Goal: Task Accomplishment & Management: Manage account settings

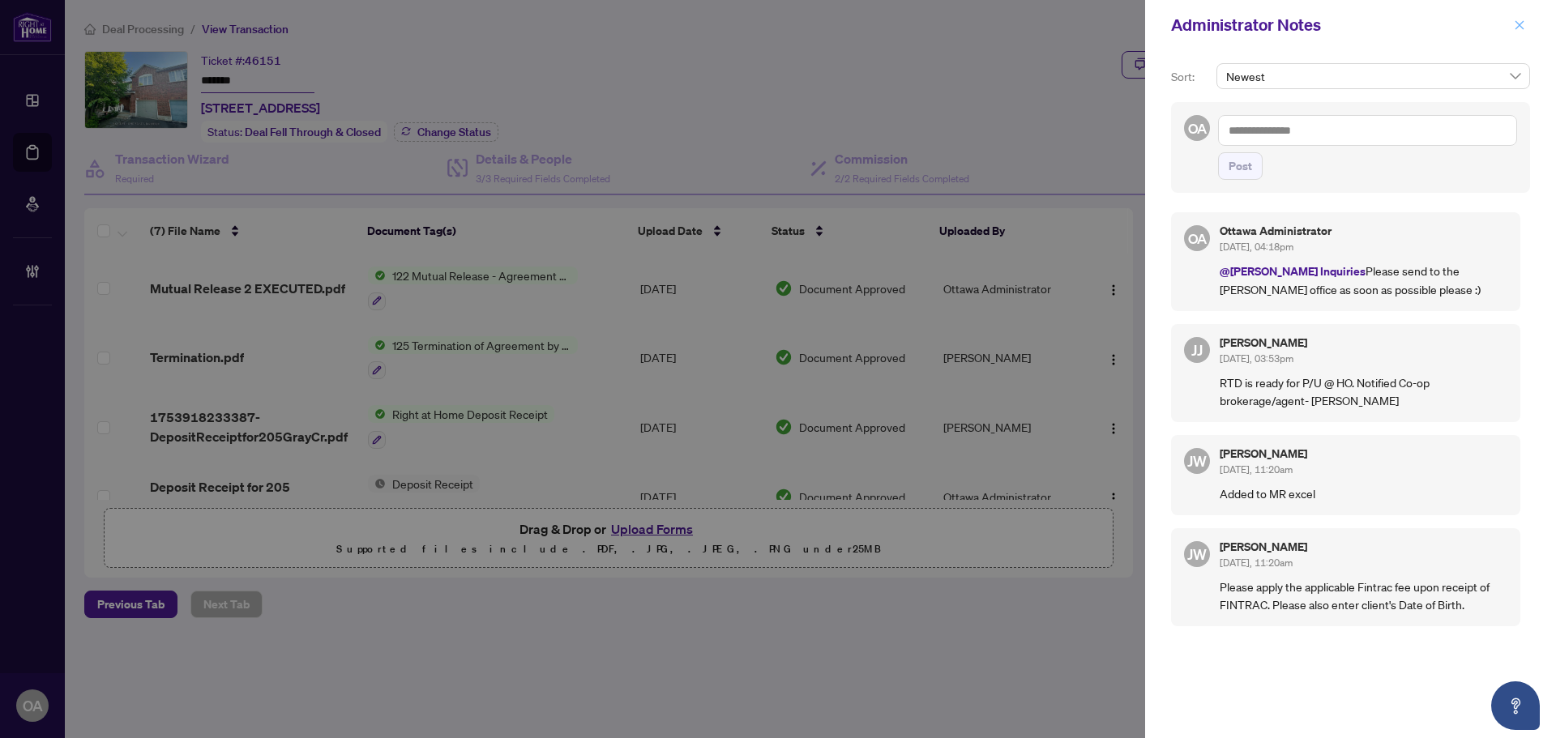
click at [1519, 32] on span "button" at bounding box center [1518, 25] width 11 height 26
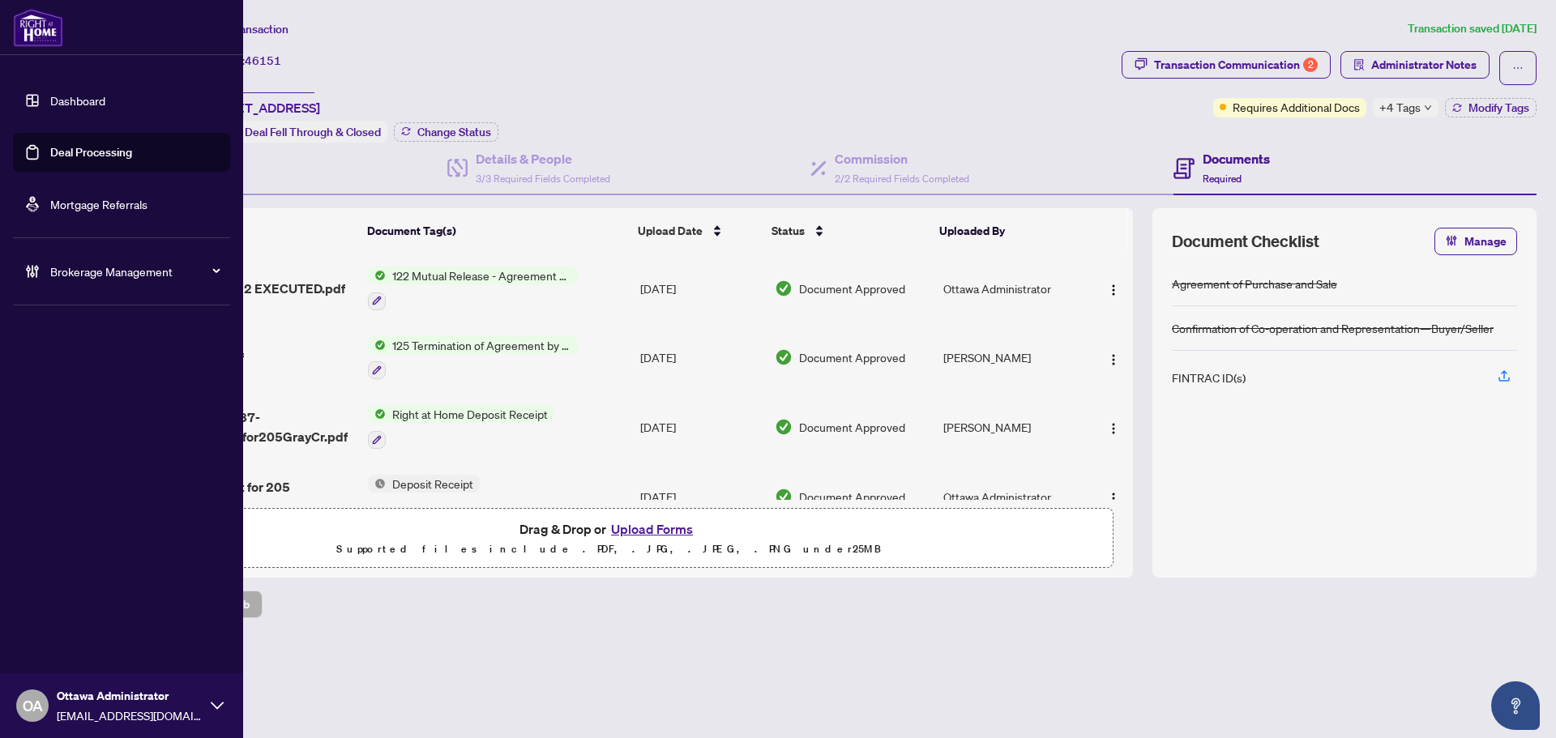
click at [50, 145] on link "Deal Processing" at bounding box center [91, 152] width 82 height 15
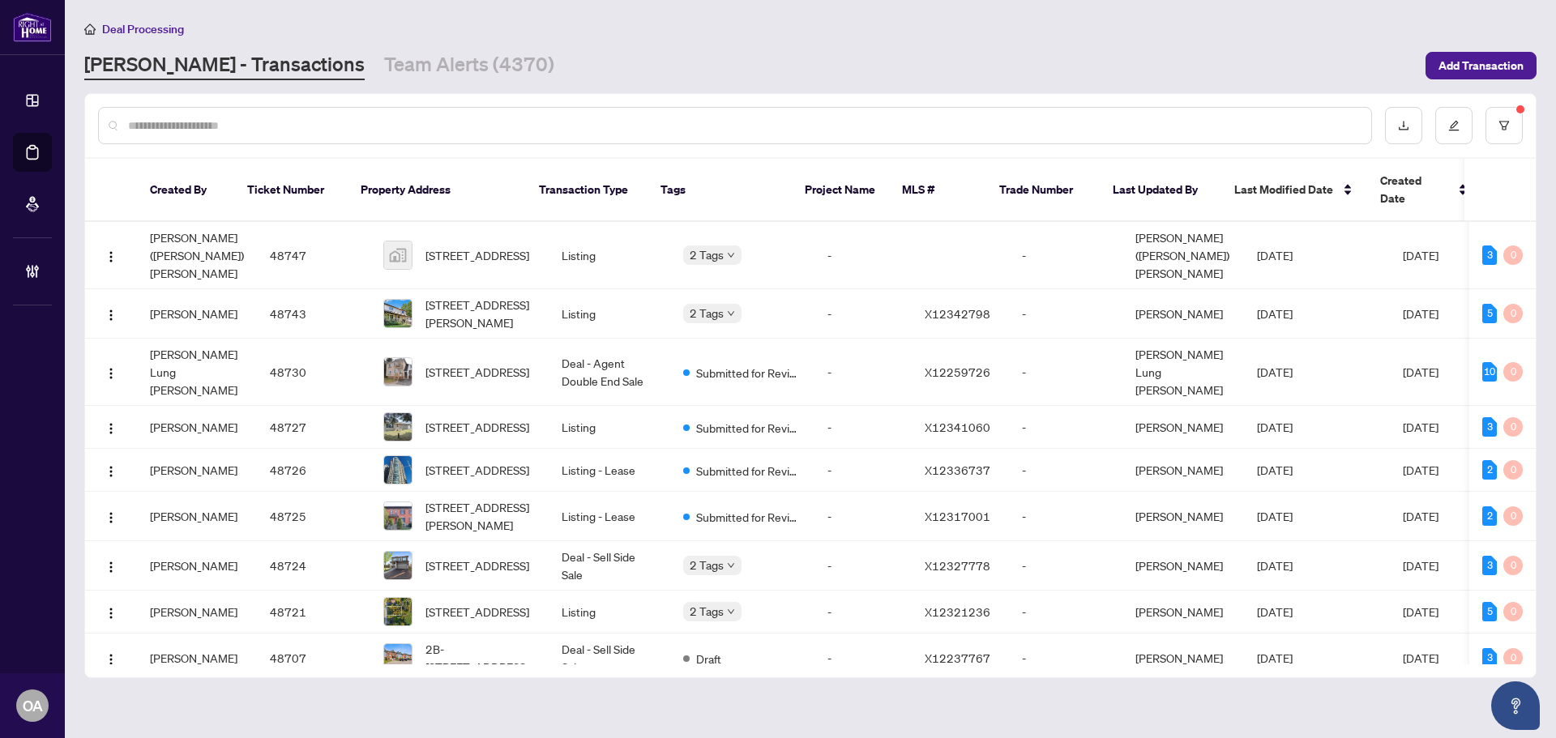
click at [353, 122] on input "text" at bounding box center [743, 126] width 1230 height 18
click at [352, 128] on input "text" at bounding box center [743, 126] width 1230 height 18
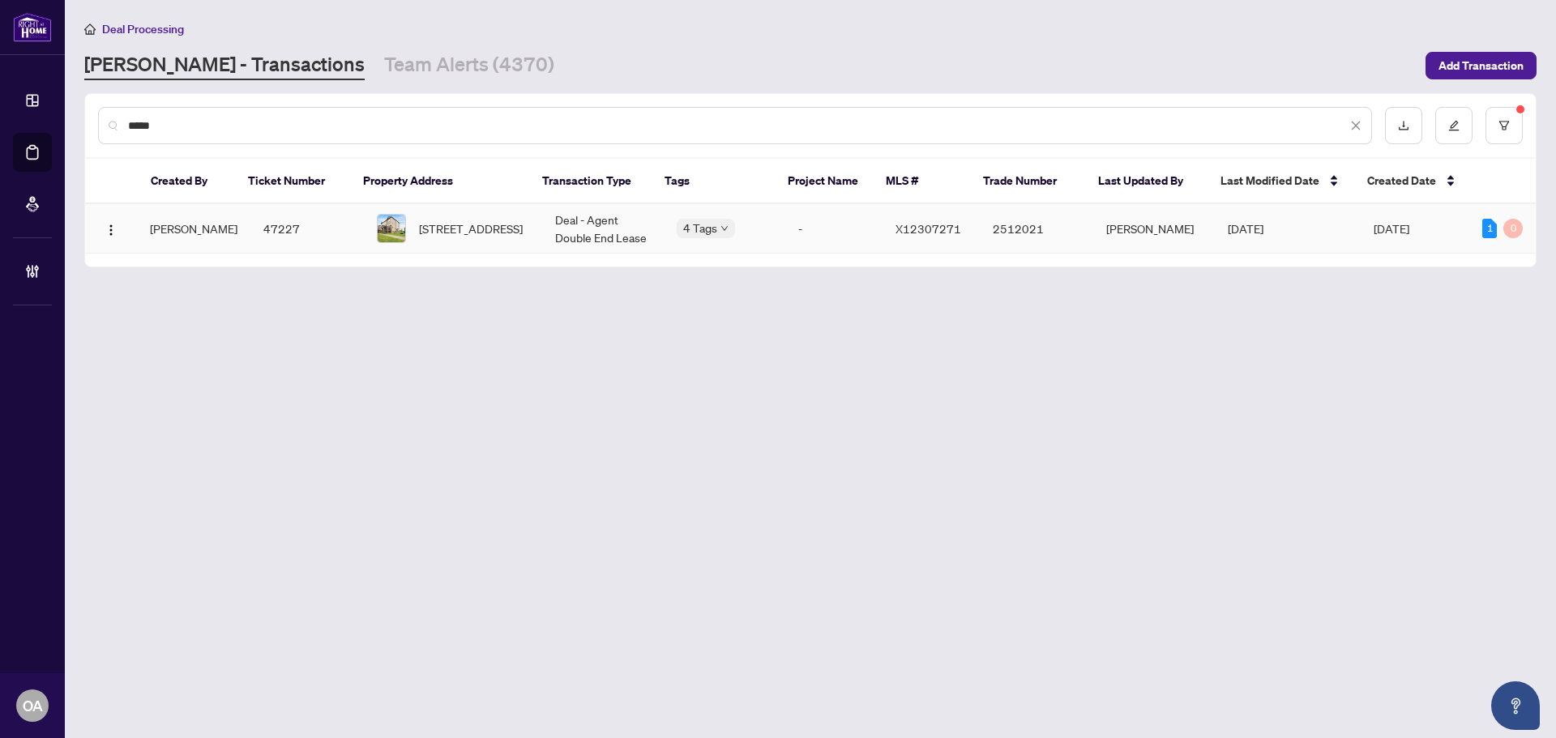
type input "*****"
click at [491, 230] on span "[STREET_ADDRESS]" at bounding box center [471, 229] width 104 height 18
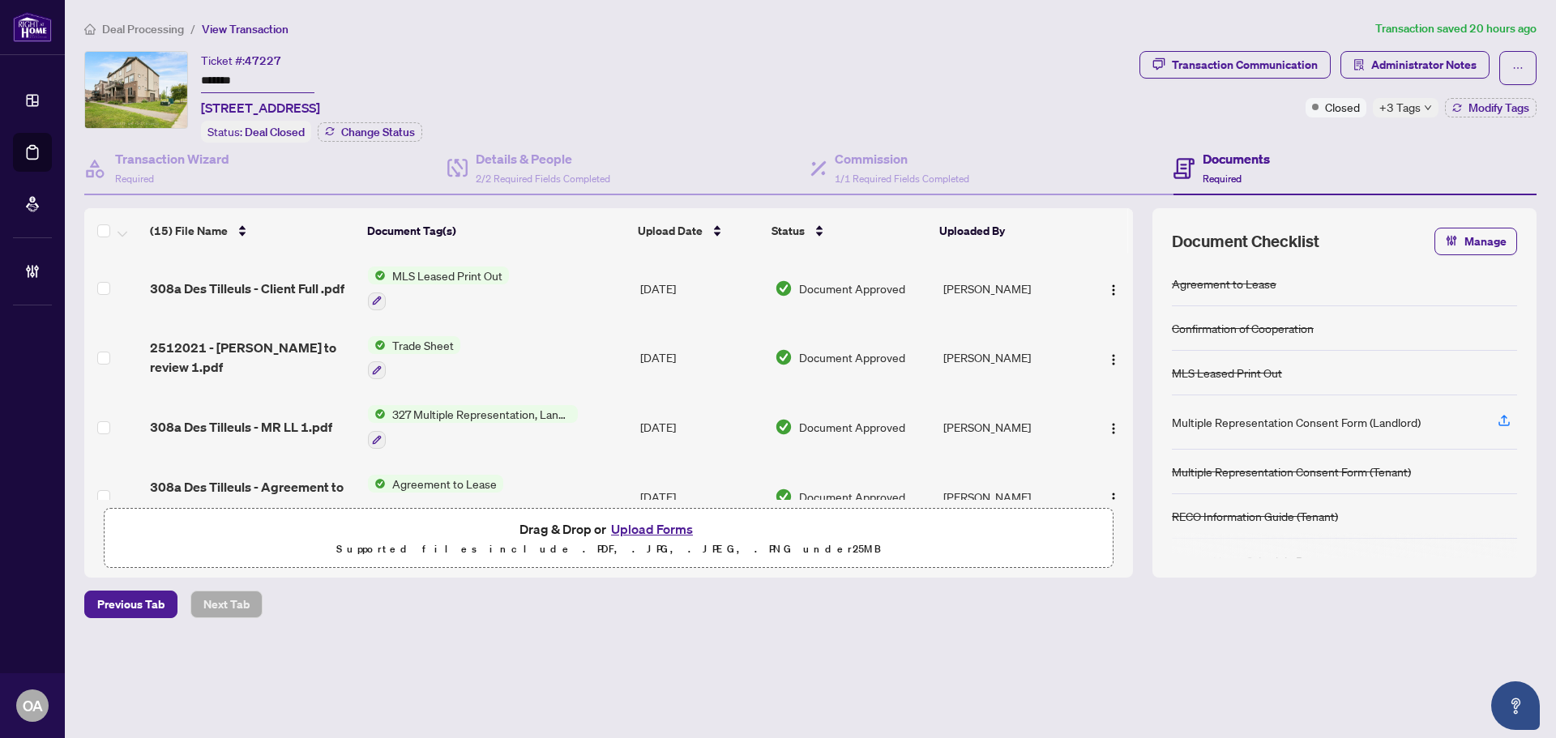
click at [1425, 108] on icon "down" at bounding box center [1428, 108] width 8 height 8
click at [1123, 112] on div "Ticket #: 47227 ******* A-308 Des Tilleuls Private, Ottawa, Ontario K4A 1B7, Ca…" at bounding box center [608, 97] width 1048 height 92
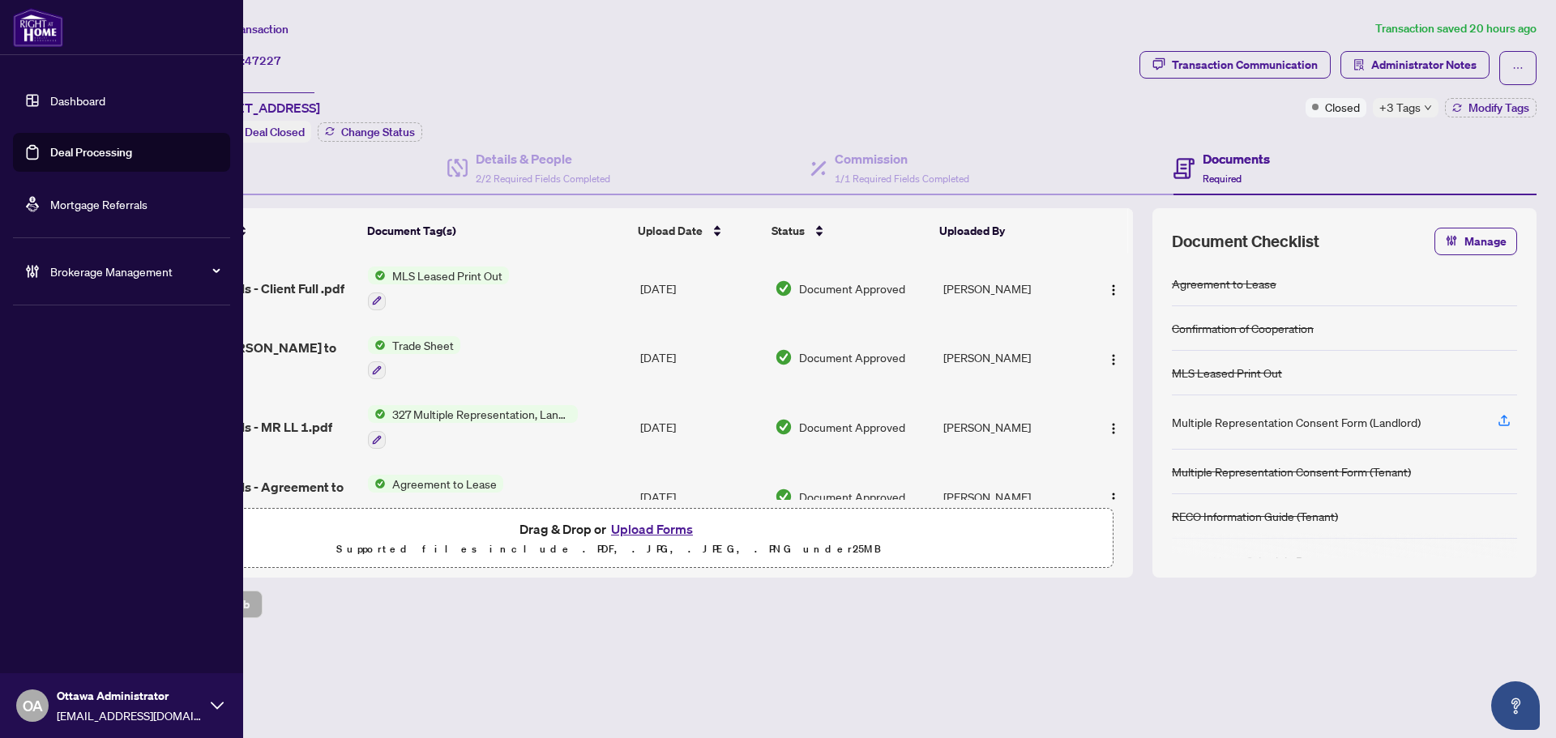
click at [50, 151] on link "Deal Processing" at bounding box center [91, 152] width 82 height 15
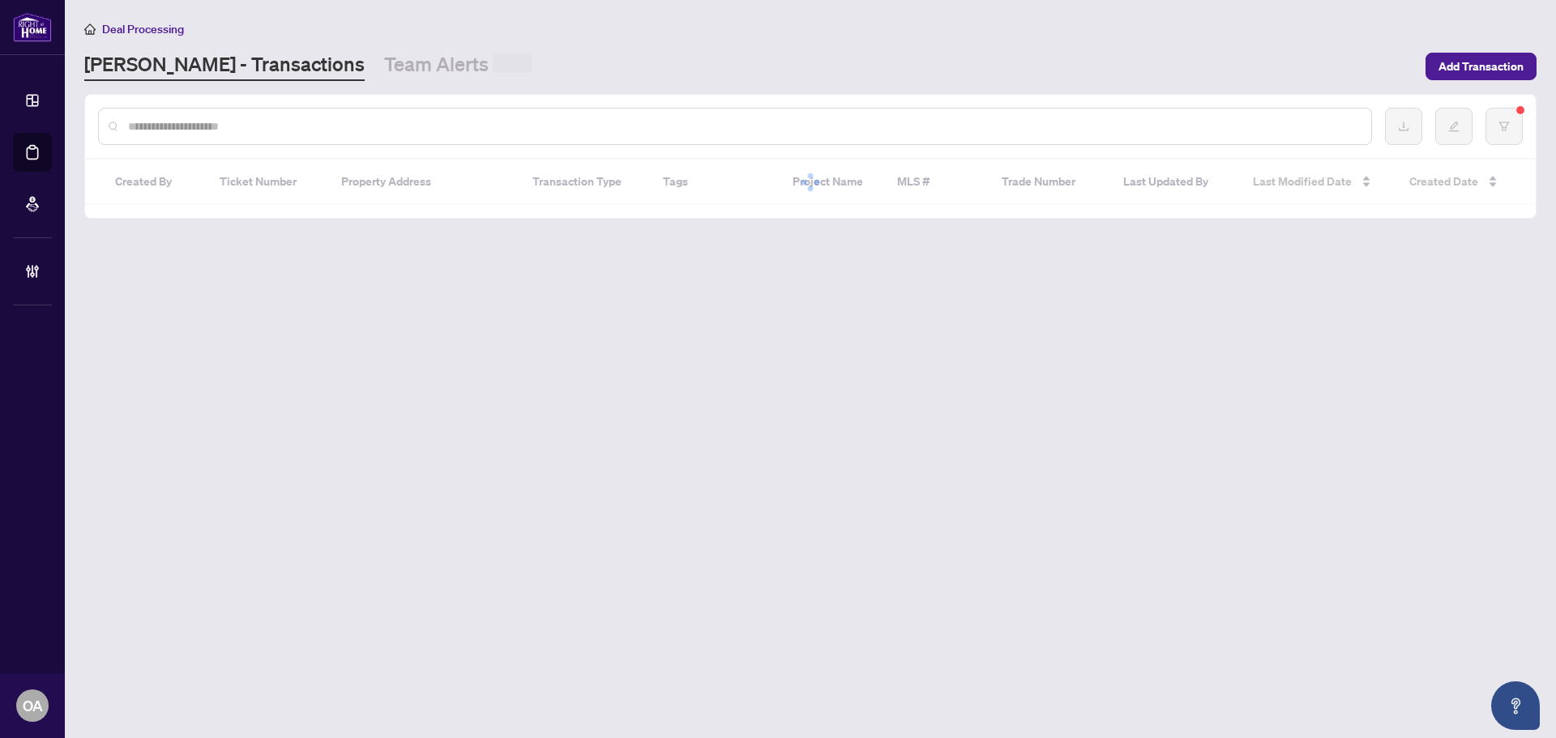
click at [303, 118] on input "text" at bounding box center [743, 126] width 1230 height 18
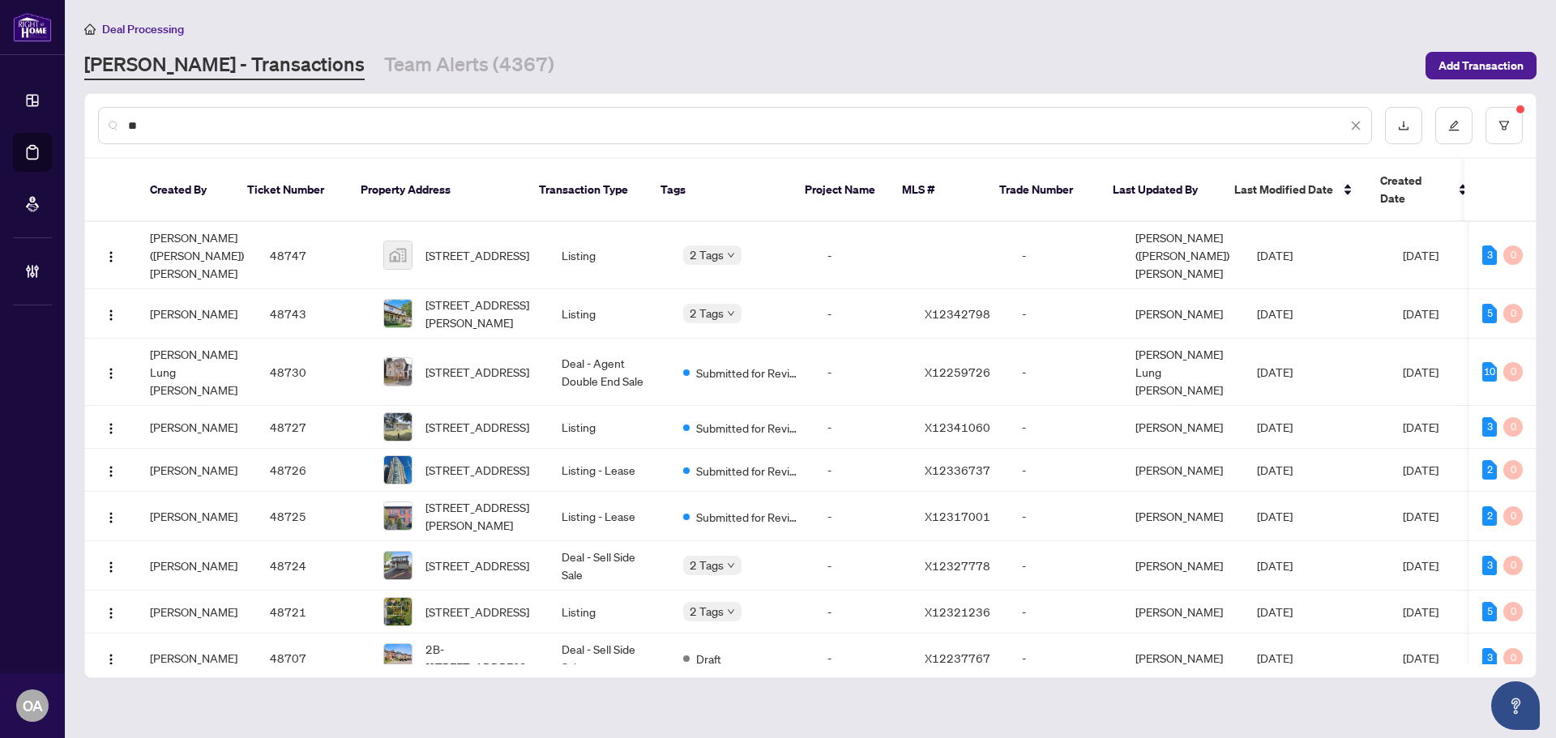
type input "*"
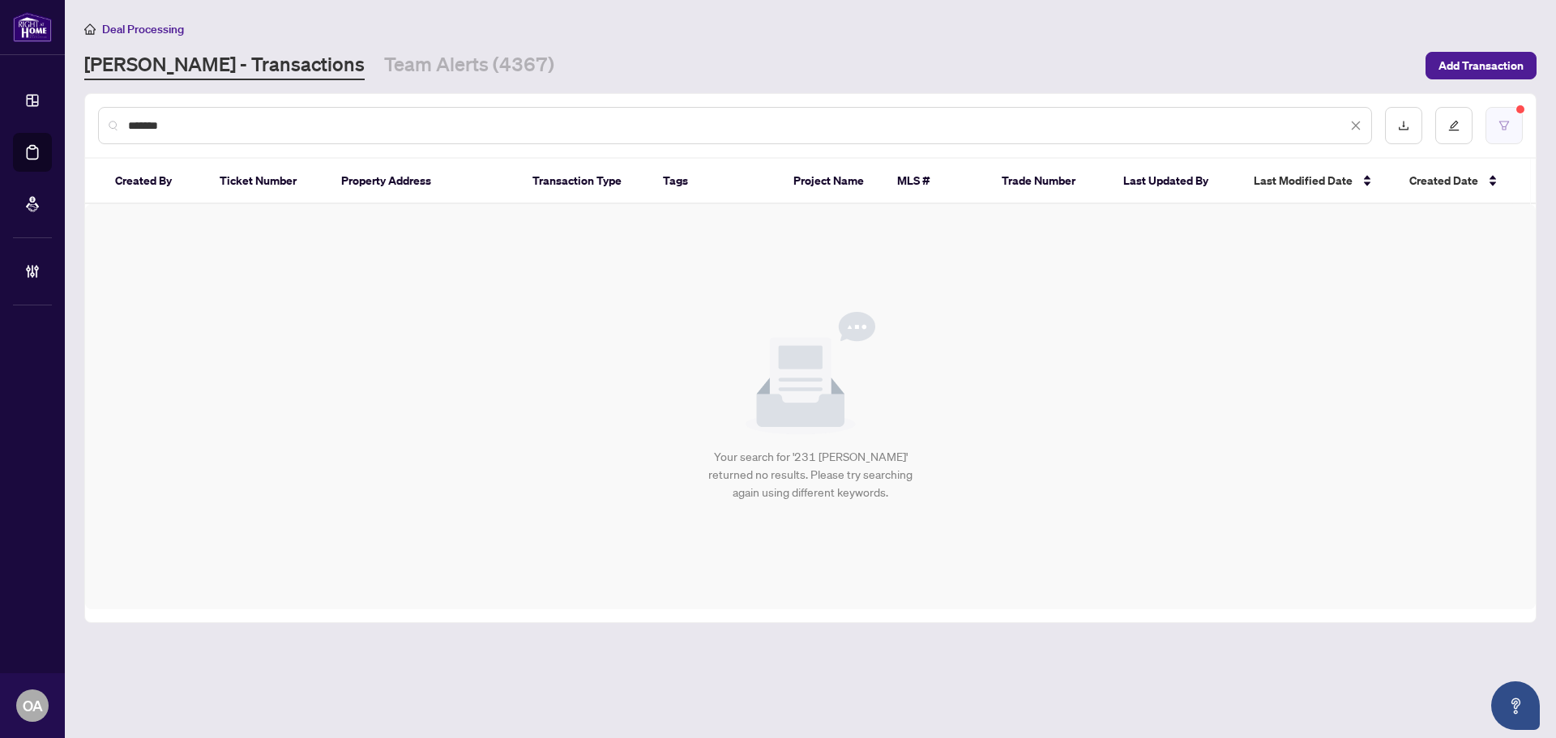
click at [1517, 135] on button "button" at bounding box center [1503, 125] width 37 height 37
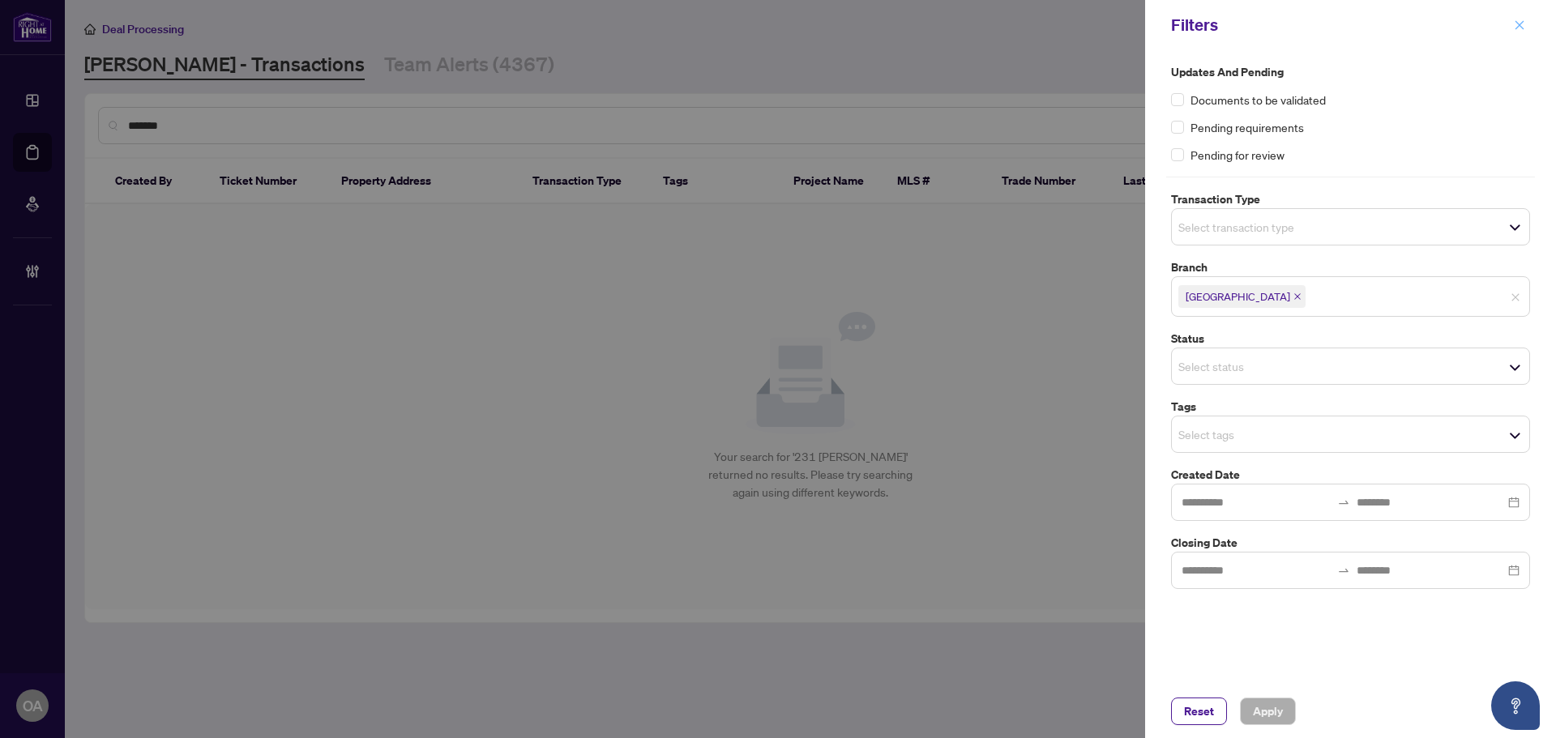
click at [1516, 18] on span "button" at bounding box center [1518, 25] width 11 height 26
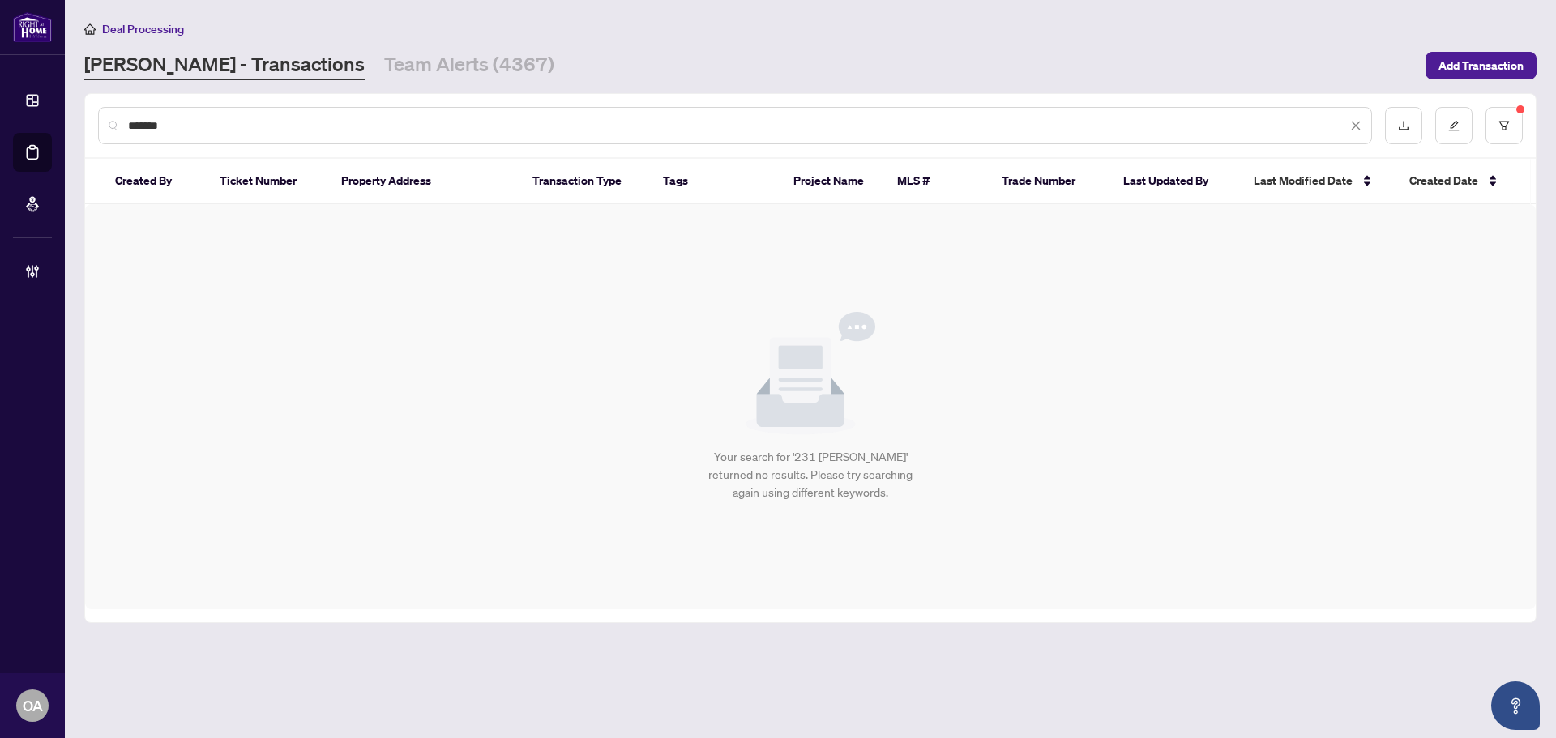
drag, startPoint x: 96, startPoint y: 125, endPoint x: -2, endPoint y: 125, distance: 98.0
click at [0, 125] on html "Dashboard Deal Processing Mortgage Referrals Brokerage Management OA Ottawa Adm…" at bounding box center [778, 369] width 1556 height 738
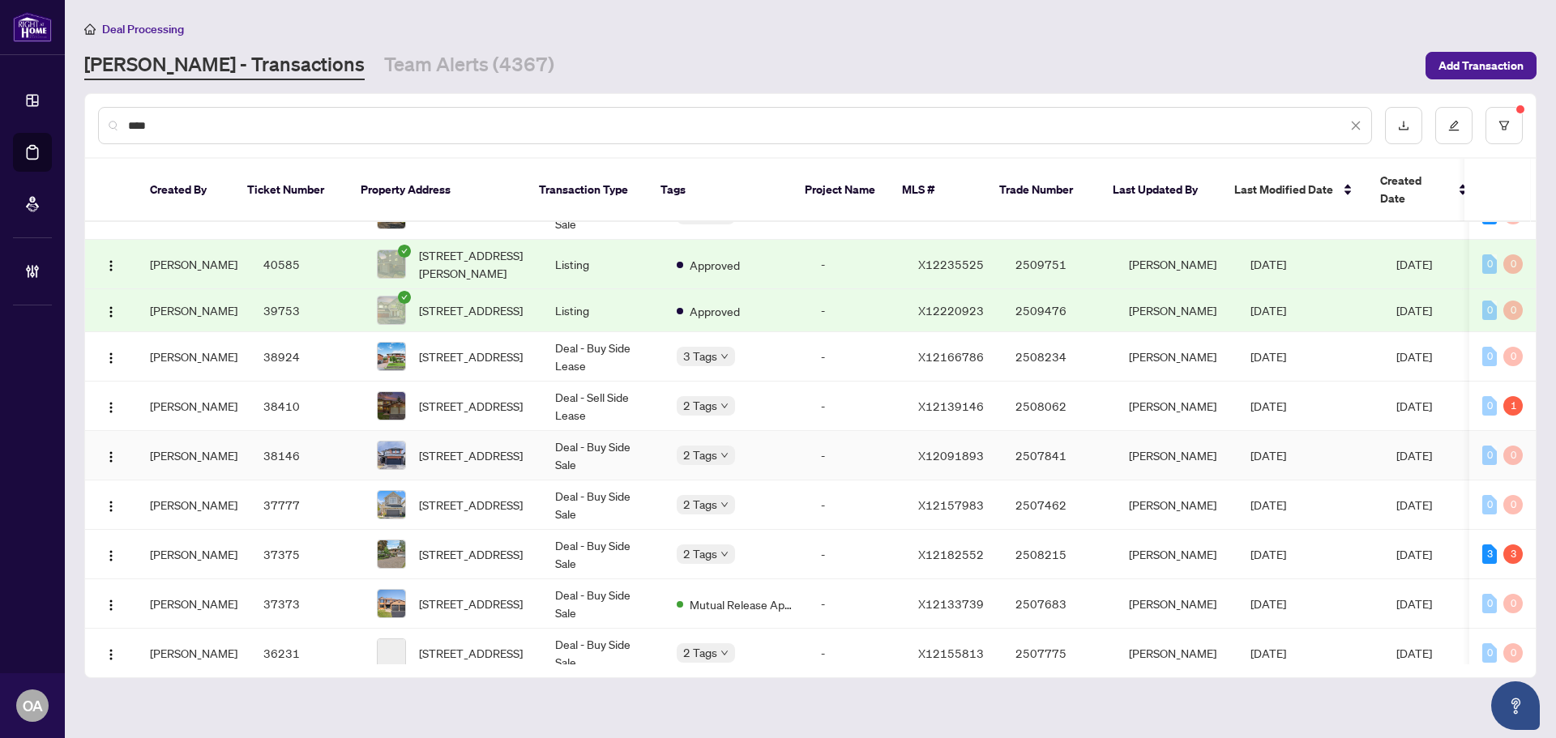
scroll to position [162, 0]
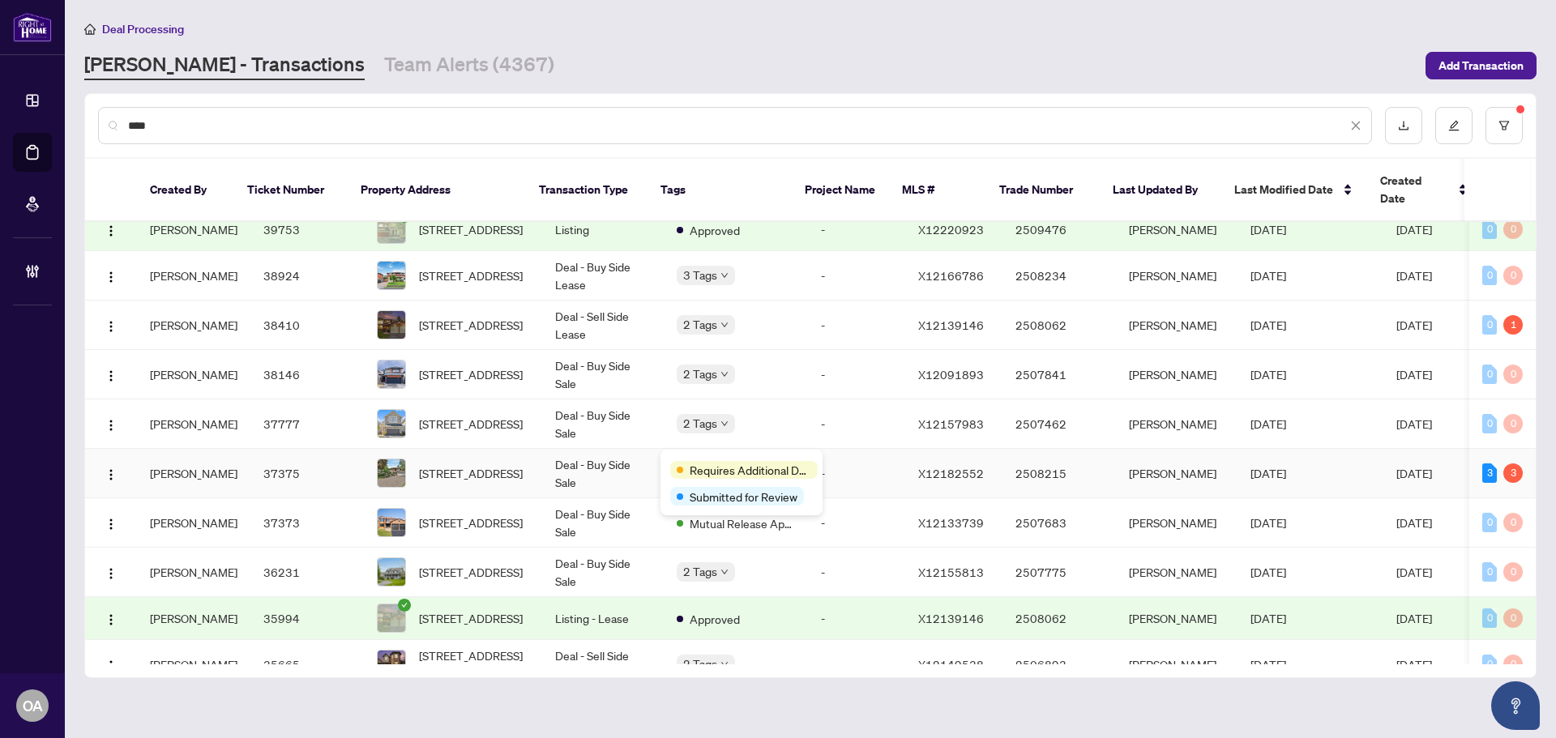
type input "****"
click at [463, 464] on span "281 Lincoln Heights Rd, Ottawa, Ontario K2B 5L7, Canada" at bounding box center [471, 473] width 104 height 18
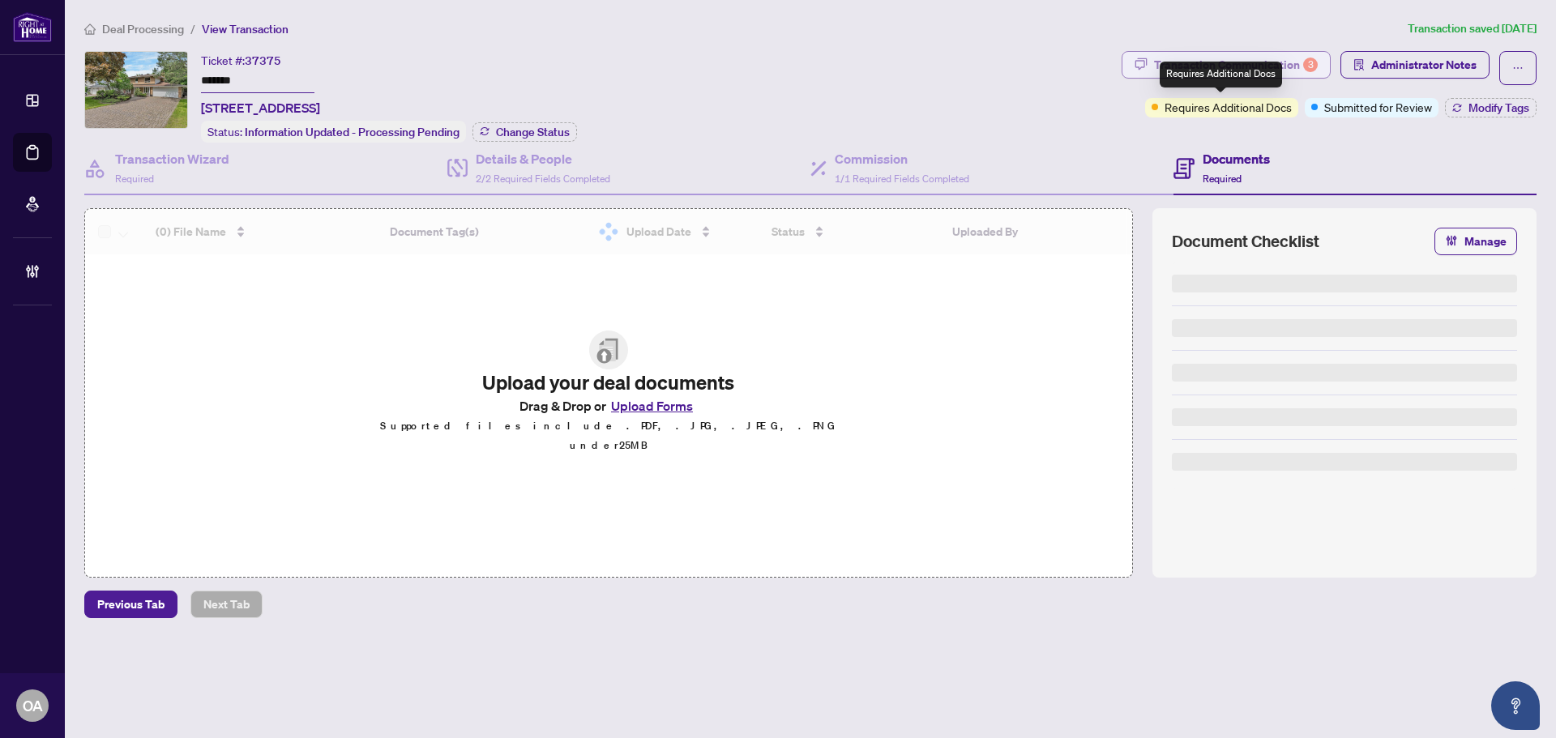
click at [1238, 64] on div "Transaction Communication 3" at bounding box center [1236, 65] width 164 height 26
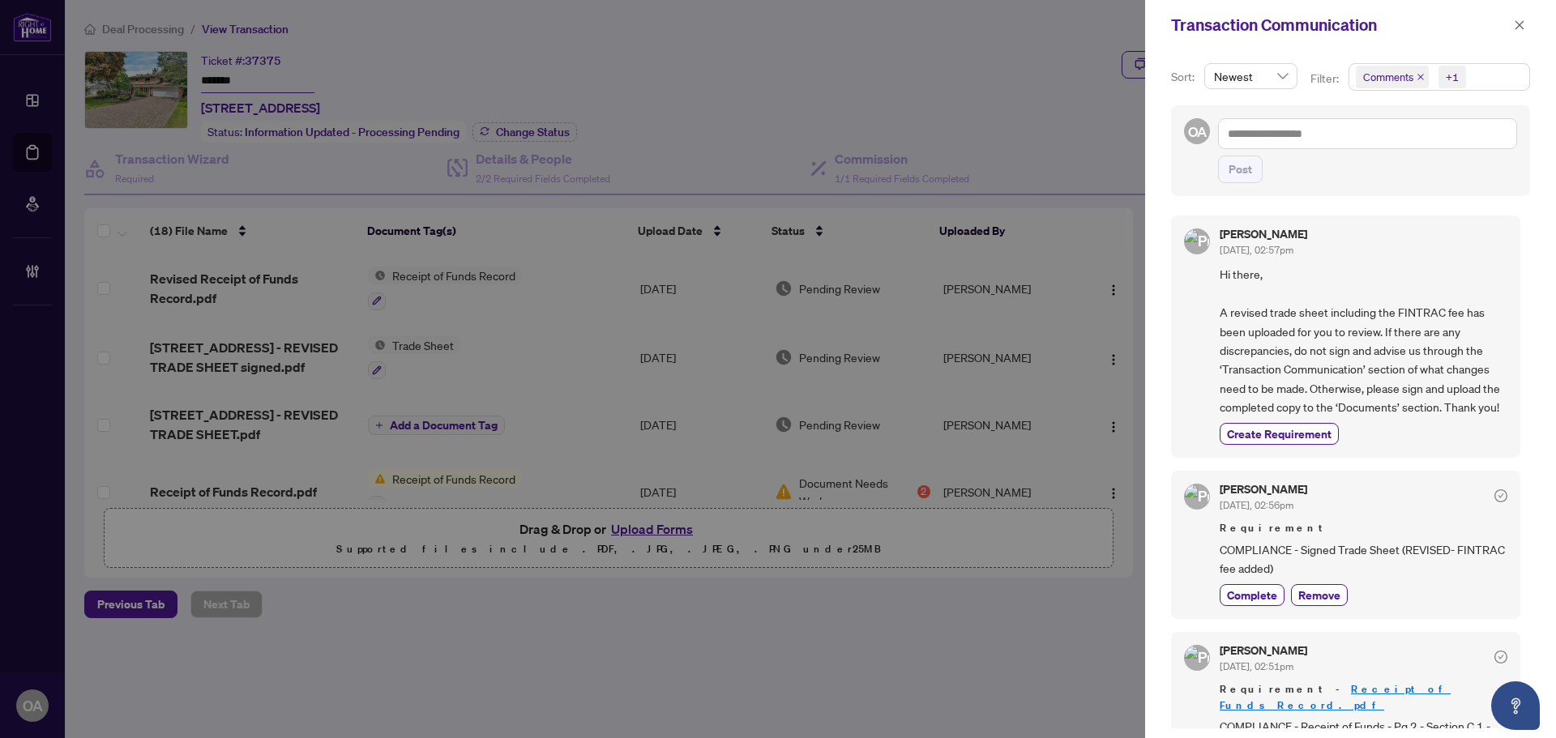
click at [1424, 75] on span "Comments" at bounding box center [1391, 77] width 73 height 23
click at [1421, 75] on icon "close" at bounding box center [1420, 77] width 6 height 6
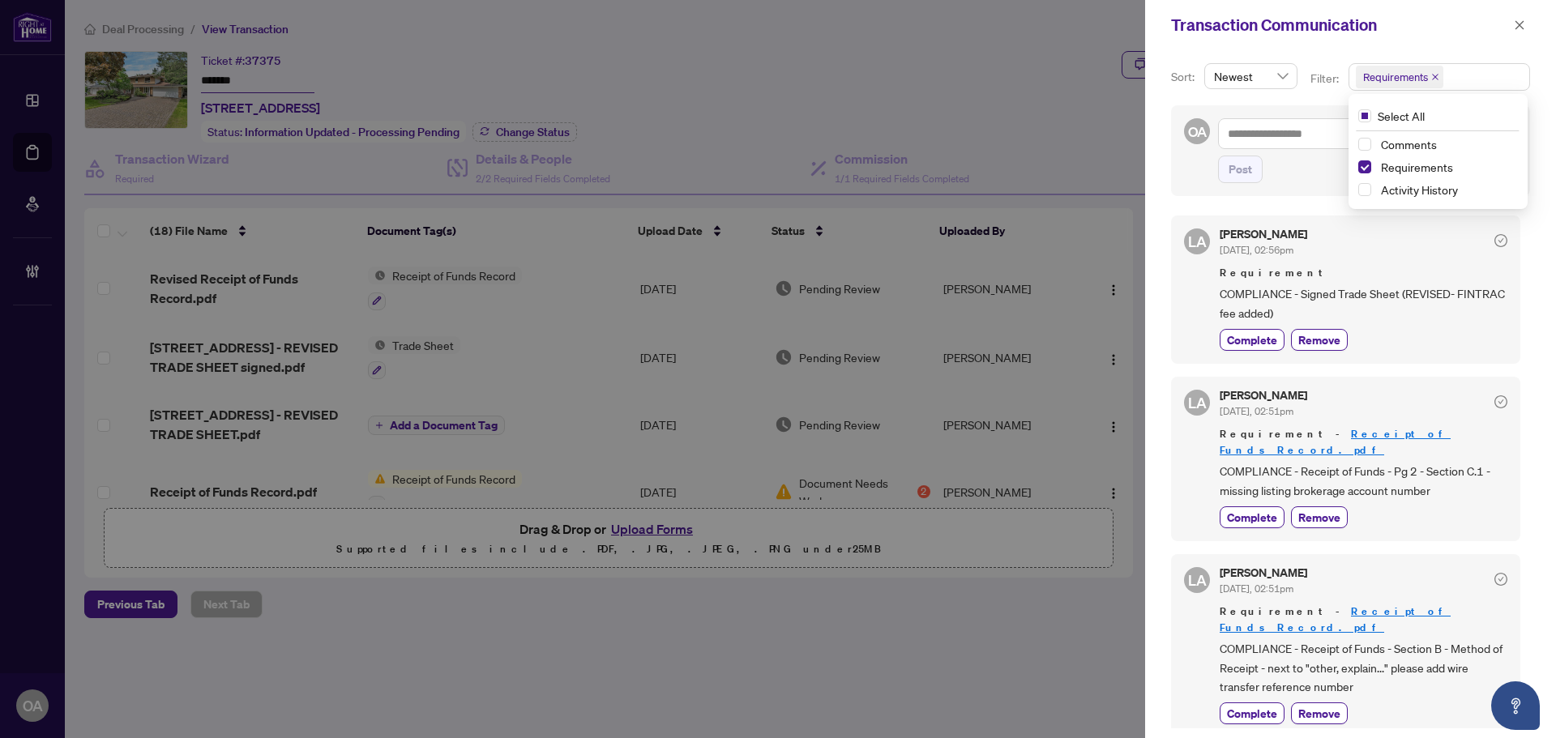
click at [1483, 281] on span "Requirement" at bounding box center [1363, 273] width 288 height 16
click at [1518, 25] on icon "close" at bounding box center [1518, 24] width 11 height 11
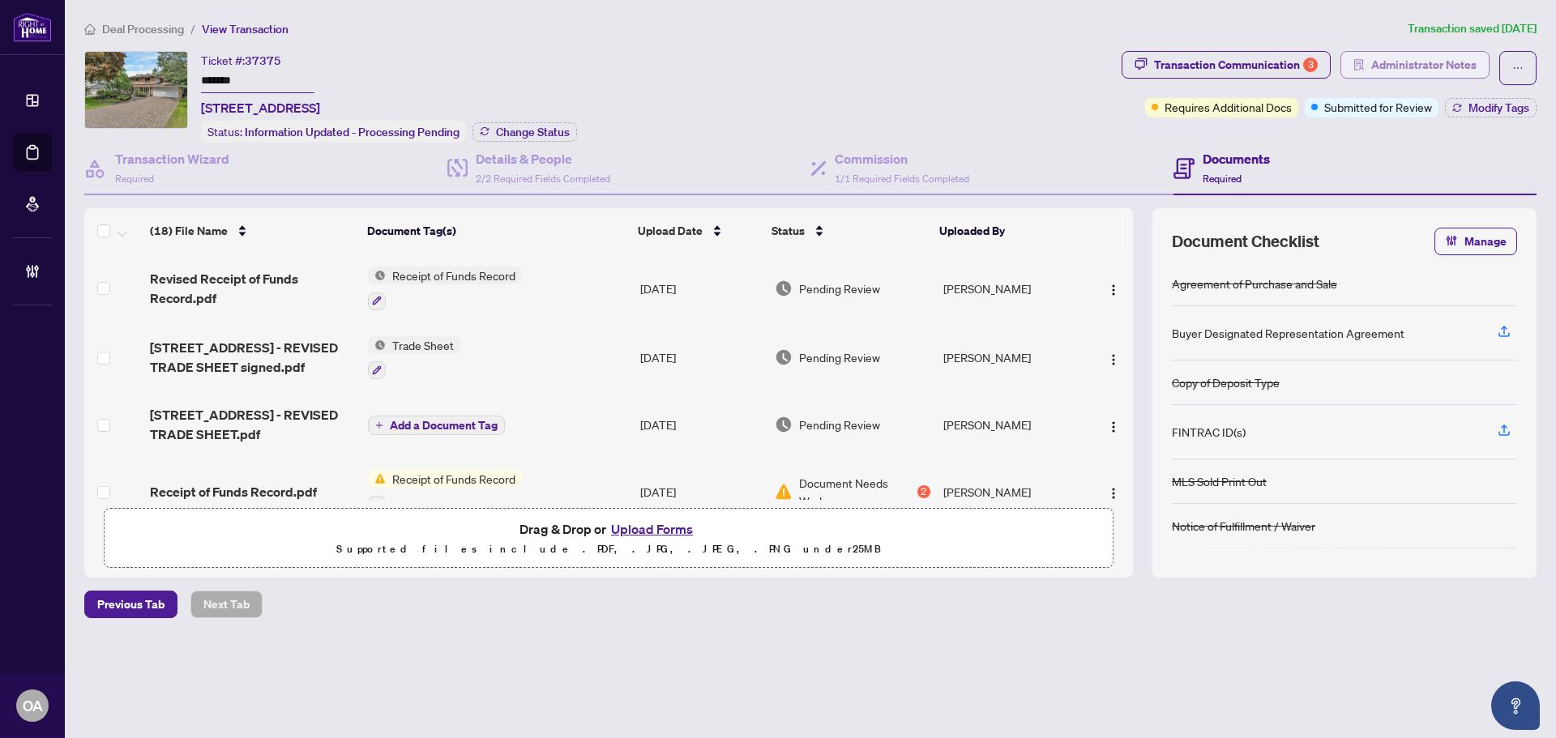
click at [1403, 70] on span "Administrator Notes" at bounding box center [1423, 65] width 105 height 26
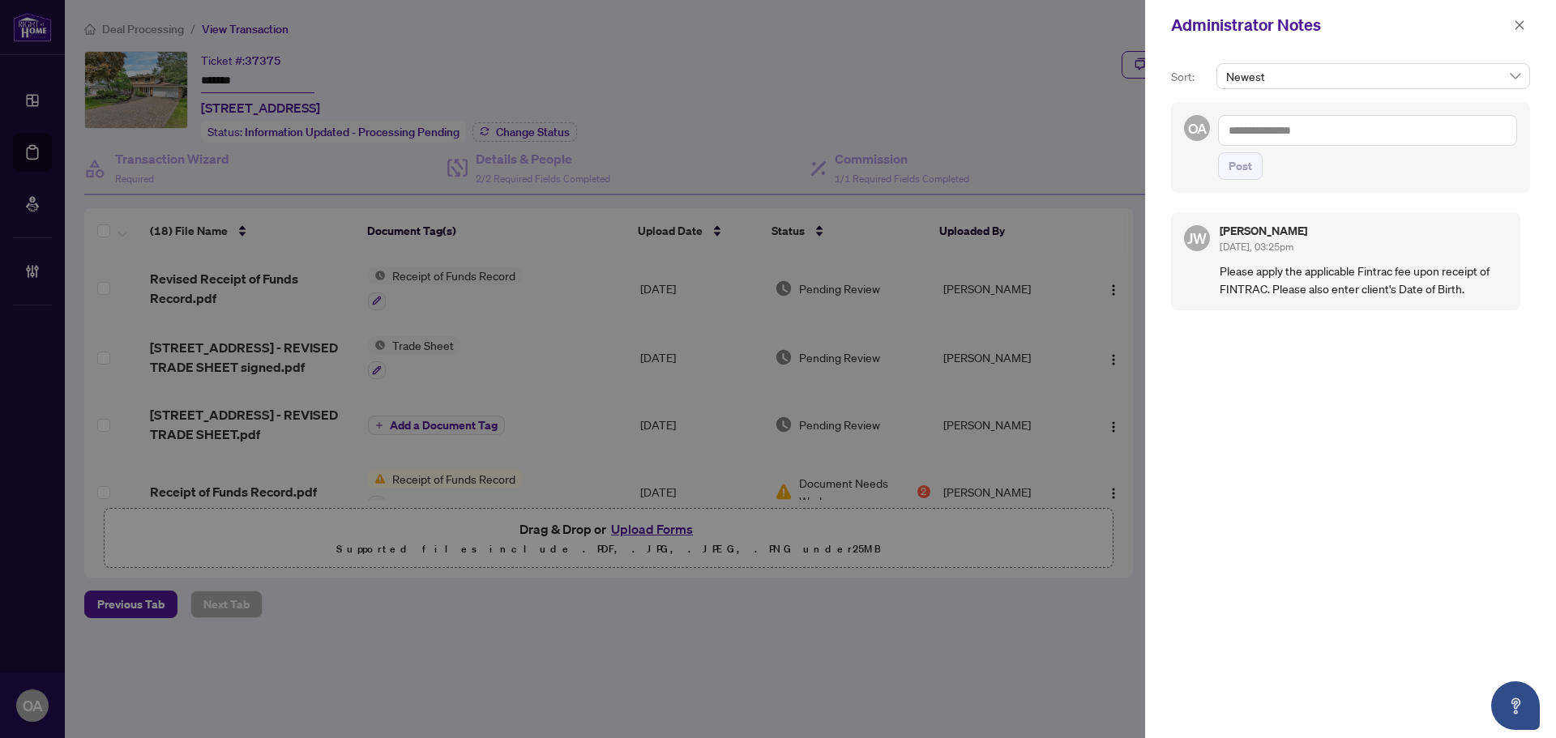
click at [1277, 137] on textarea at bounding box center [1367, 130] width 299 height 31
type textarea "******"
drag, startPoint x: 1476, startPoint y: 286, endPoint x: 1270, endPoint y: 277, distance: 206.8
click at [1271, 277] on p "Please apply the applicable Fintrac fee upon receipt of FINTRAC. Please also en…" at bounding box center [1363, 280] width 288 height 36
click at [1270, 277] on p "Please apply the applicable Fintrac fee upon receipt of FINTRAC. Please also en…" at bounding box center [1363, 280] width 288 height 36
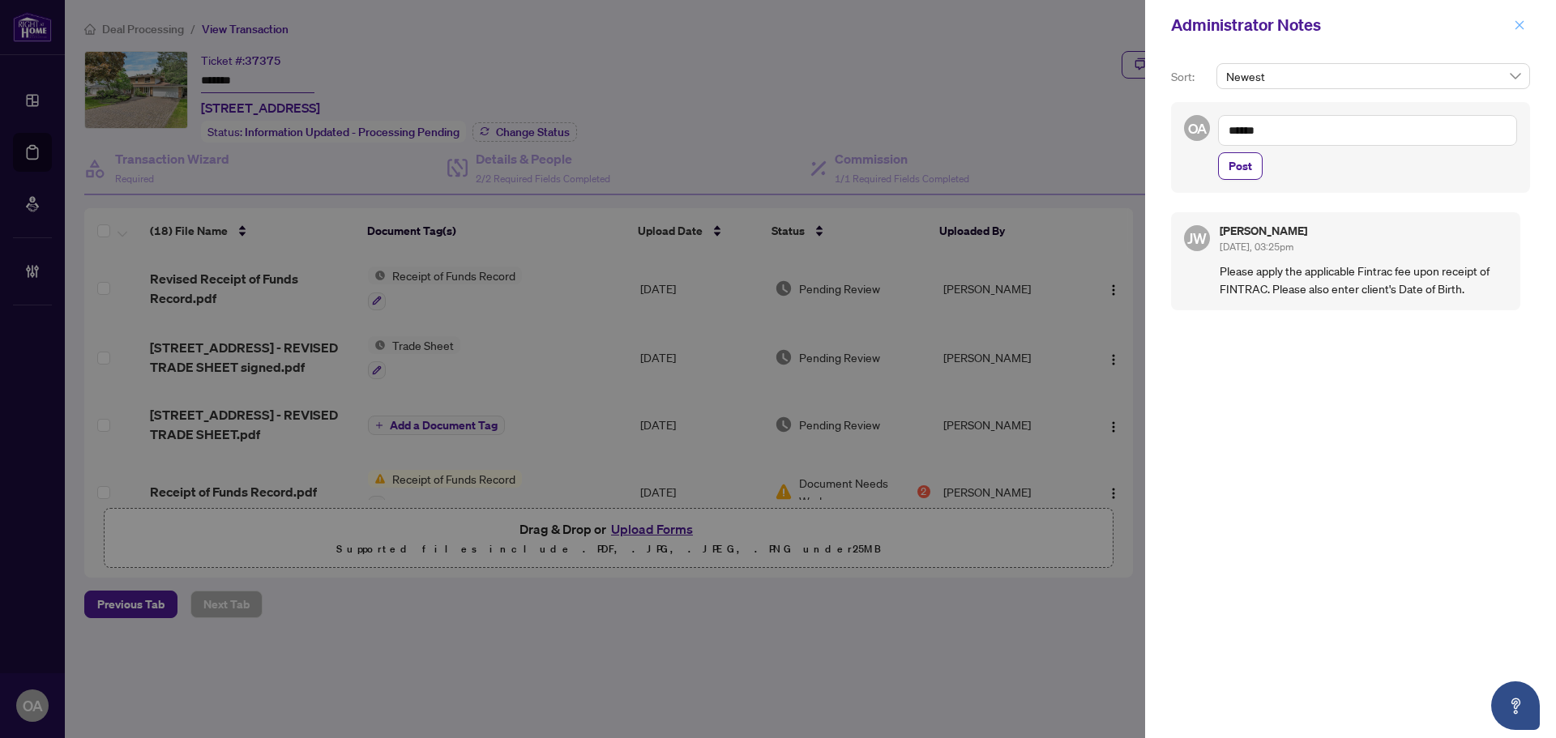
click at [1517, 24] on icon "close" at bounding box center [1518, 24] width 11 height 11
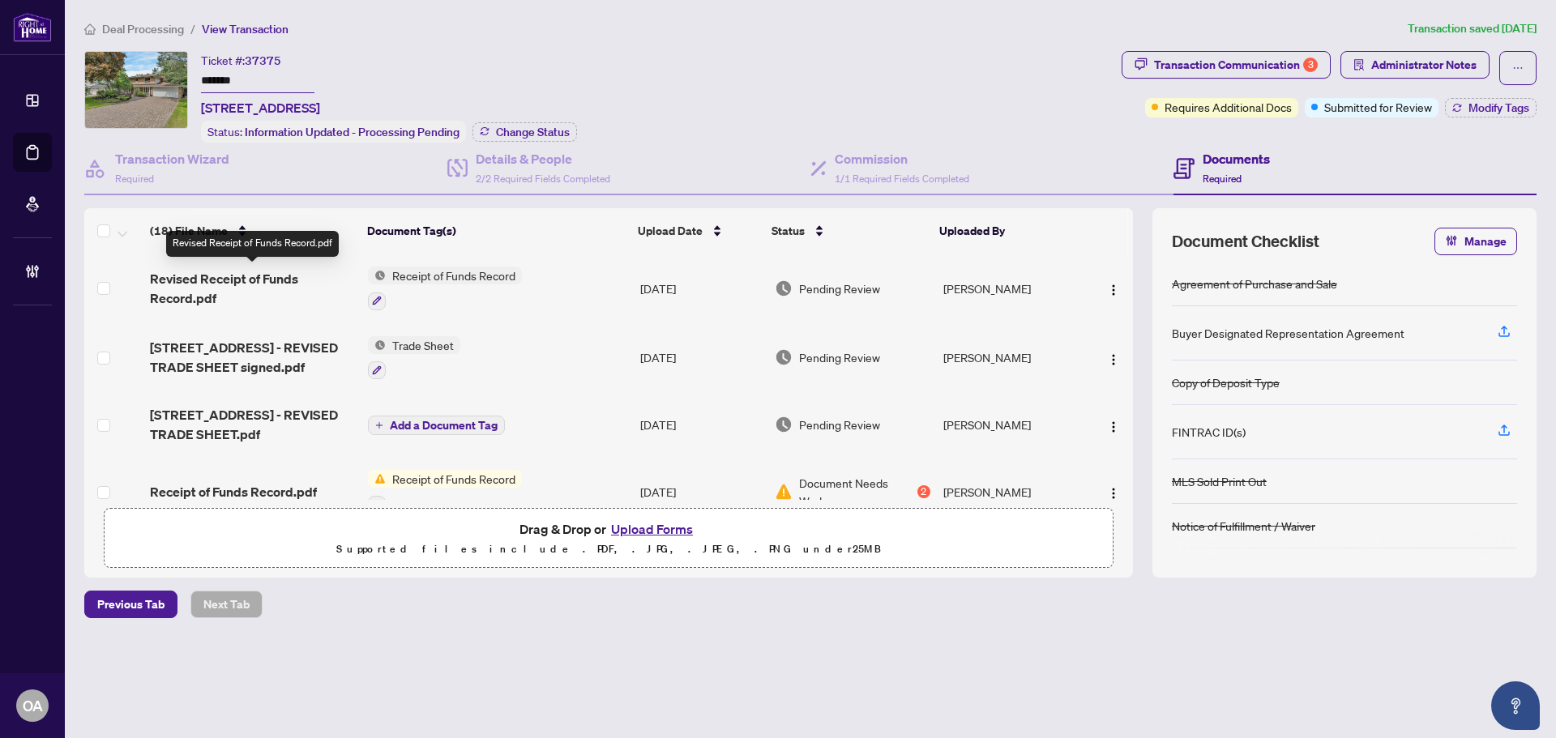
click at [264, 279] on span "Revised Receipt of Funds Record.pdf" at bounding box center [252, 288] width 205 height 39
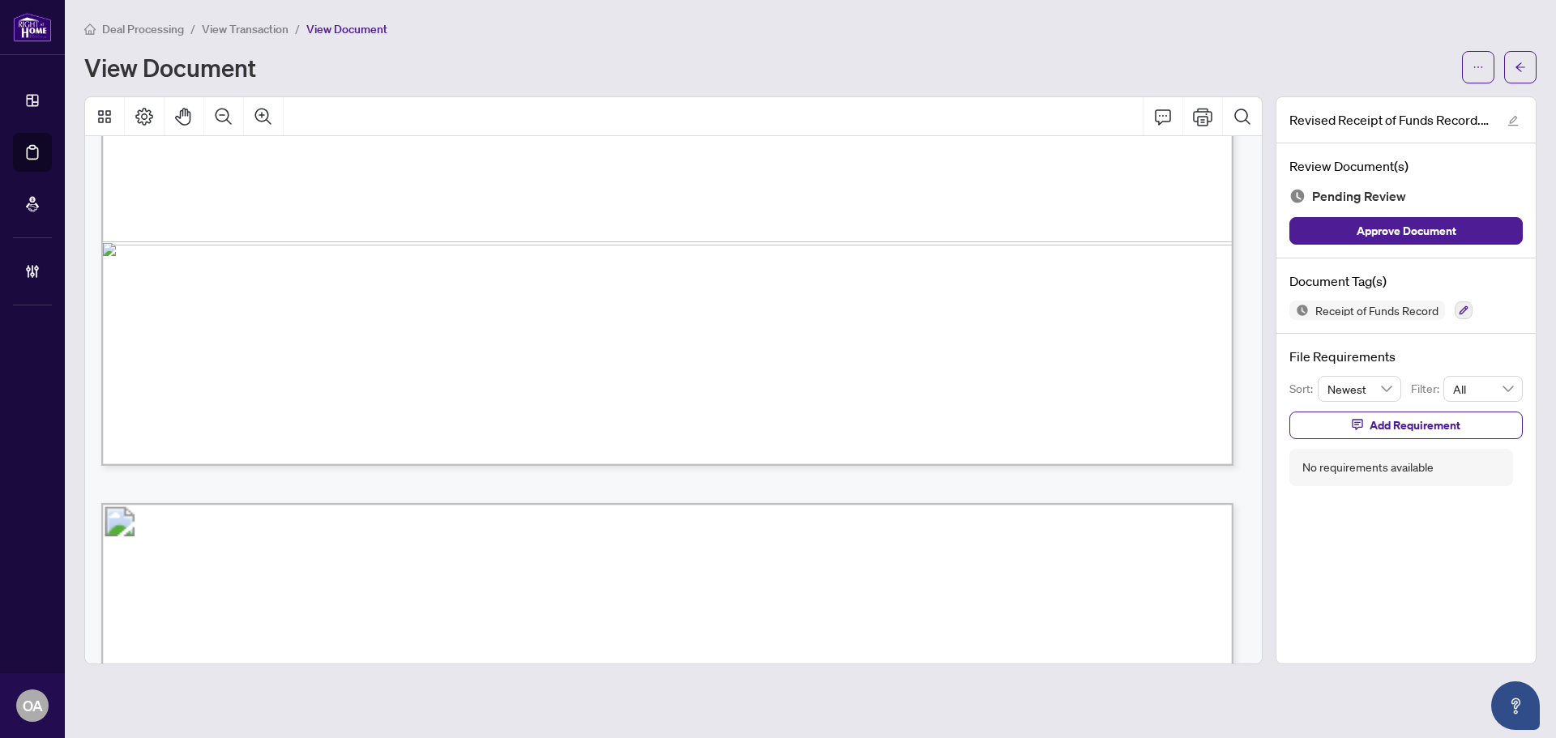
scroll to position [4294, 0]
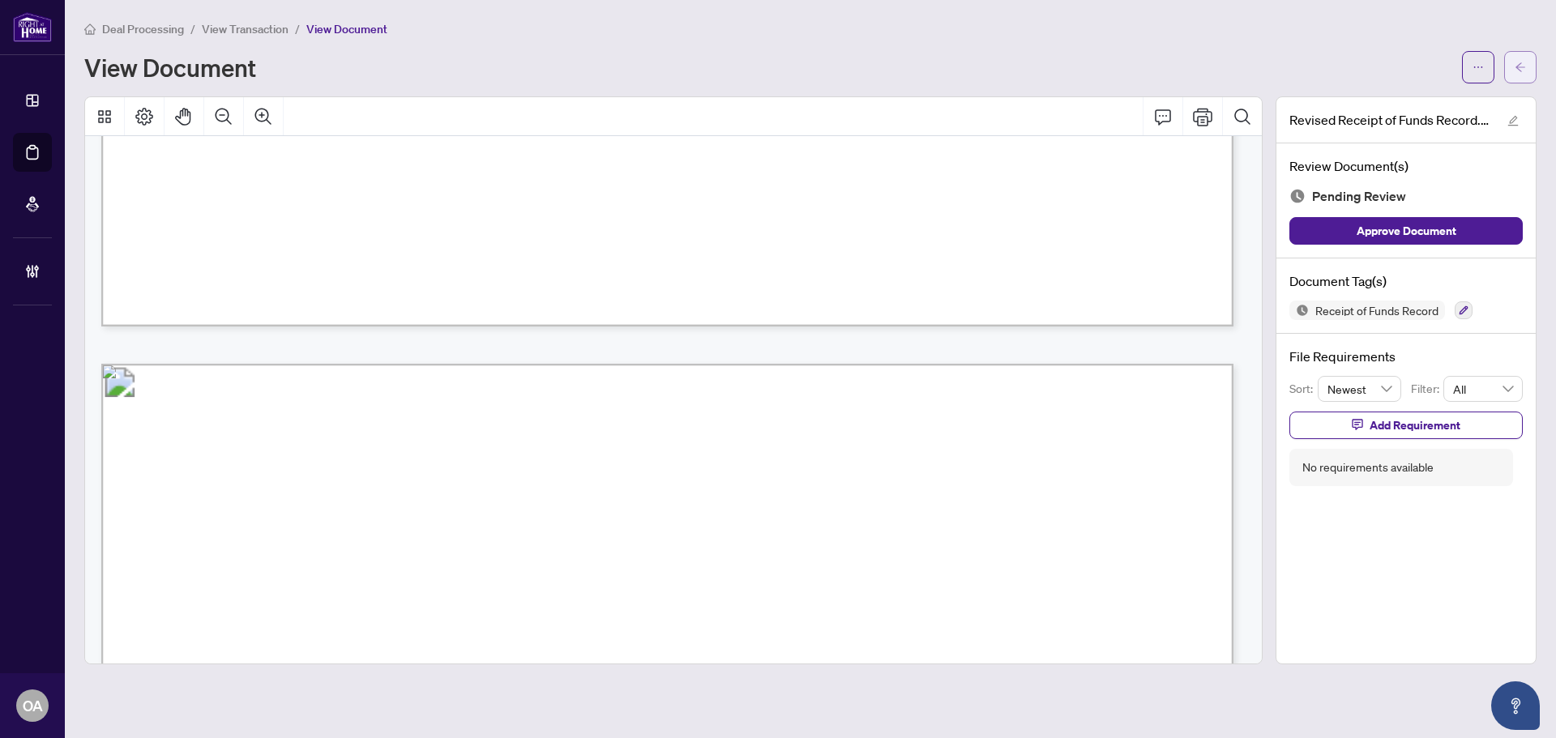
click at [1527, 75] on button "button" at bounding box center [1520, 67] width 32 height 32
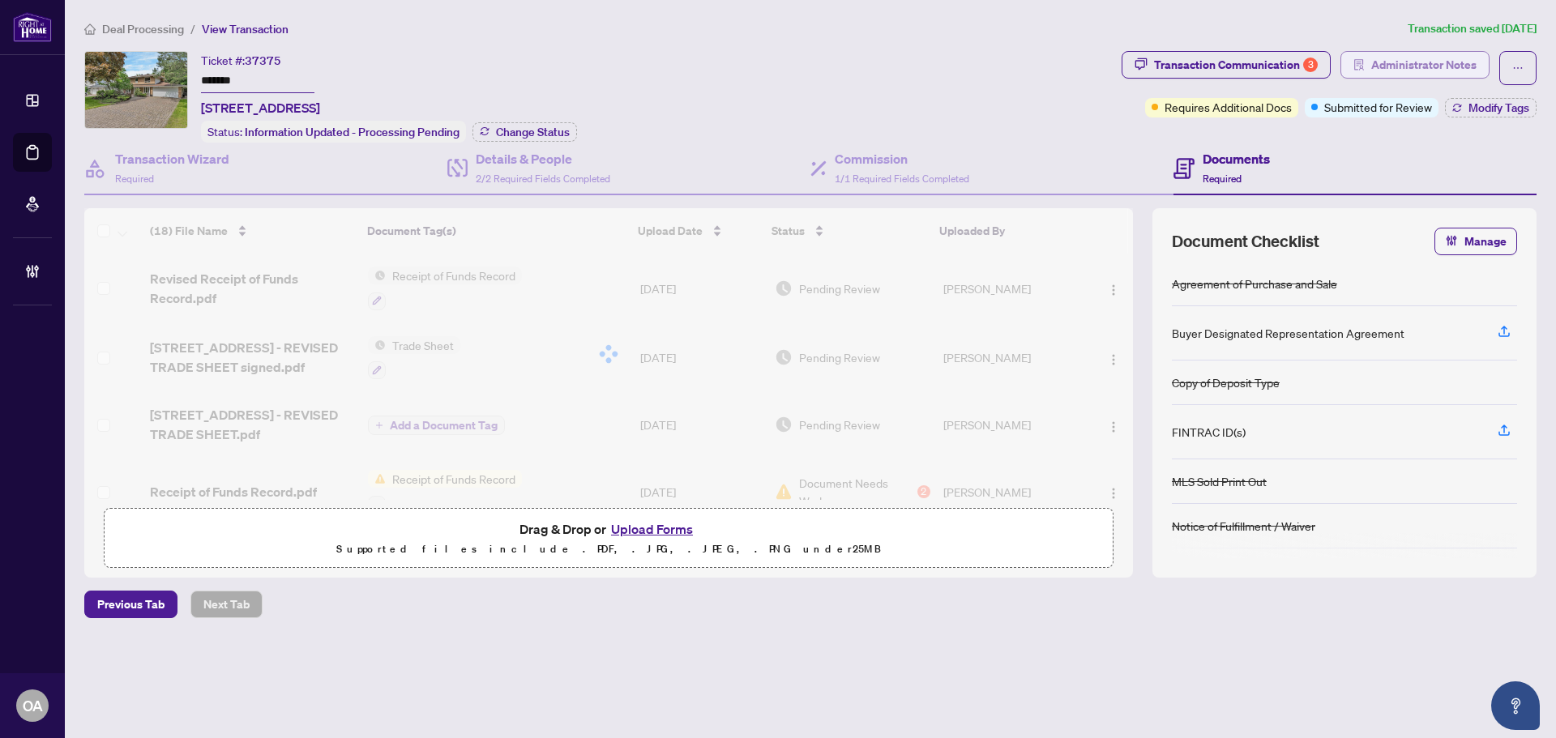
click at [1407, 61] on span "Administrator Notes" at bounding box center [1423, 65] width 105 height 26
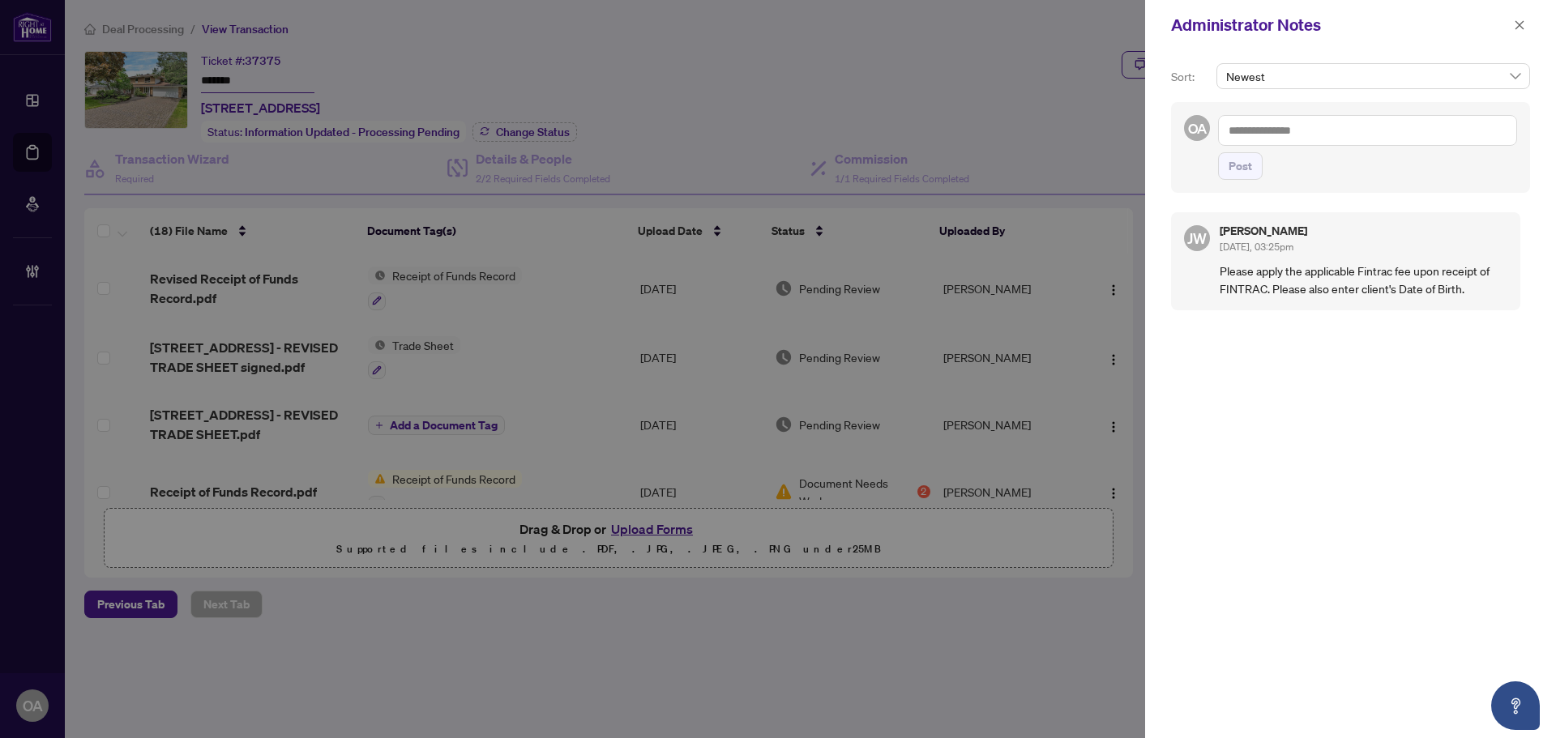
click at [1321, 133] on textarea at bounding box center [1367, 130] width 299 height 31
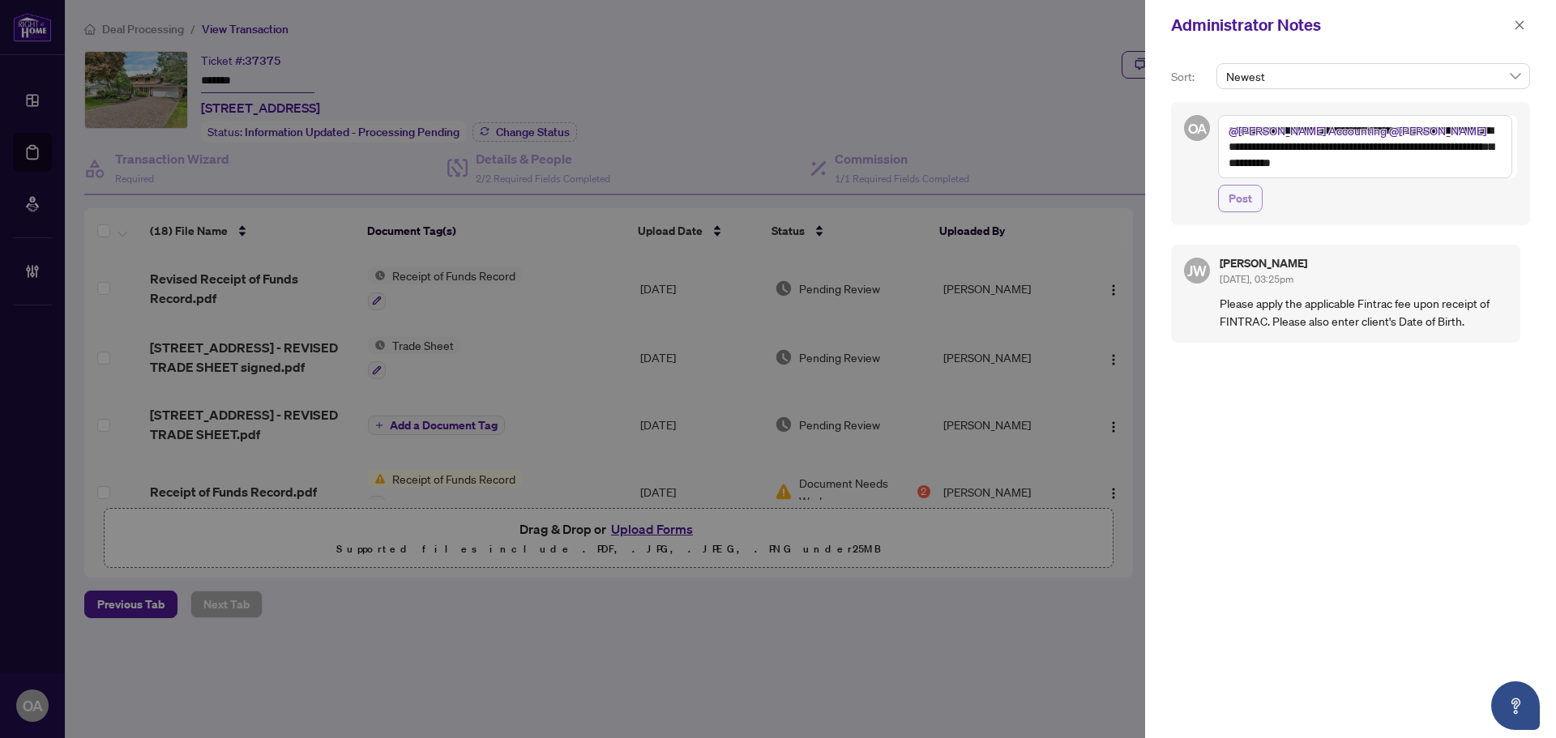
type textarea "**********"
click at [1243, 203] on span "Post" at bounding box center [1239, 199] width 23 height 26
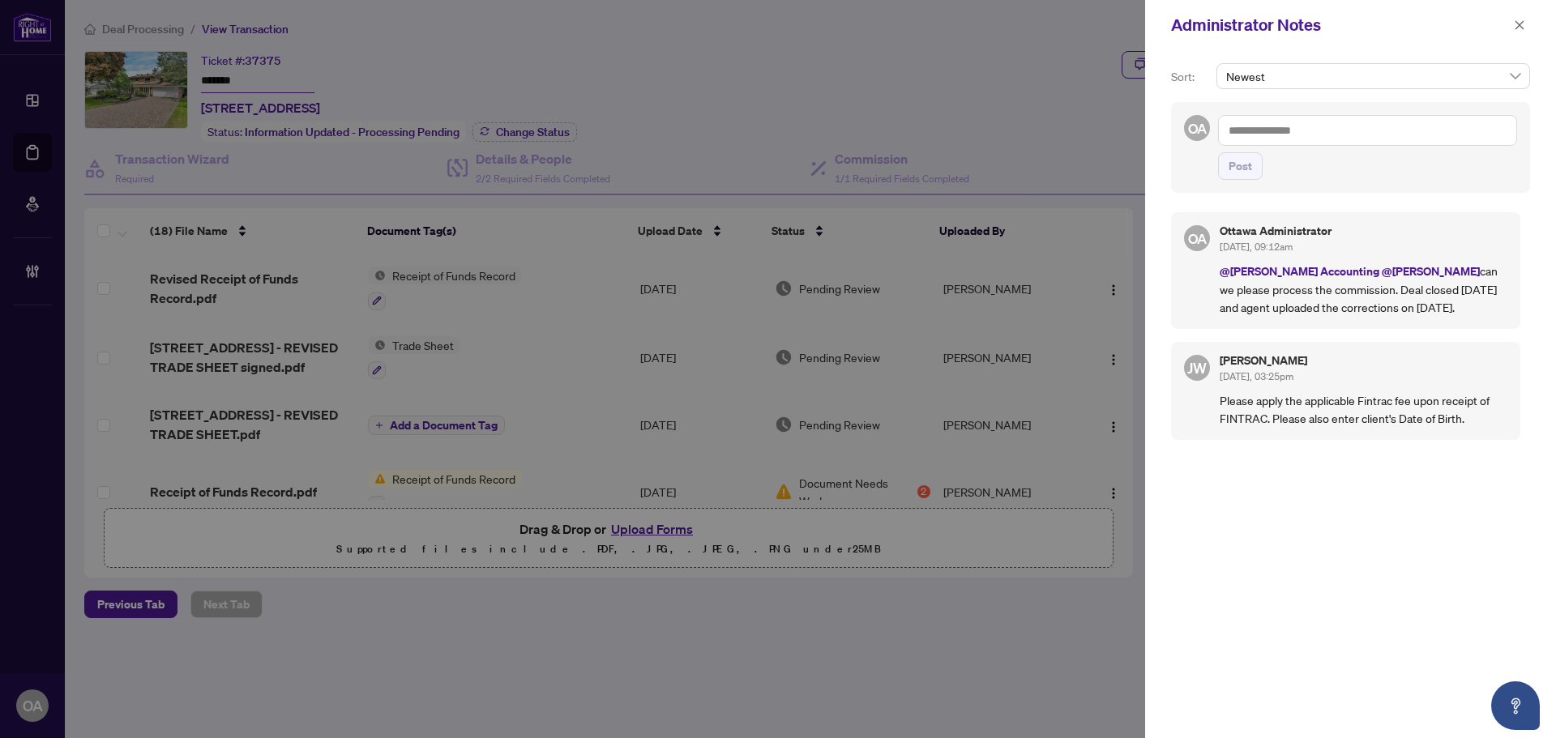
click at [1515, 30] on icon "close" at bounding box center [1518, 24] width 11 height 11
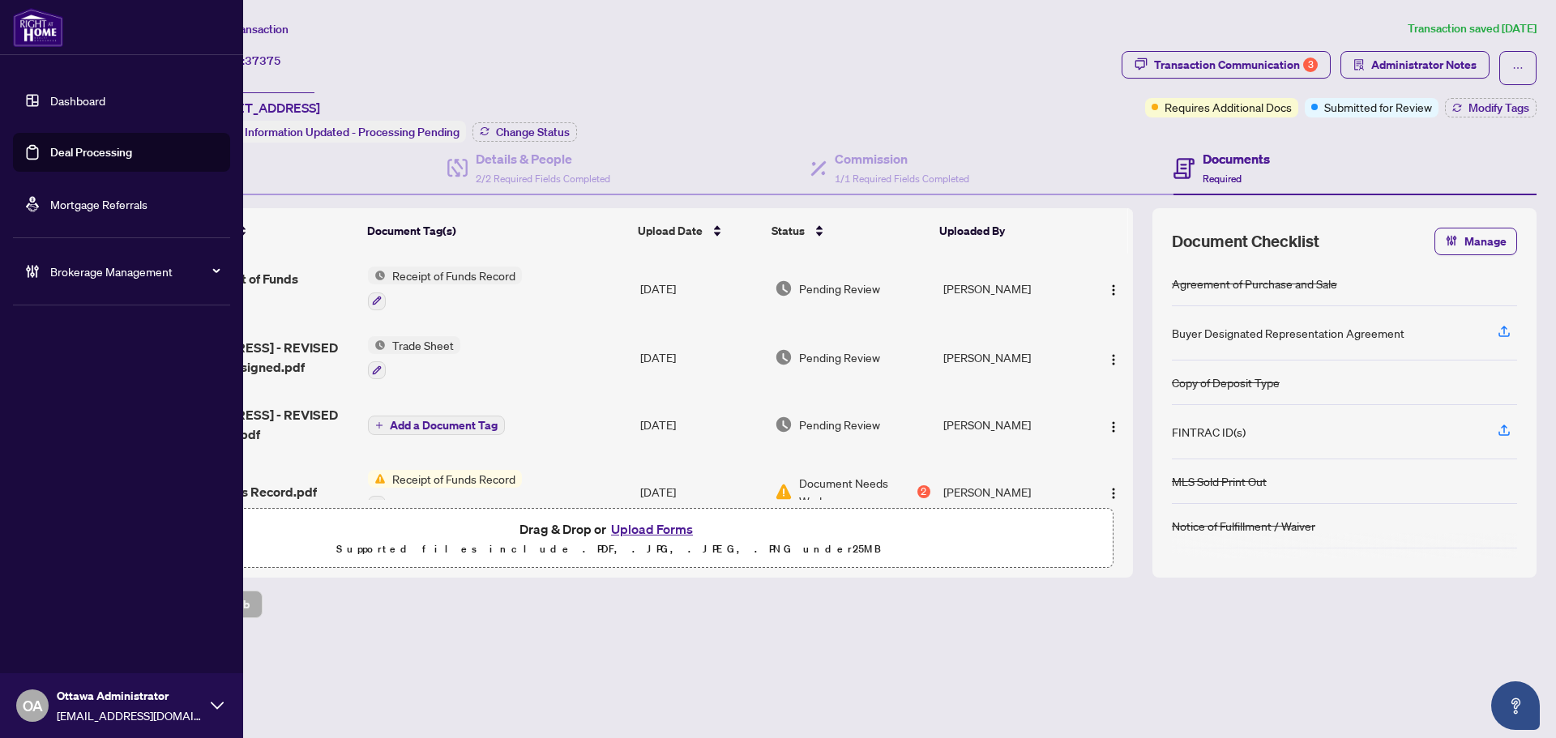
click at [50, 146] on link "Deal Processing" at bounding box center [91, 152] width 82 height 15
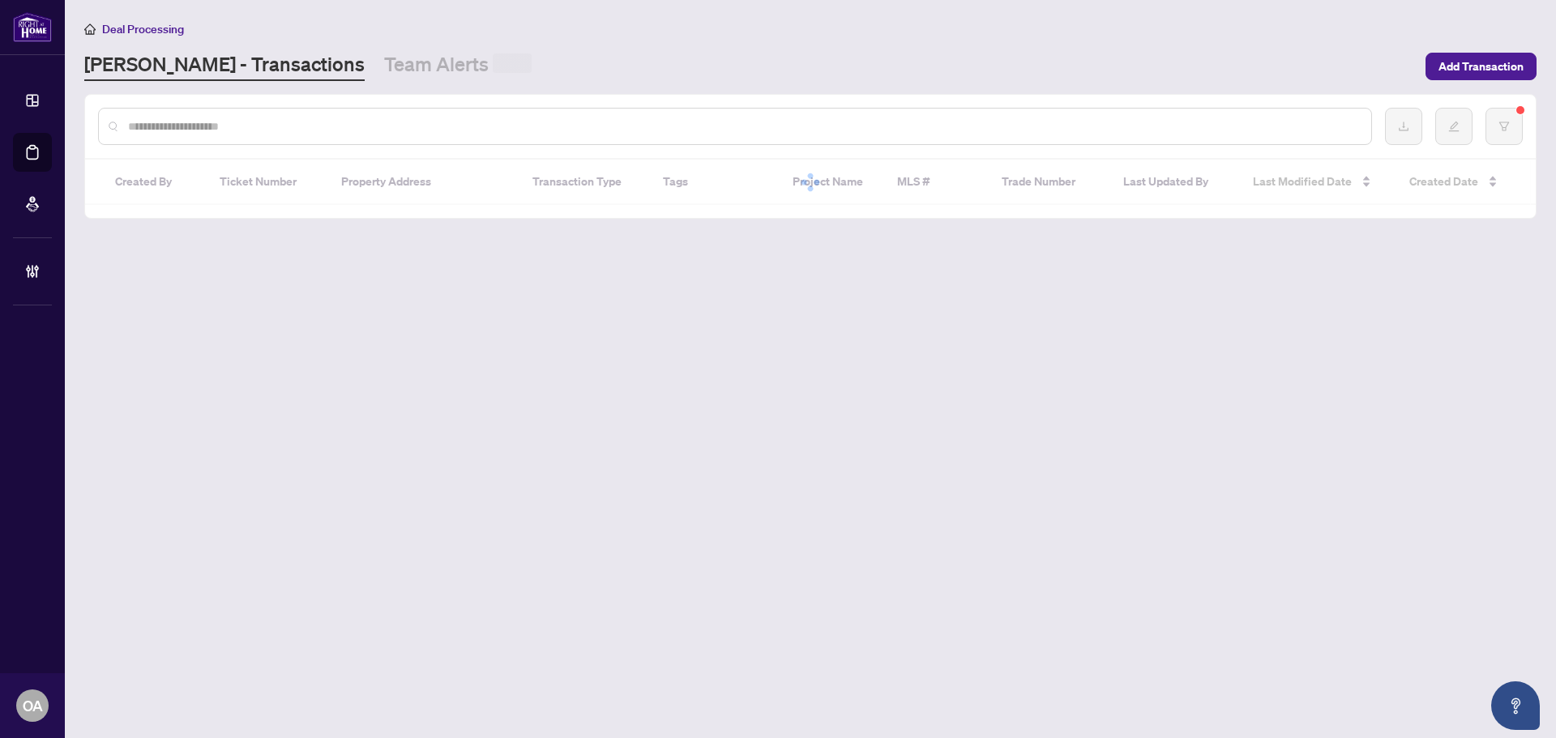
click at [325, 102] on div at bounding box center [810, 126] width 1450 height 63
click at [328, 128] on input "text" at bounding box center [743, 126] width 1230 height 18
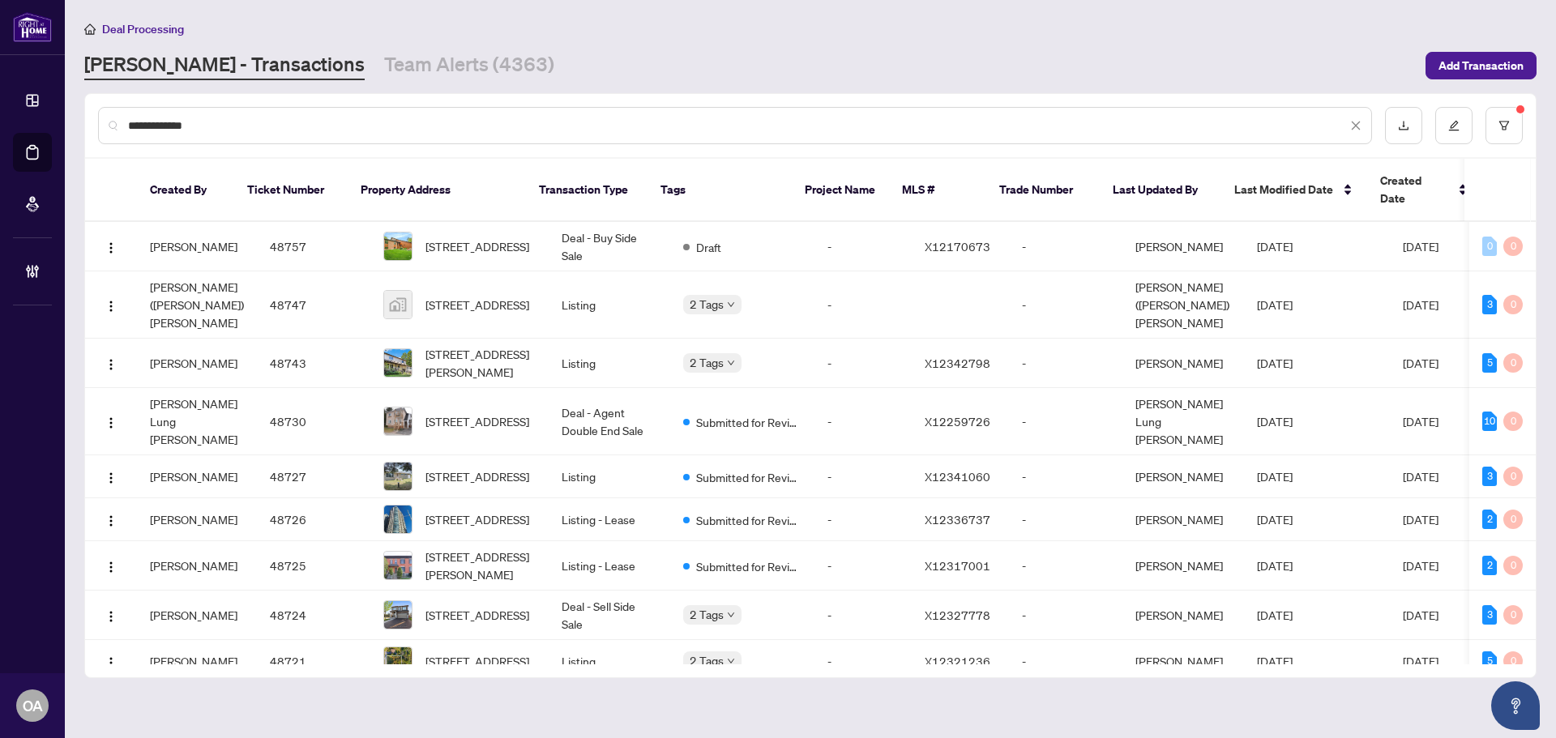
type input "**********"
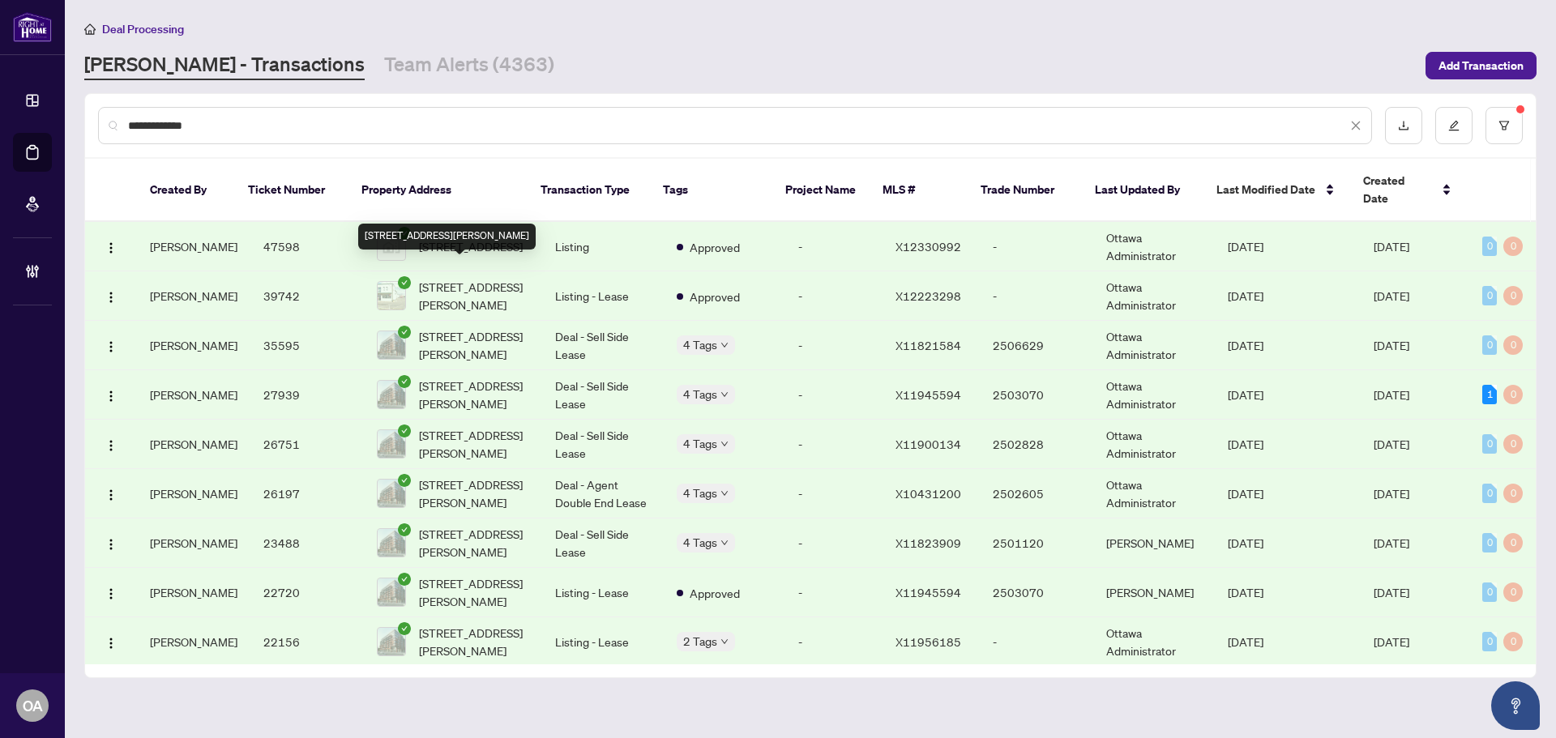
click at [479, 278] on span "1525 Michael St, Ottawa, Ontario K1B 3T3, Canada" at bounding box center [474, 296] width 110 height 36
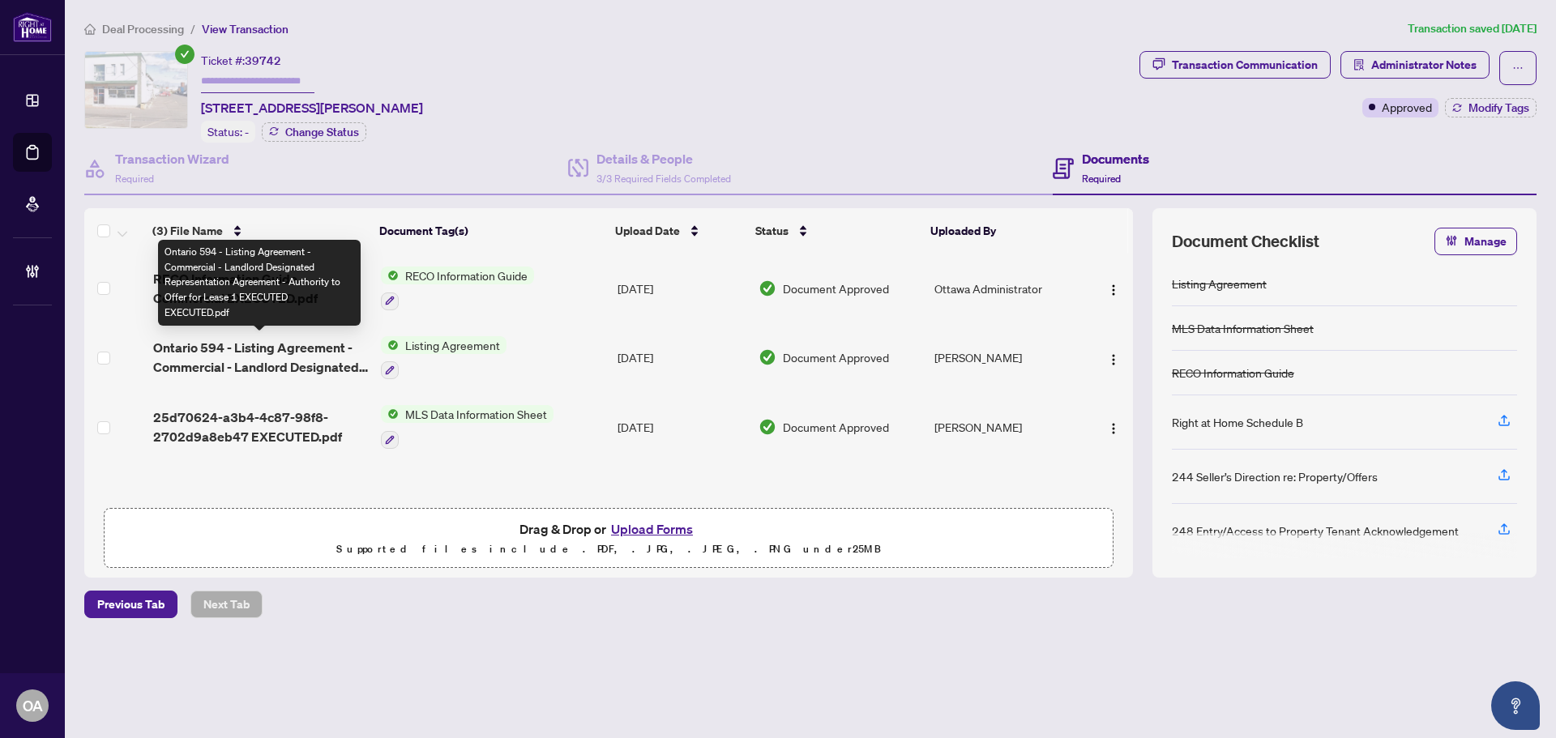
click at [292, 352] on span "Ontario 594 - Listing Agreement - Commercial - Landlord Designated Representati…" at bounding box center [260, 357] width 215 height 39
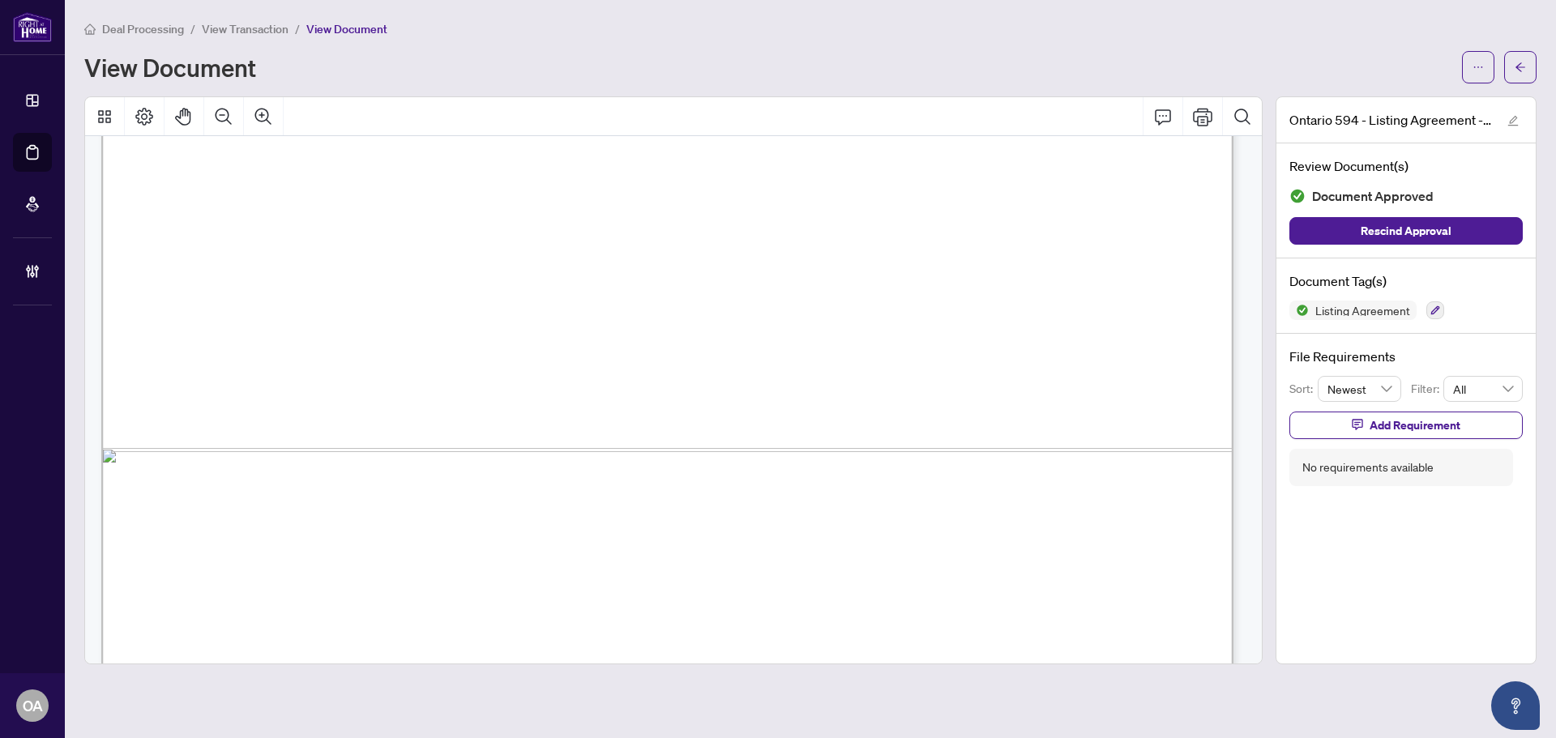
scroll to position [972, 0]
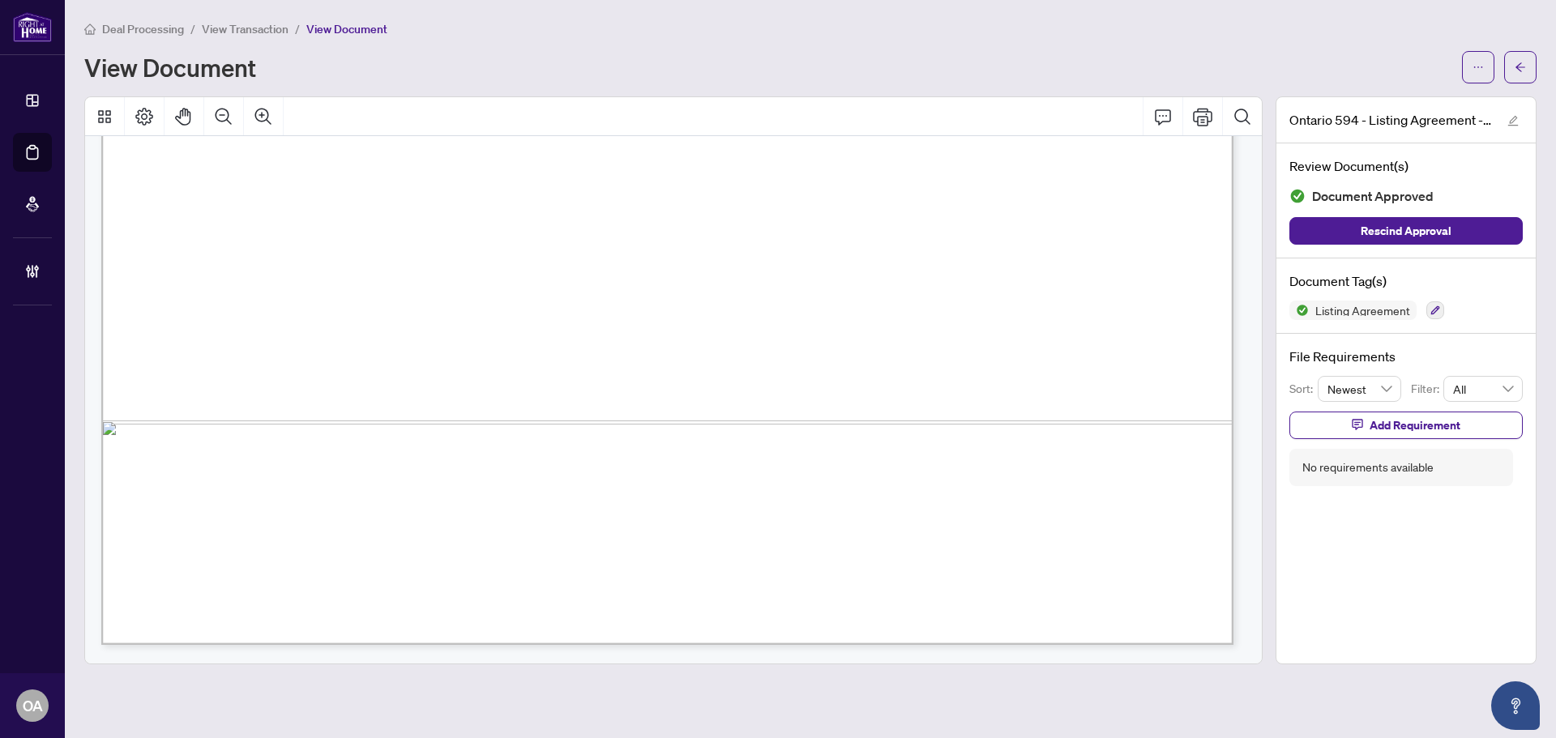
drag, startPoint x: 599, startPoint y: 251, endPoint x: 775, endPoint y: 263, distance: 177.0
click at [775, 263] on span "(“total commission”) for any valid offer to lease the Premises from any source …" at bounding box center [641, 270] width 860 height 17
click at [1508, 64] on button "button" at bounding box center [1520, 67] width 32 height 32
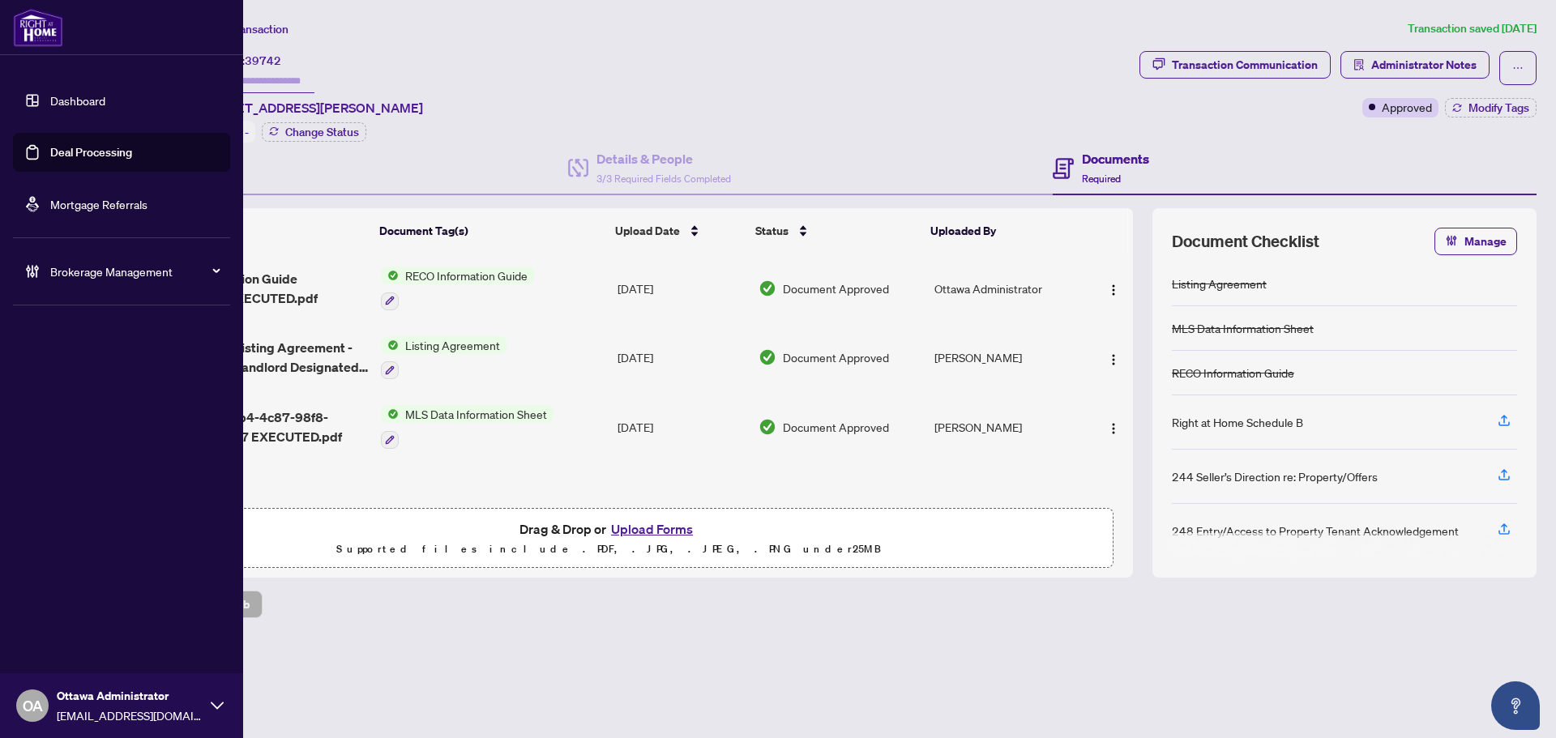
click at [51, 154] on link "Deal Processing" at bounding box center [91, 152] width 82 height 15
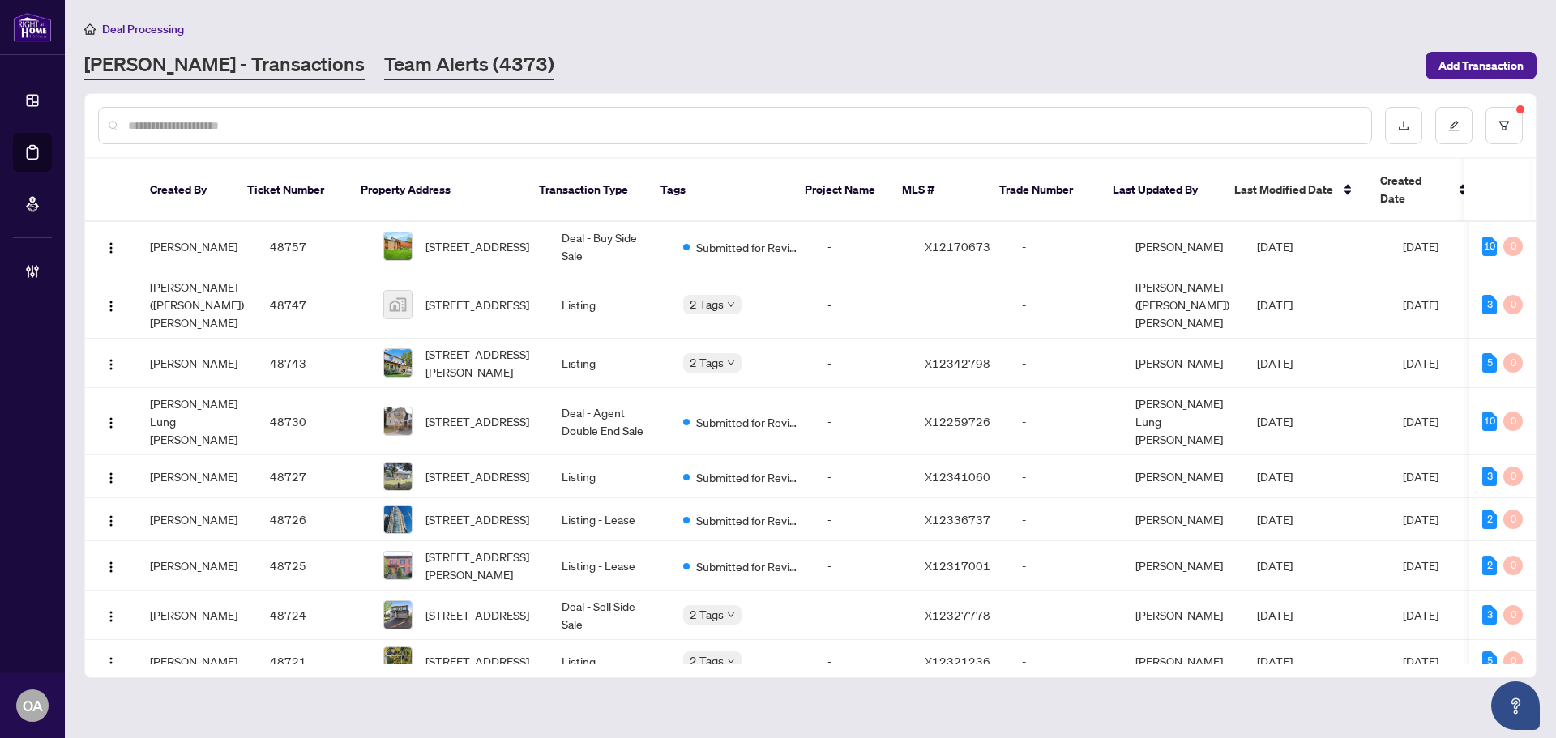
click at [389, 59] on link "Team Alerts (4373)" at bounding box center [469, 65] width 170 height 29
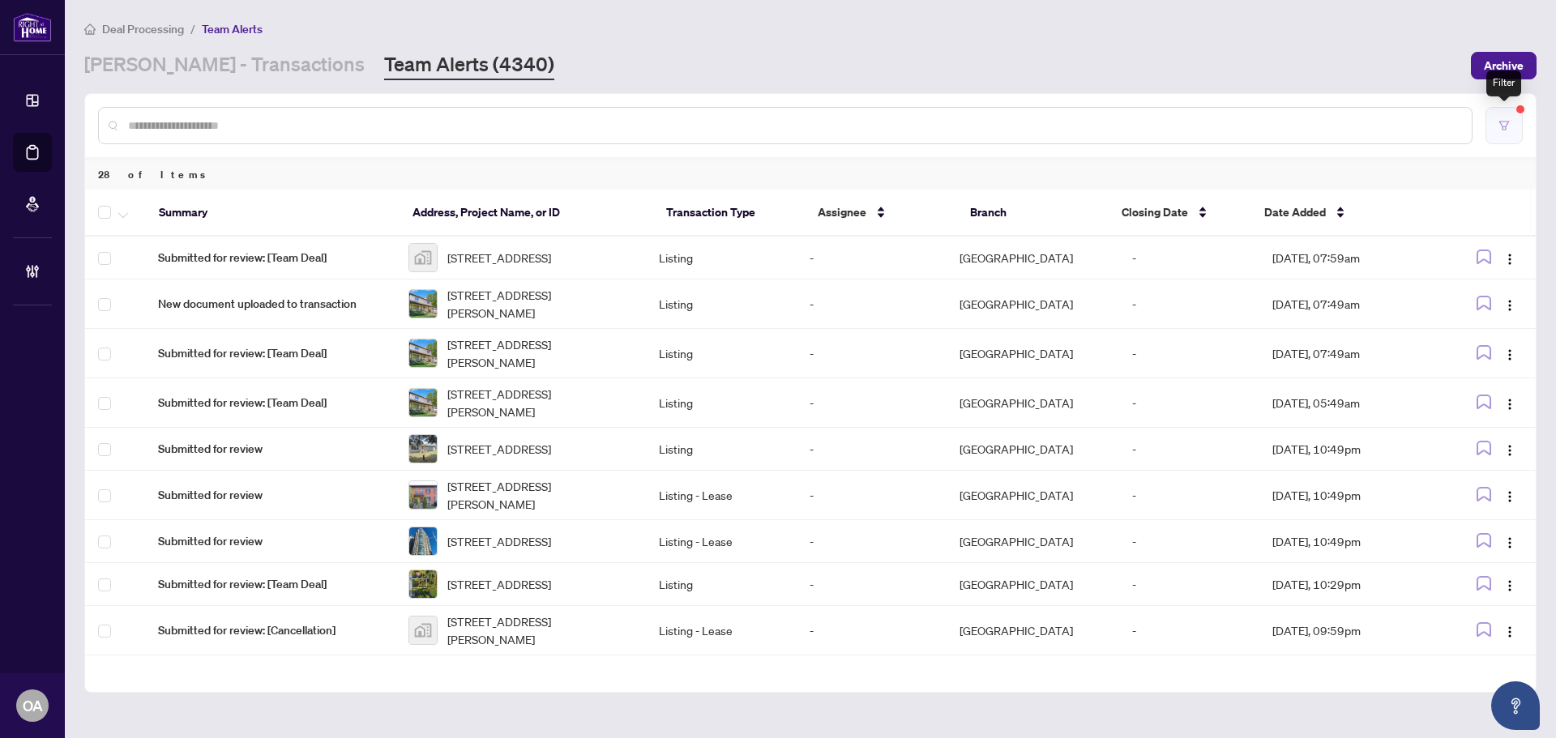
click at [1505, 126] on icon "filter" at bounding box center [1504, 125] width 10 height 9
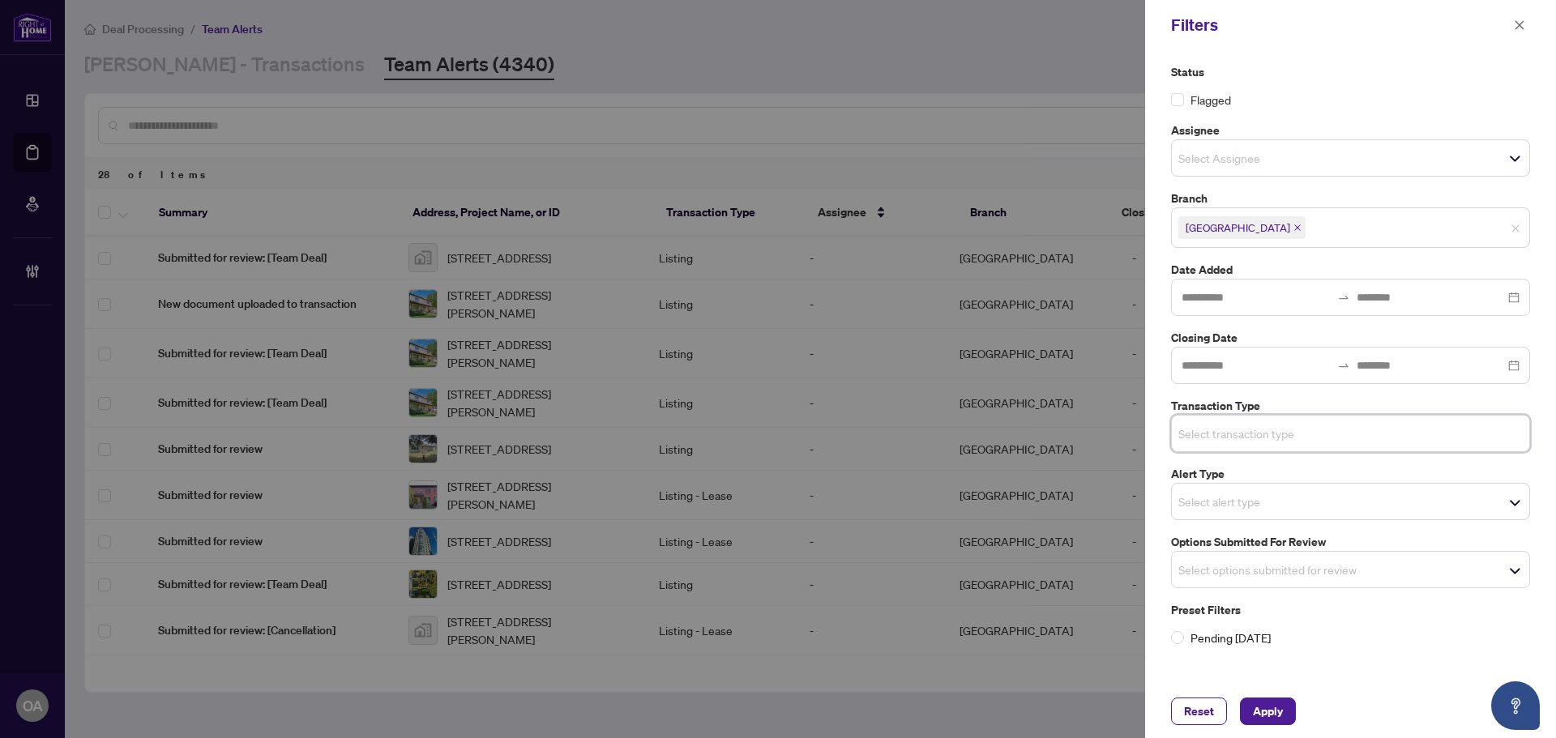
click at [1344, 574] on span "Select options submitted for review" at bounding box center [1350, 569] width 357 height 23
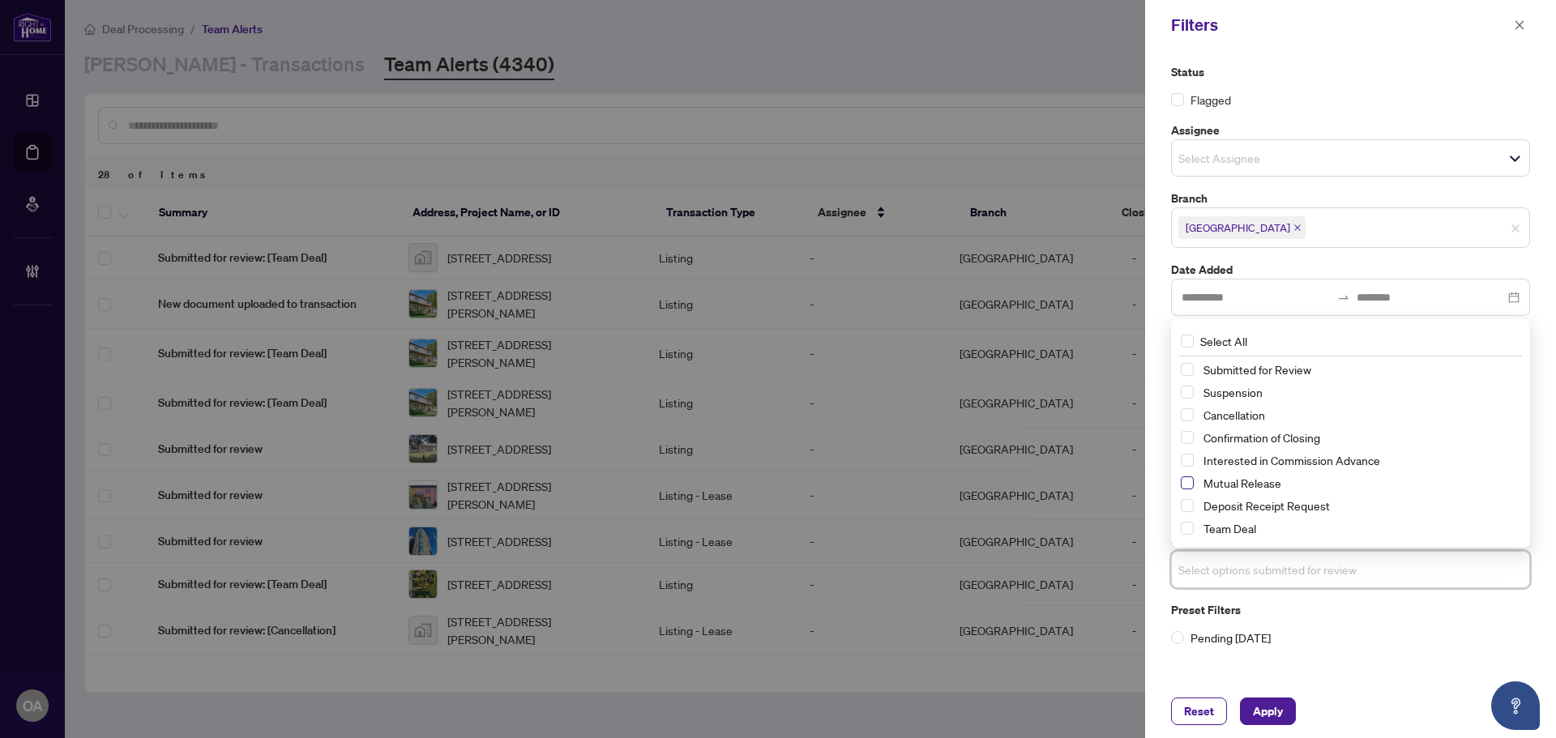
click at [1188, 482] on span "Select Mutual Release" at bounding box center [1186, 482] width 13 height 13
click at [1190, 409] on span "Select Cancellation" at bounding box center [1186, 415] width 13 height 13
click at [1190, 395] on span "Select Suspension" at bounding box center [1186, 392] width 13 height 13
click at [1267, 706] on span "Apply" at bounding box center [1268, 711] width 30 height 26
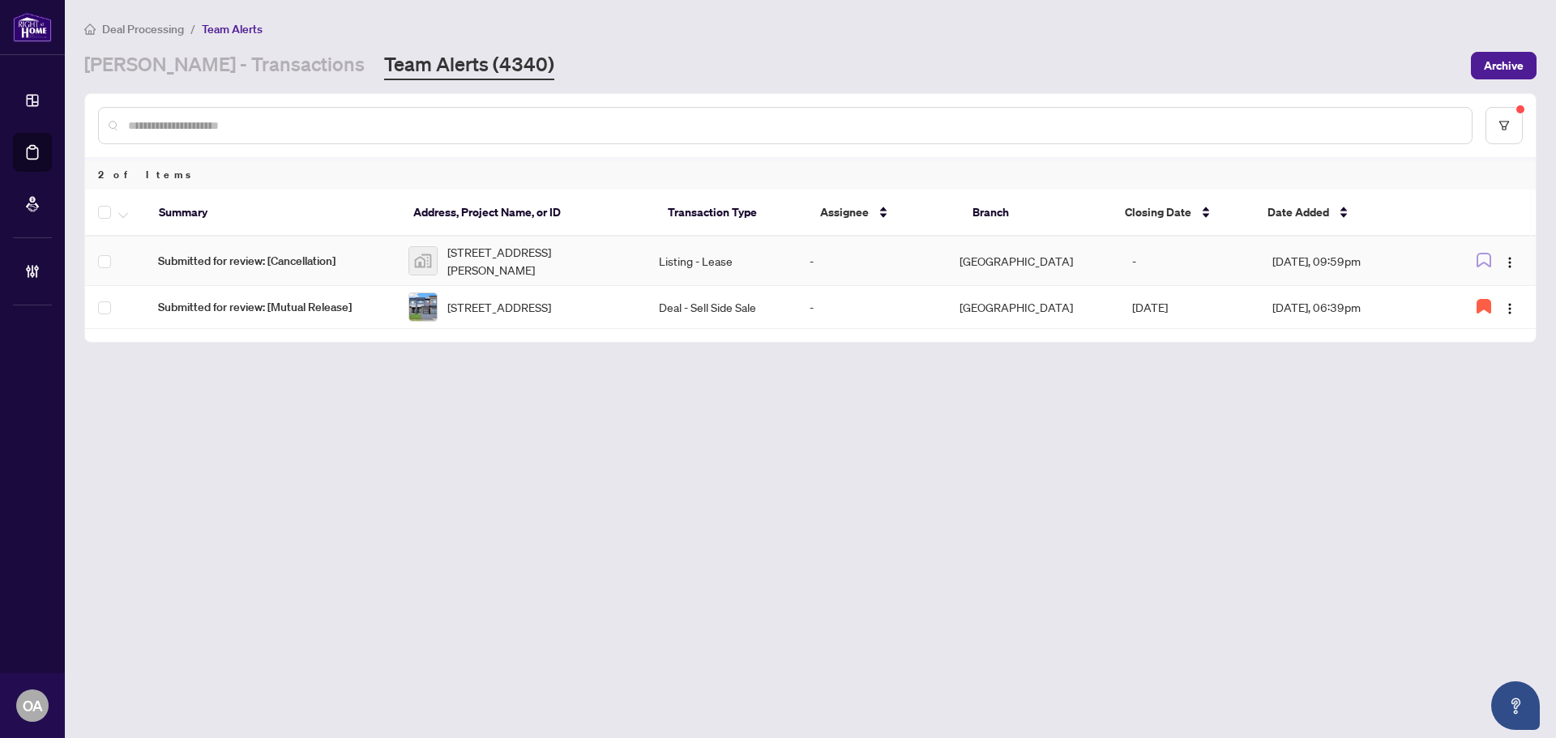
click at [654, 267] on td "Listing - Lease" at bounding box center [721, 261] width 150 height 49
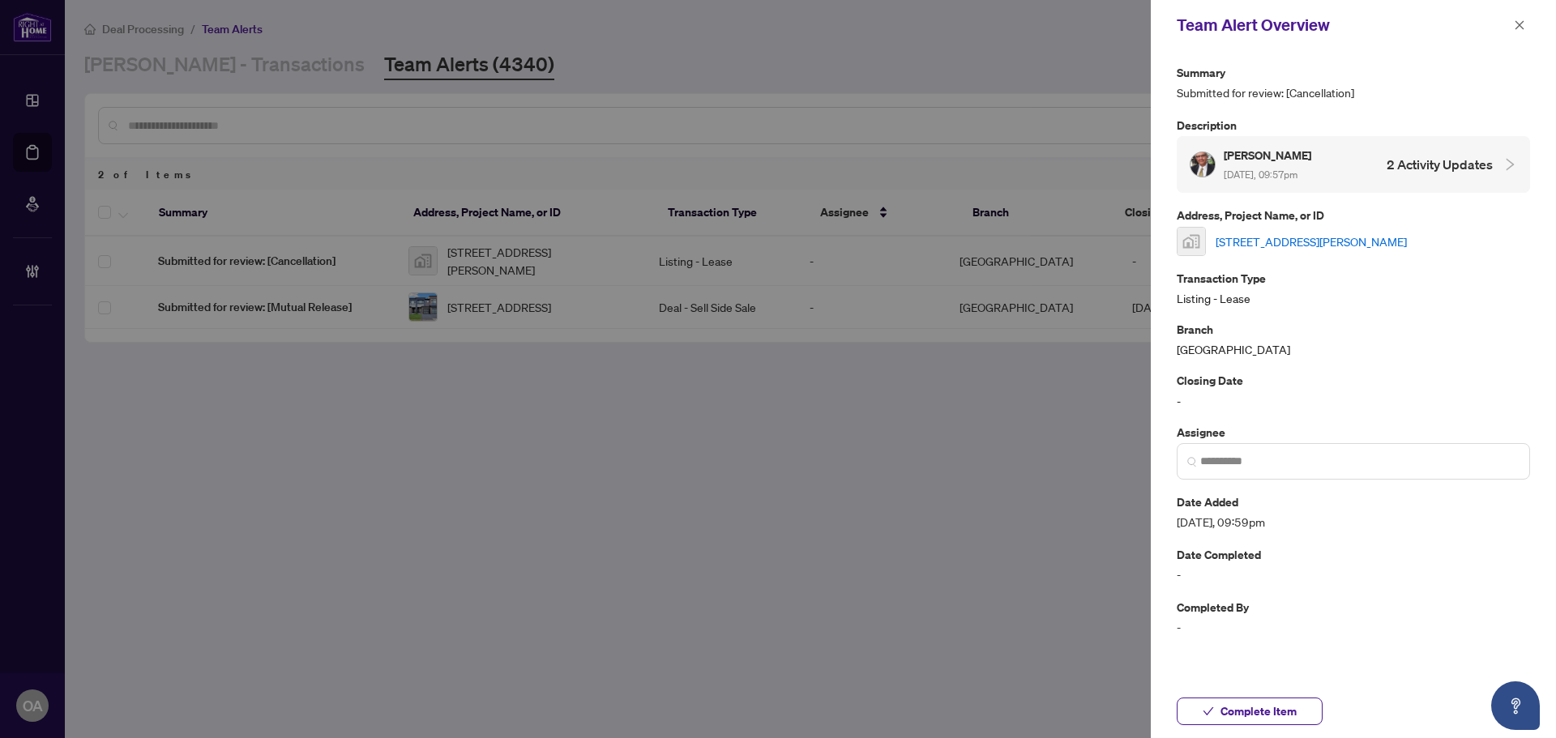
click at [1346, 245] on link "393 Codd's Road, Ottawa, ON, Canada" at bounding box center [1310, 242] width 191 height 18
click at [1517, 24] on icon "close" at bounding box center [1518, 24] width 11 height 11
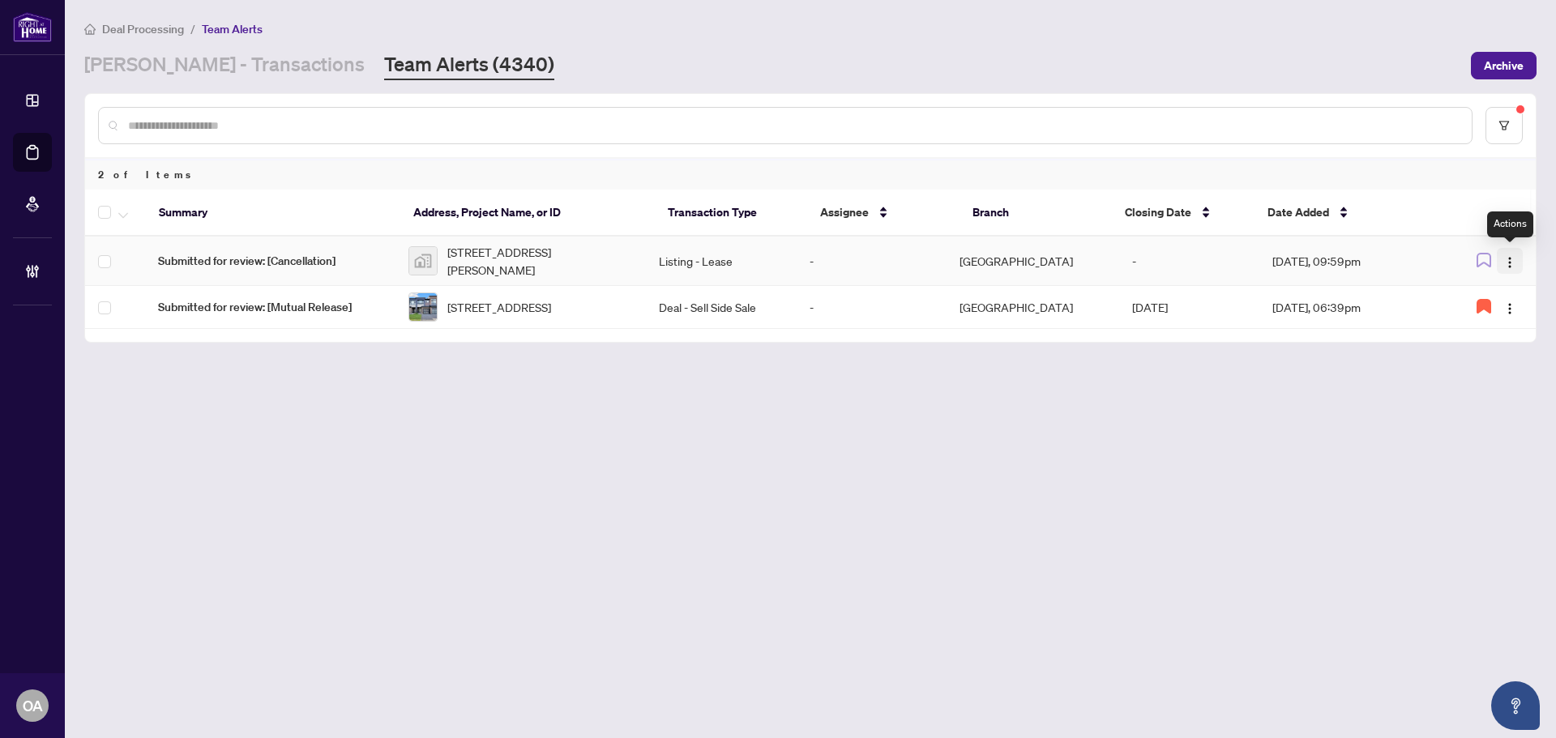
click at [1512, 262] on img "button" at bounding box center [1509, 262] width 13 height 13
click at [1488, 345] on span "Complete Item" at bounding box center [1471, 344] width 75 height 18
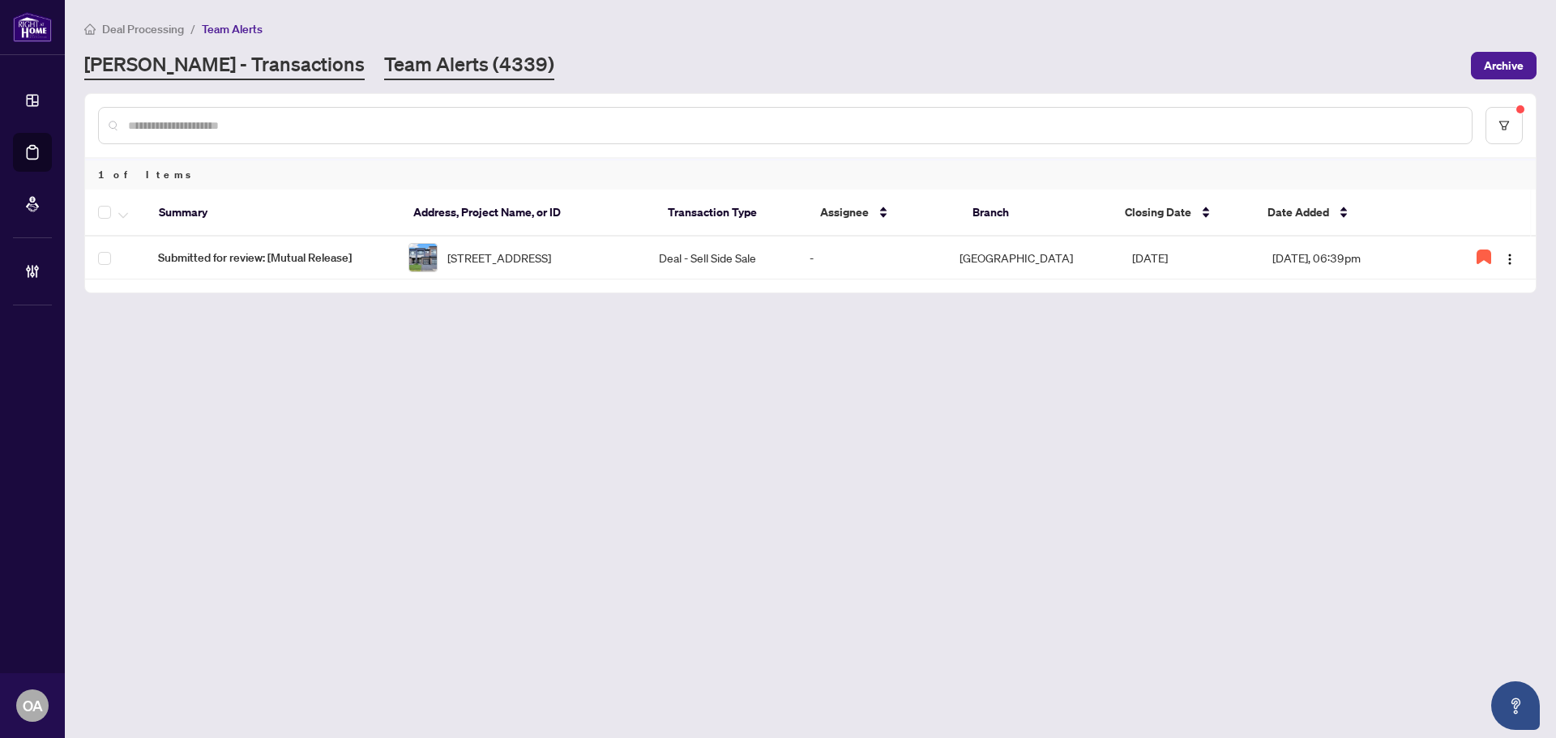
click at [221, 61] on link "RAHR - Transactions" at bounding box center [224, 65] width 280 height 29
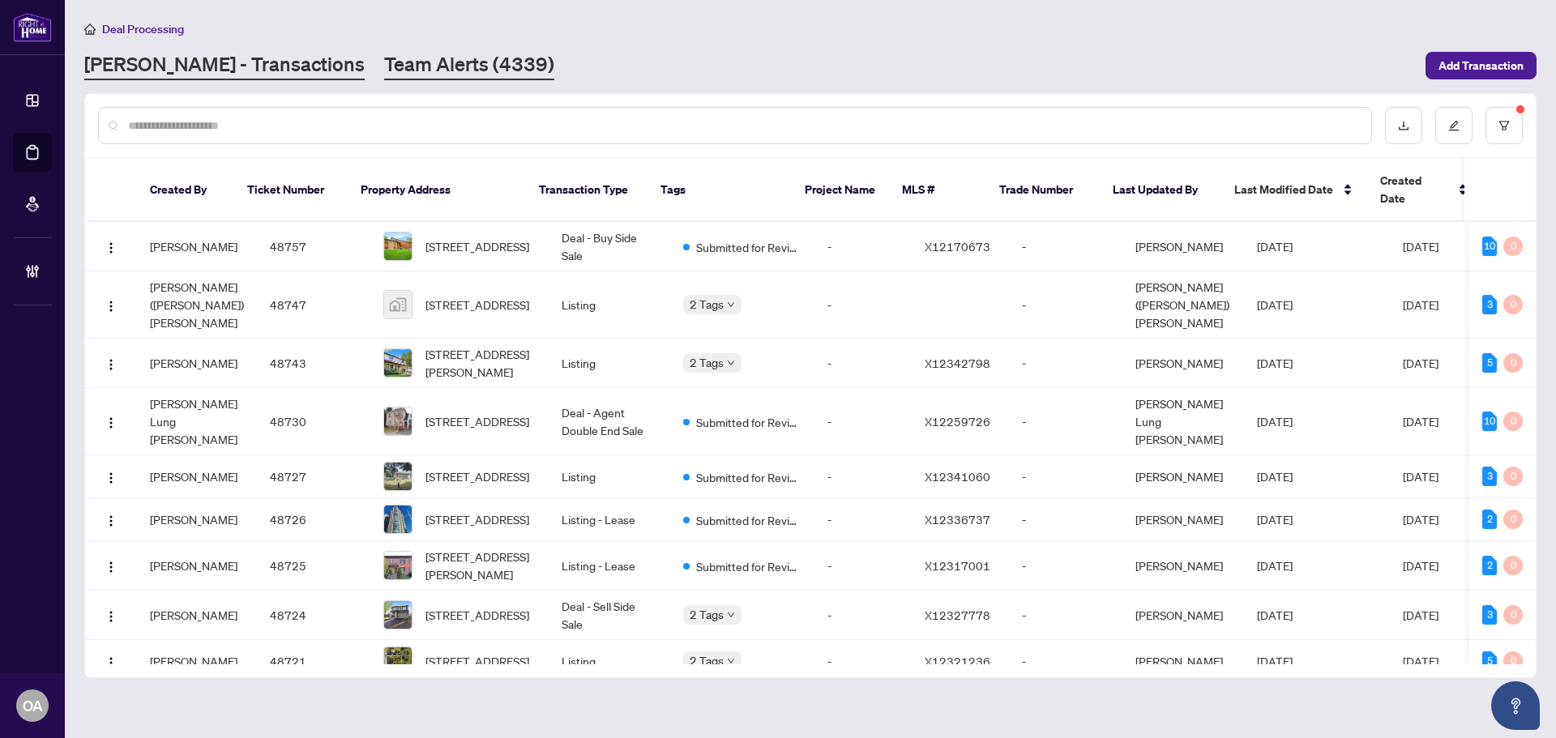
click at [384, 60] on link "Team Alerts (4339)" at bounding box center [469, 65] width 170 height 29
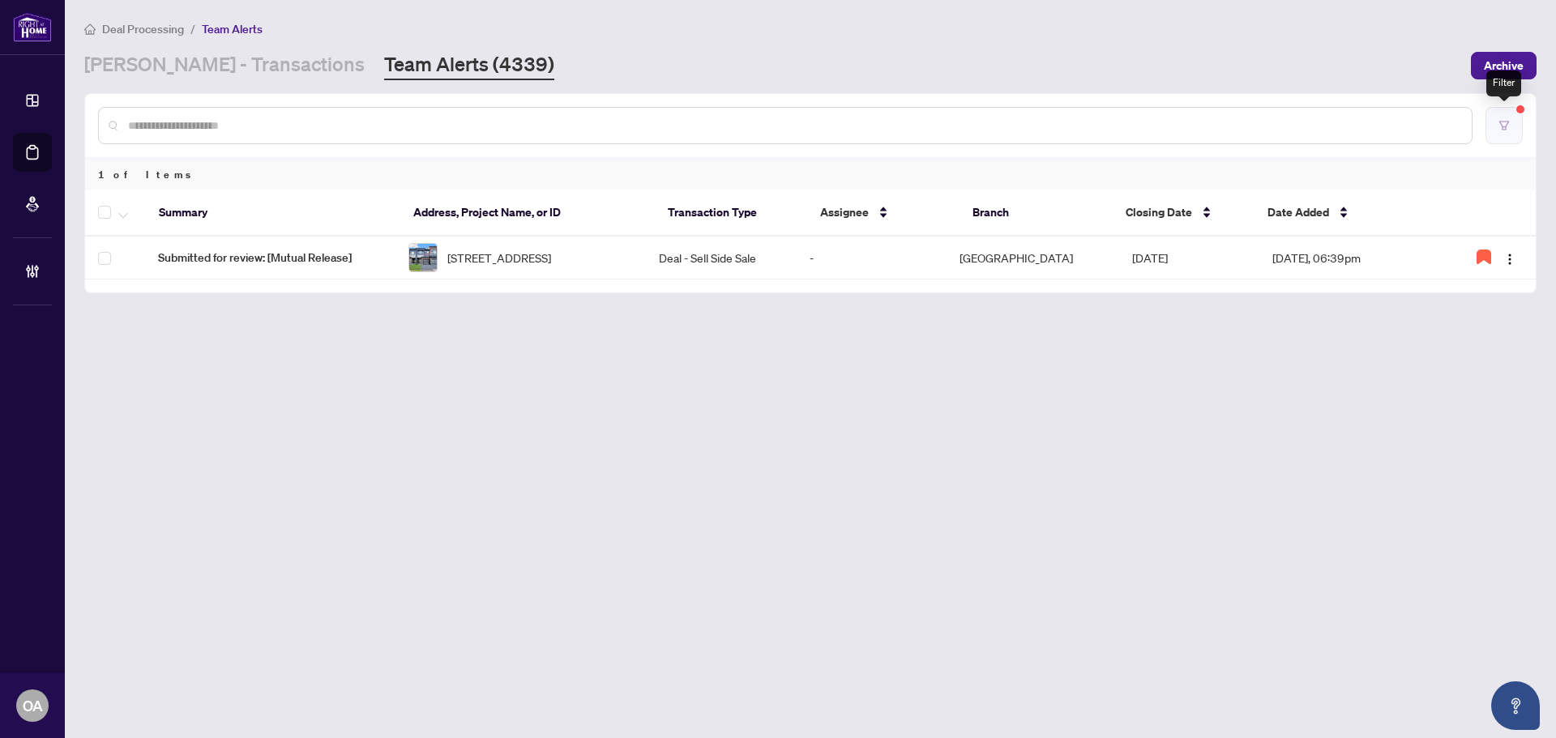
click at [1509, 131] on button "button" at bounding box center [1503, 125] width 37 height 37
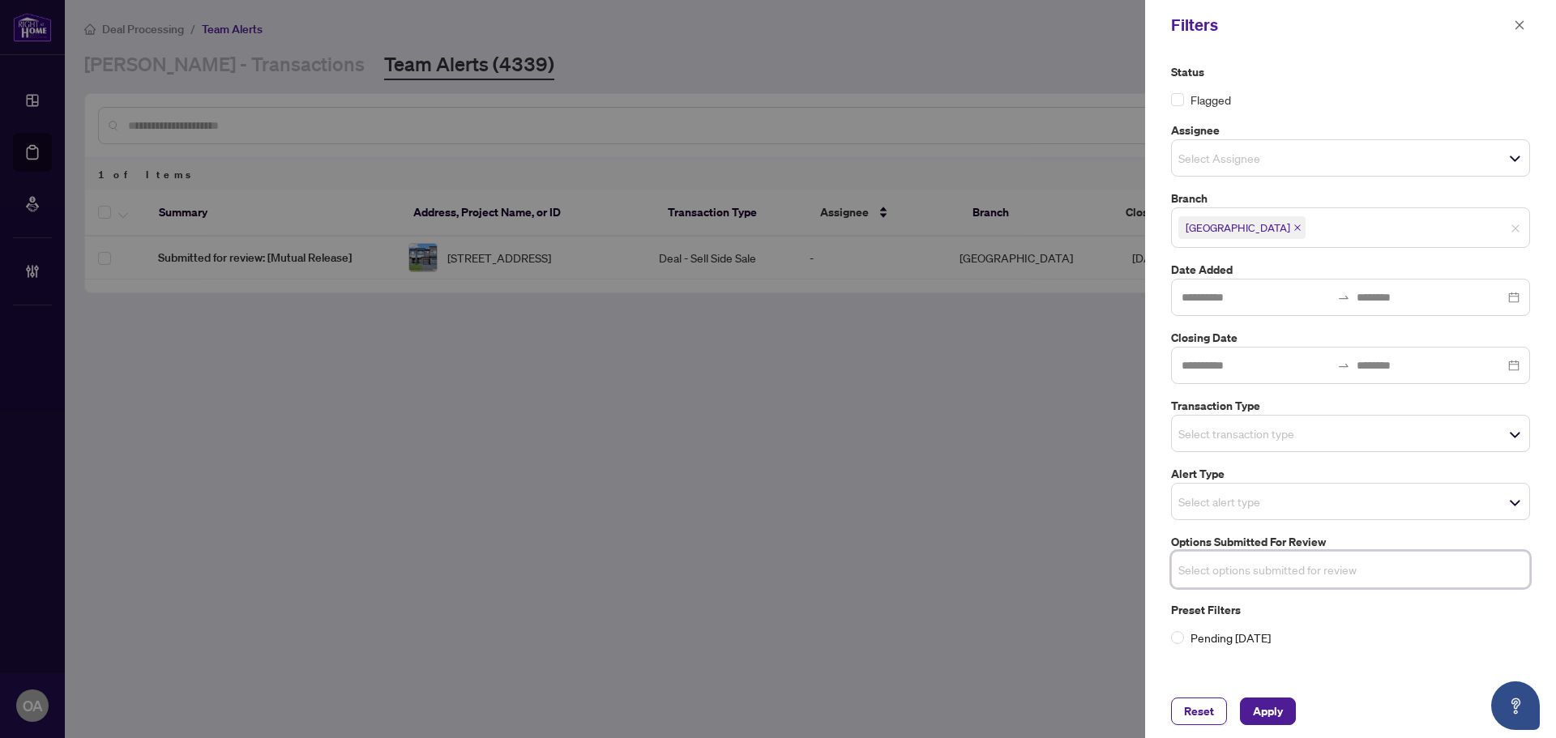
click at [1263, 507] on input "search" at bounding box center [1234, 501] width 113 height 19
click at [1401, 32] on div "Filters" at bounding box center [1340, 25] width 338 height 24
click at [1218, 425] on input "search" at bounding box center [1234, 433] width 113 height 19
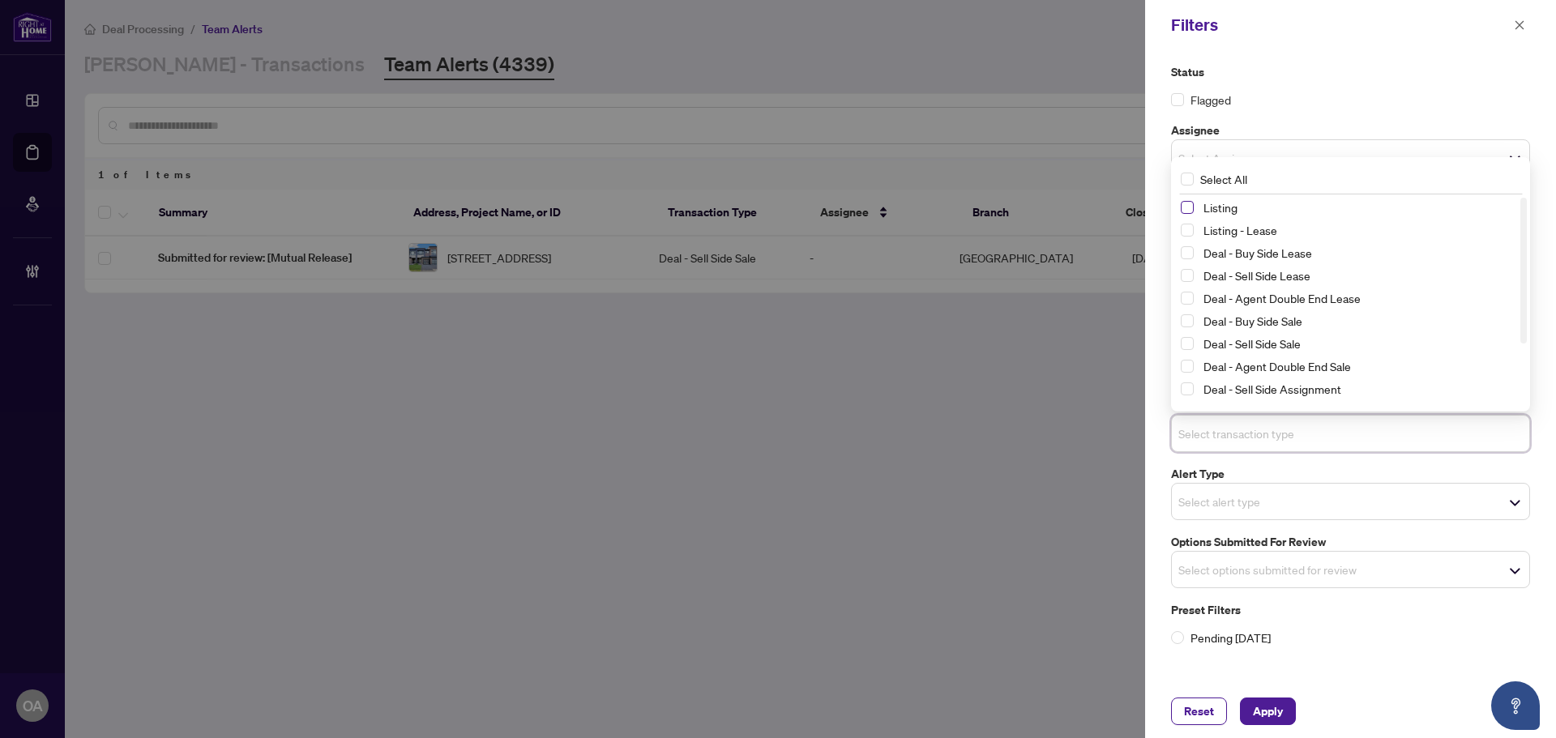
click at [1190, 206] on span "Select Listing" at bounding box center [1186, 207] width 13 height 13
click at [1191, 232] on span "Select Listing - Lease" at bounding box center [1186, 230] width 13 height 13
click at [1266, 703] on span "Apply" at bounding box center [1268, 711] width 30 height 26
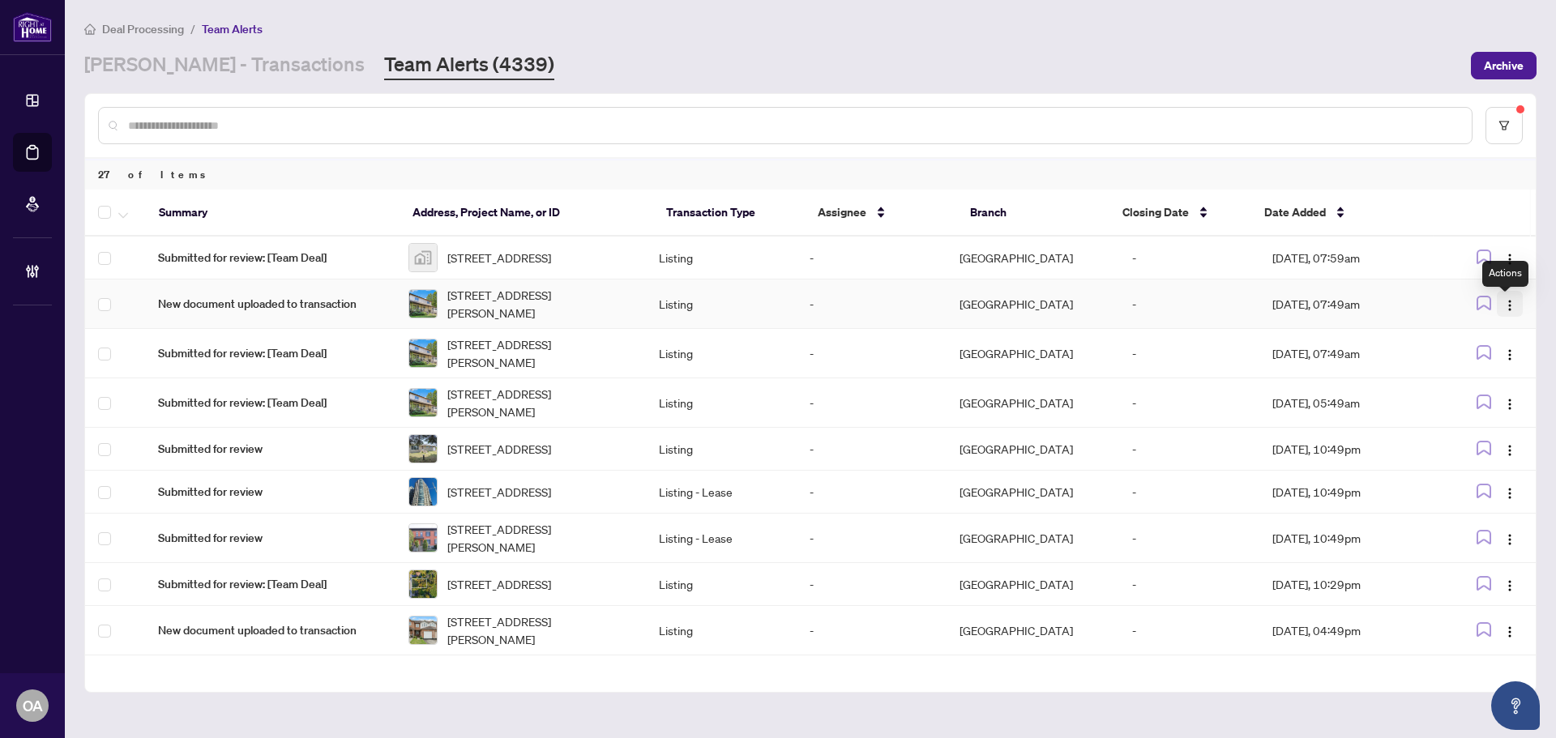
click at [1504, 312] on img "button" at bounding box center [1509, 305] width 13 height 13
click at [1496, 403] on li "Complete Item" at bounding box center [1466, 394] width 95 height 26
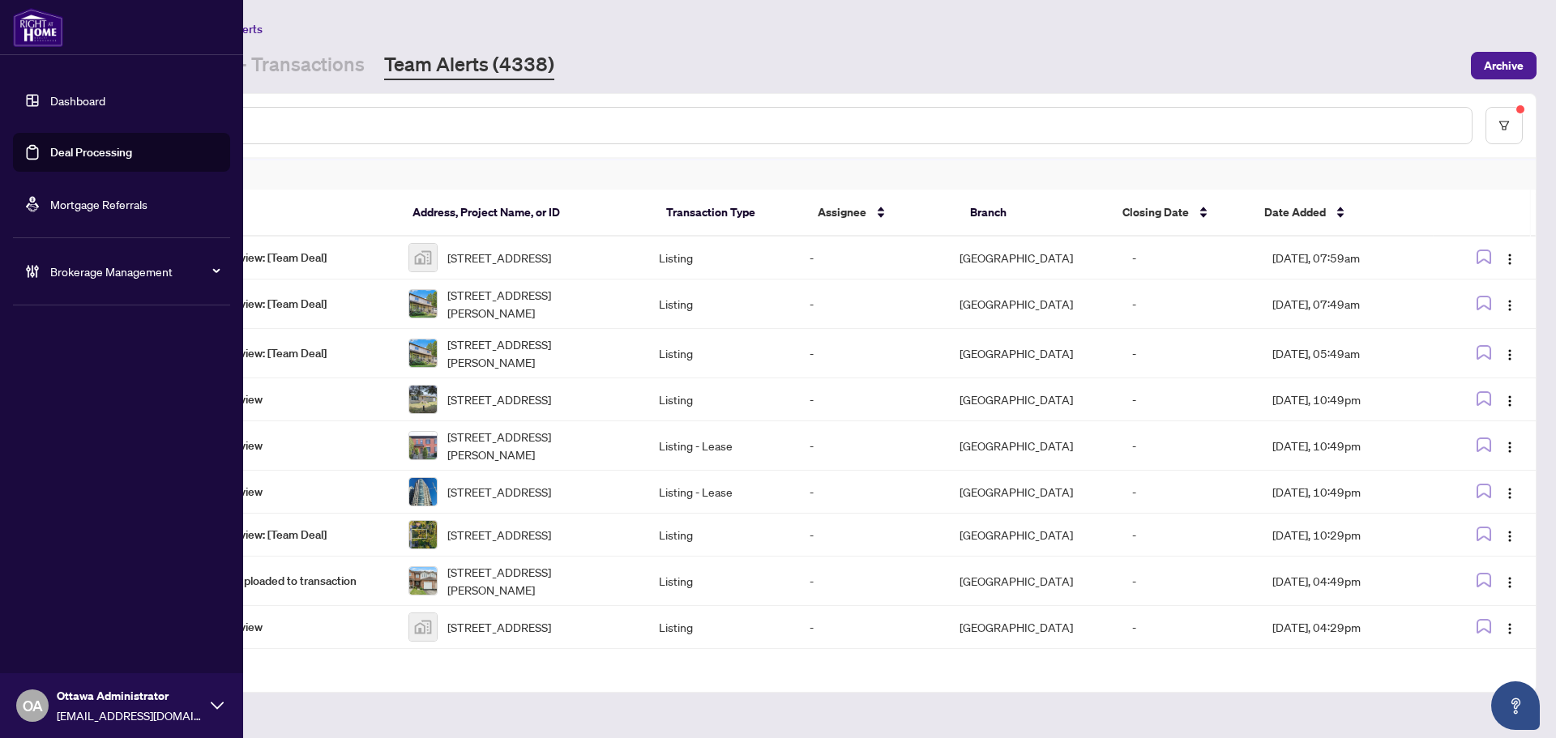
click at [42, 172] on ul "Dashboard Deal Processing Mortgage Referrals" at bounding box center [121, 152] width 217 height 143
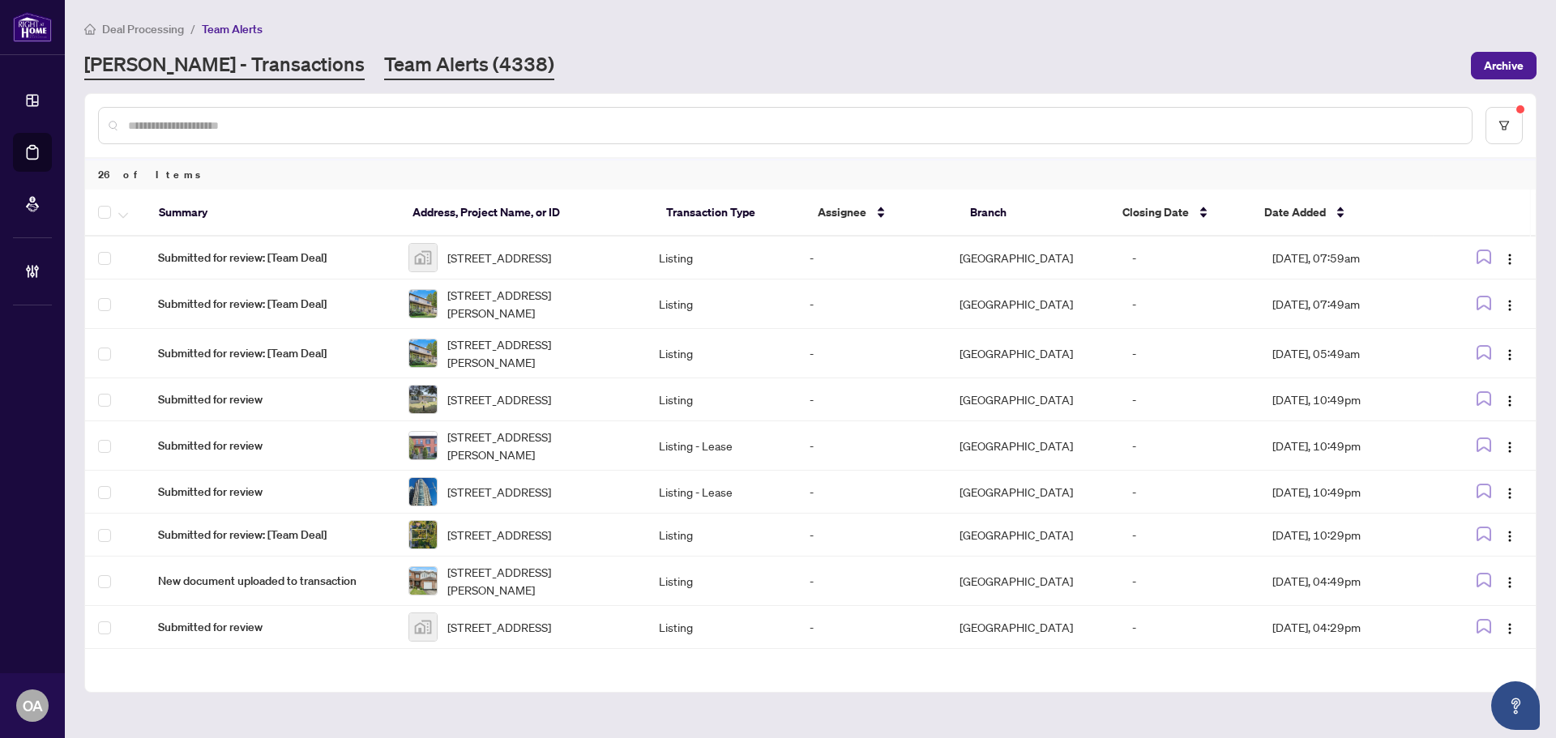
click at [233, 59] on link "RAHR - Transactions" at bounding box center [224, 65] width 280 height 29
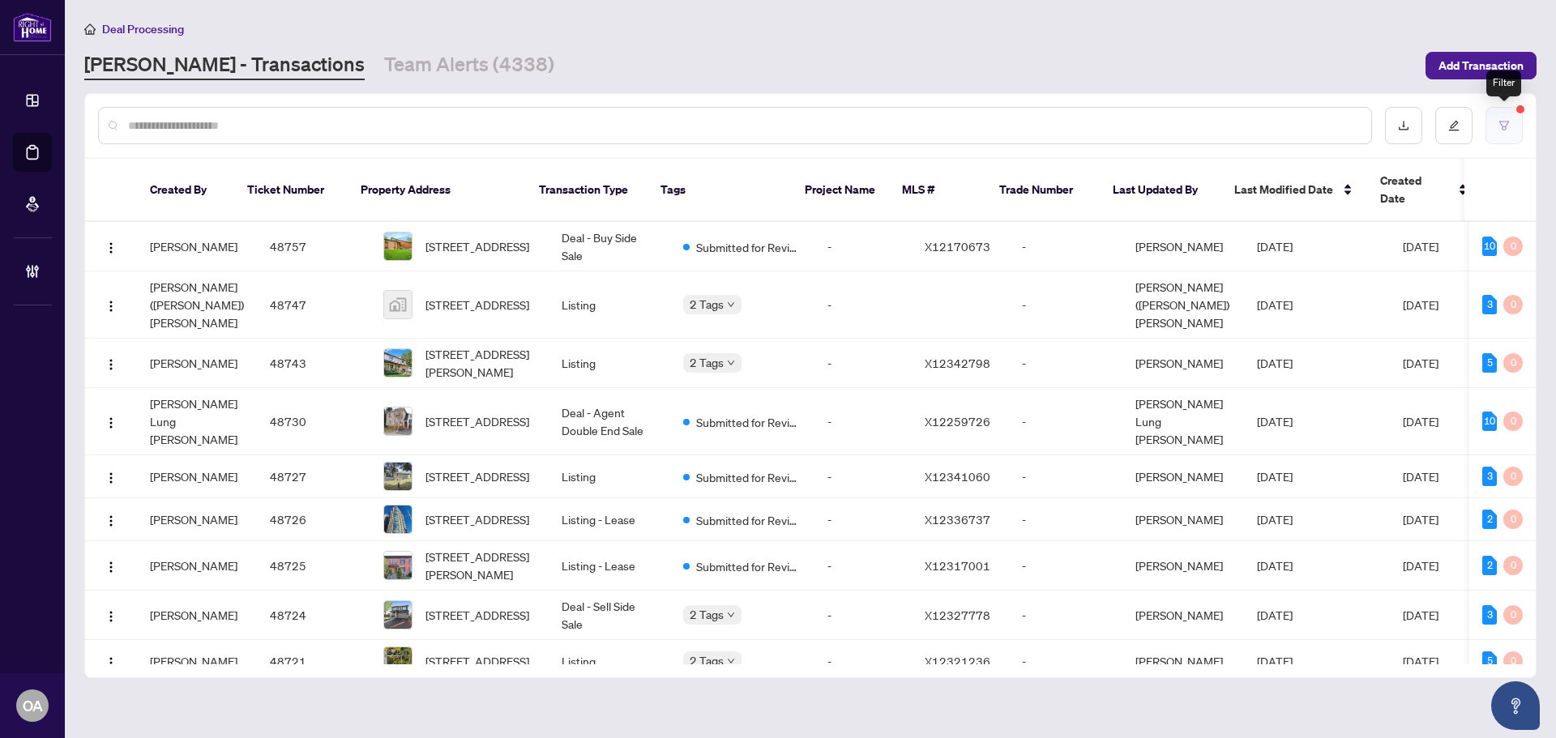
click at [1500, 129] on icon "filter" at bounding box center [1503, 125] width 11 height 11
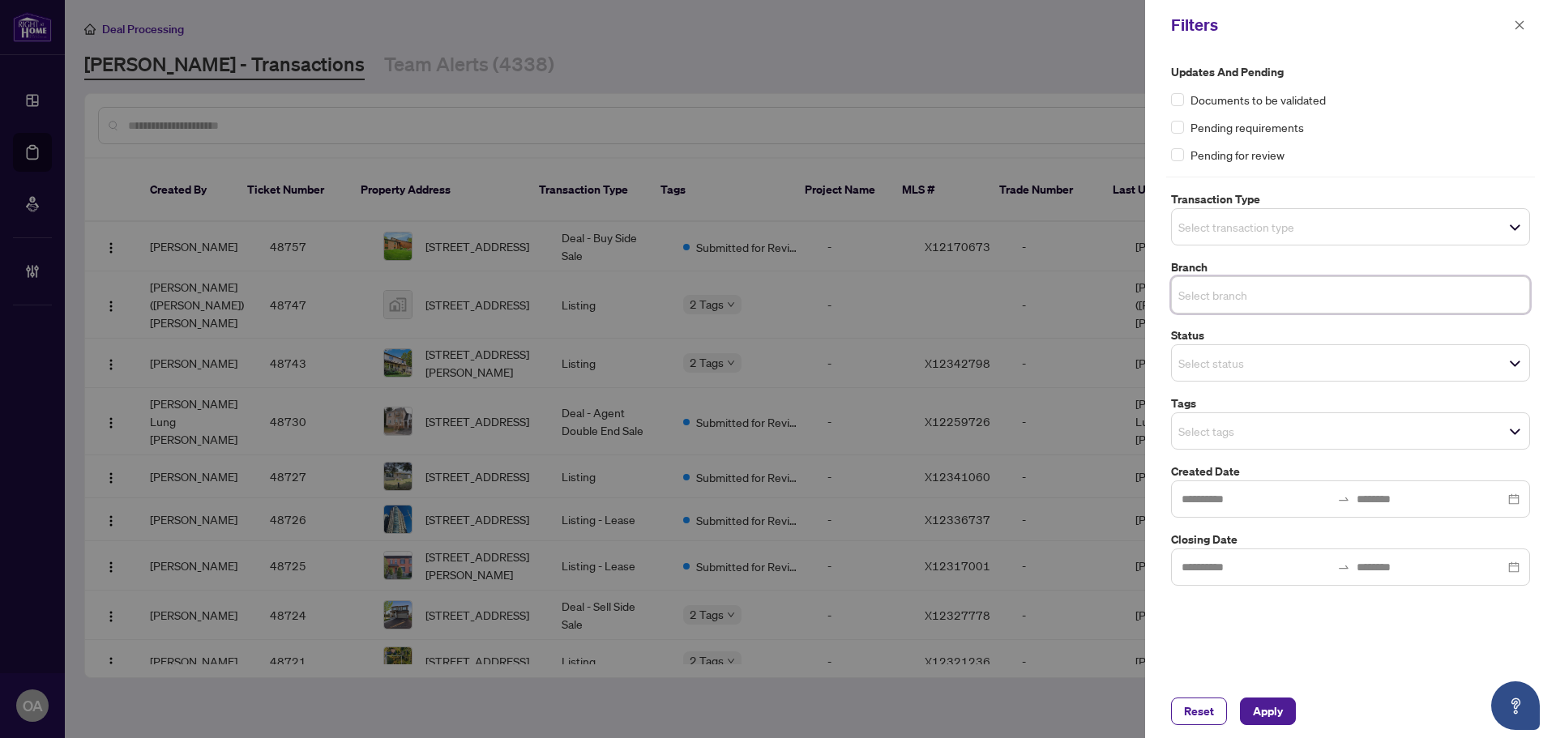
click at [1272, 705] on span "Apply" at bounding box center [1268, 711] width 30 height 26
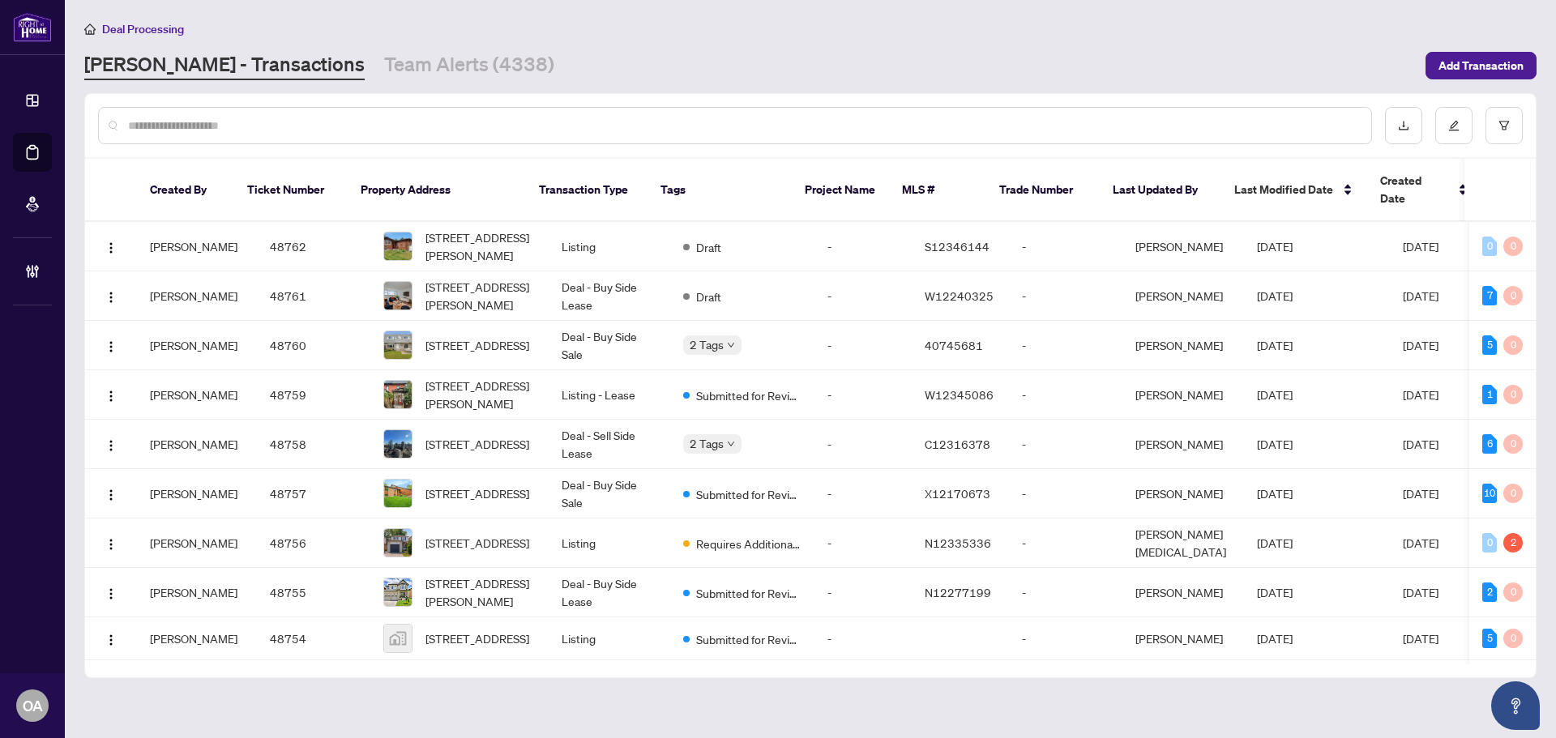
click at [381, 124] on input "text" at bounding box center [743, 126] width 1230 height 18
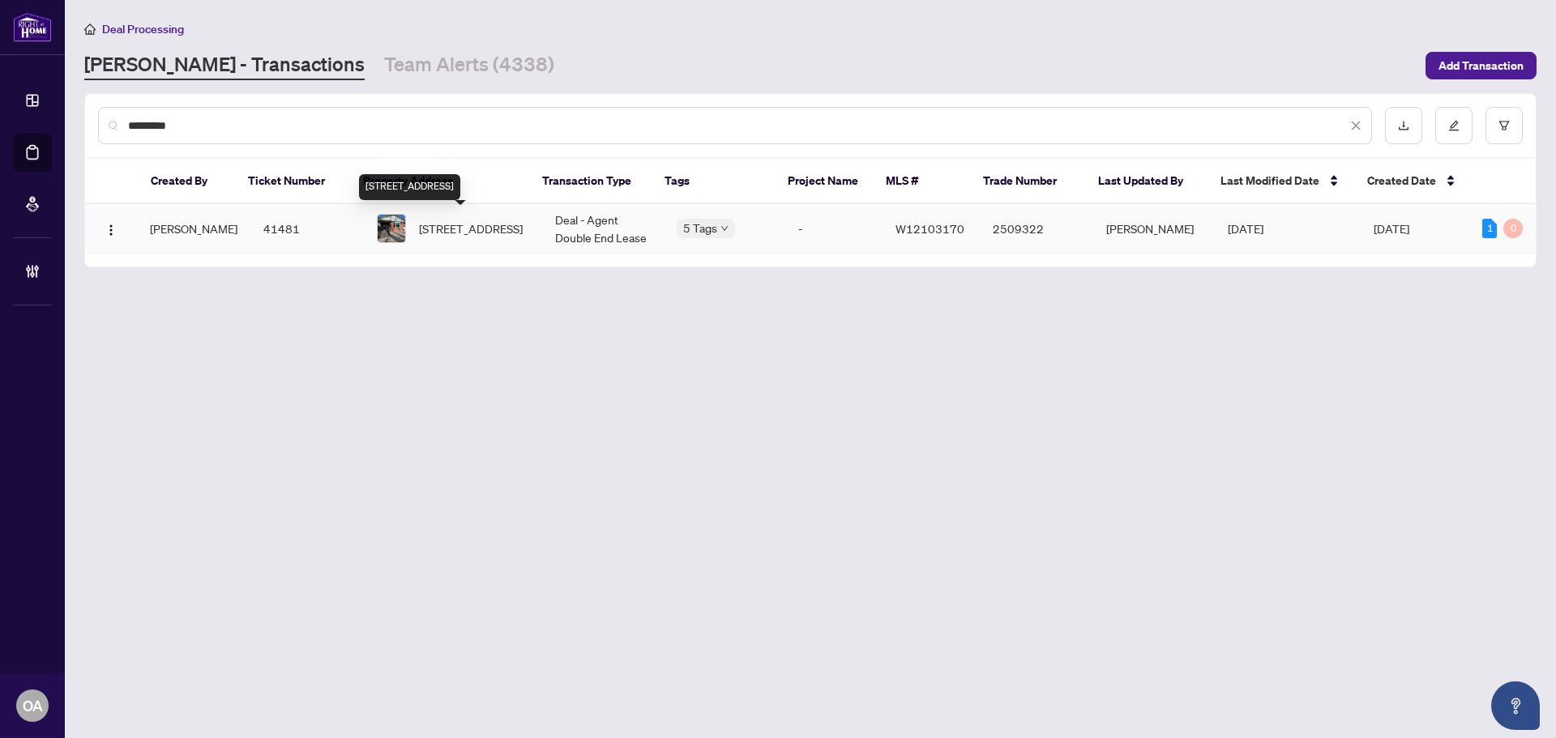
type input "*********"
click at [457, 233] on span "21 Shadowbrook Dr, Toronto, Ontario M9B 5K8, Canada" at bounding box center [471, 229] width 104 height 18
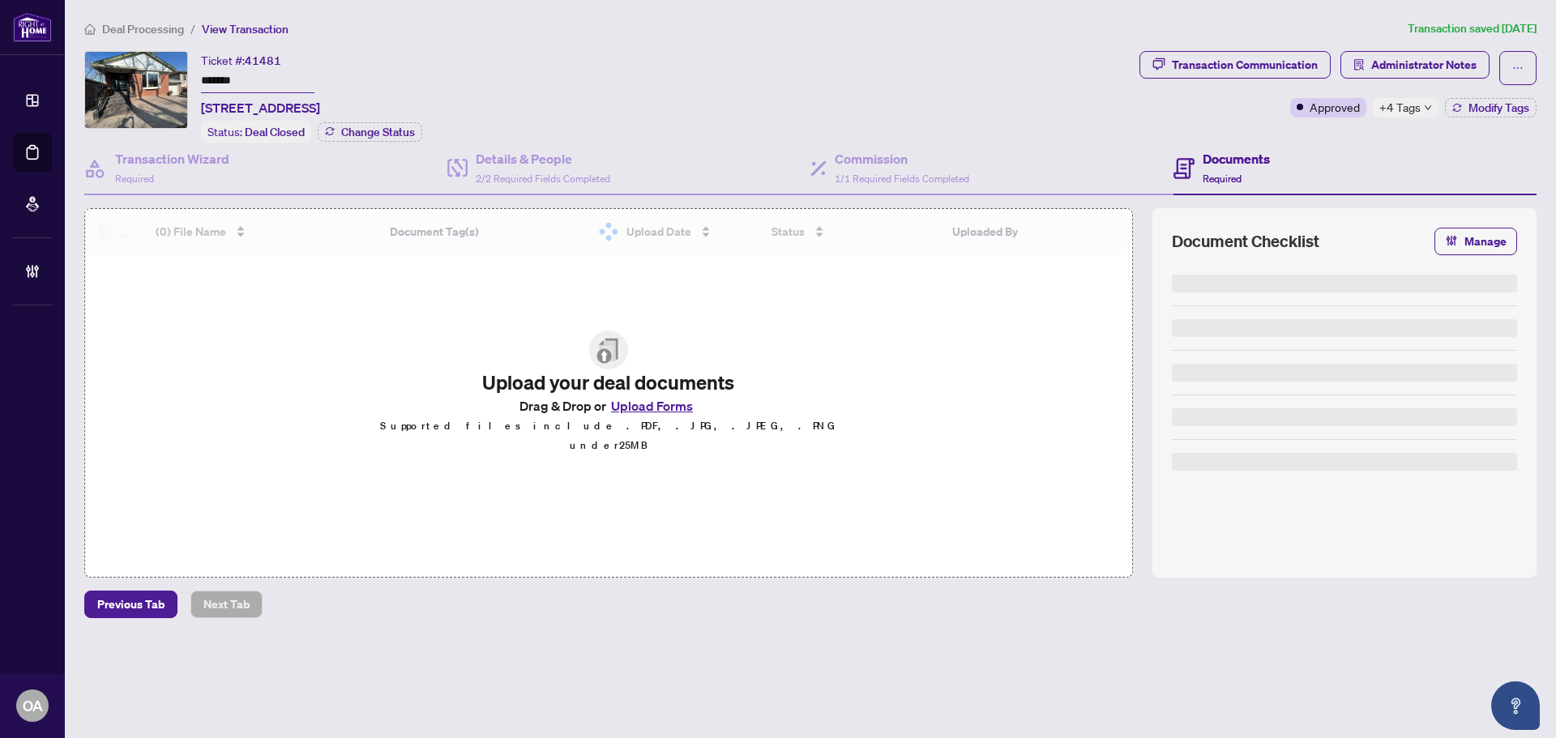
click at [255, 81] on input "*******" at bounding box center [257, 81] width 113 height 23
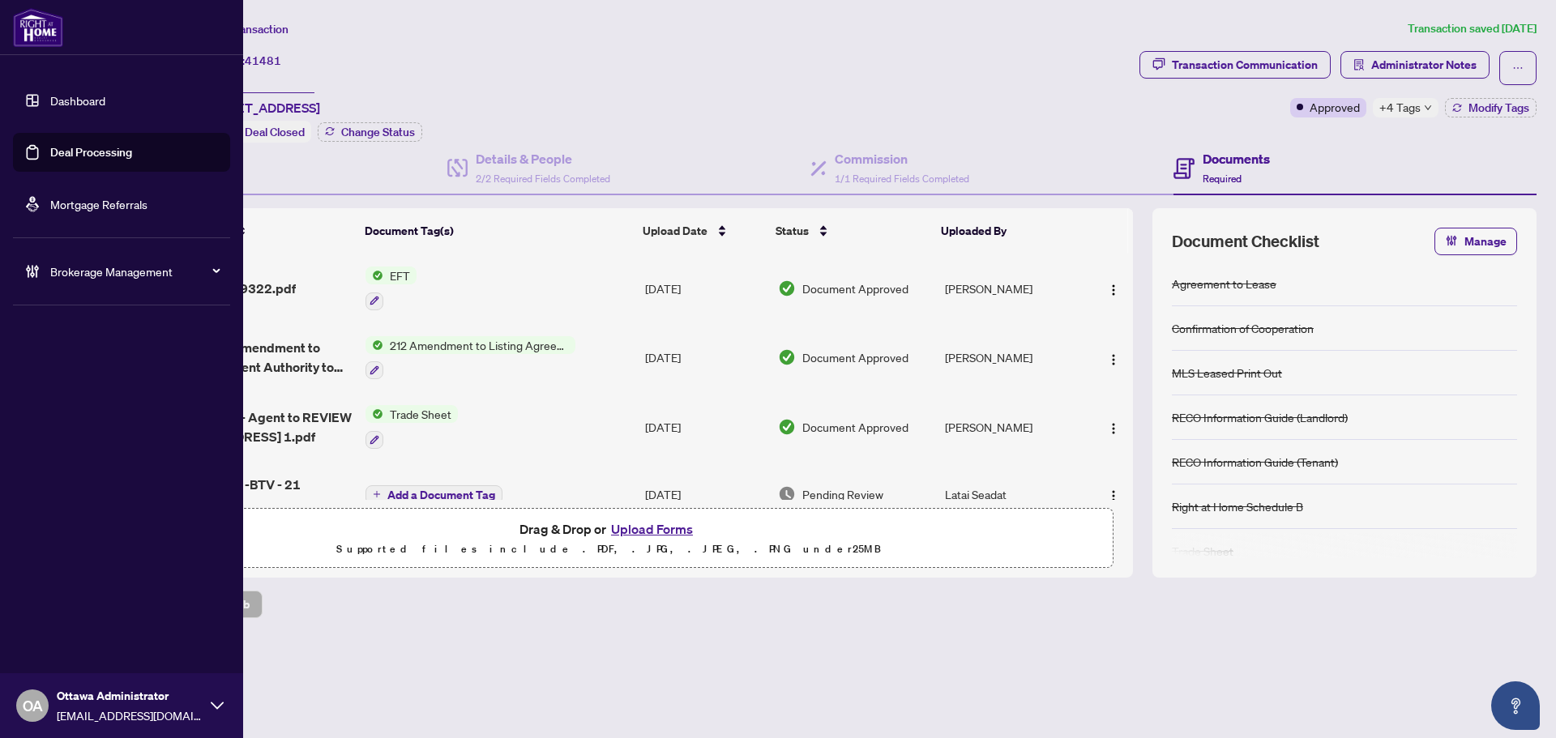
click at [50, 147] on link "Deal Processing" at bounding box center [91, 152] width 82 height 15
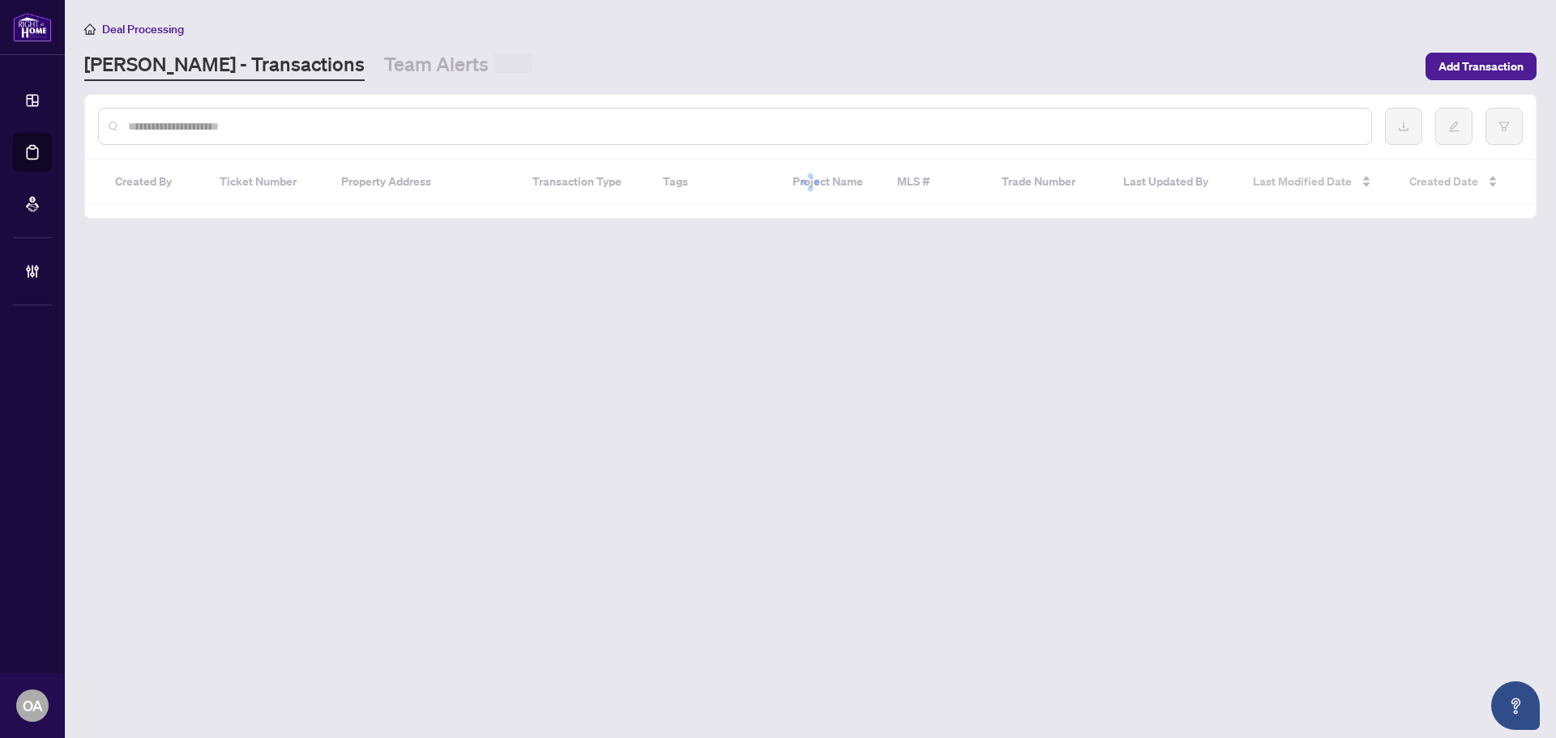
click at [284, 123] on input "text" at bounding box center [743, 126] width 1230 height 18
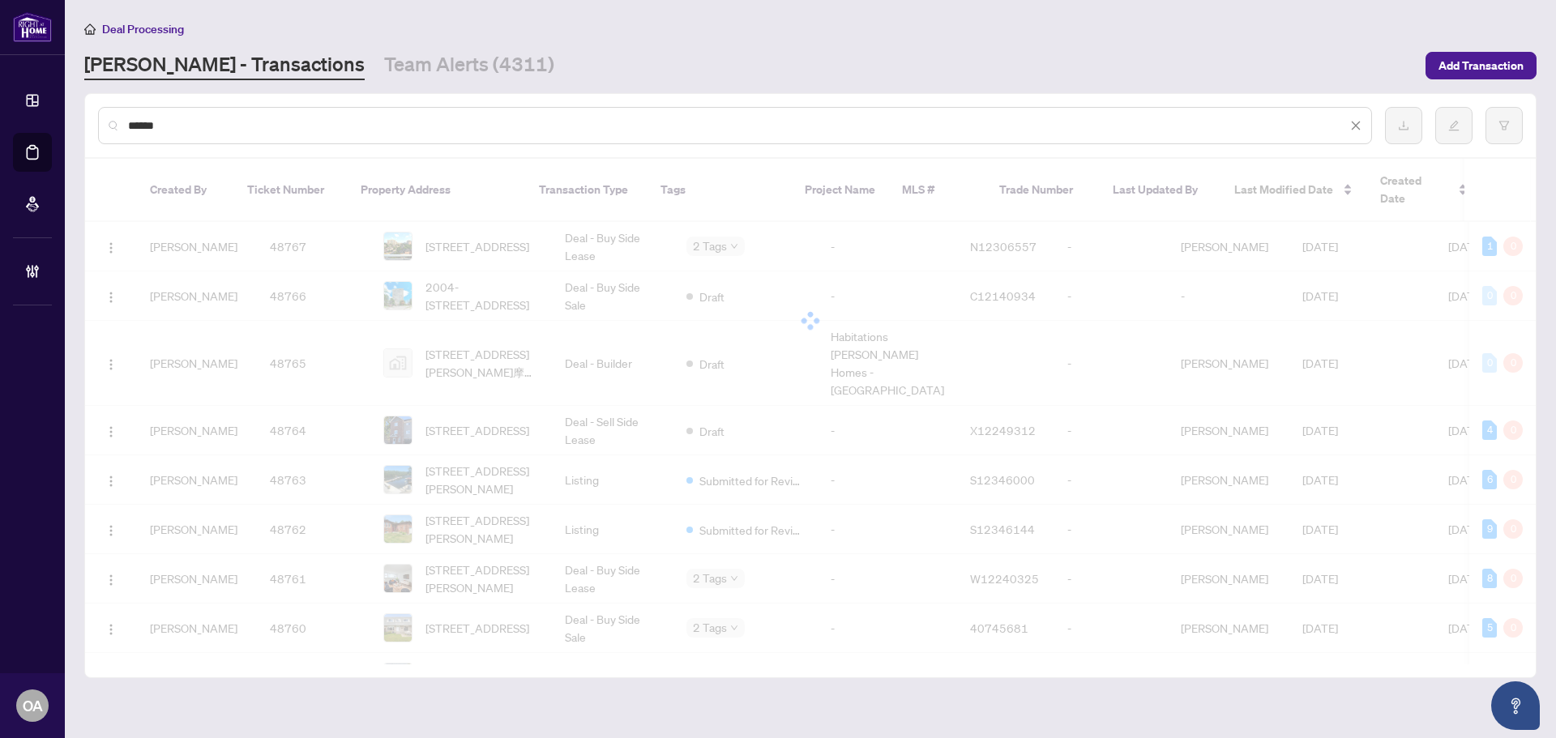
type input "*****"
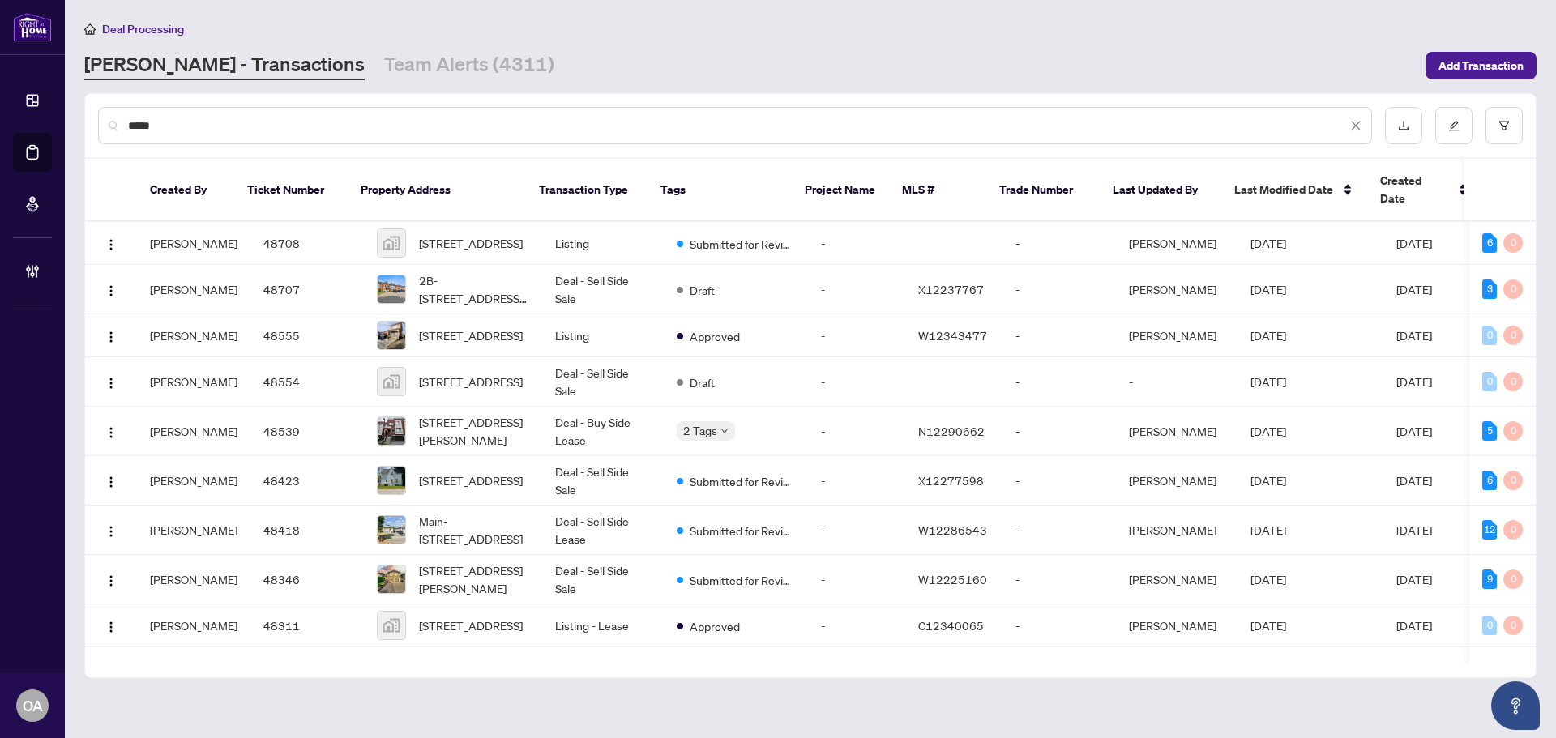
click at [328, 124] on input "*****" at bounding box center [737, 126] width 1219 height 18
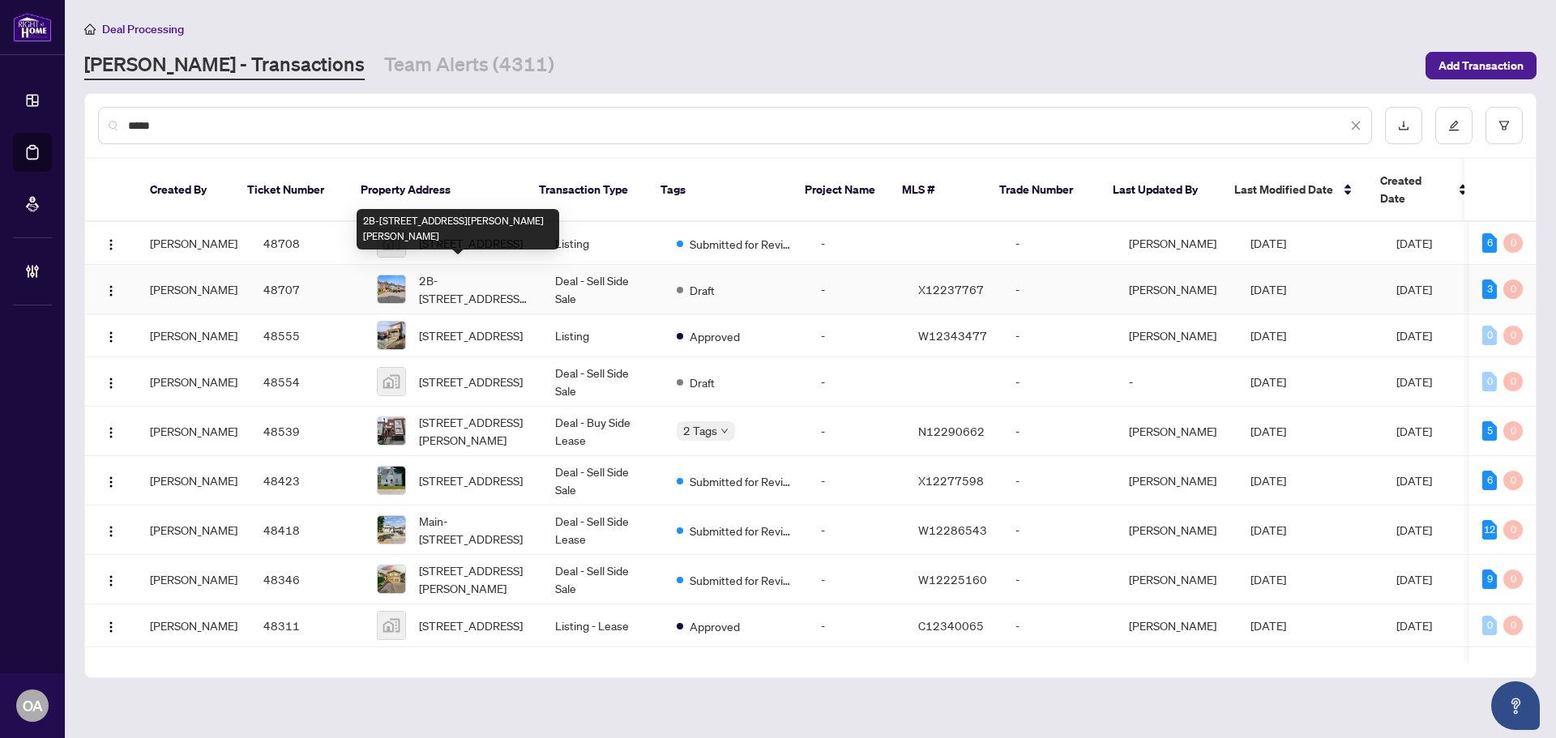
click at [480, 271] on span "2B-160 Edwards St, Clarence-Rockland, Ontario K4K 1H9, Canada" at bounding box center [474, 289] width 110 height 36
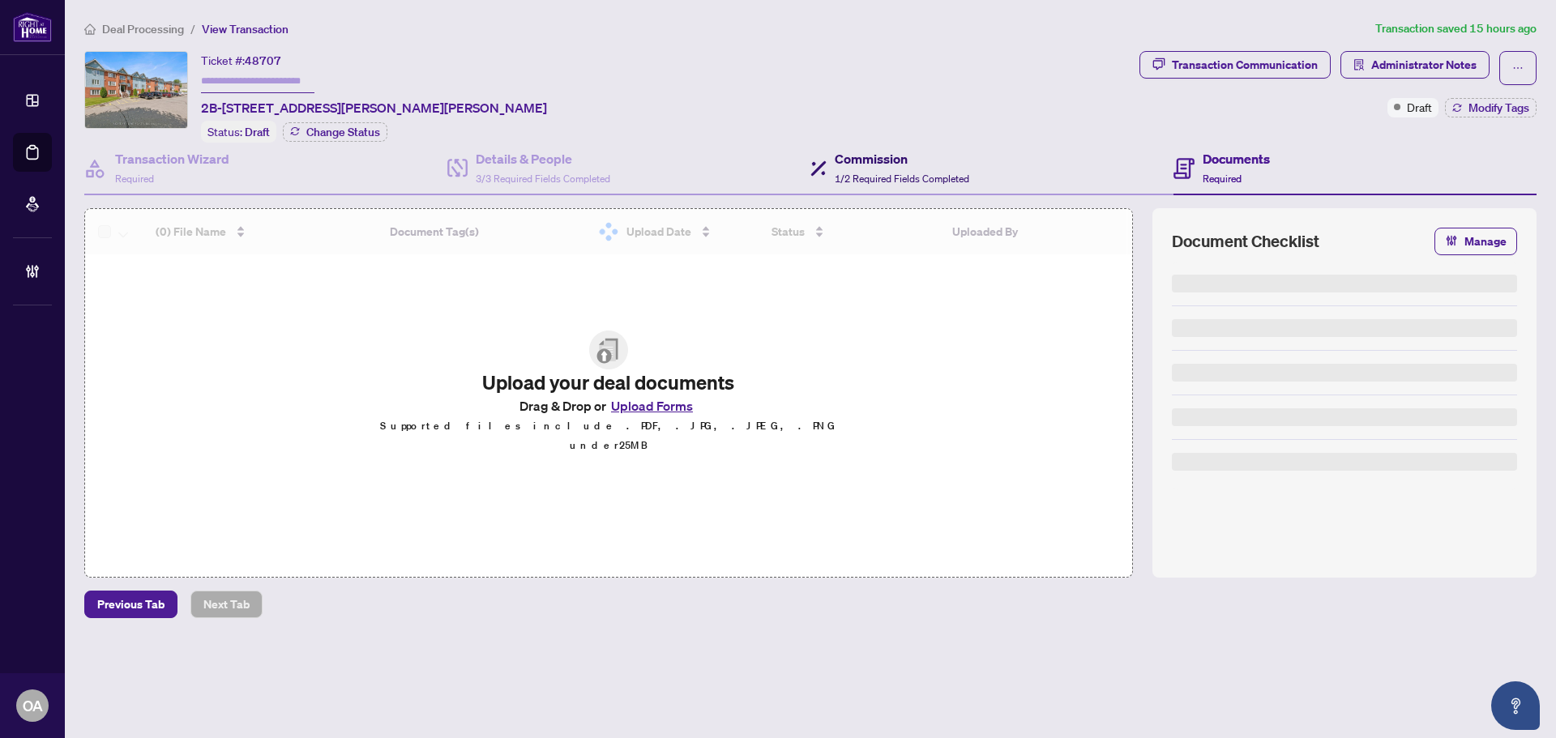
click at [862, 181] on span "1/2 Required Fields Completed" at bounding box center [902, 179] width 134 height 12
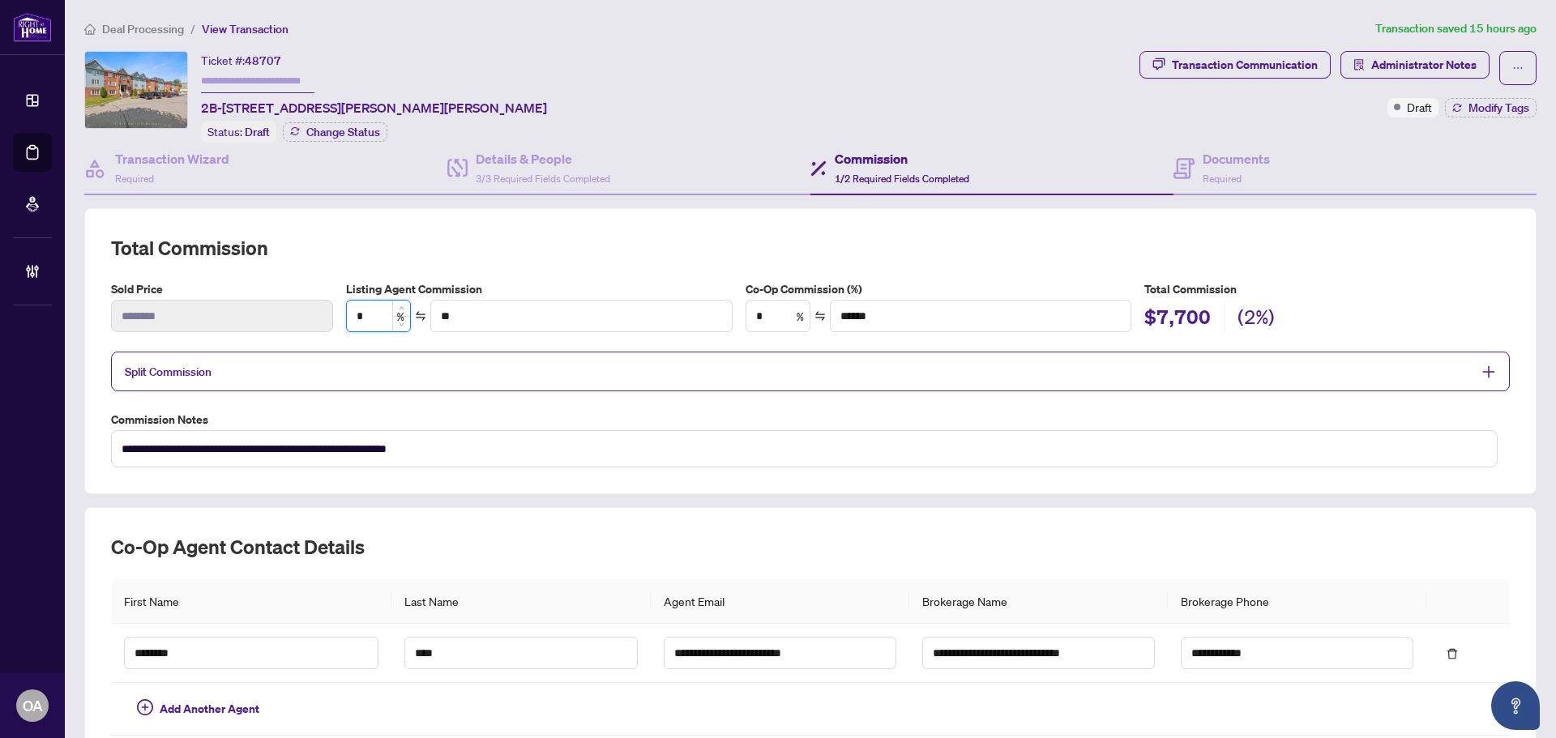
drag, startPoint x: 369, startPoint y: 315, endPoint x: 344, endPoint y: 314, distance: 26.0
click at [346, 314] on div "*" at bounding box center [378, 316] width 65 height 32
click at [613, 378] on div "Split Commission" at bounding box center [810, 372] width 1398 height 40
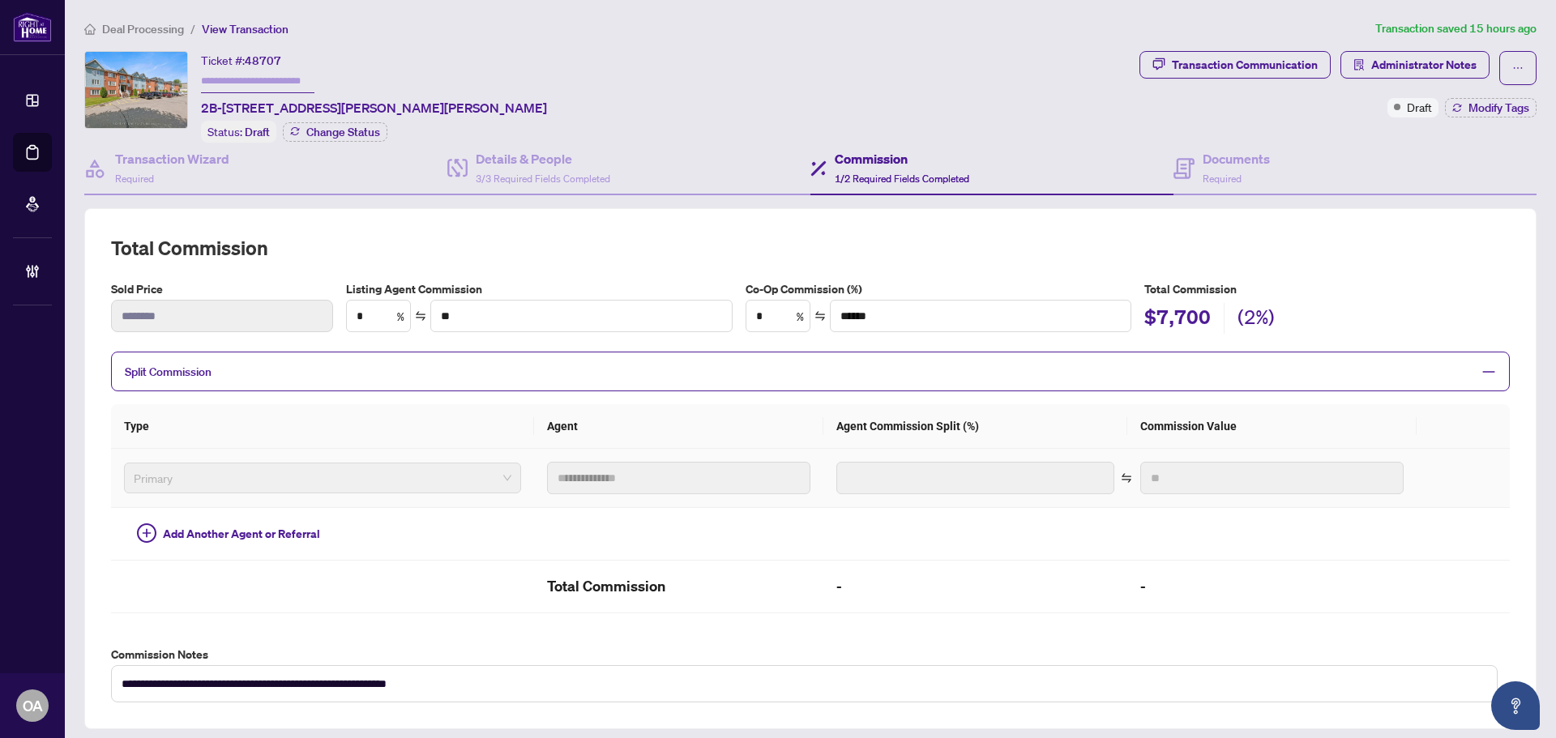
click at [986, 508] on td at bounding box center [975, 534] width 304 height 53
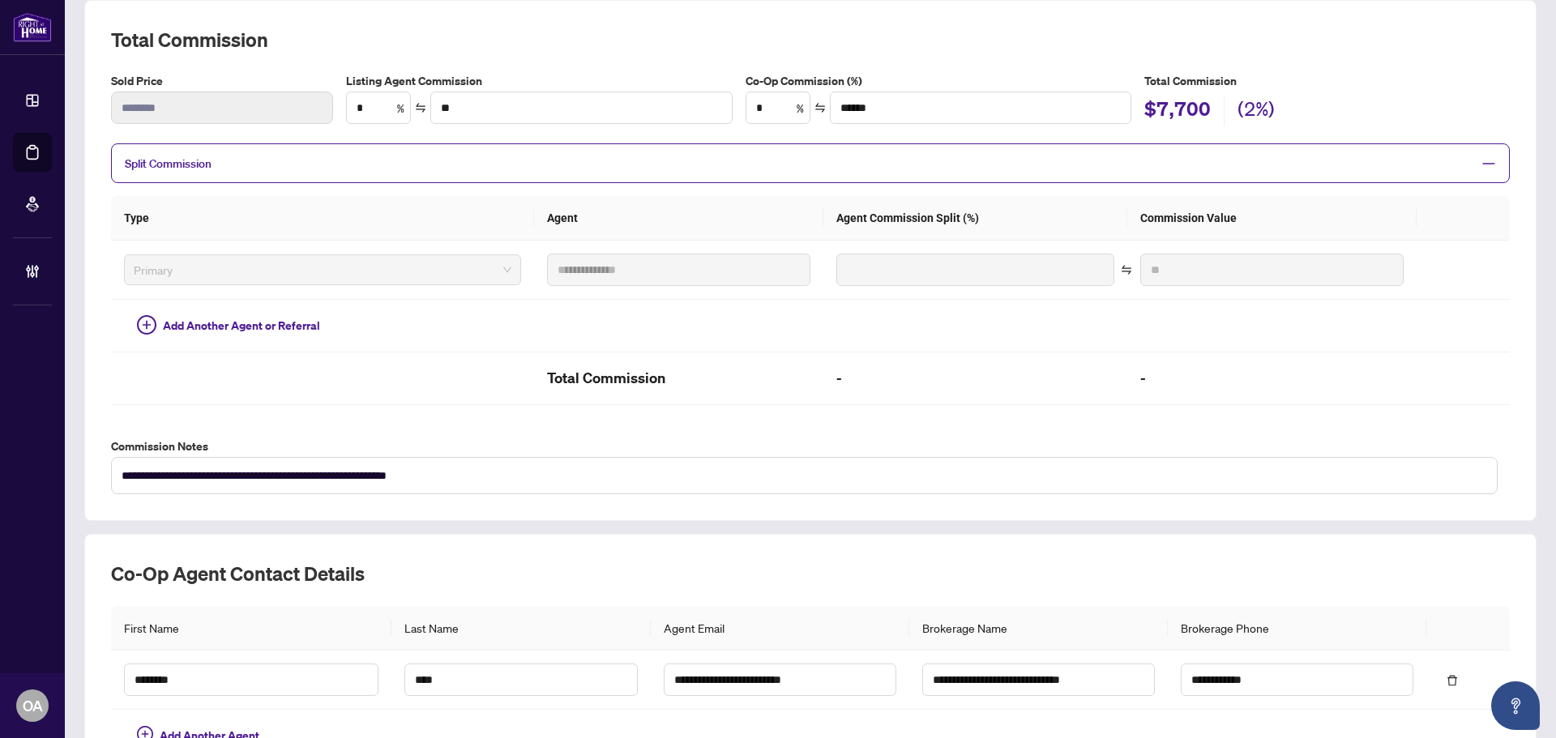
scroll to position [49, 0]
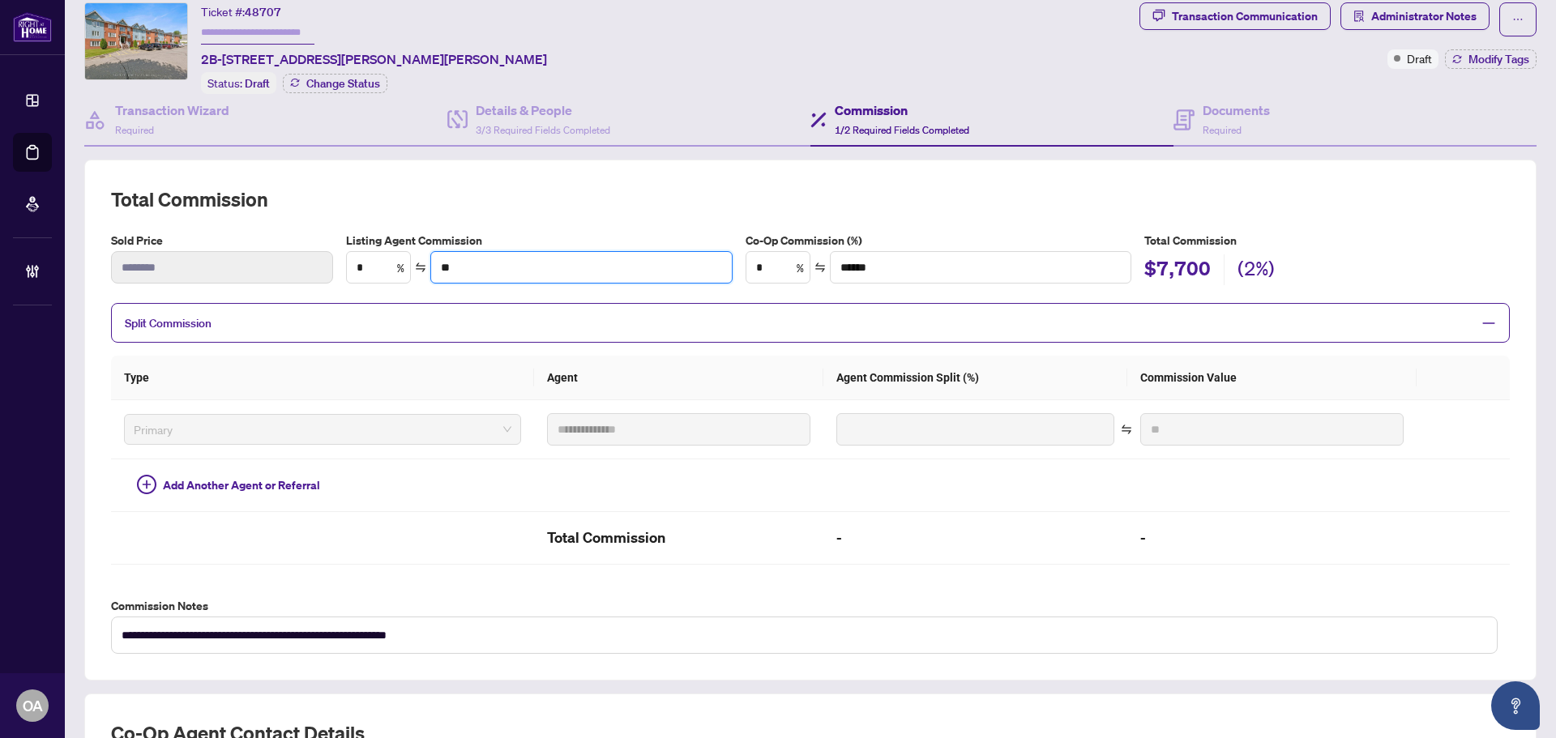
drag, startPoint x: 484, startPoint y: 262, endPoint x: 412, endPoint y: 255, distance: 72.4
click at [420, 254] on div "* % **" at bounding box center [539, 267] width 386 height 32
click at [365, 258] on input "*" at bounding box center [378, 267] width 63 height 31
click at [500, 326] on span "Split Commission" at bounding box center [798, 323] width 1347 height 19
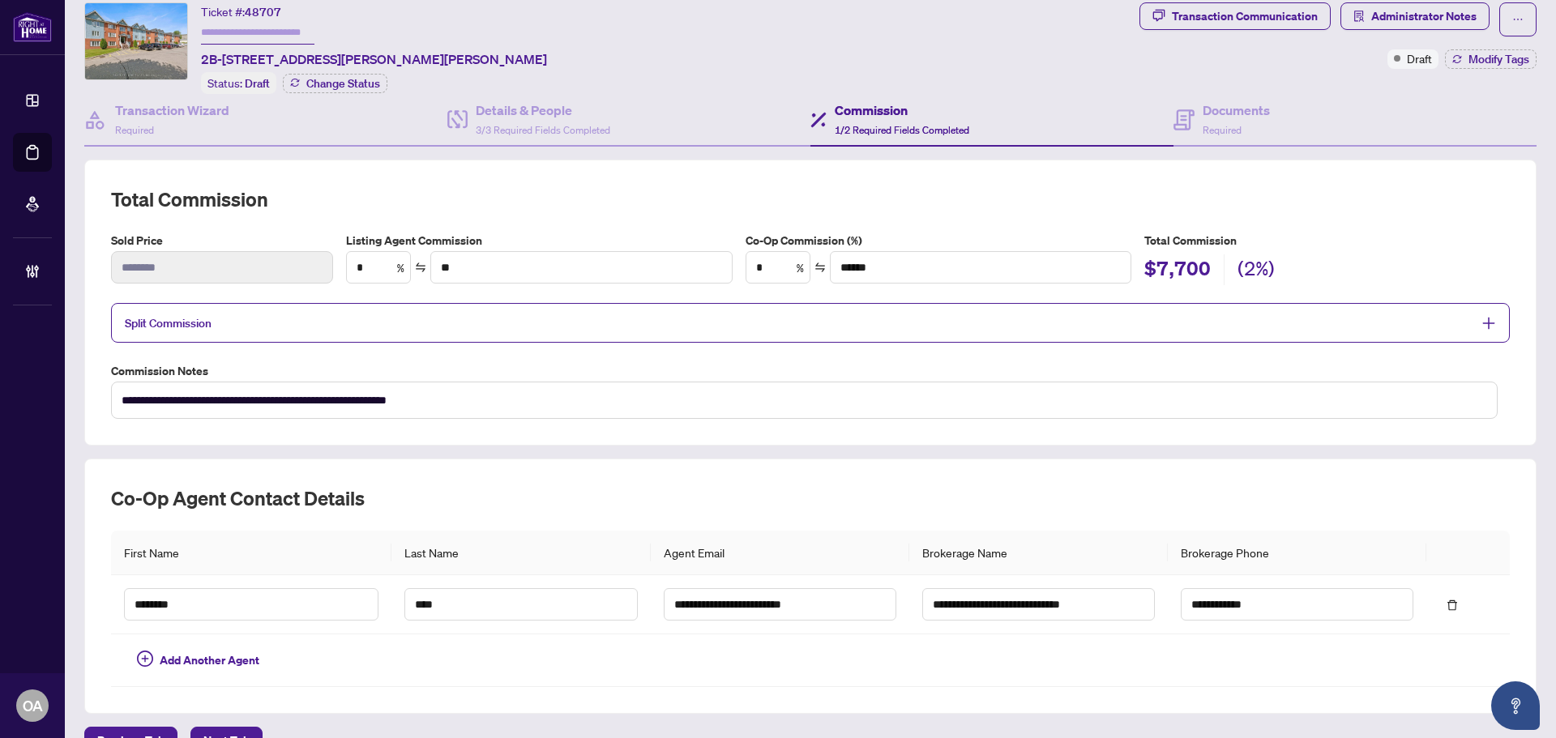
click at [500, 326] on span "Split Commission" at bounding box center [798, 323] width 1347 height 19
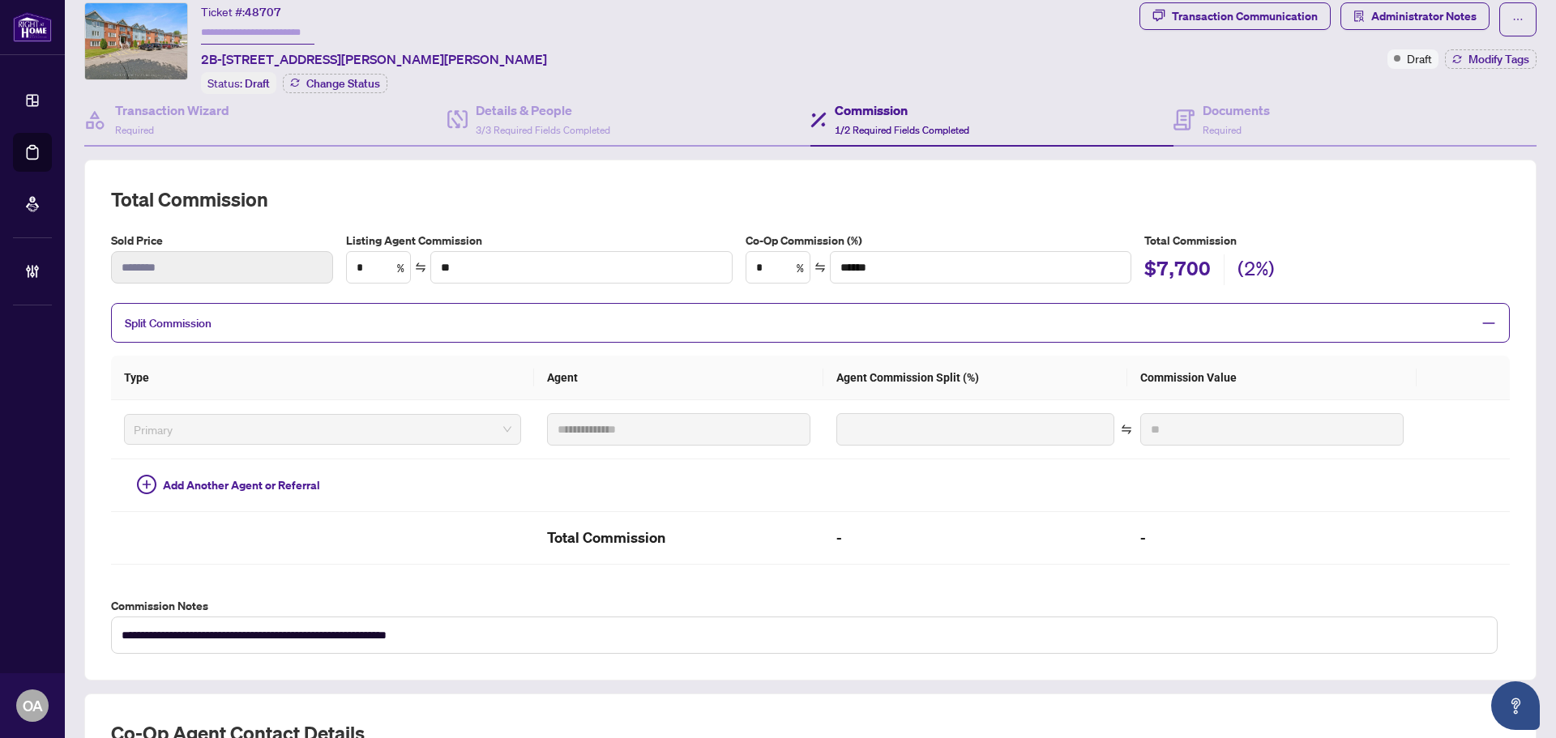
click at [500, 326] on span "Split Commission" at bounding box center [798, 323] width 1347 height 19
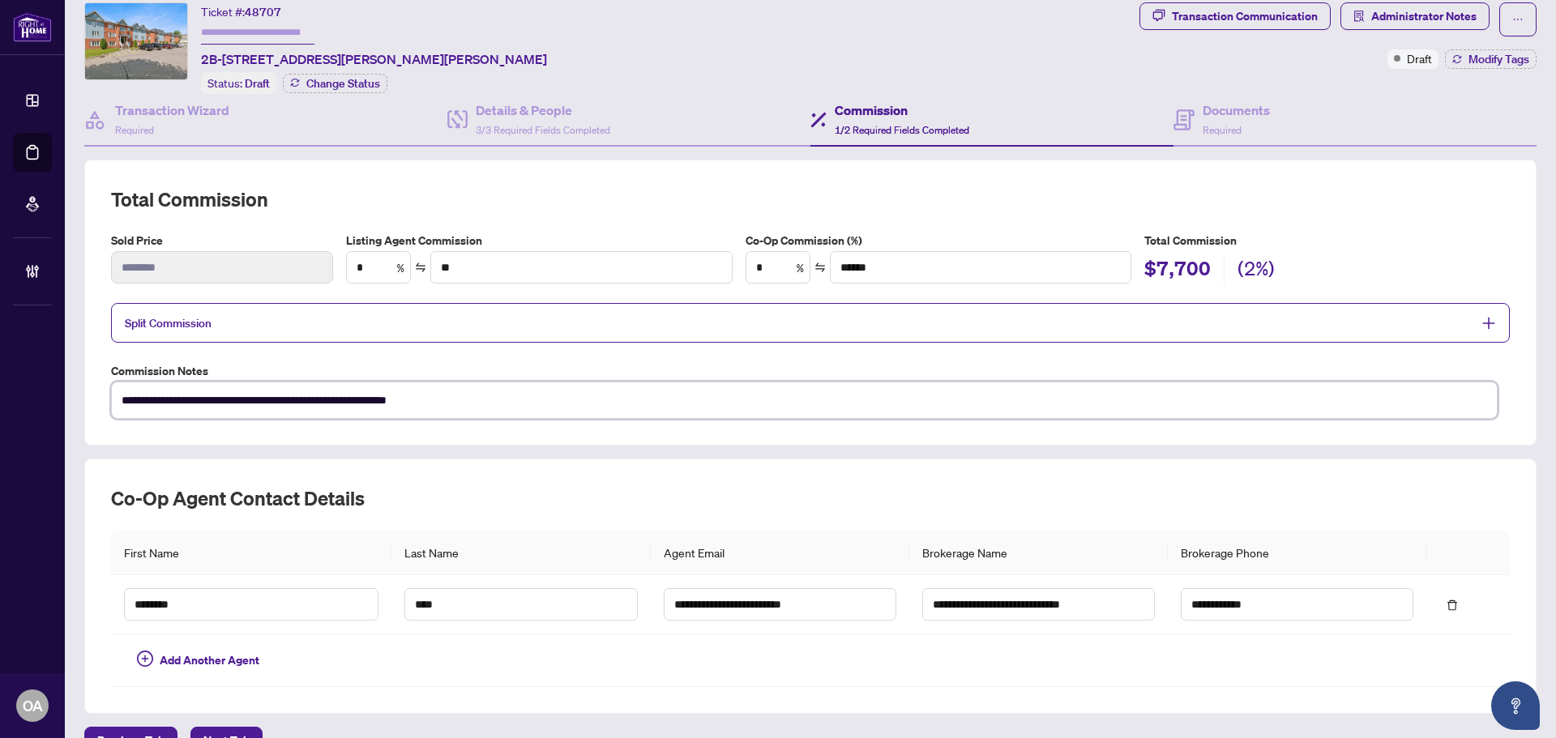
drag, startPoint x: 455, startPoint y: 408, endPoint x: 548, endPoint y: 363, distance: 103.6
click at [466, 404] on textarea "**********" at bounding box center [804, 400] width 1386 height 37
click at [1202, 119] on div "Documents Required" at bounding box center [1235, 119] width 67 height 38
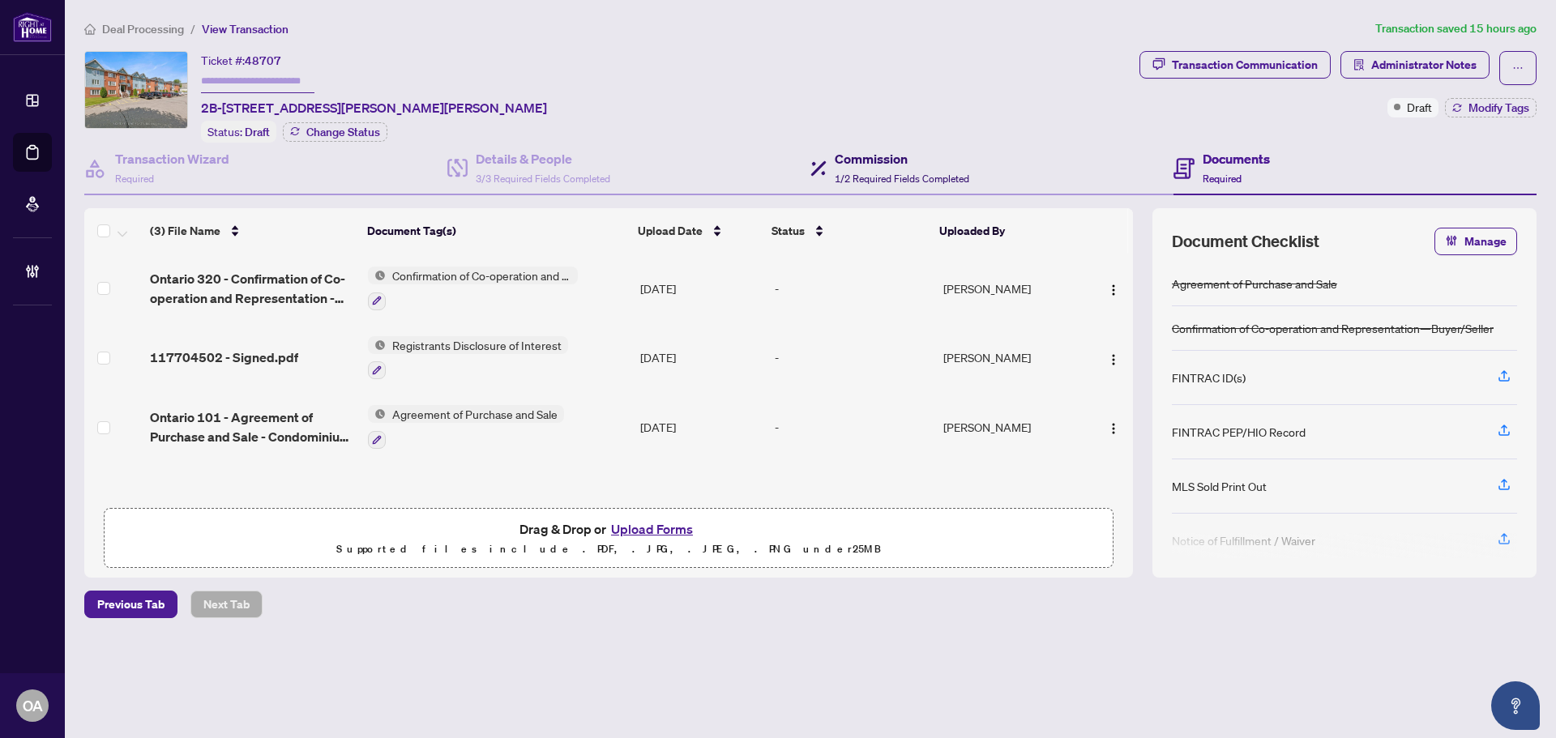
click at [941, 173] on span "1/2 Required Fields Completed" at bounding box center [902, 179] width 134 height 12
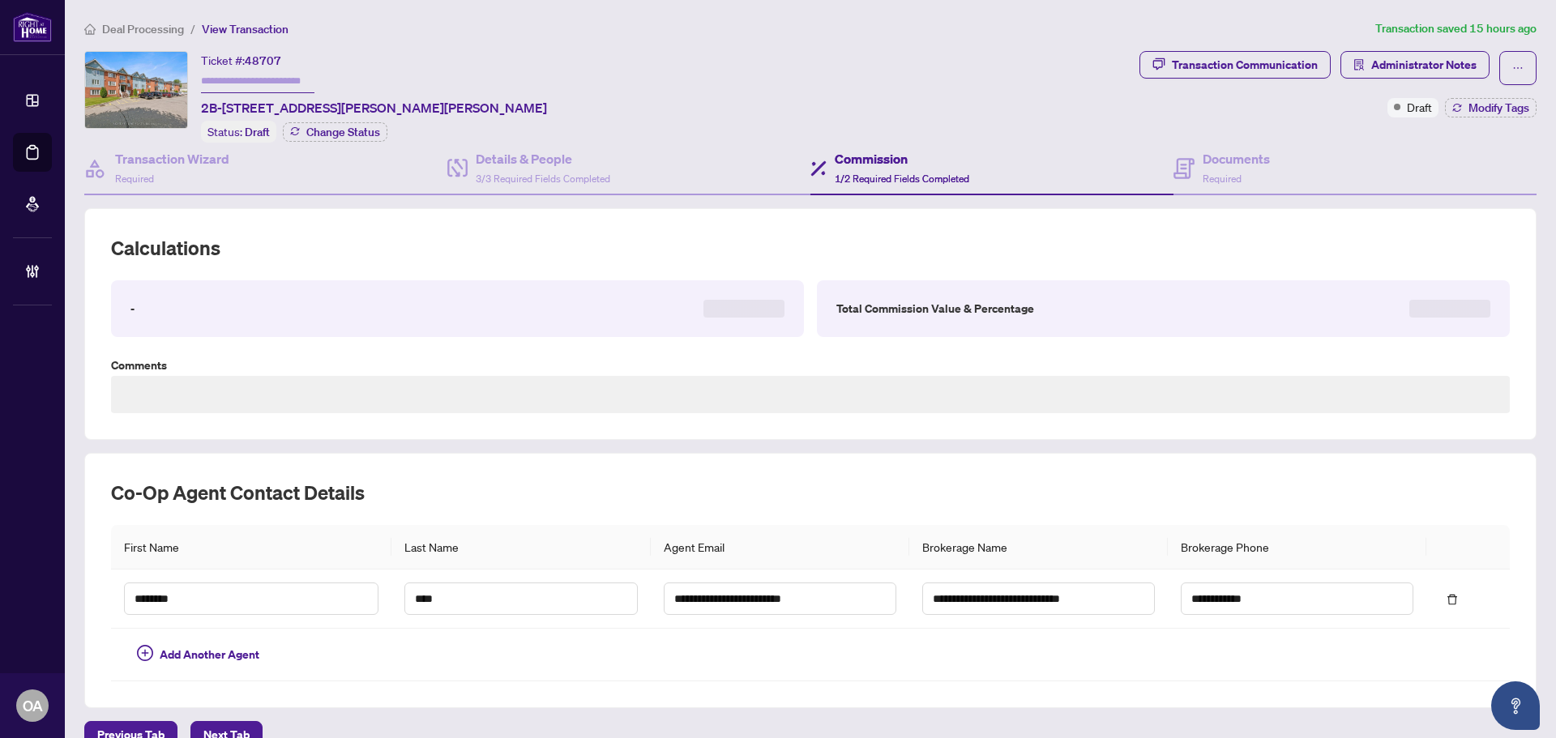
type textarea "**********"
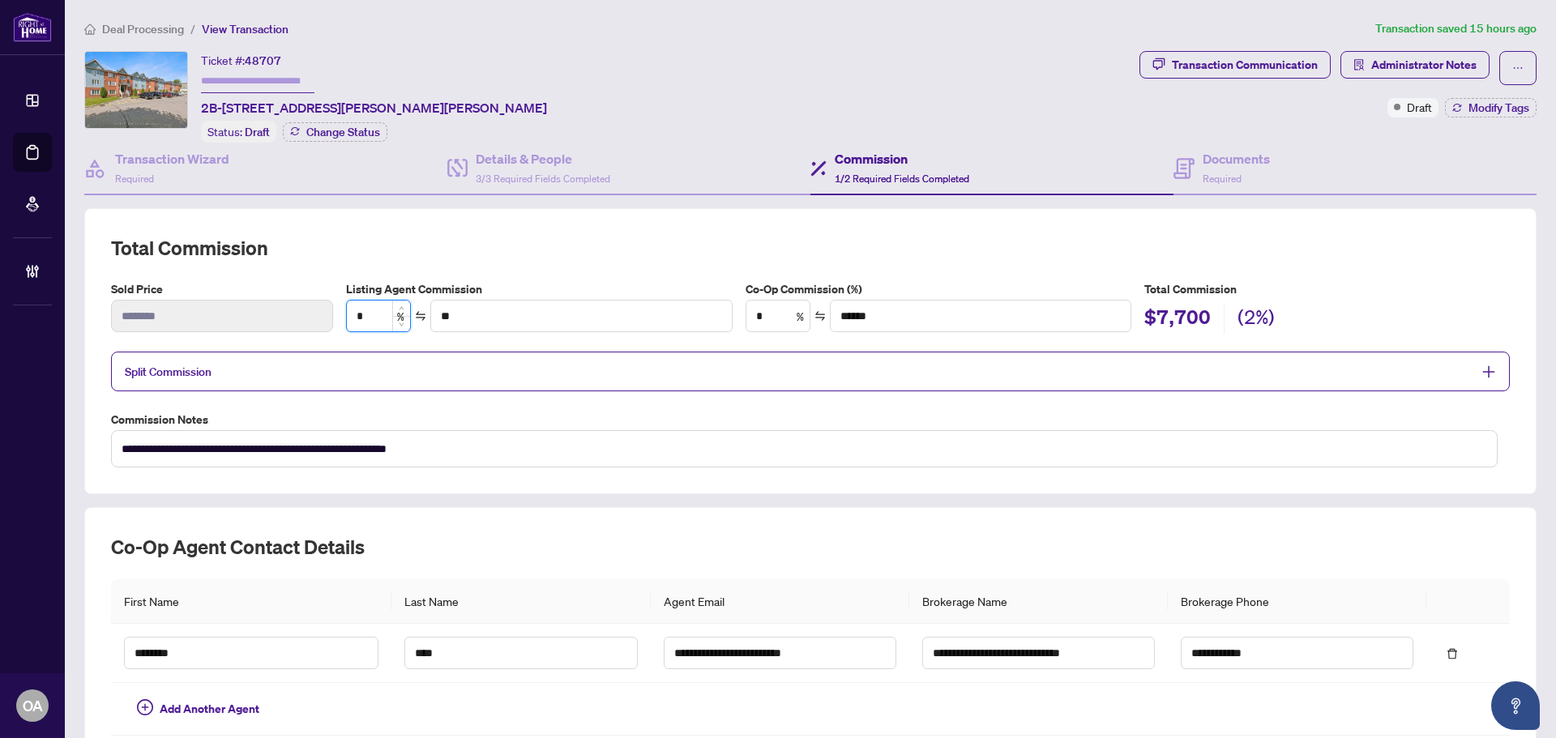
drag, startPoint x: 361, startPoint y: 313, endPoint x: 344, endPoint y: 313, distance: 17.8
click at [346, 313] on div "*" at bounding box center [378, 316] width 65 height 32
type input "*"
type input "******"
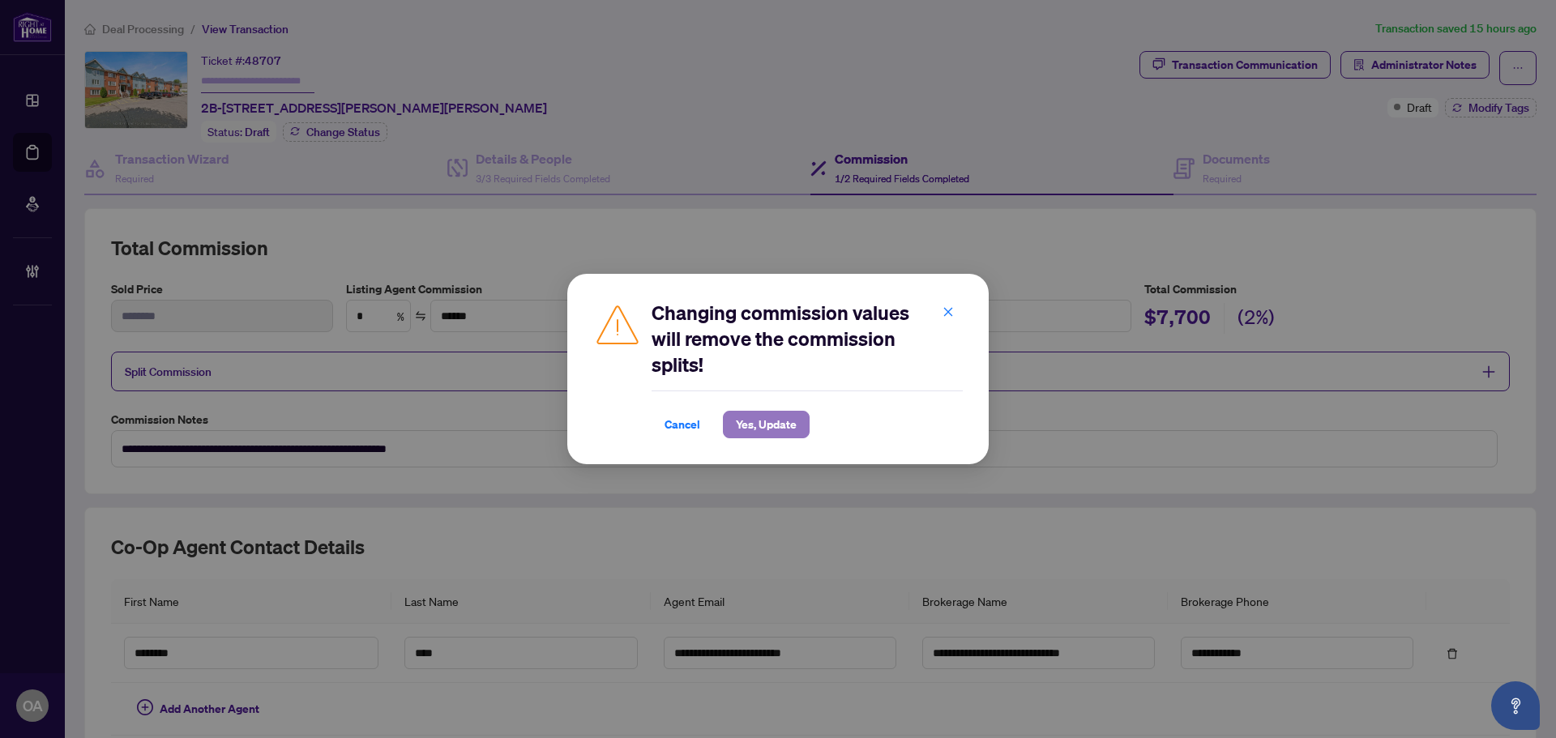
click at [779, 433] on span "Yes, Update" at bounding box center [766, 425] width 61 height 26
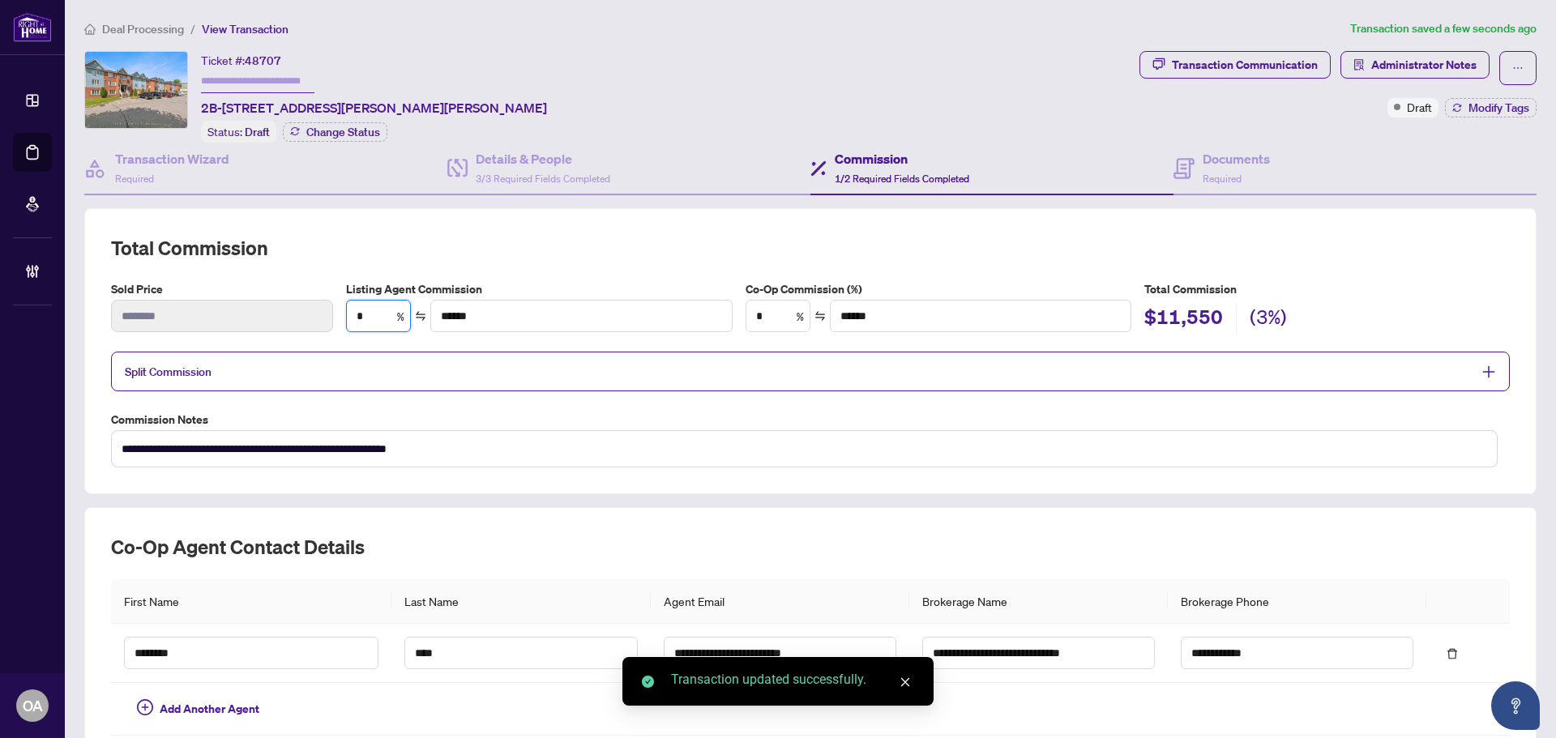
click at [323, 313] on div "Sold Price ******** Listing Agent Commission * % ****** Co-Op Commission (%) * …" at bounding box center [810, 312] width 1411 height 65
type input "*"
type input "**"
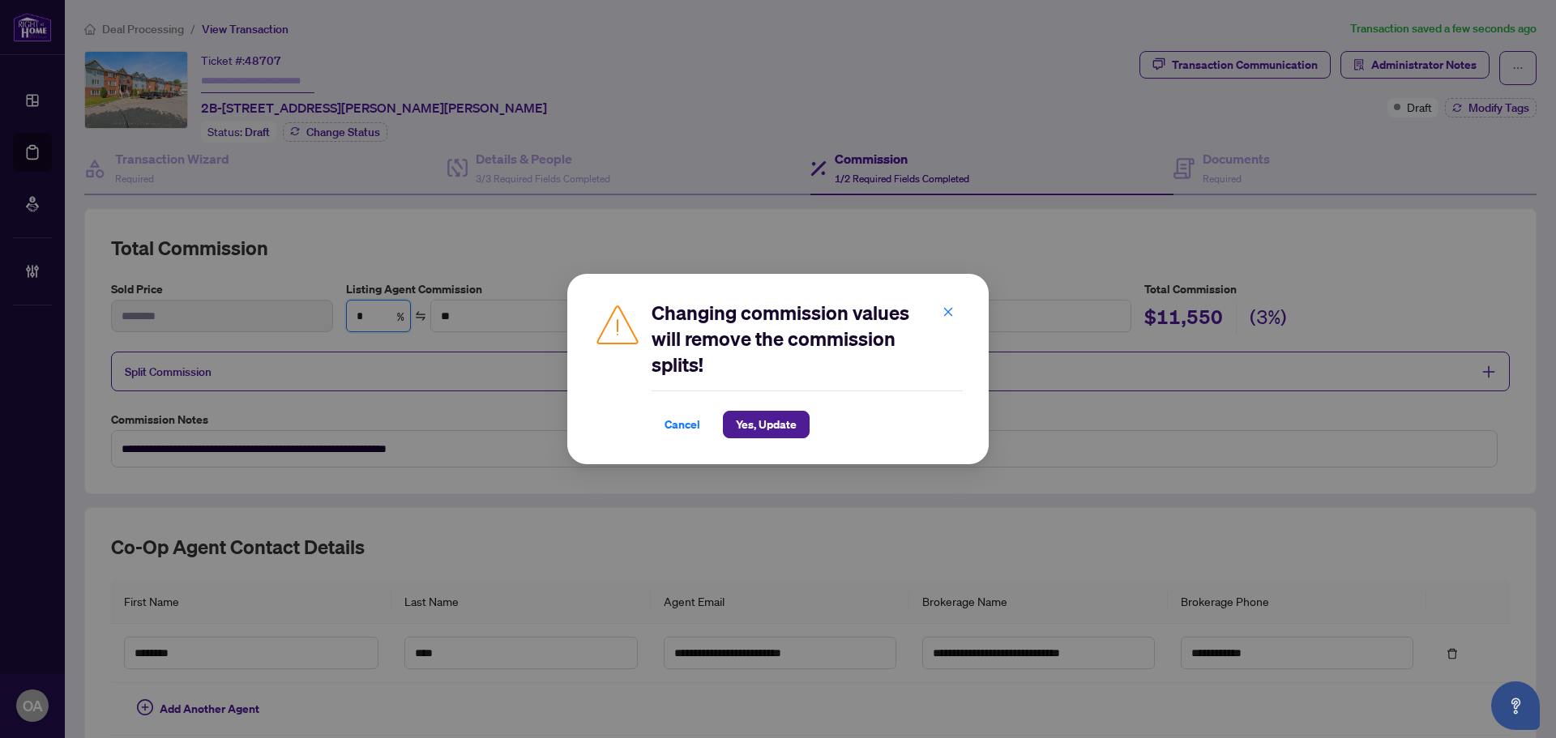
type input "*"
click at [779, 423] on span "Yes, Update" at bounding box center [766, 425] width 61 height 26
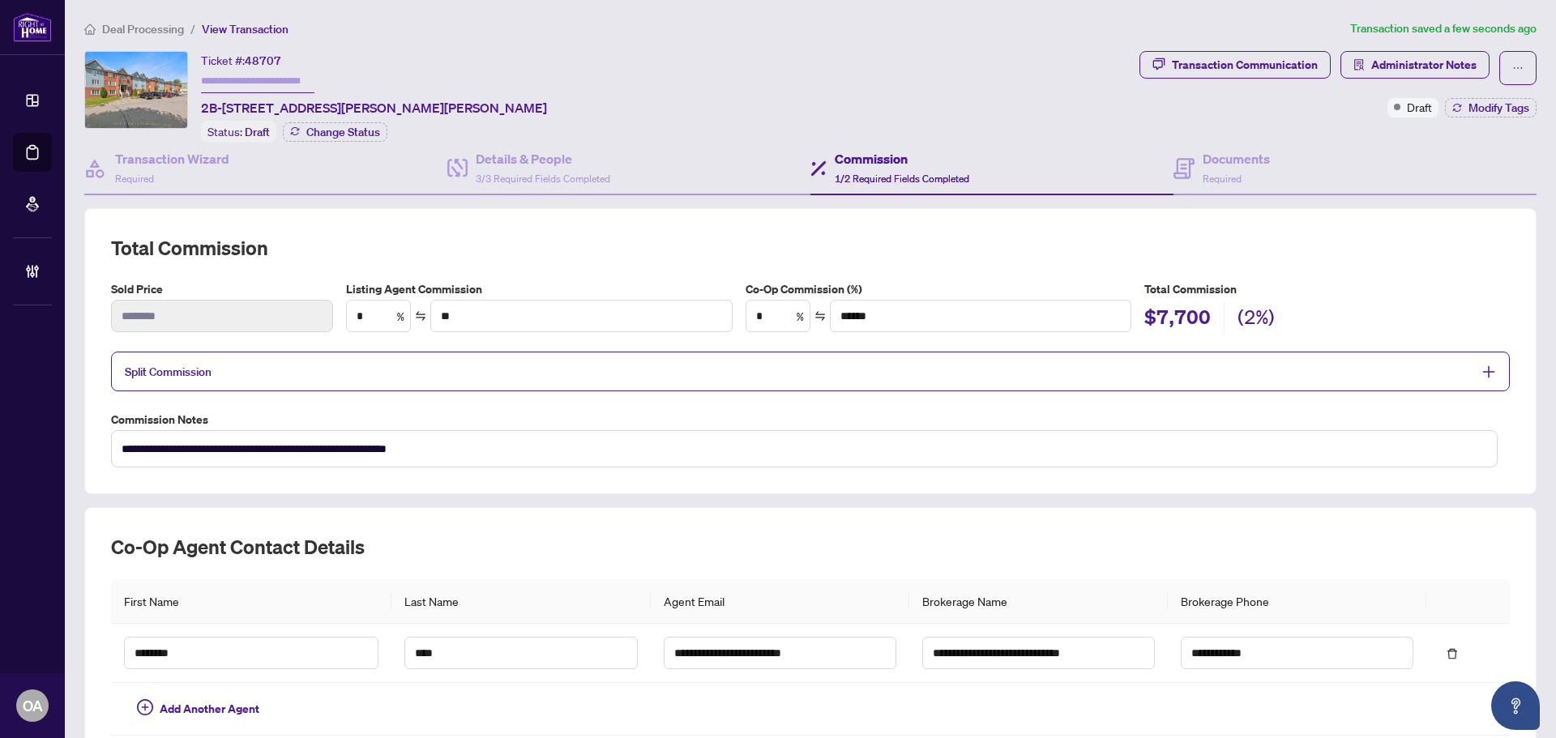
click at [515, 365] on span "Split Commission" at bounding box center [798, 371] width 1347 height 19
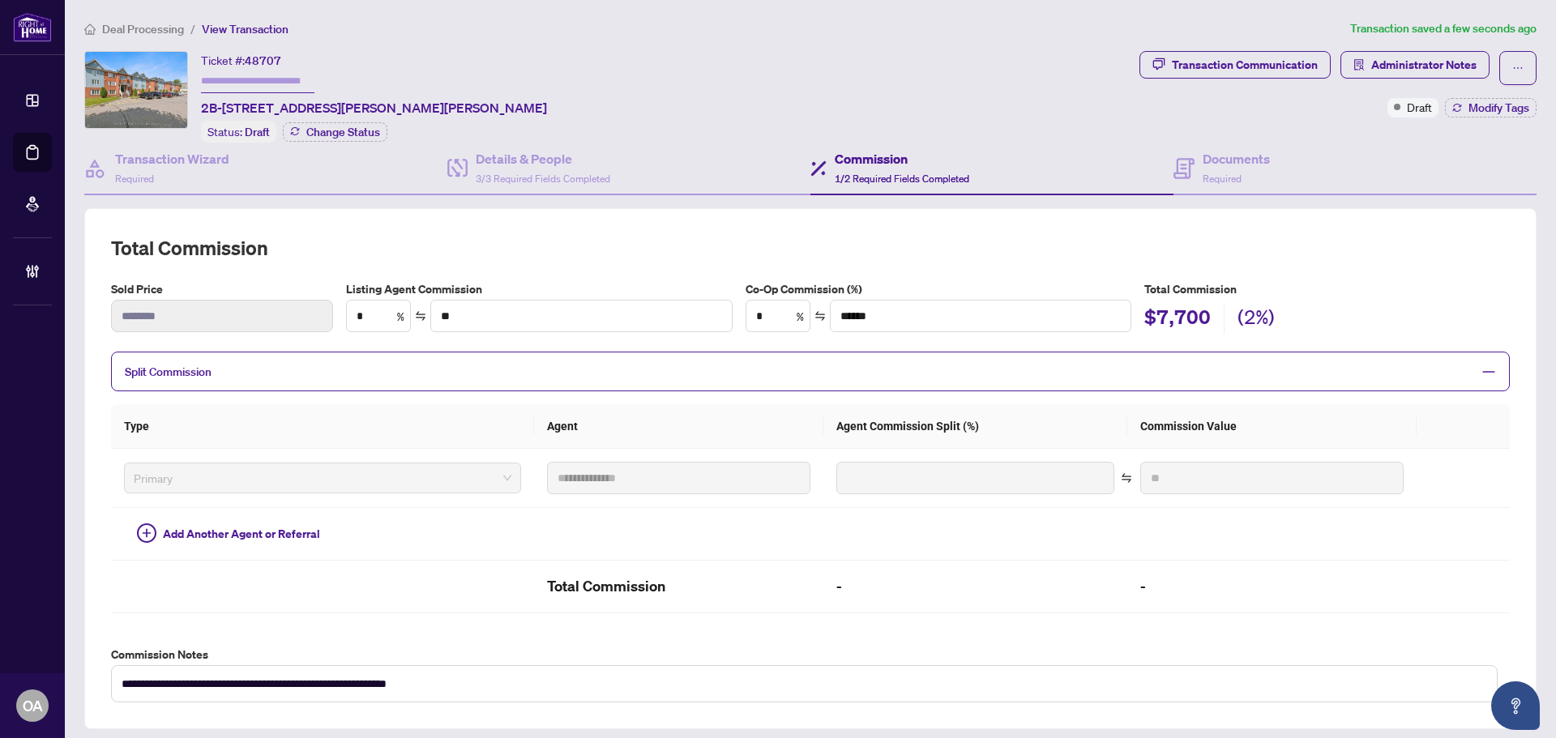
click at [515, 365] on span "Split Commission" at bounding box center [798, 371] width 1347 height 19
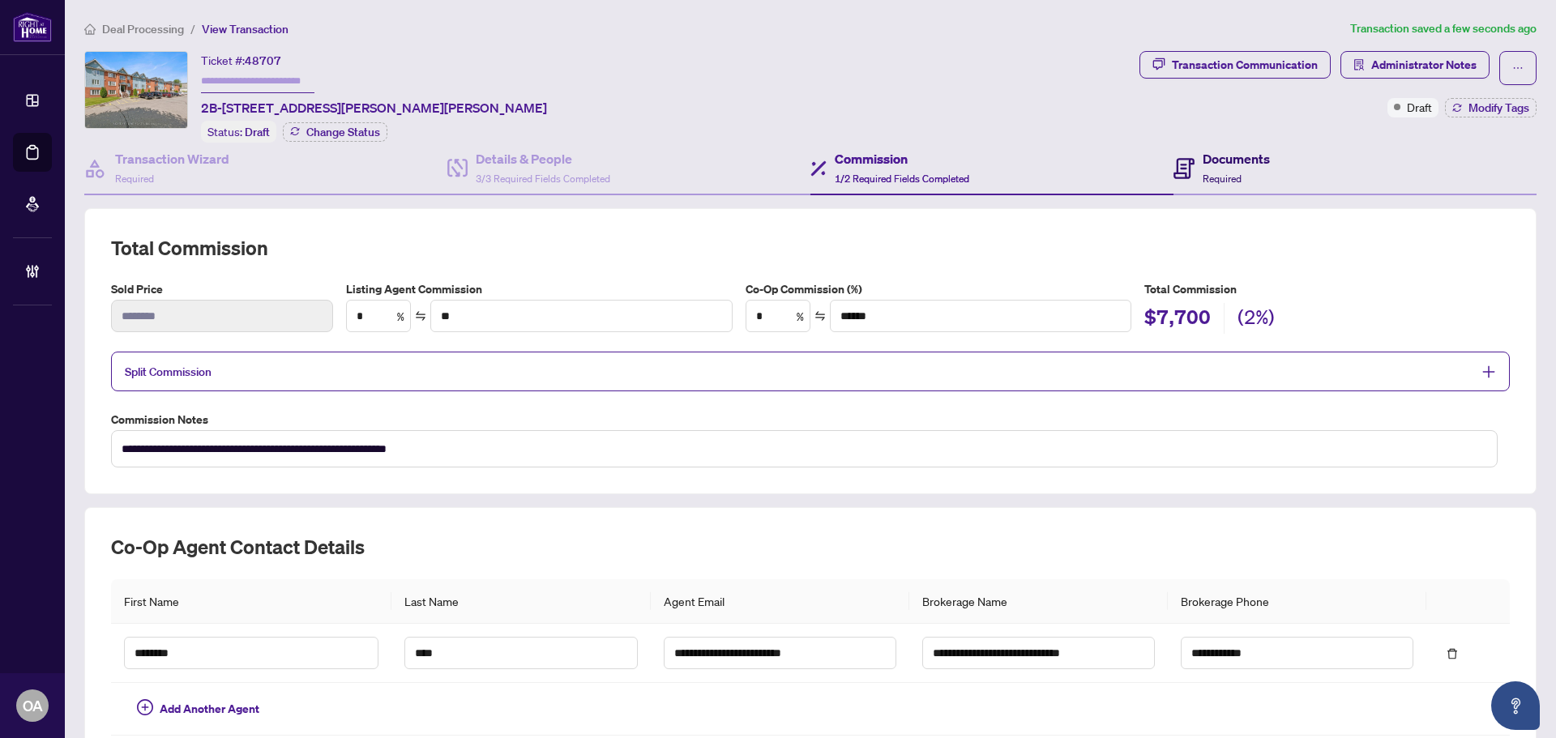
click at [1217, 167] on div "Documents Required" at bounding box center [1235, 168] width 67 height 38
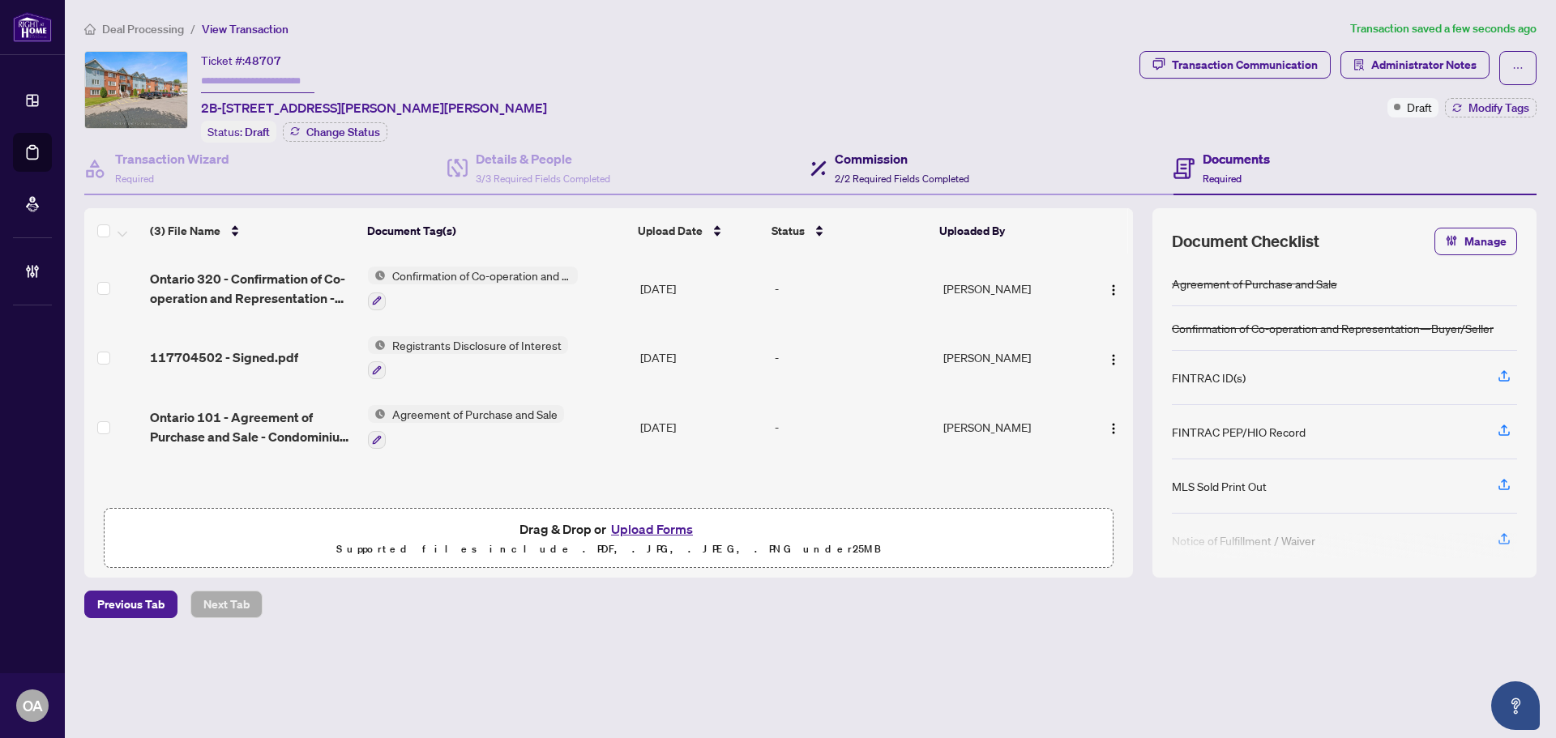
click at [813, 169] on icon at bounding box center [818, 168] width 16 height 16
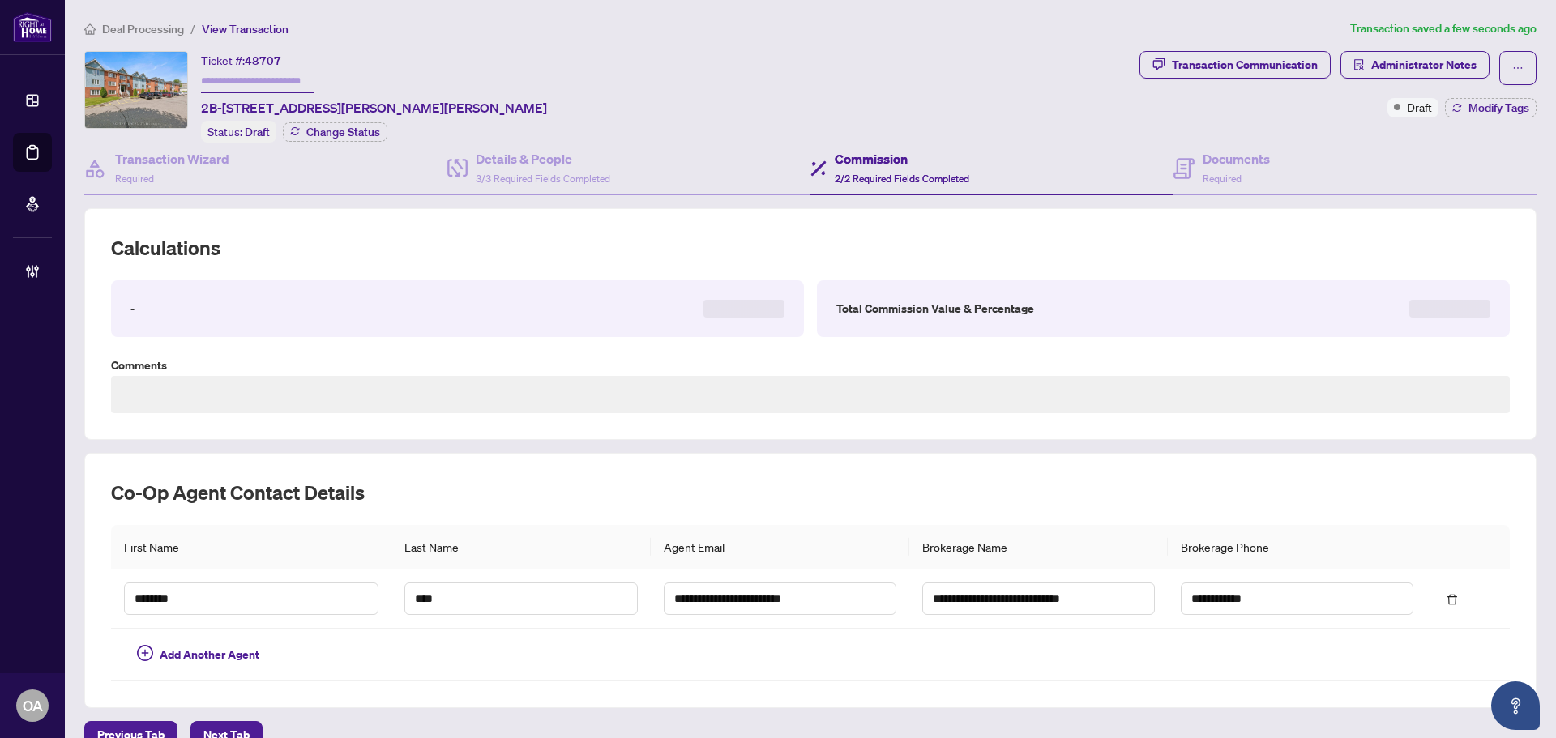
type textarea "**********"
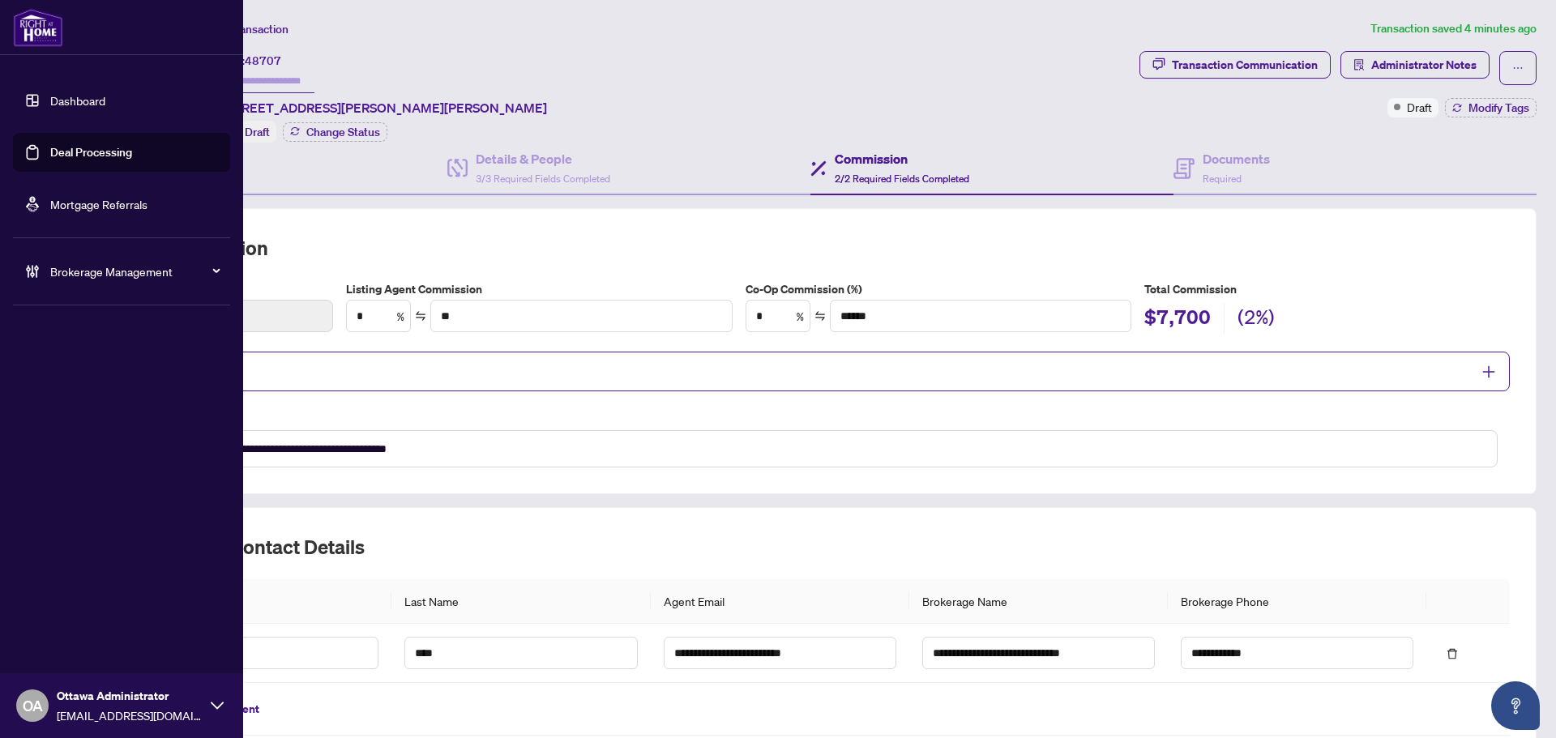
click at [50, 152] on link "Deal Processing" at bounding box center [91, 152] width 82 height 15
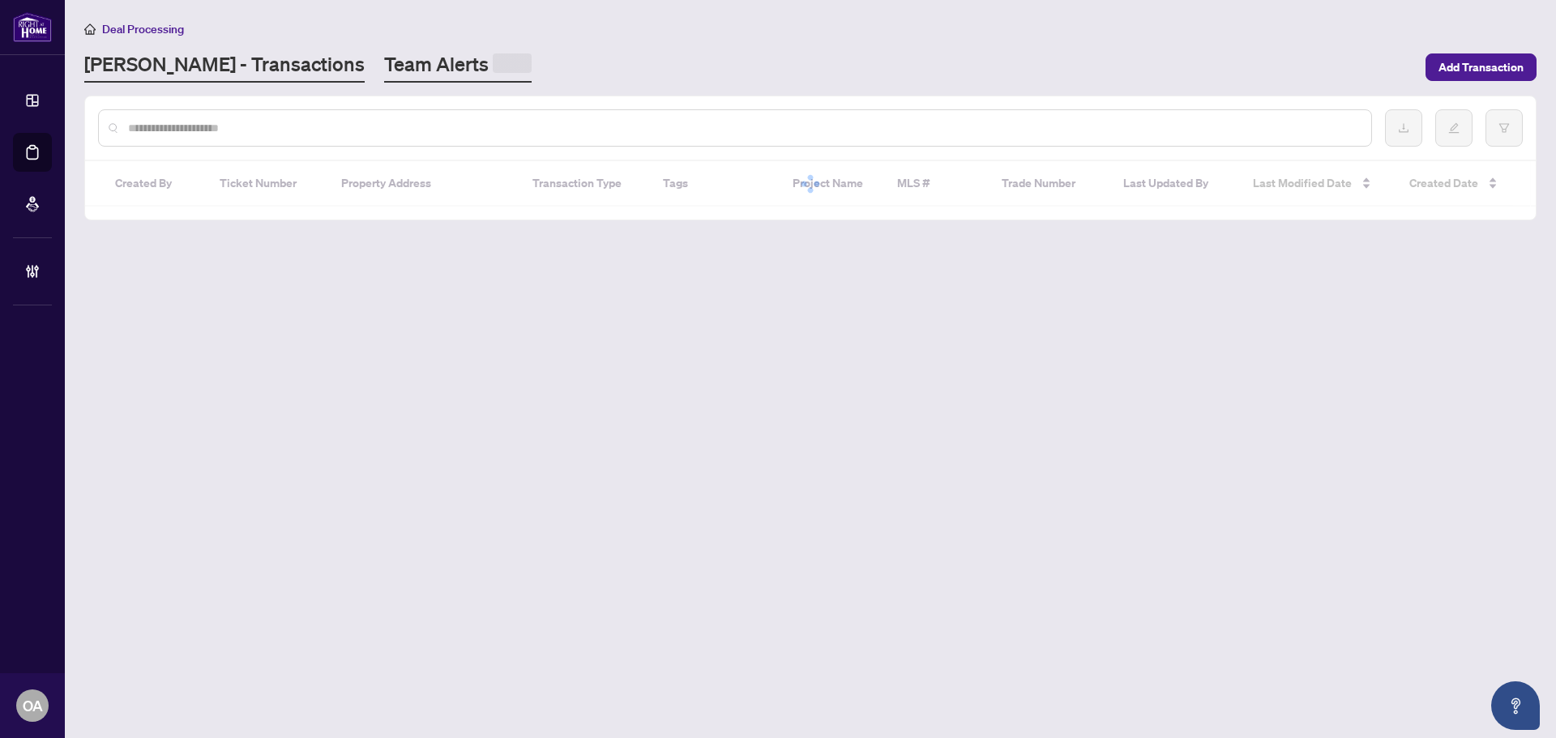
click at [384, 68] on link "Team Alerts" at bounding box center [457, 67] width 147 height 32
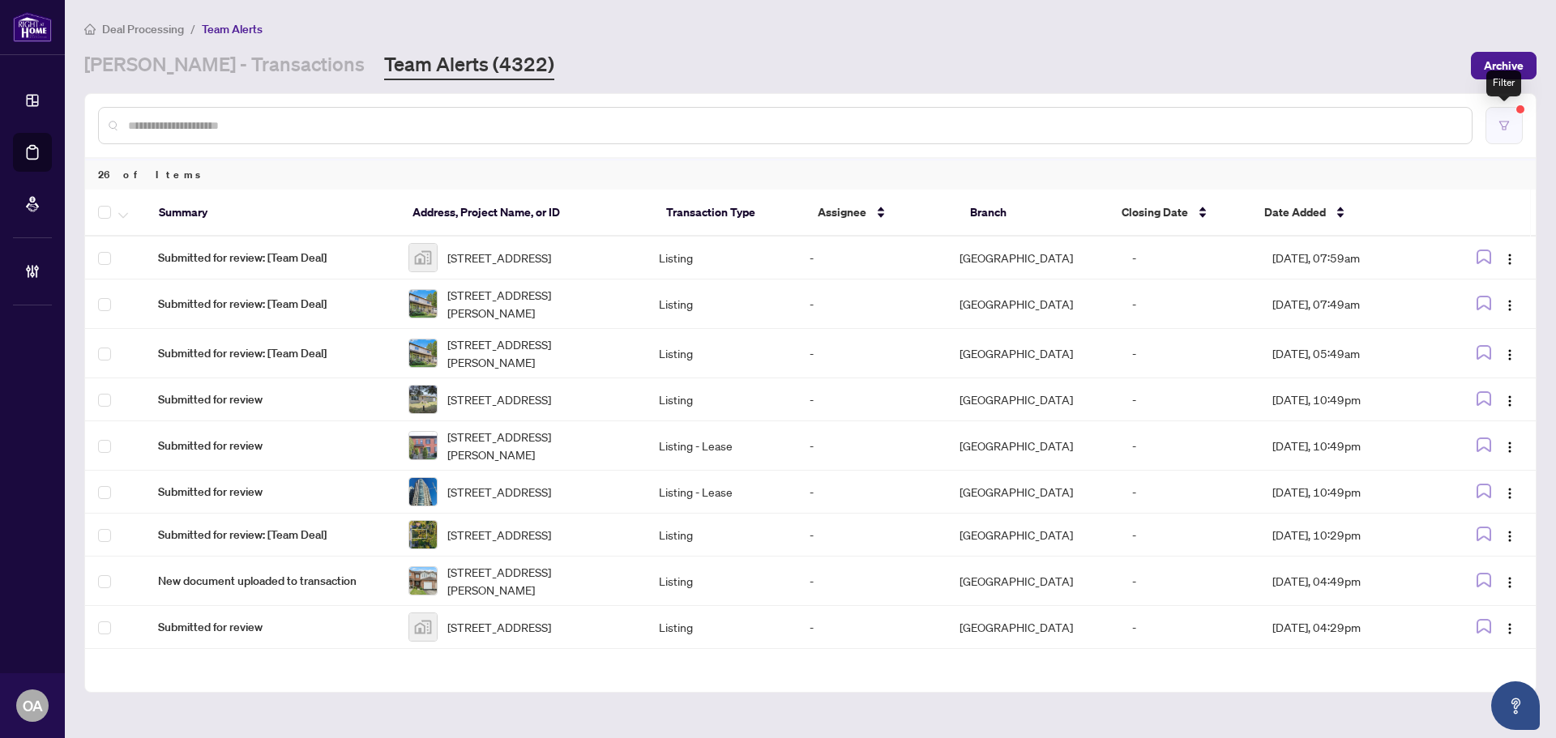
click at [1515, 129] on button "button" at bounding box center [1503, 125] width 37 height 37
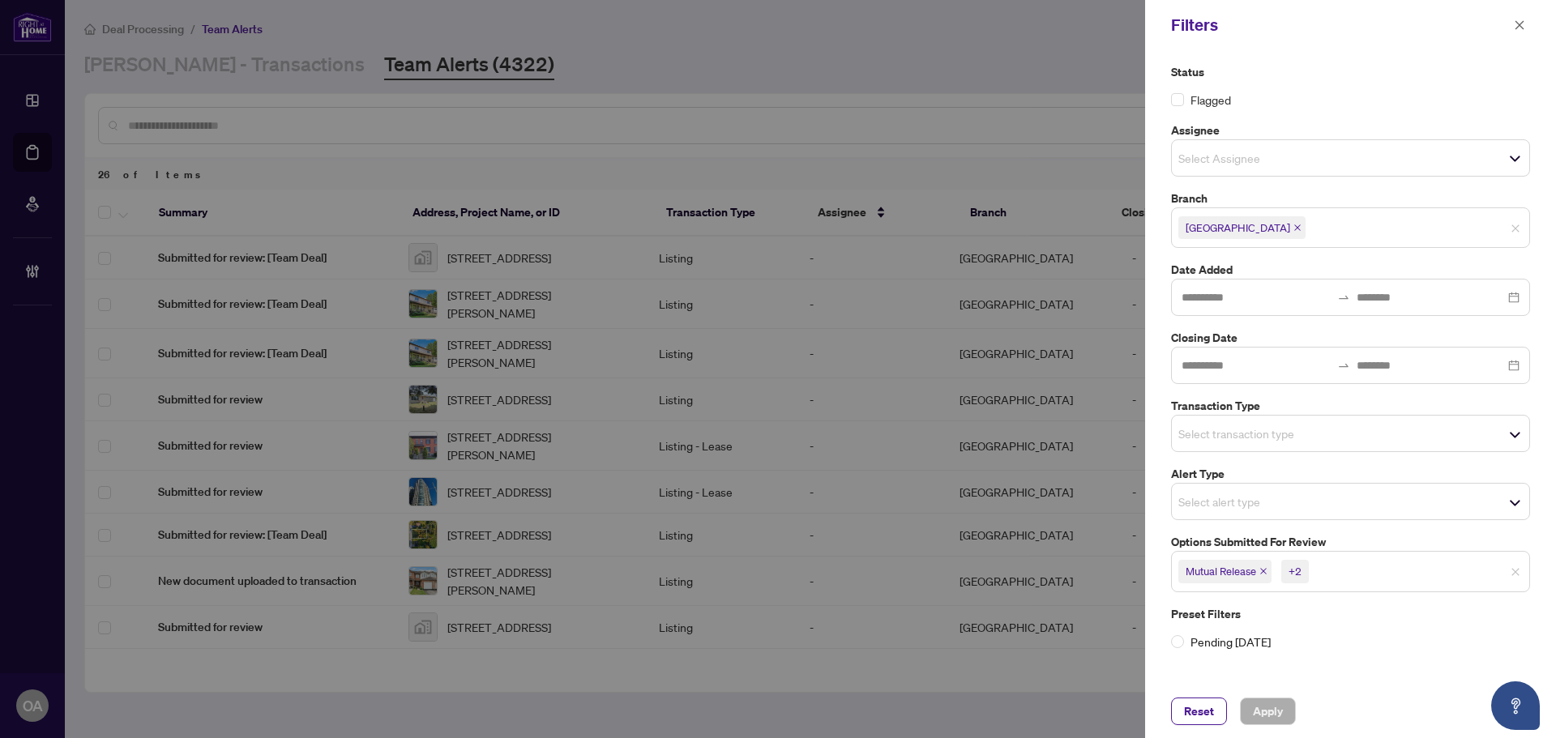
click at [1308, 491] on span "Select alert type" at bounding box center [1350, 501] width 357 height 23
click at [1417, 110] on div "Status Flagged Assignee Select Assignee Branch Ottawa Date Added Closing Date T…" at bounding box center [1350, 356] width 369 height 587
click at [1274, 424] on input "search" at bounding box center [1234, 433] width 113 height 19
click at [1334, 85] on div "Status Flagged" at bounding box center [1350, 85] width 359 height 45
click at [1297, 575] on div "+2" at bounding box center [1294, 571] width 13 height 16
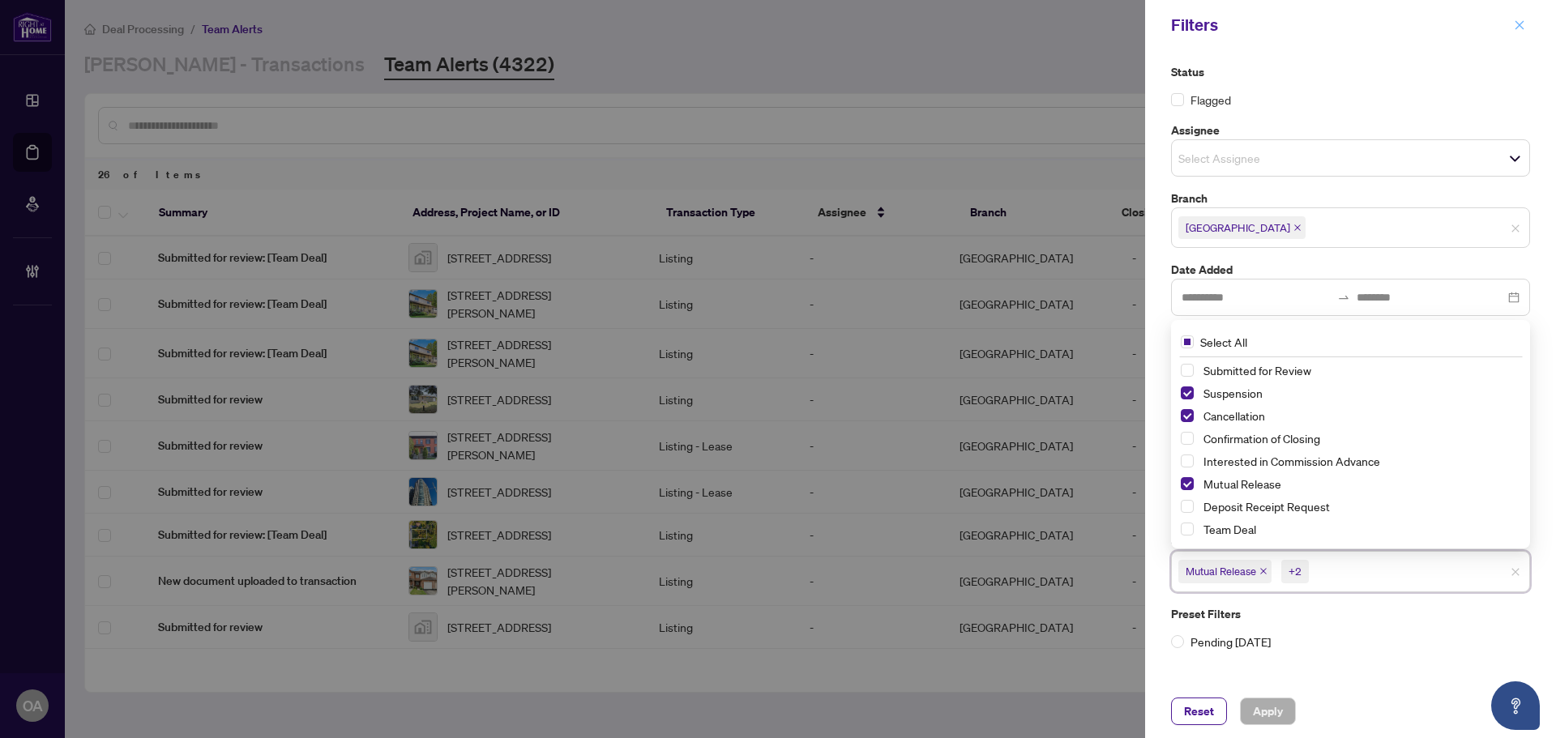
click at [1525, 22] on button "button" at bounding box center [1519, 24] width 21 height 19
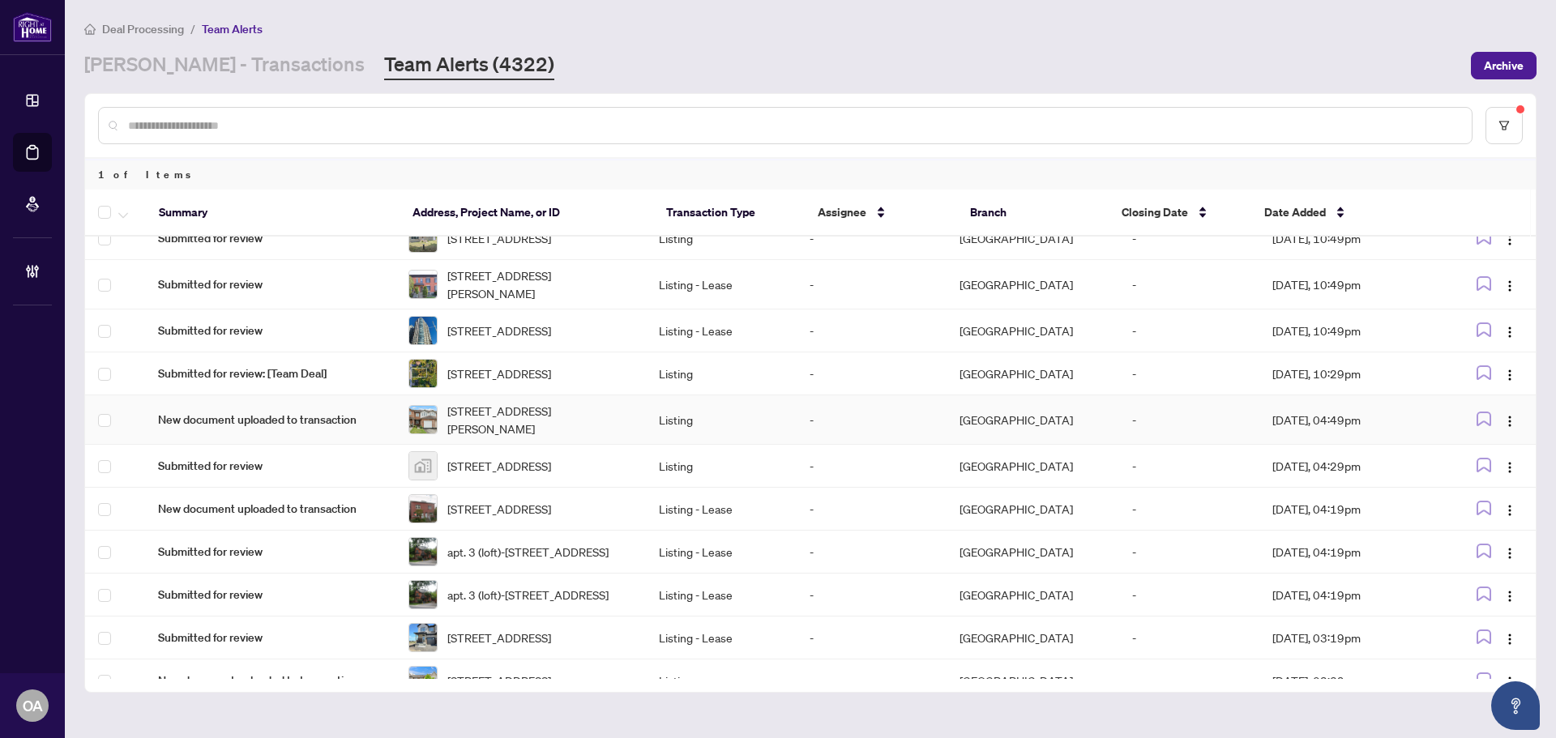
scroll to position [60, 0]
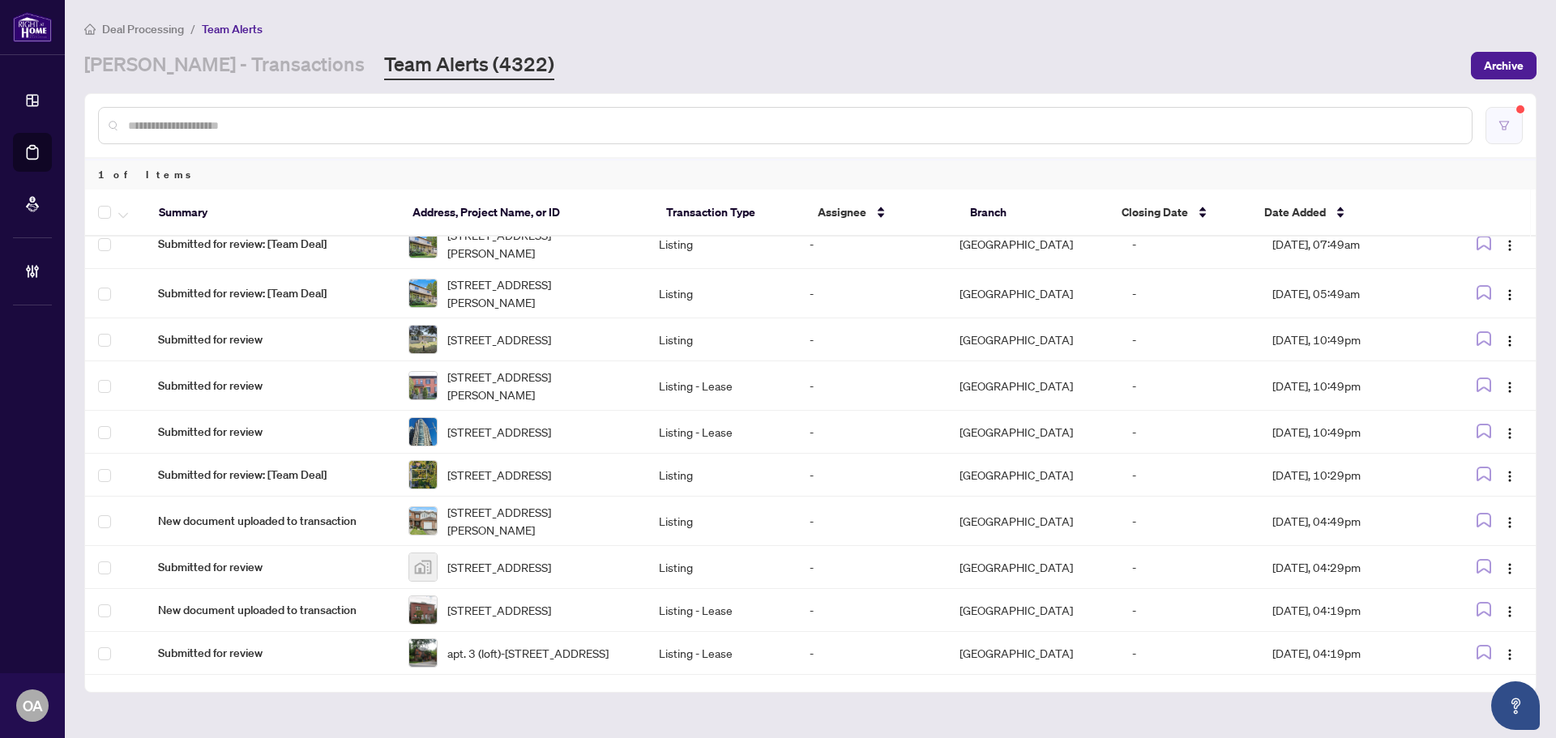
click at [1506, 134] on button "button" at bounding box center [1503, 125] width 37 height 37
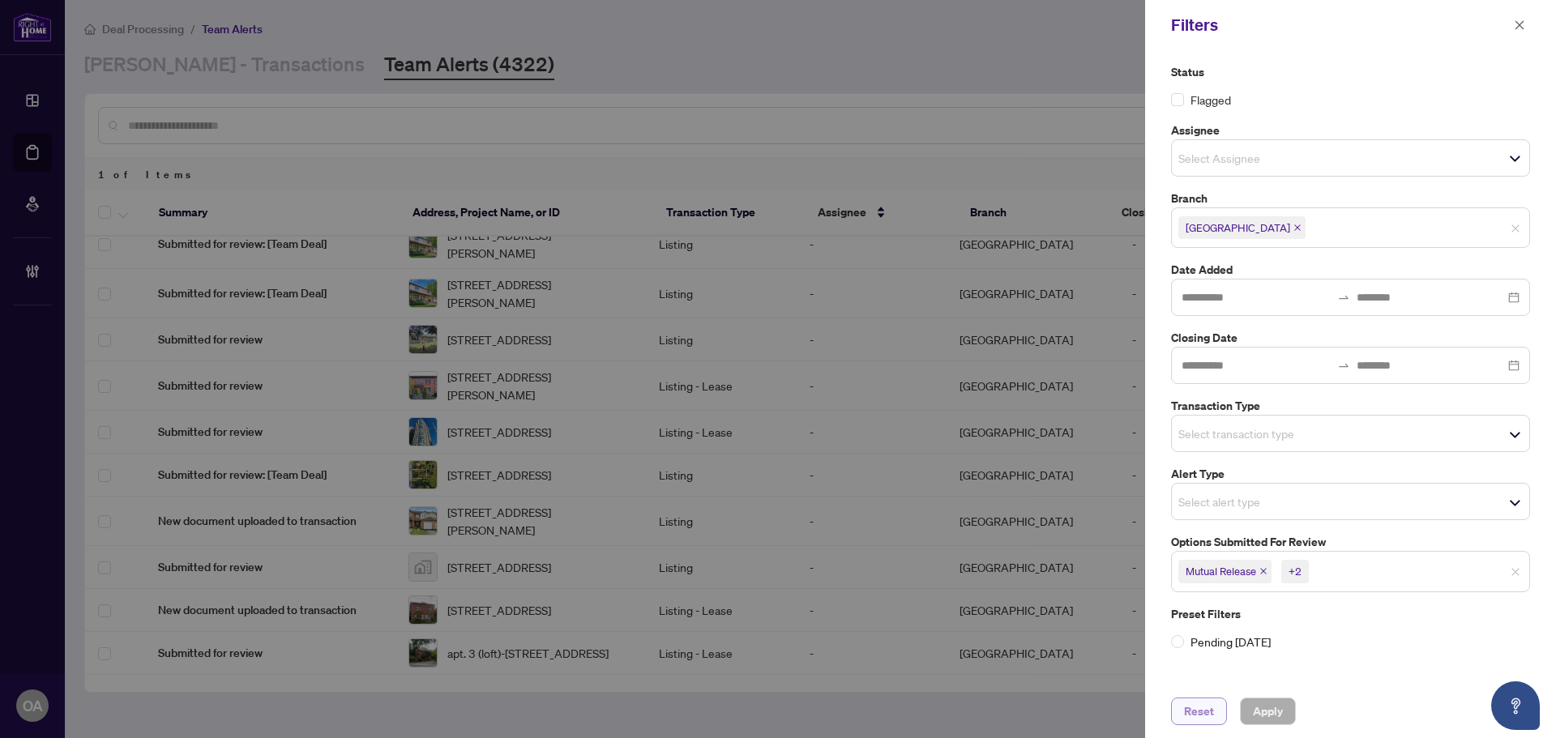
drag, startPoint x: 1180, startPoint y: 726, endPoint x: 1189, endPoint y: 715, distance: 13.8
click at [1185, 722] on div "Reset Apply" at bounding box center [1350, 711] width 411 height 53
drag, startPoint x: 1351, startPoint y: 567, endPoint x: 1299, endPoint y: 578, distance: 53.7
click at [1346, 570] on input "search" at bounding box center [1368, 570] width 113 height 19
drag, startPoint x: 1327, startPoint y: 647, endPoint x: 991, endPoint y: 641, distance: 336.3
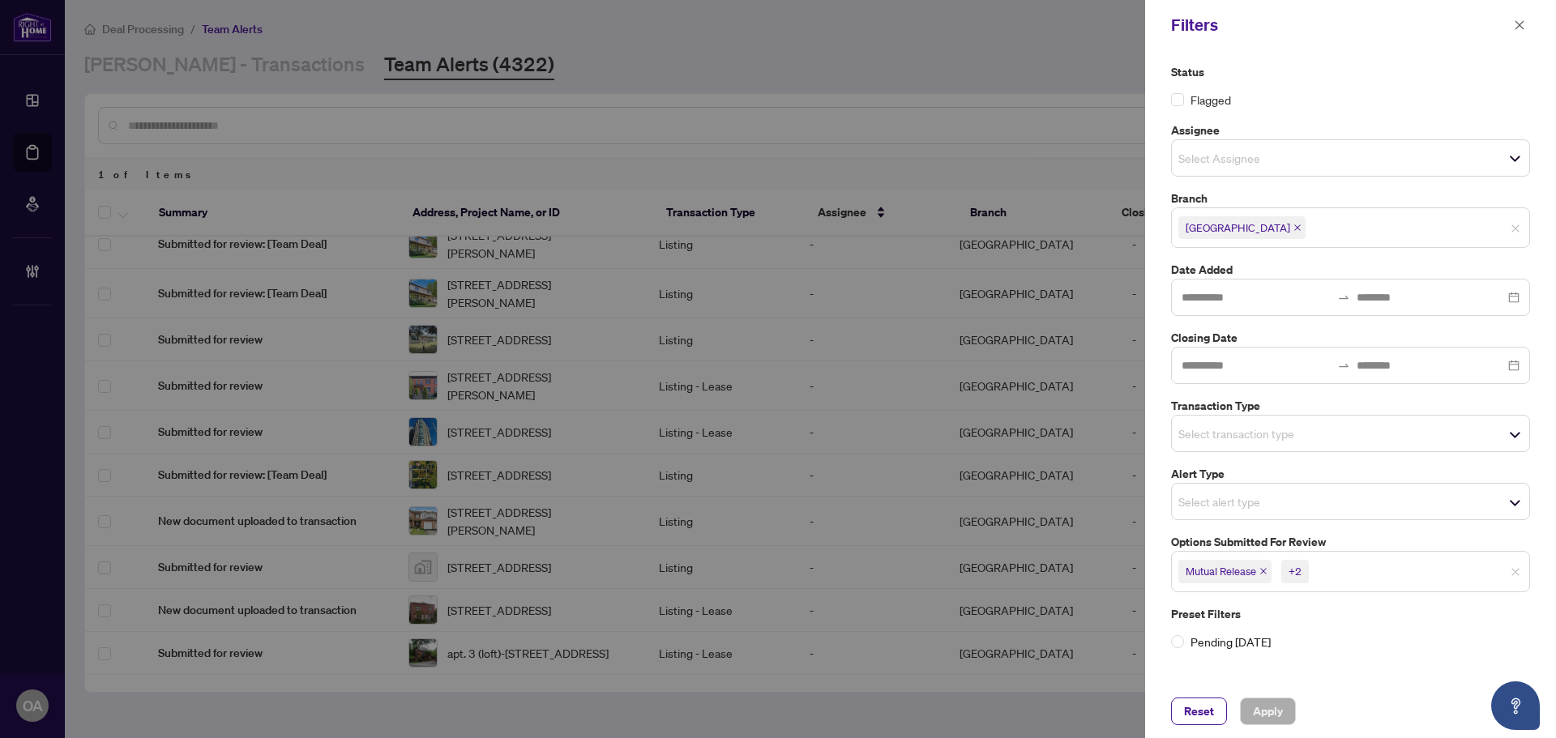
click at [1327, 648] on label "Pending Today" at bounding box center [1350, 642] width 359 height 18
click at [1193, 715] on span "Reset" at bounding box center [1199, 711] width 30 height 26
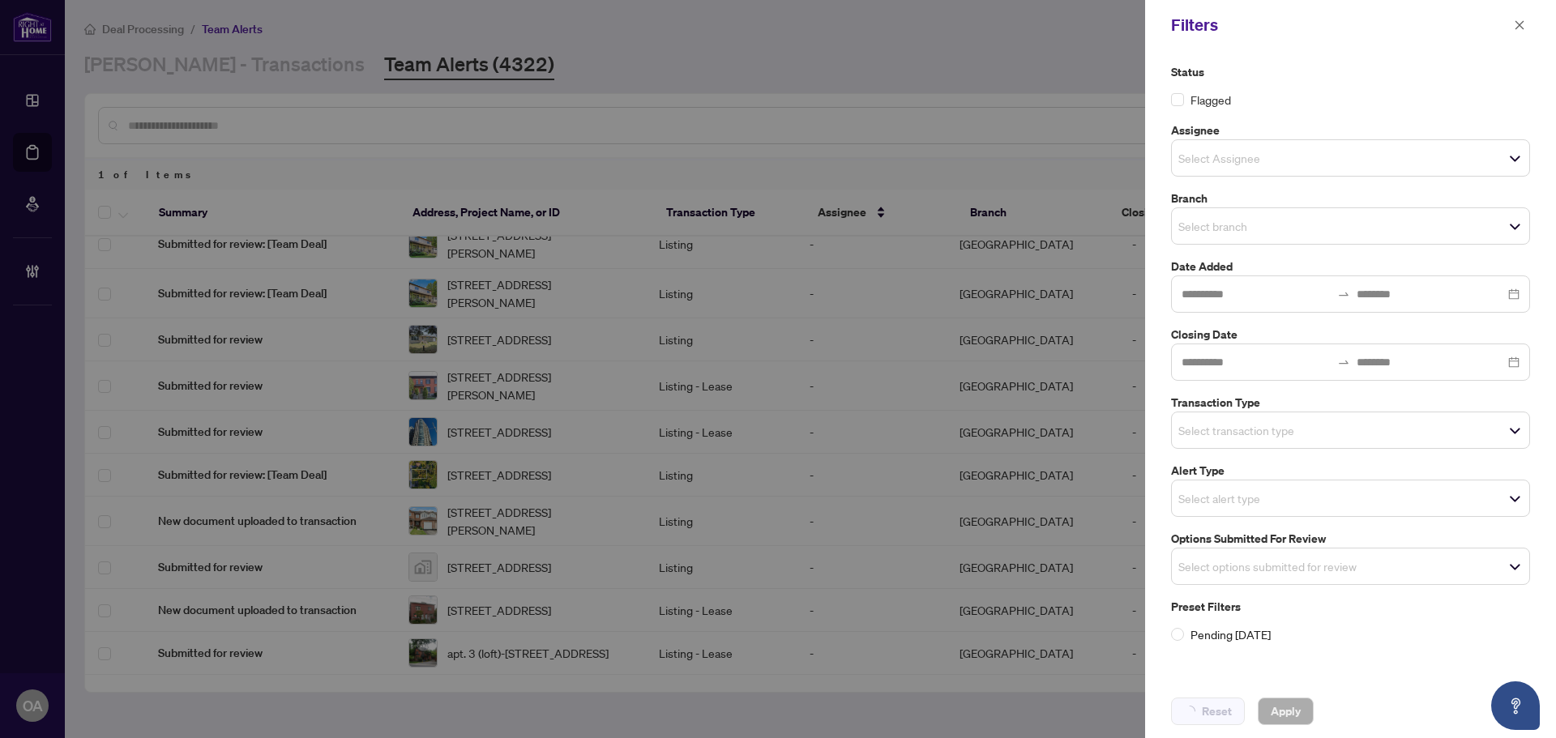
click at [247, 65] on div at bounding box center [778, 369] width 1556 height 738
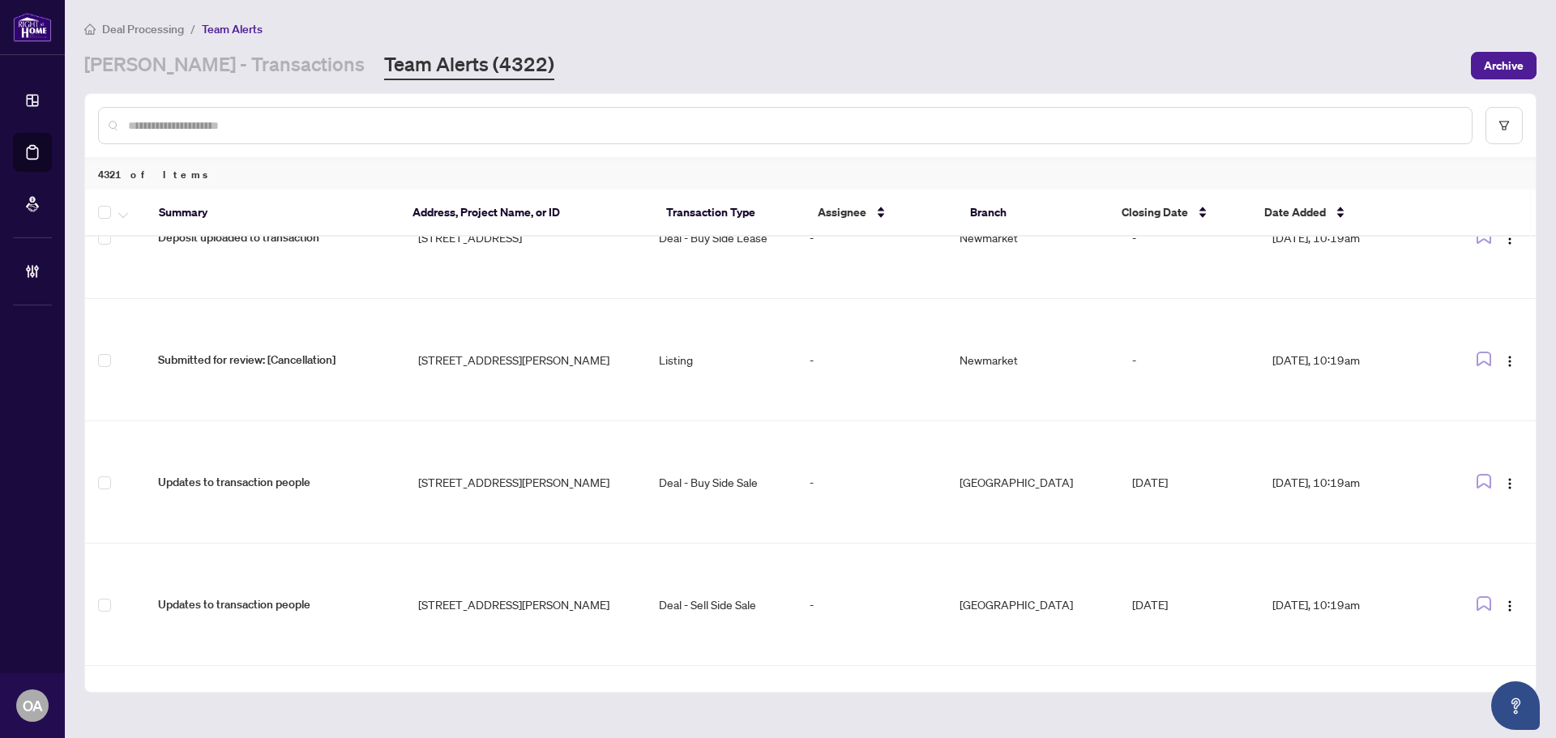
scroll to position [0, 0]
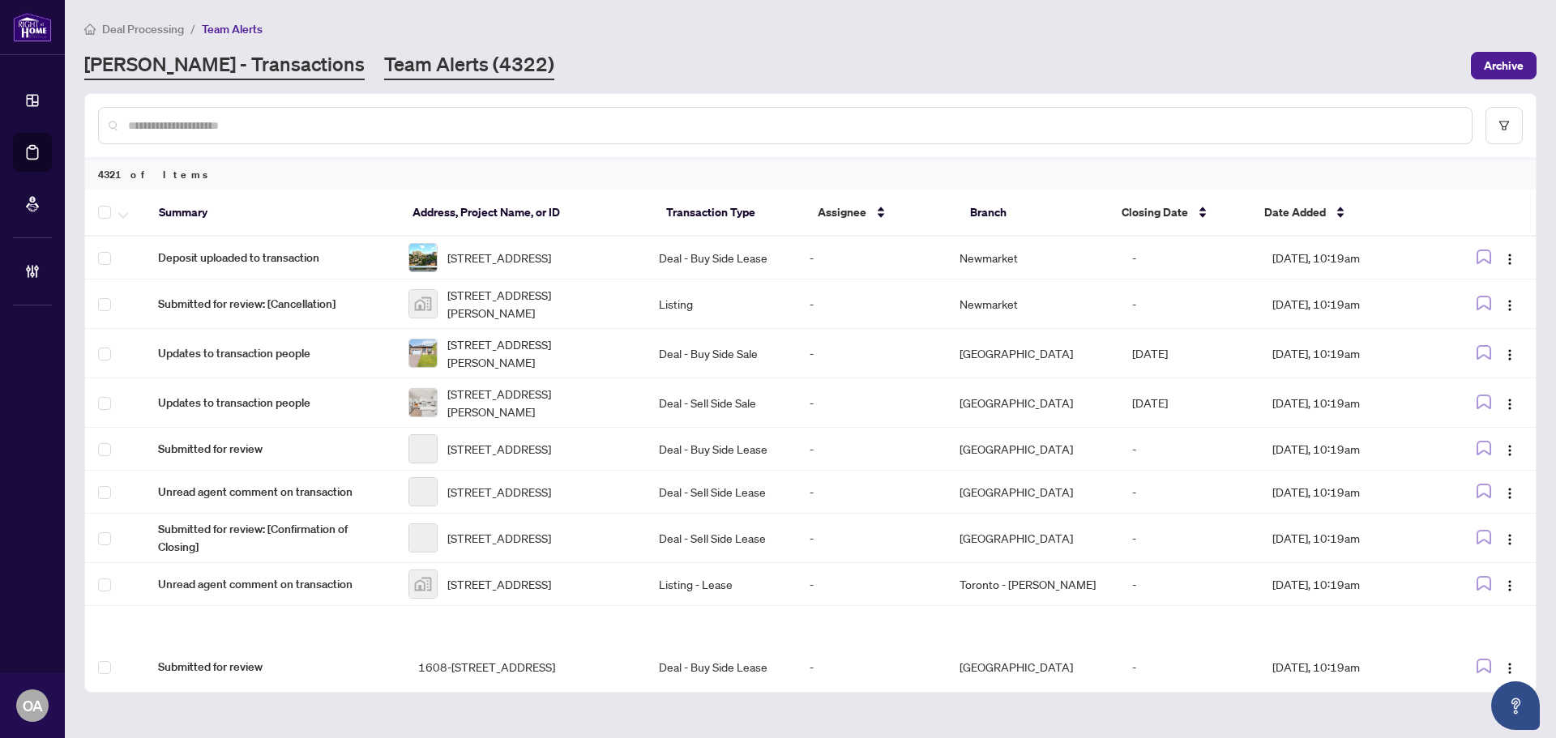
drag, startPoint x: 96, startPoint y: 45, endPoint x: 237, endPoint y: 72, distance: 142.7
click at [111, 48] on div "Deal Processing / Team Alerts RAHR - Transactions Team Alerts (4322) Archive" at bounding box center [810, 49] width 1452 height 61
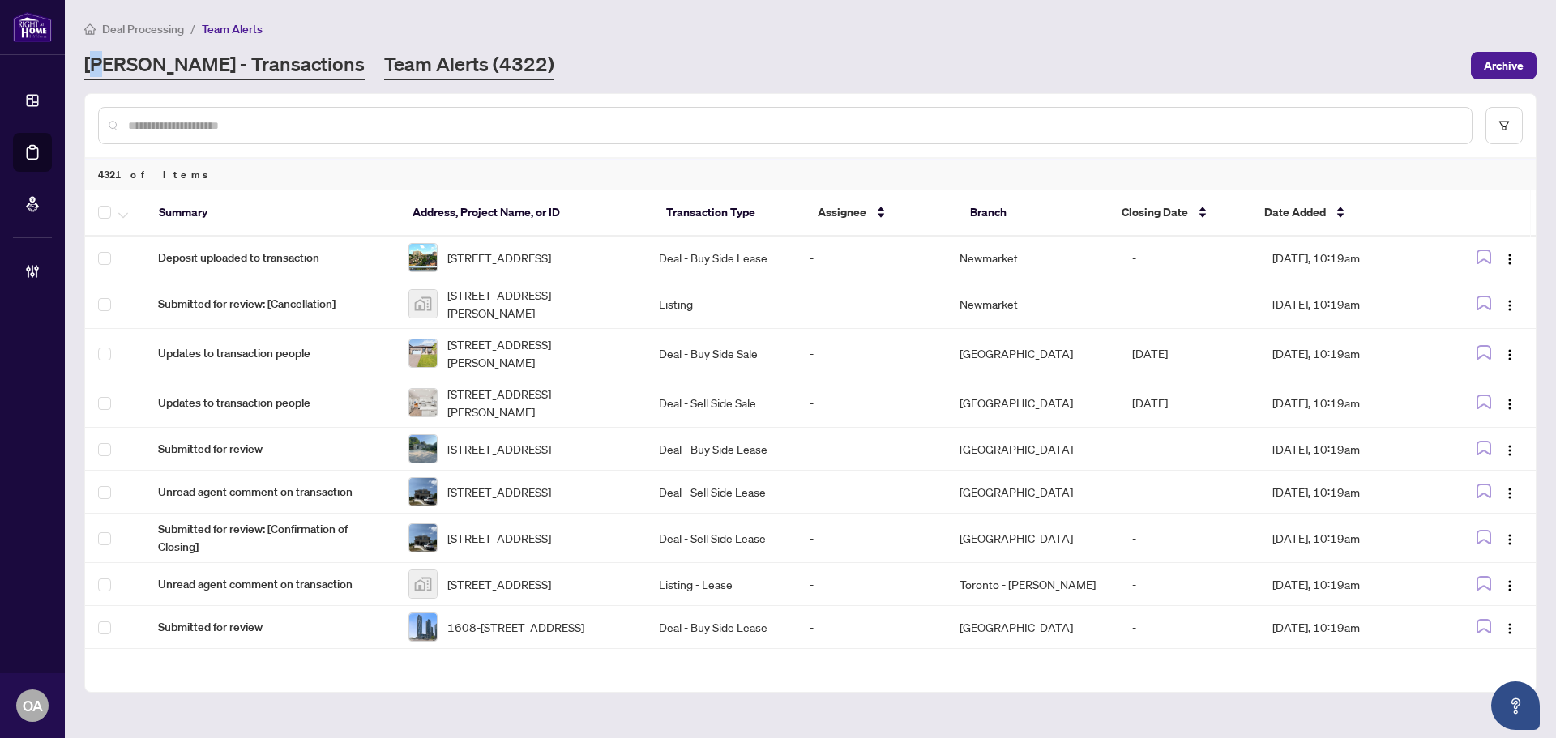
click at [237, 72] on link "[PERSON_NAME] - Transactions" at bounding box center [224, 65] width 280 height 29
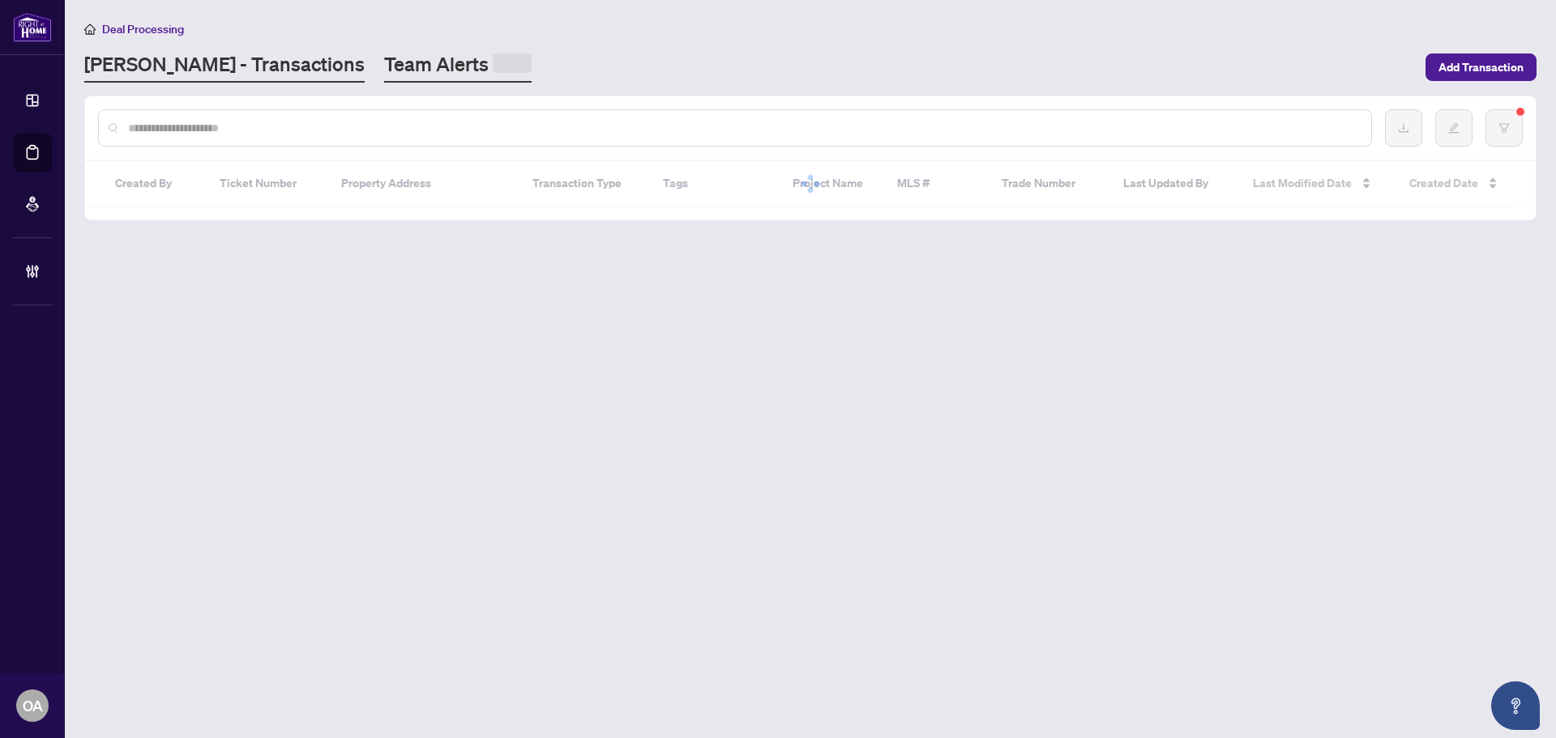
click at [493, 78] on div at bounding box center [512, 66] width 39 height 26
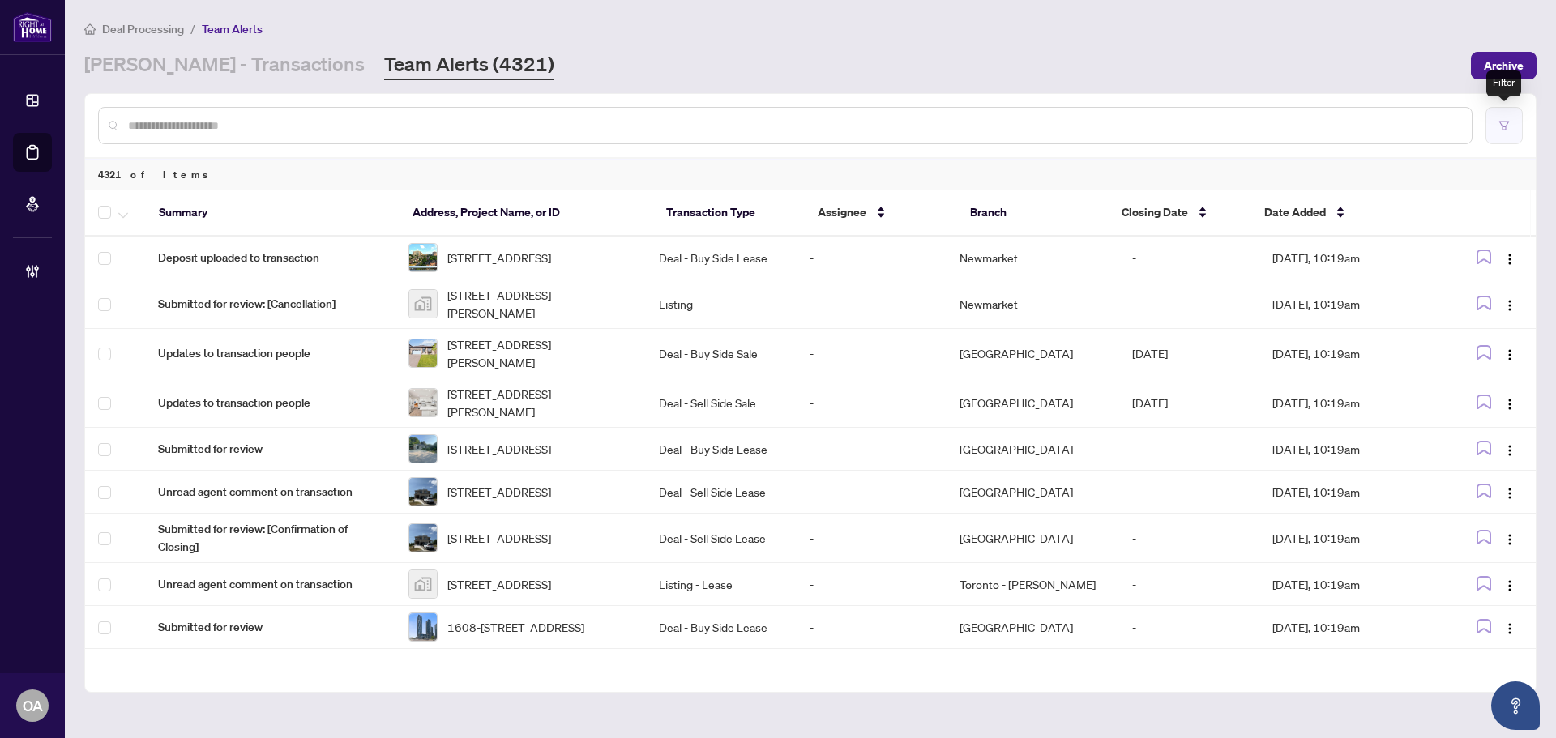
click at [1502, 124] on icon "filter" at bounding box center [1503, 125] width 11 height 11
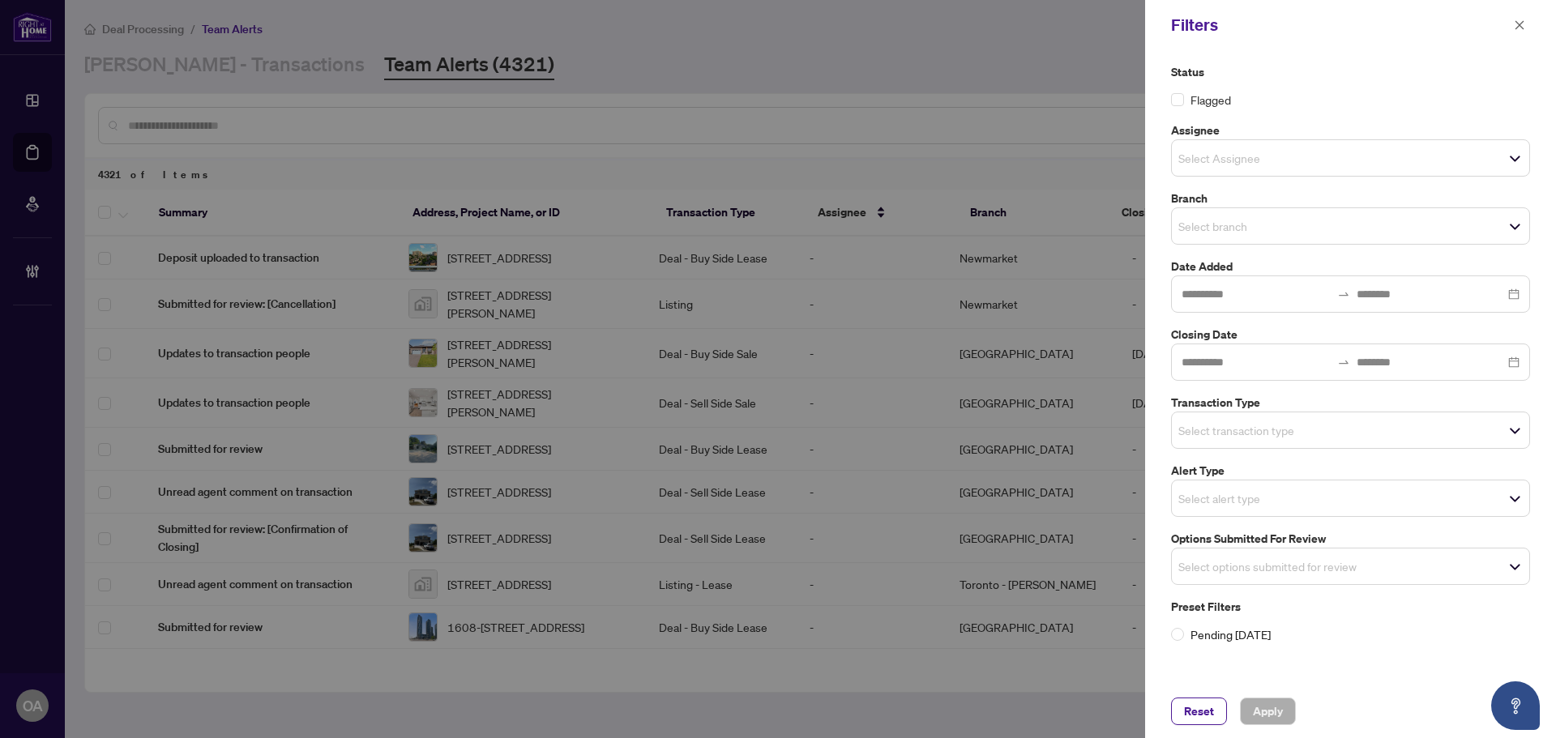
click at [1317, 569] on span "Select options submitted for review" at bounding box center [1350, 566] width 357 height 23
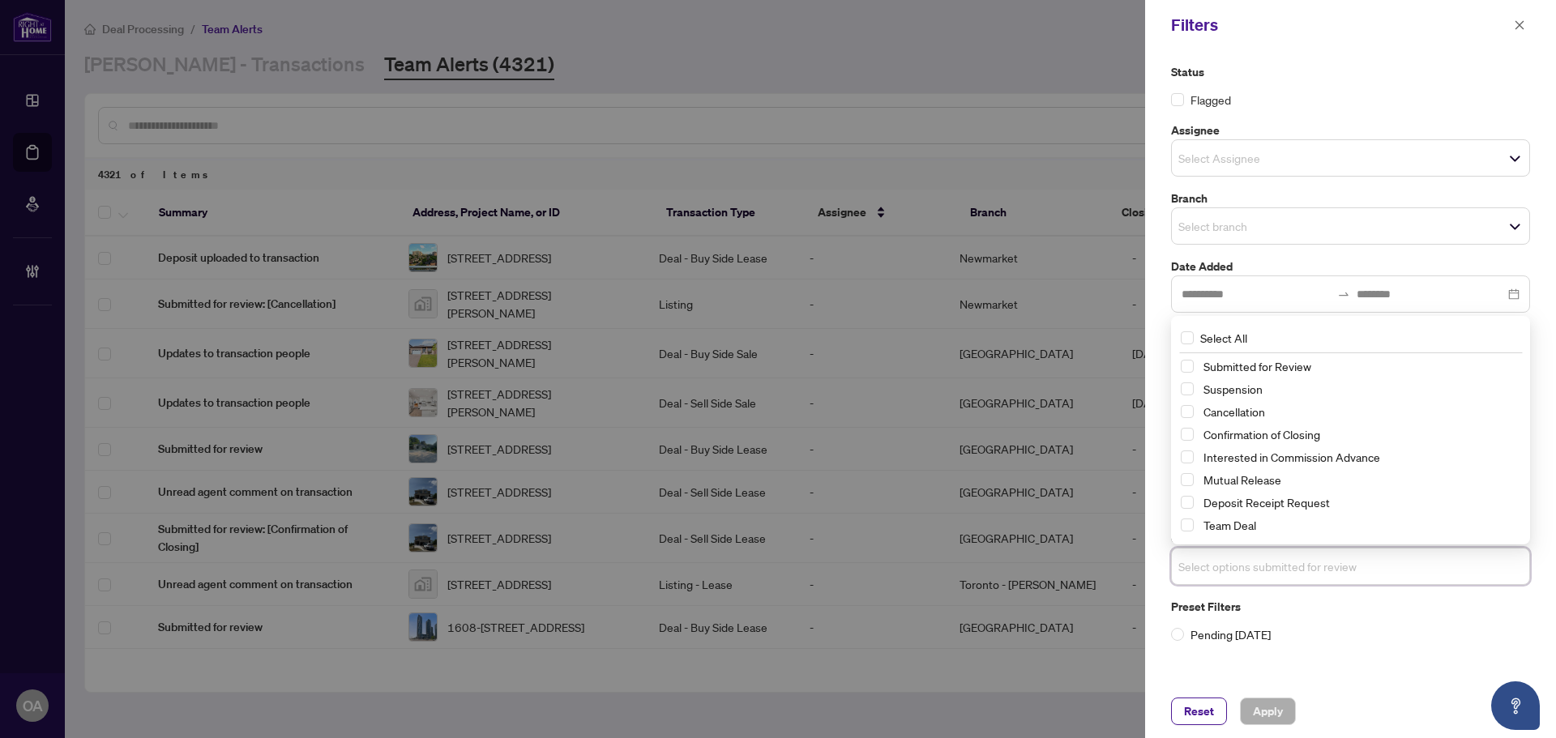
click at [1189, 480] on span "Select Mutual Release" at bounding box center [1186, 479] width 13 height 13
click at [1187, 407] on span "Select Cancellation" at bounding box center [1186, 411] width 13 height 13
click at [1189, 387] on span "Select Suspension" at bounding box center [1186, 388] width 13 height 13
click at [1288, 724] on button "Apply" at bounding box center [1268, 712] width 56 height 28
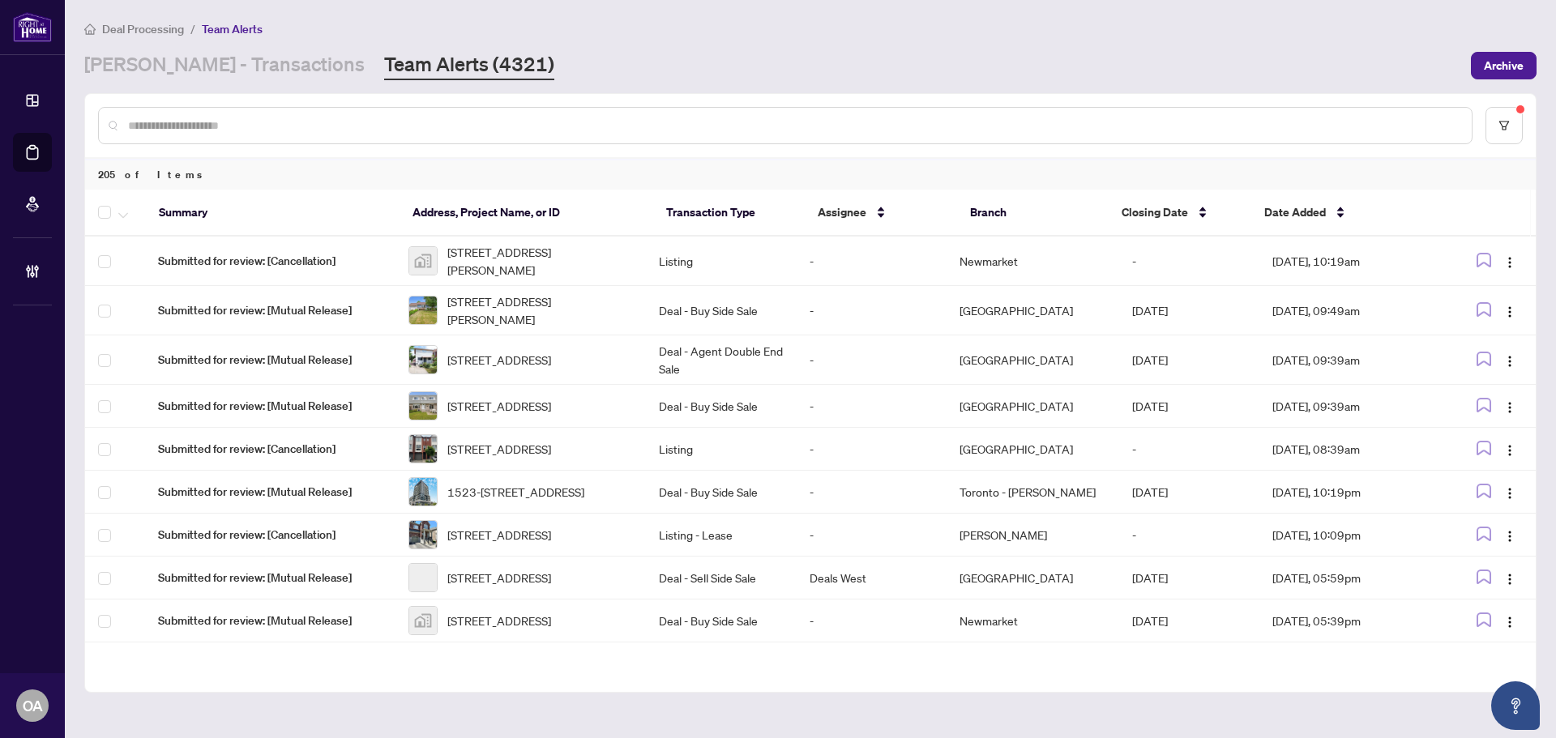
click at [1526, 109] on div at bounding box center [810, 125] width 1450 height 63
click at [1506, 122] on icon "filter" at bounding box center [1503, 125] width 11 height 11
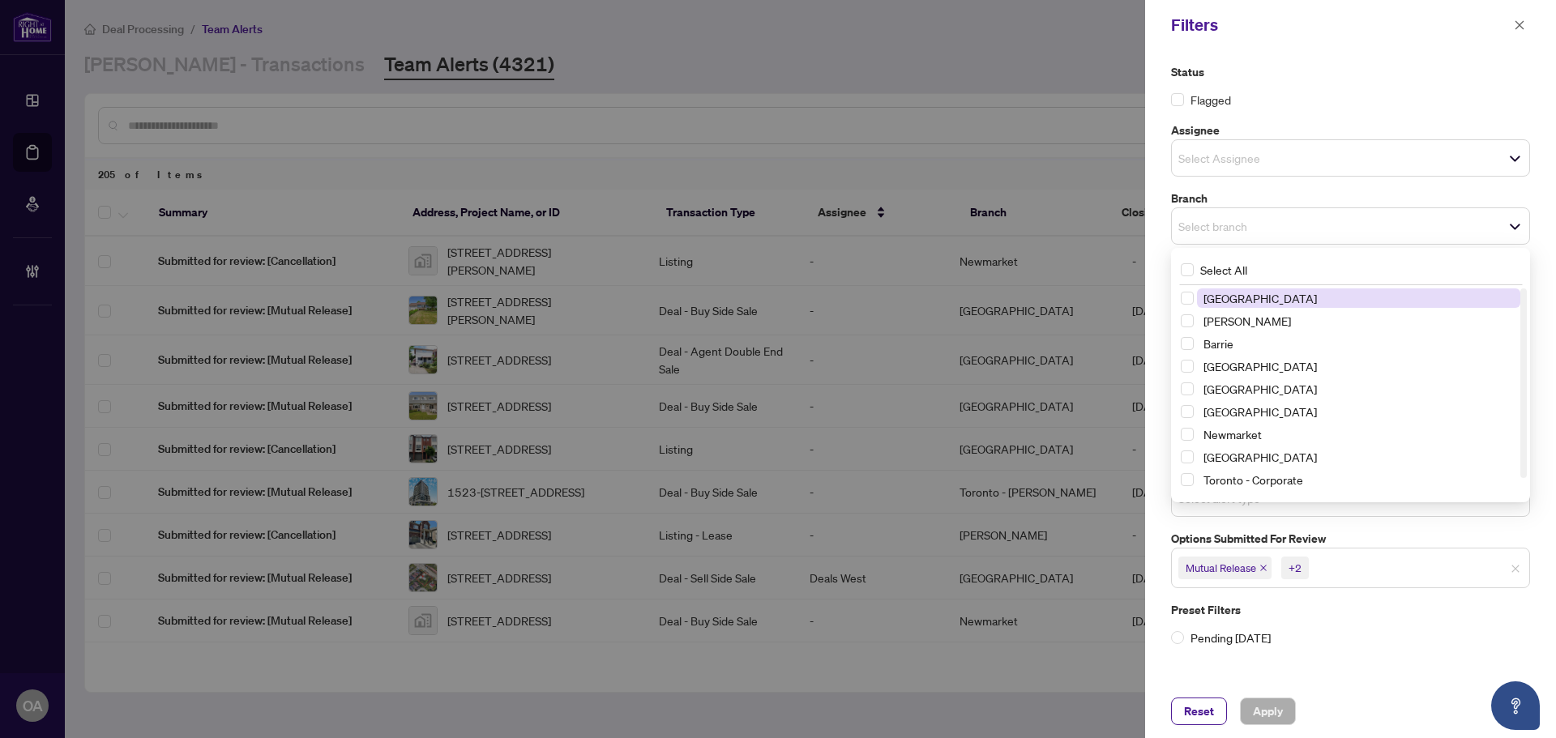
click at [1272, 215] on span "Select branch" at bounding box center [1350, 226] width 357 height 23
click at [1183, 462] on span "Select Ottawa" at bounding box center [1186, 456] width 13 height 13
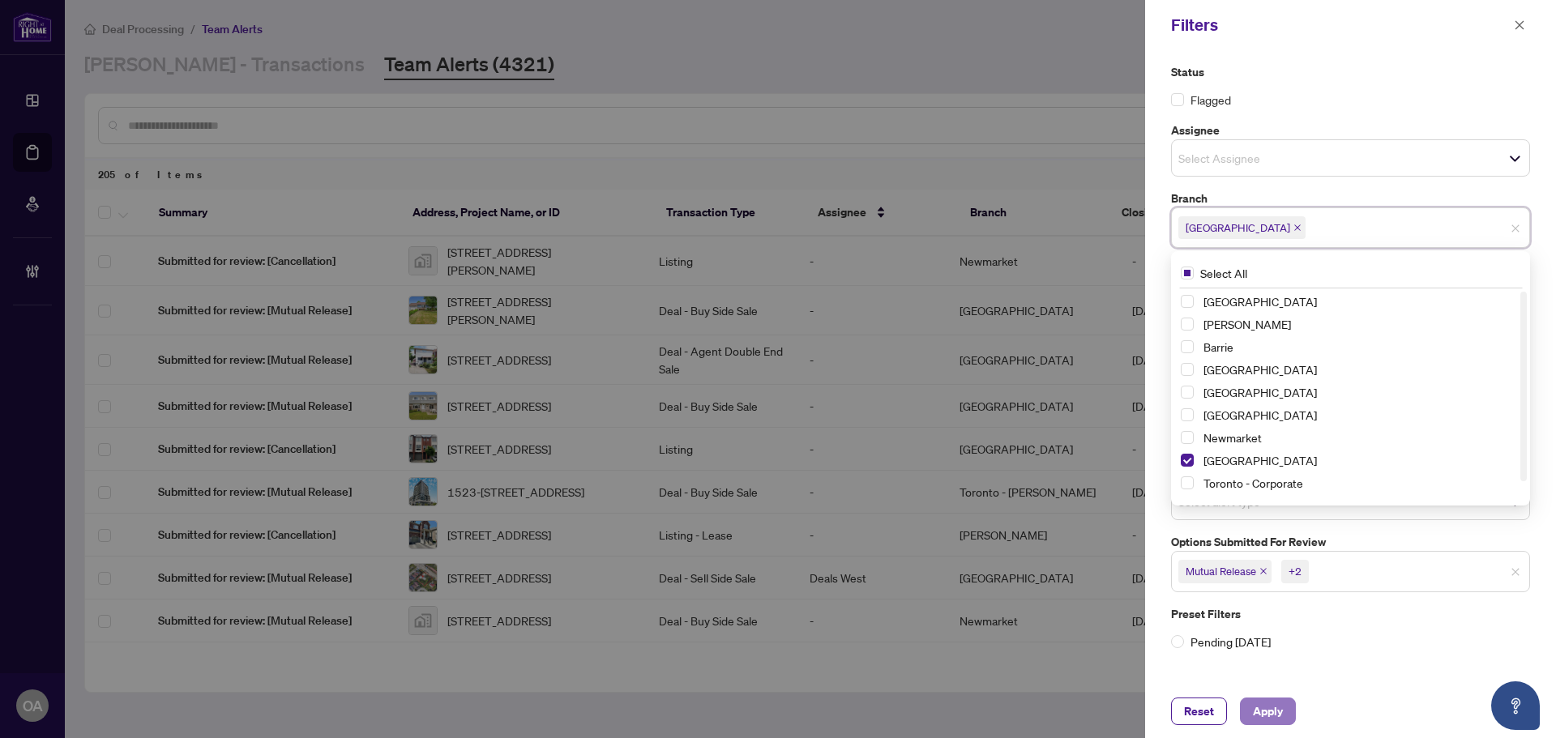
click at [1275, 718] on span "Apply" at bounding box center [1268, 711] width 30 height 26
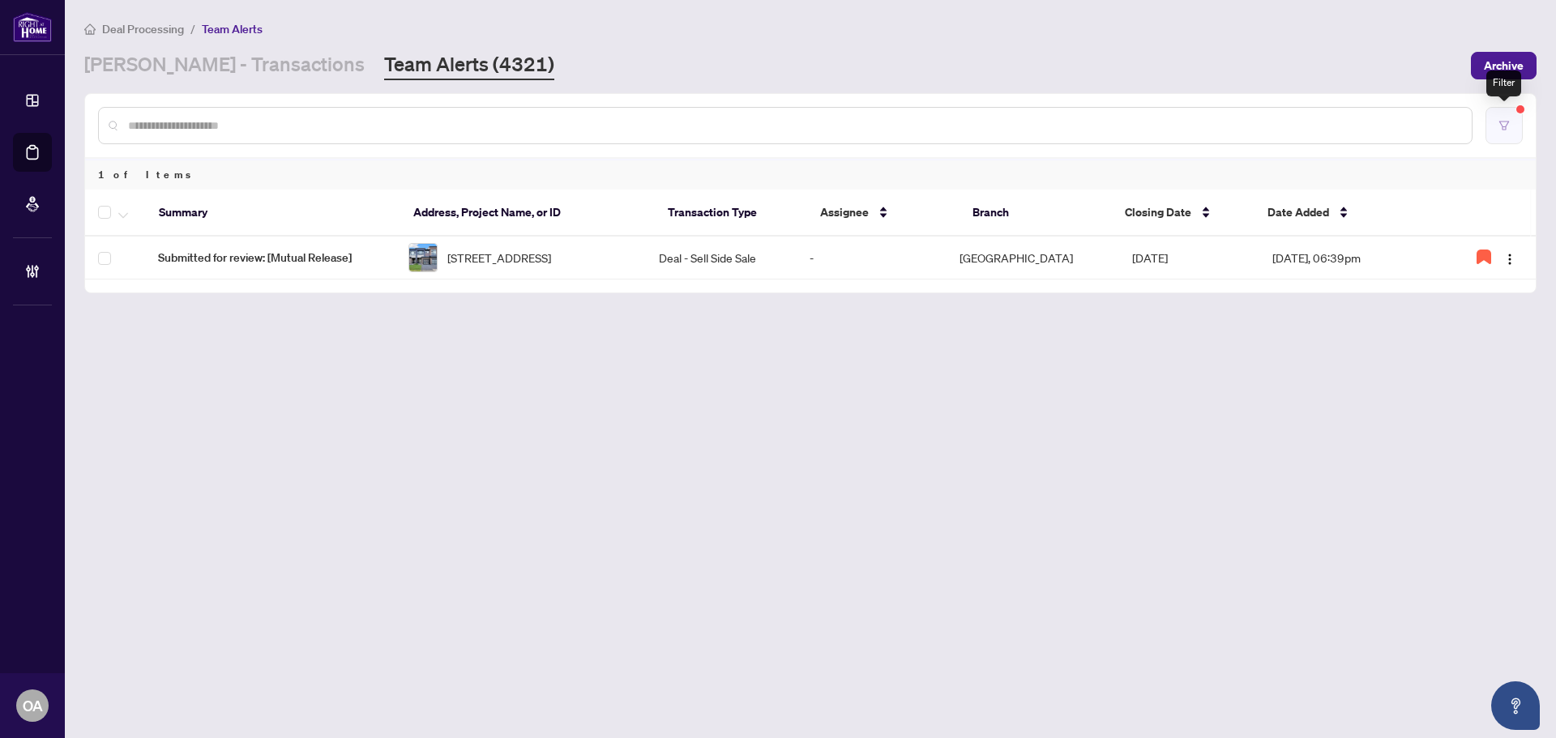
click at [1510, 118] on button "button" at bounding box center [1503, 125] width 37 height 37
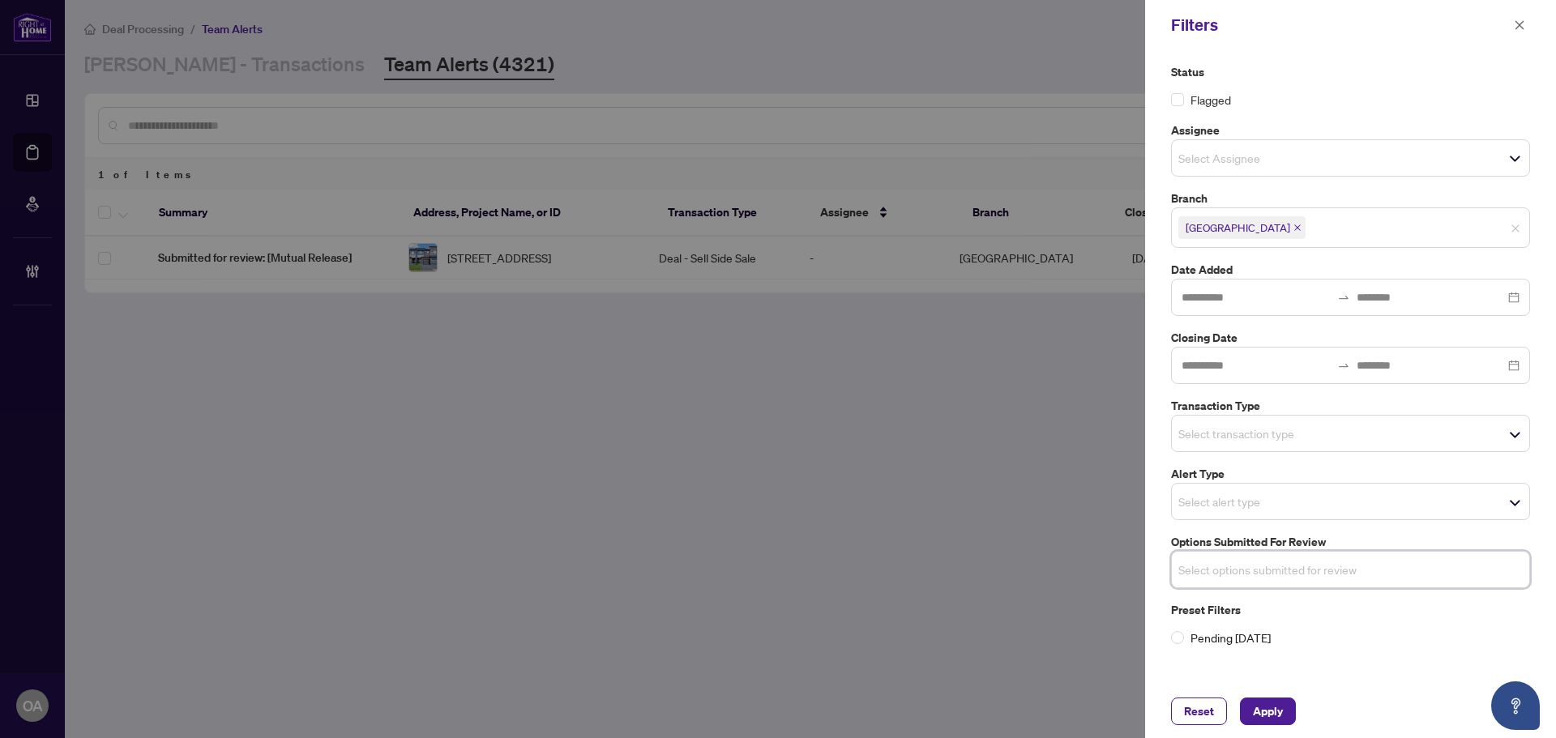
click at [1265, 438] on input "search" at bounding box center [1234, 433] width 113 height 19
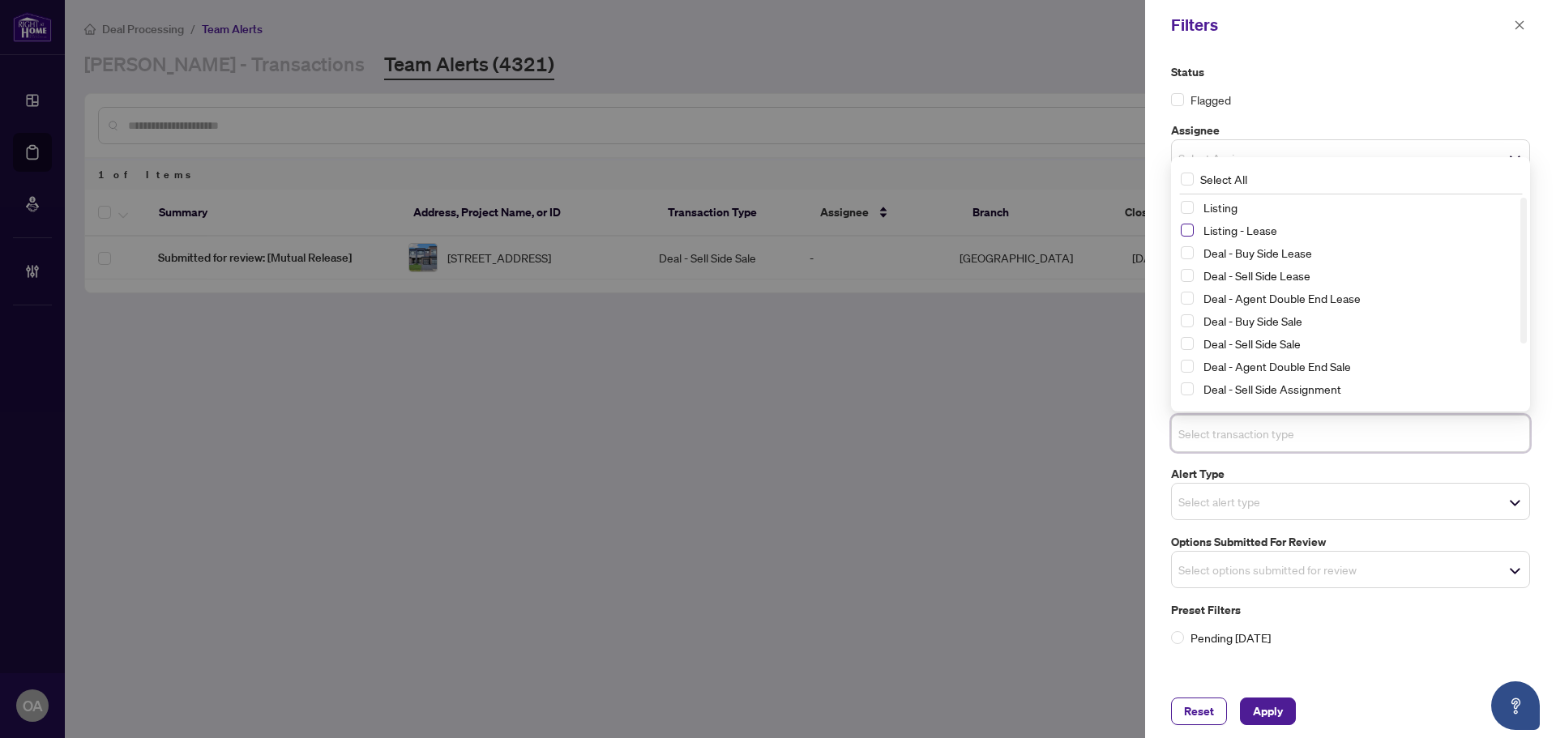
click at [1187, 233] on span "Select Listing - Lease" at bounding box center [1186, 230] width 13 height 13
click at [1185, 210] on span "Select Listing" at bounding box center [1186, 208] width 13 height 13
click at [1266, 711] on span "Apply" at bounding box center [1268, 711] width 30 height 26
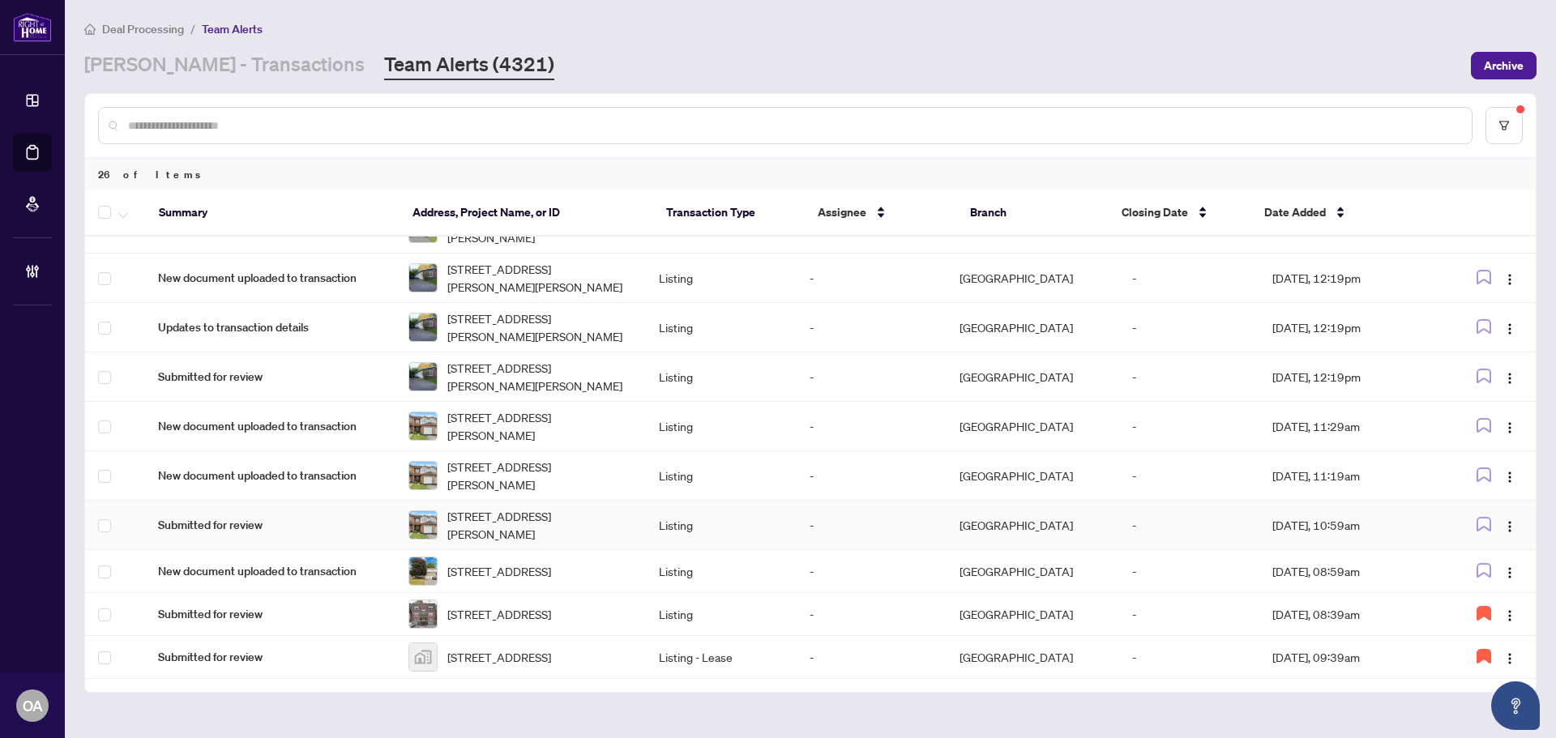
scroll to position [836, 0]
drag, startPoint x: 1500, startPoint y: 455, endPoint x: 1496, endPoint y: 480, distance: 25.4
click at [1503, 467] on span "button" at bounding box center [1509, 476] width 13 height 18
click at [1486, 545] on span "Complete Item" at bounding box center [1466, 546] width 75 height 18
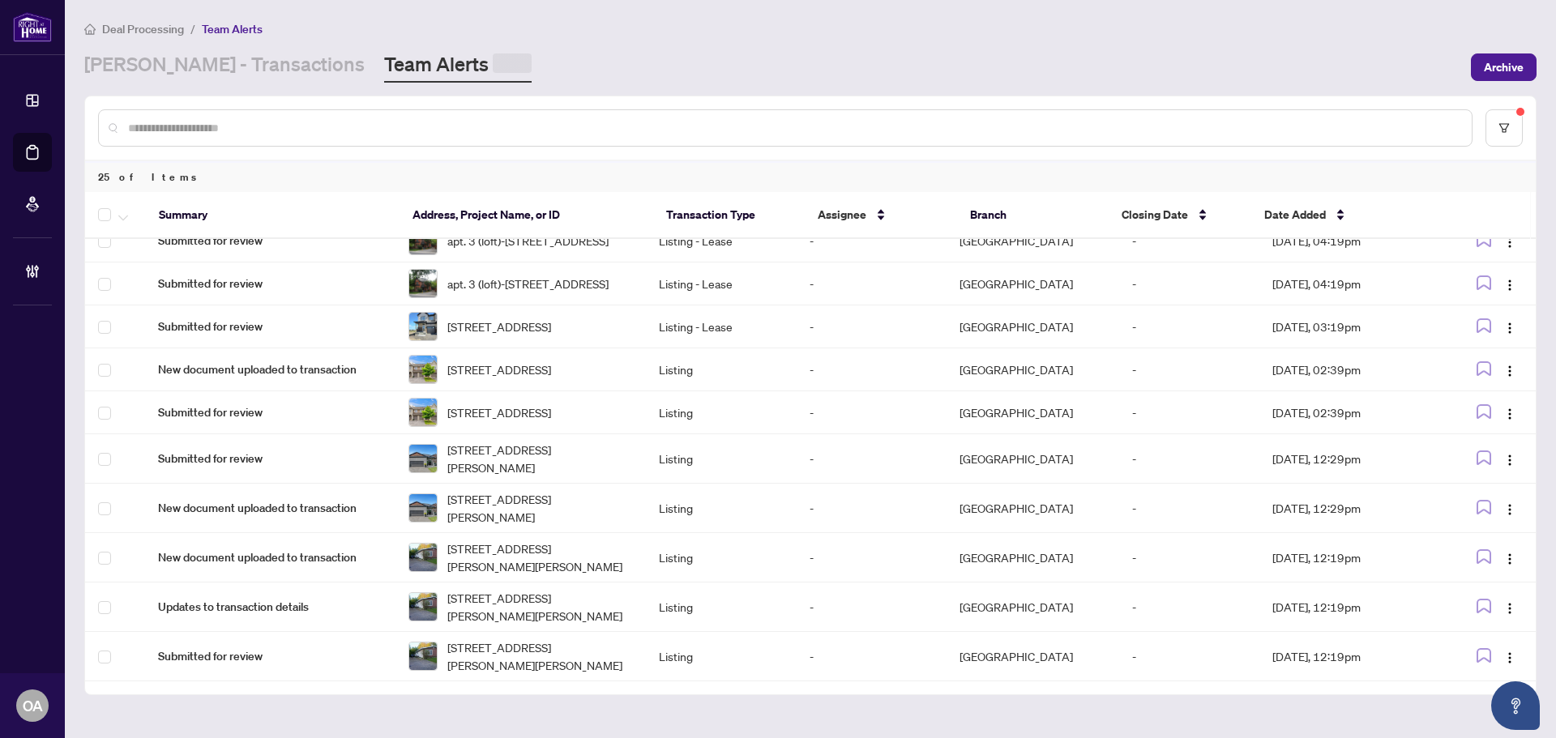
scroll to position [0, 0]
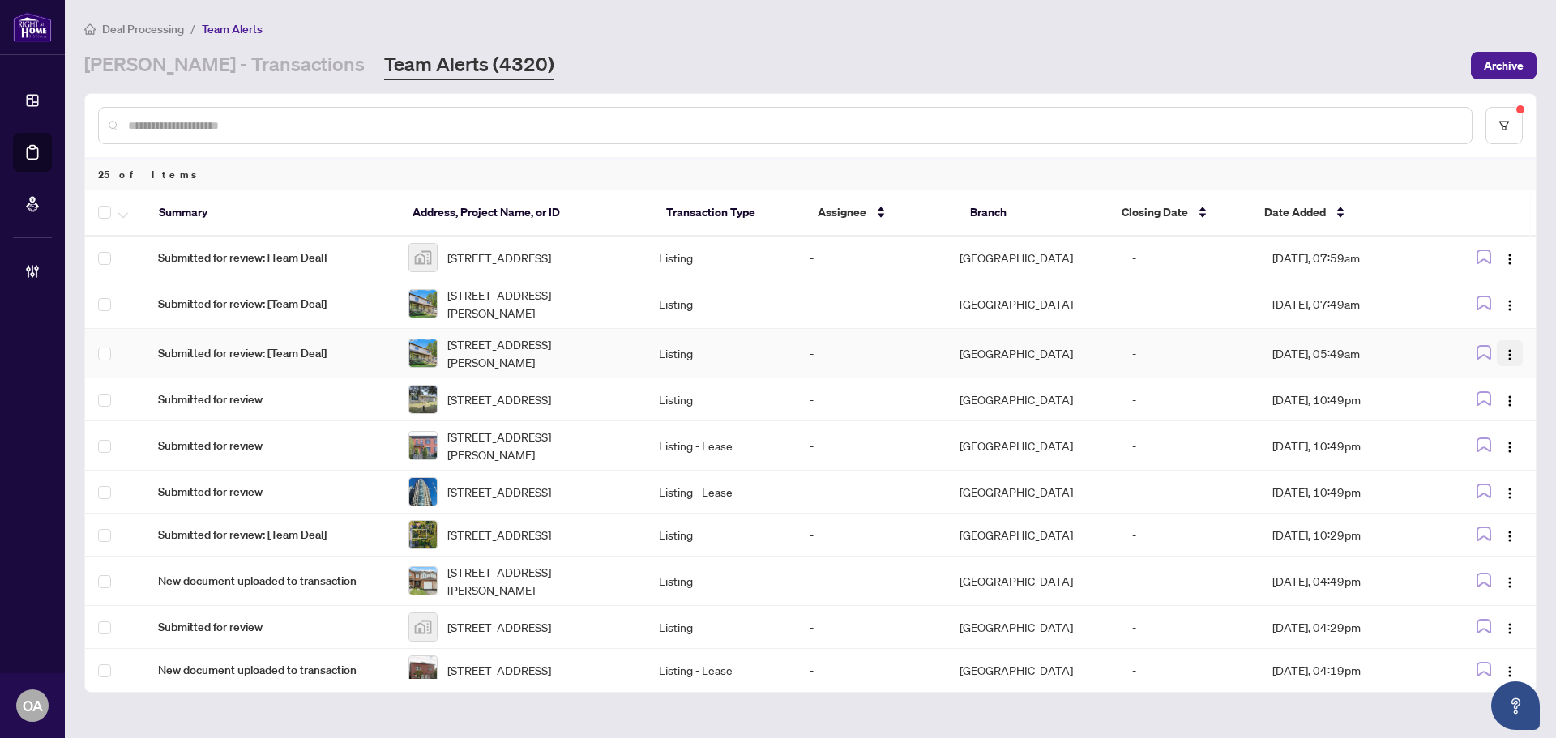
click at [1504, 359] on img "button" at bounding box center [1509, 354] width 13 height 13
click at [1471, 441] on span "Complete Item" at bounding box center [1466, 443] width 75 height 18
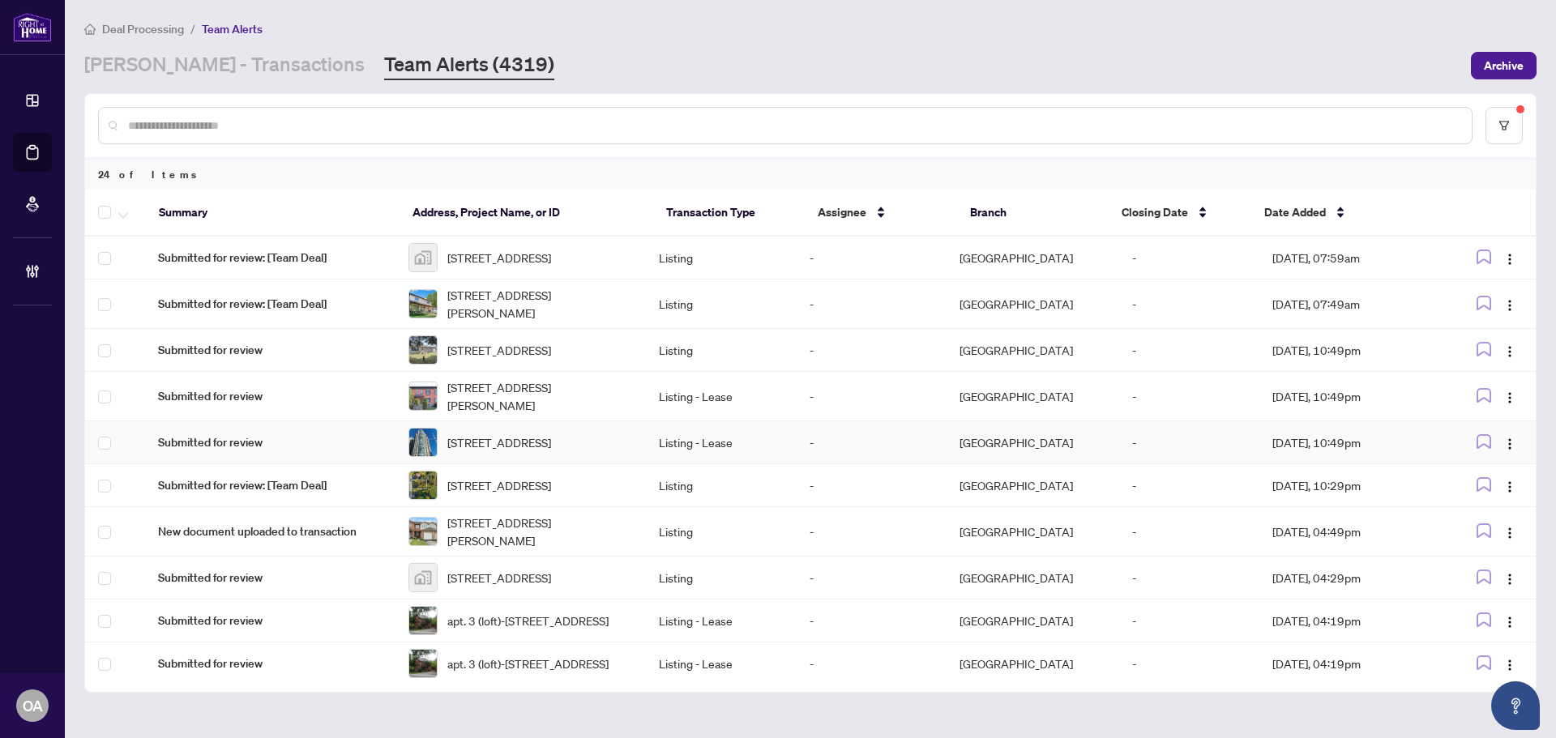
scroll to position [405, 0]
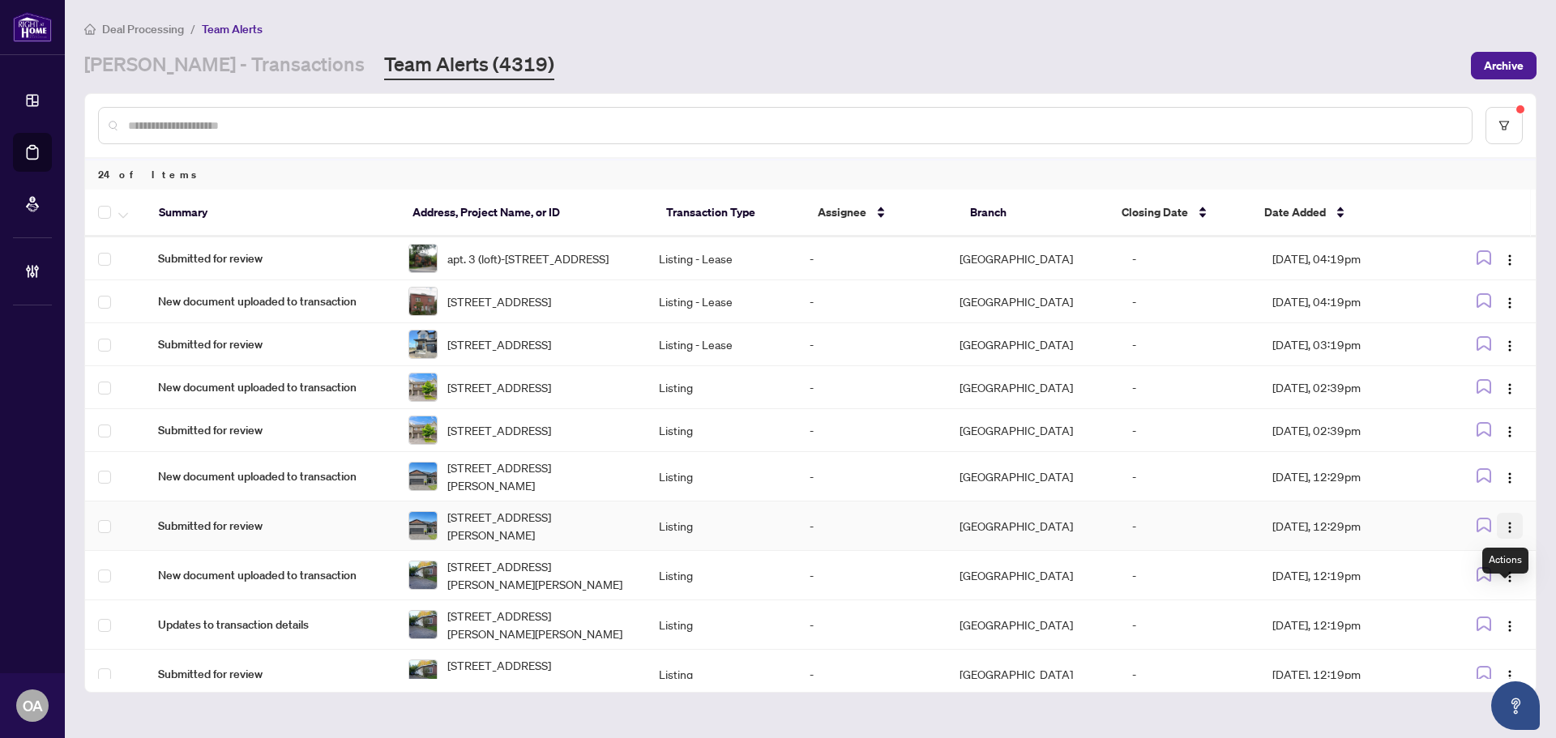
click at [1503, 534] on img "button" at bounding box center [1509, 527] width 13 height 13
click at [1460, 688] on span "Complete Item" at bounding box center [1466, 681] width 75 height 18
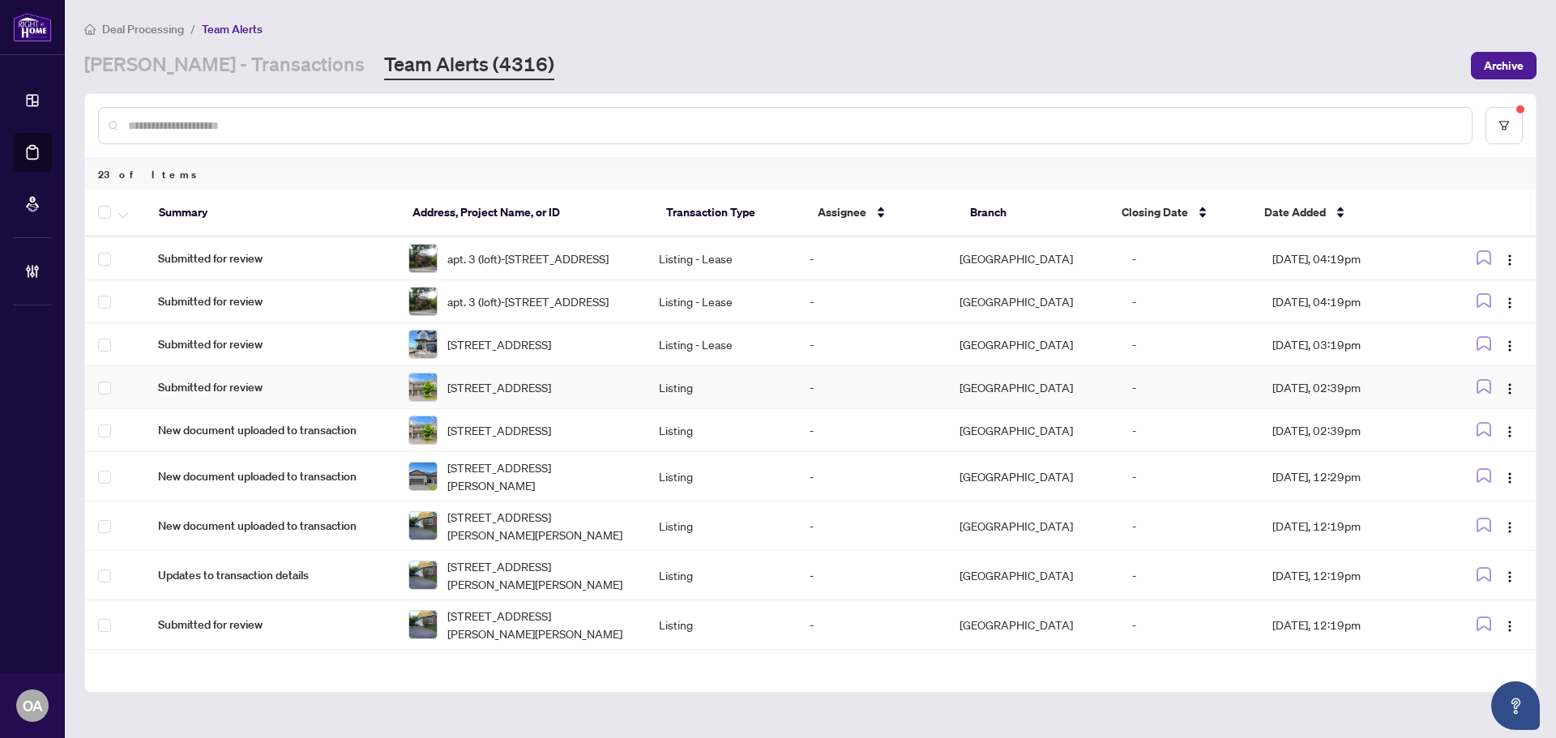
scroll to position [546, 0]
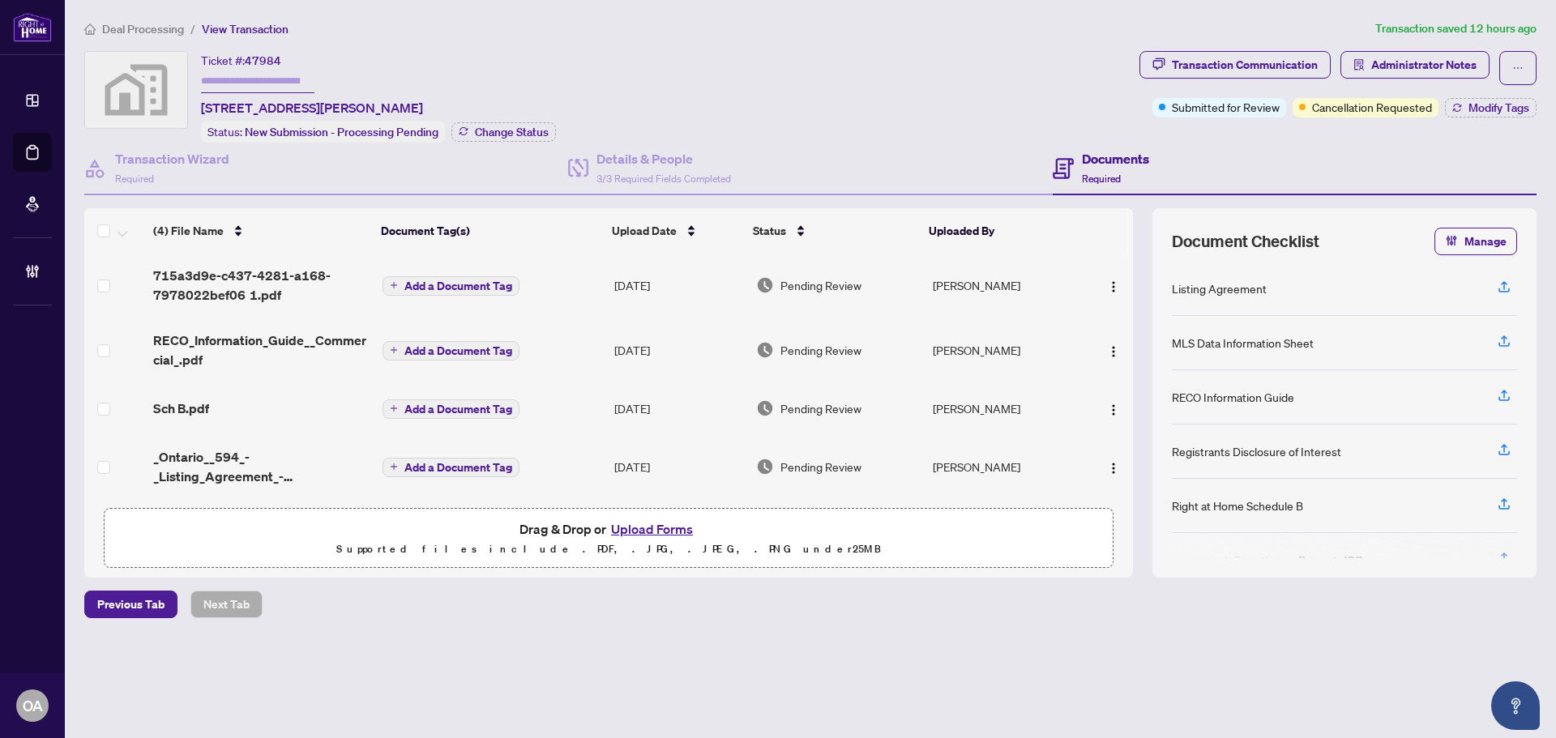
scroll to position [6, 0]
click at [1515, 103] on span "Modify Tags" at bounding box center [1498, 107] width 61 height 11
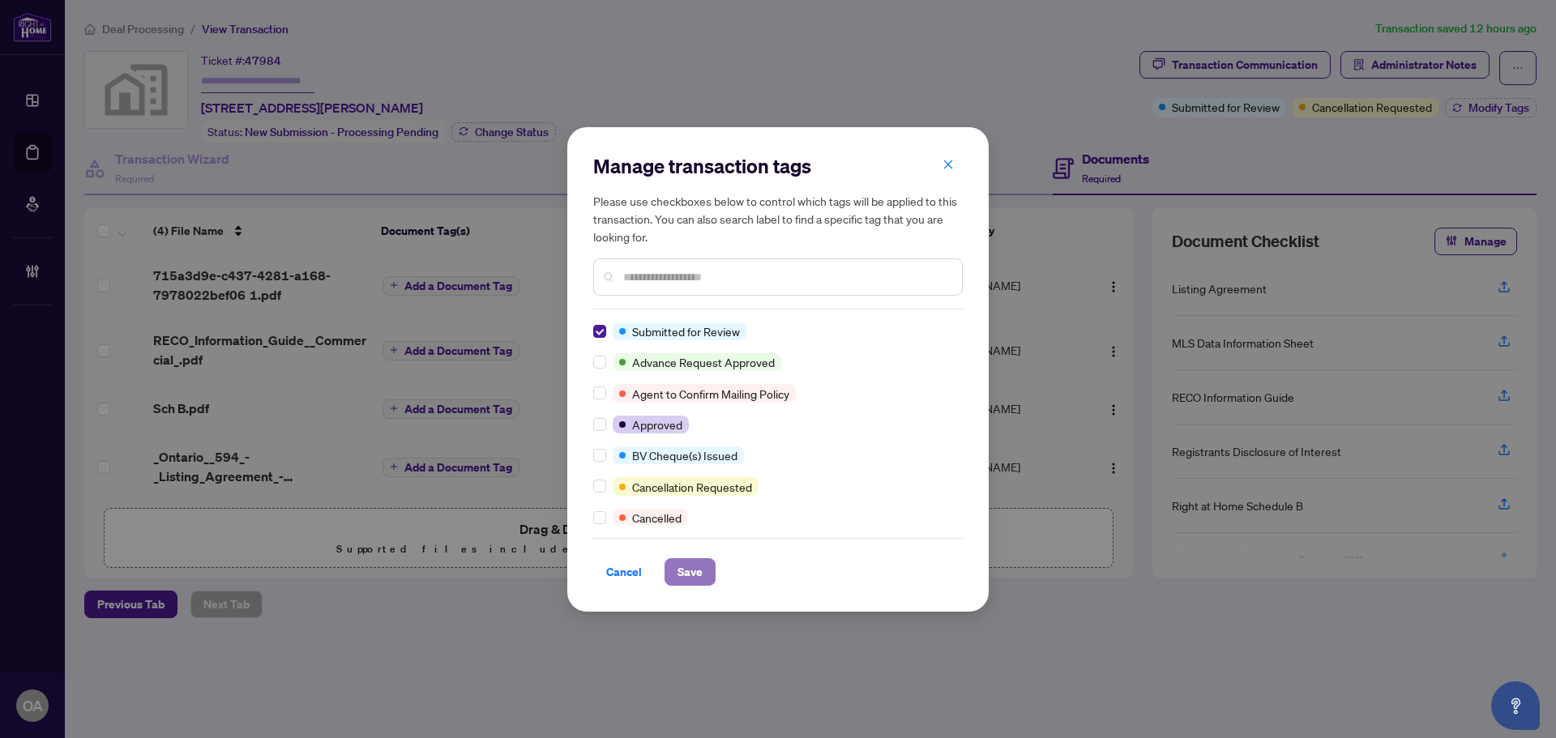
click at [691, 564] on span "Save" at bounding box center [689, 572] width 25 height 26
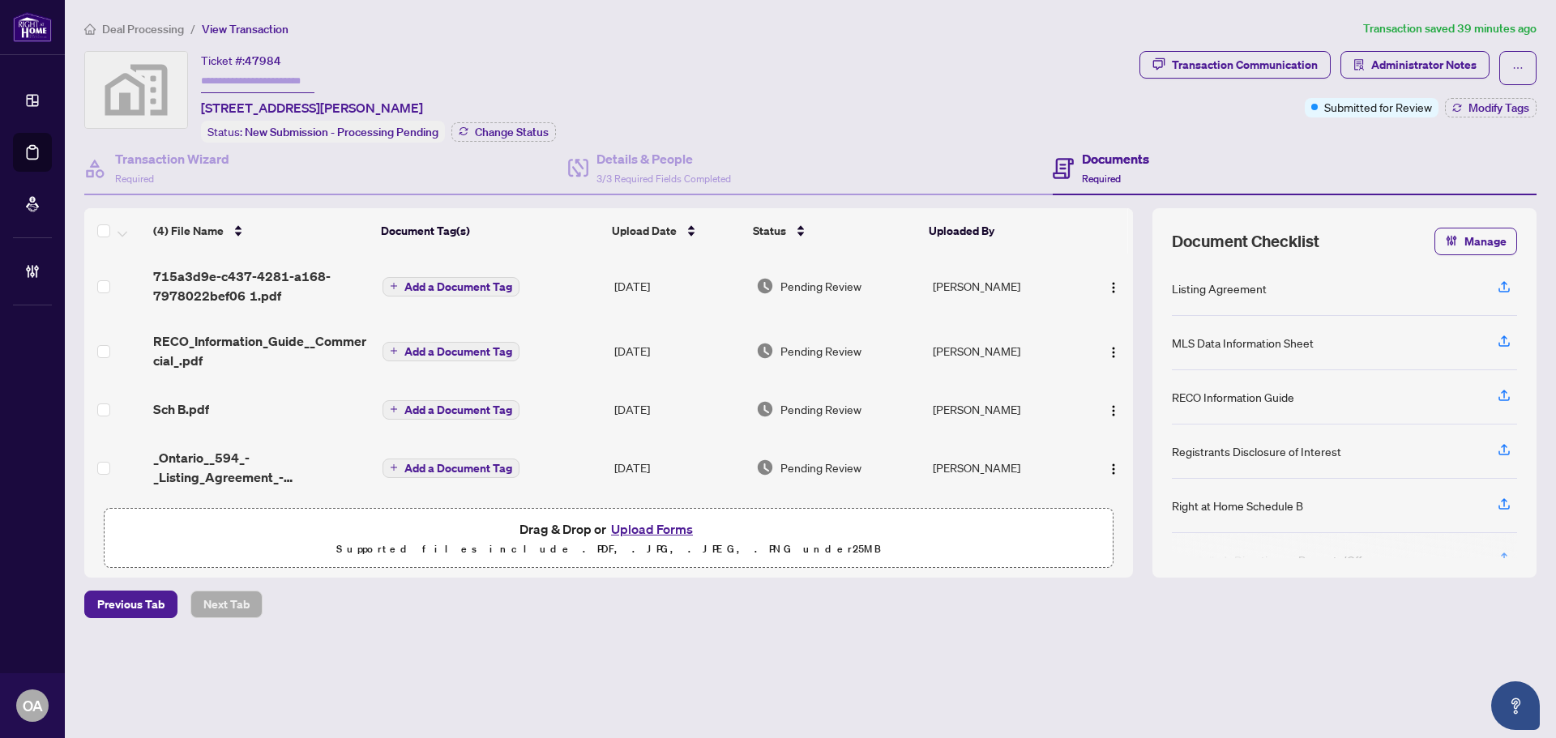
scroll to position [6, 0]
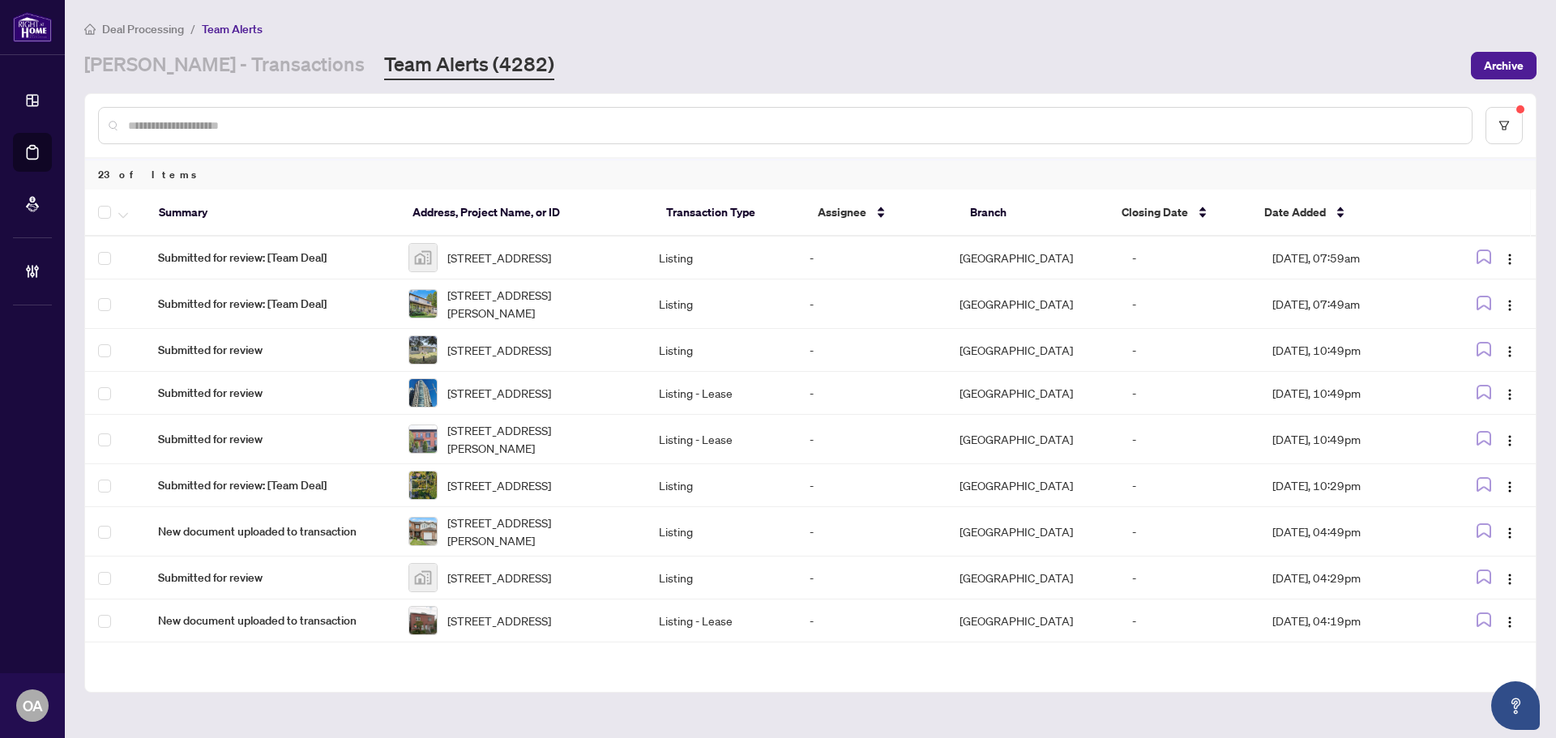
click at [303, 129] on input "text" at bounding box center [793, 126] width 1330 height 18
click at [233, 74] on link "RAHR - Transactions" at bounding box center [224, 65] width 280 height 29
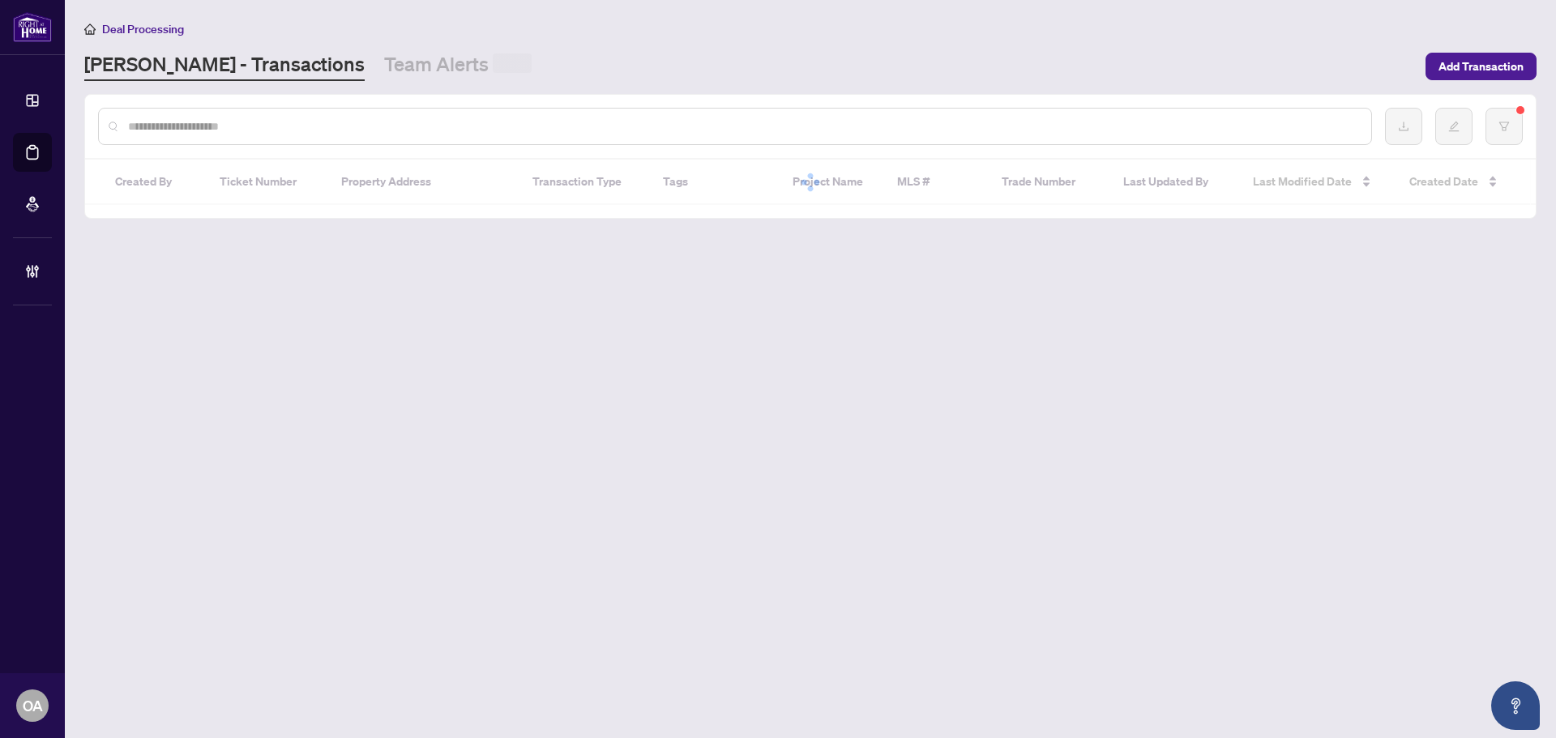
click at [203, 123] on input "text" at bounding box center [743, 126] width 1230 height 18
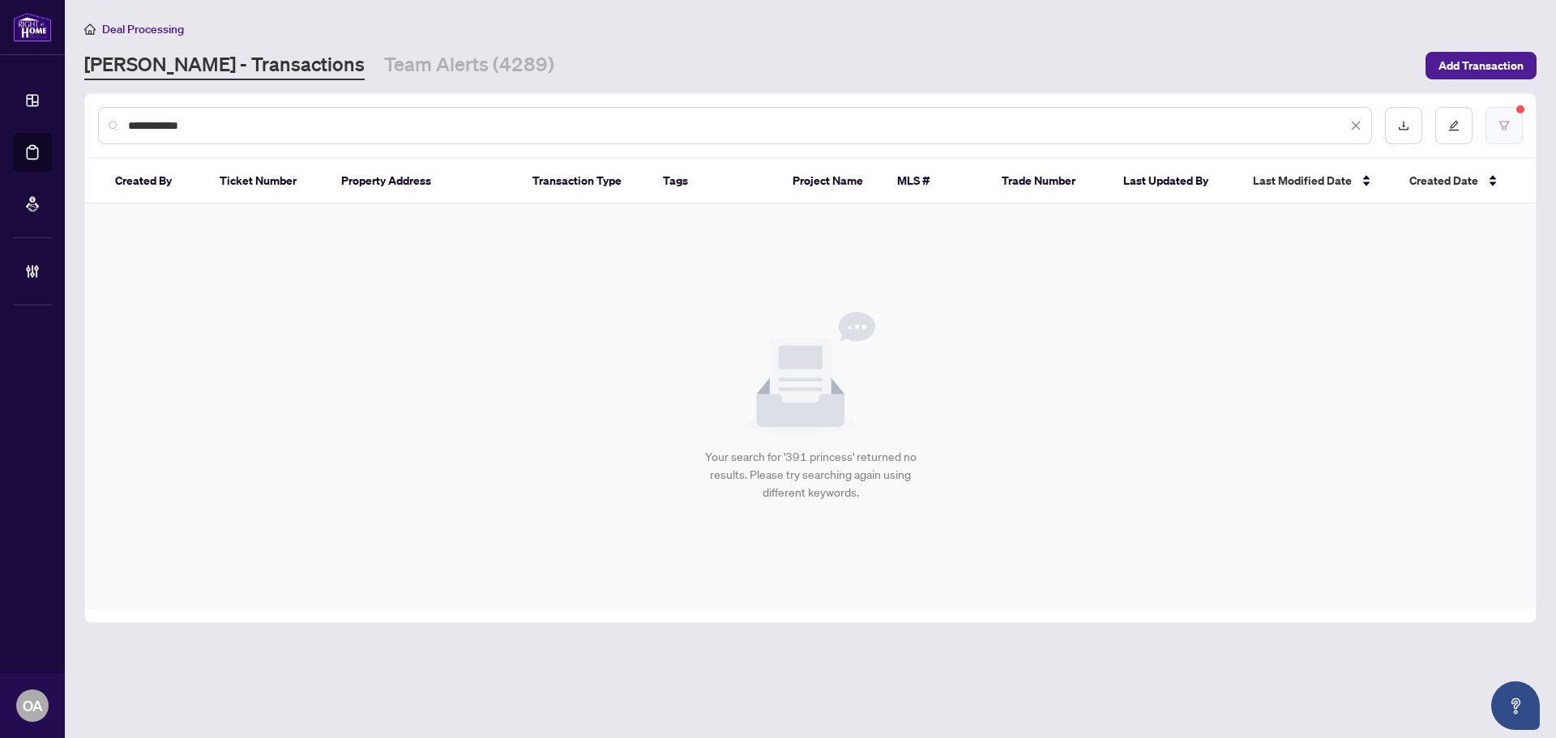
type input "**********"
click at [1487, 113] on button "button" at bounding box center [1503, 125] width 37 height 37
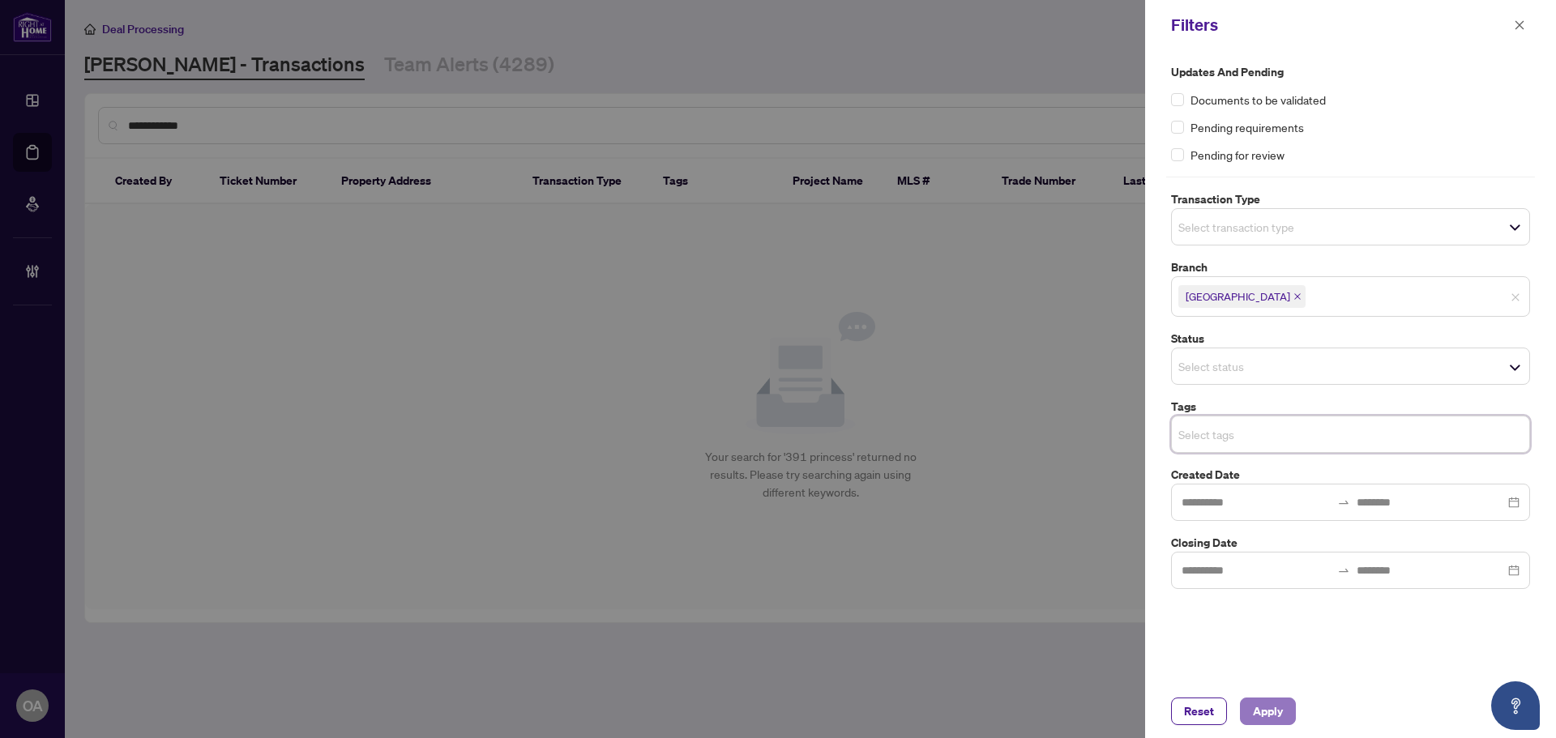
click at [1269, 718] on span "Apply" at bounding box center [1268, 711] width 30 height 26
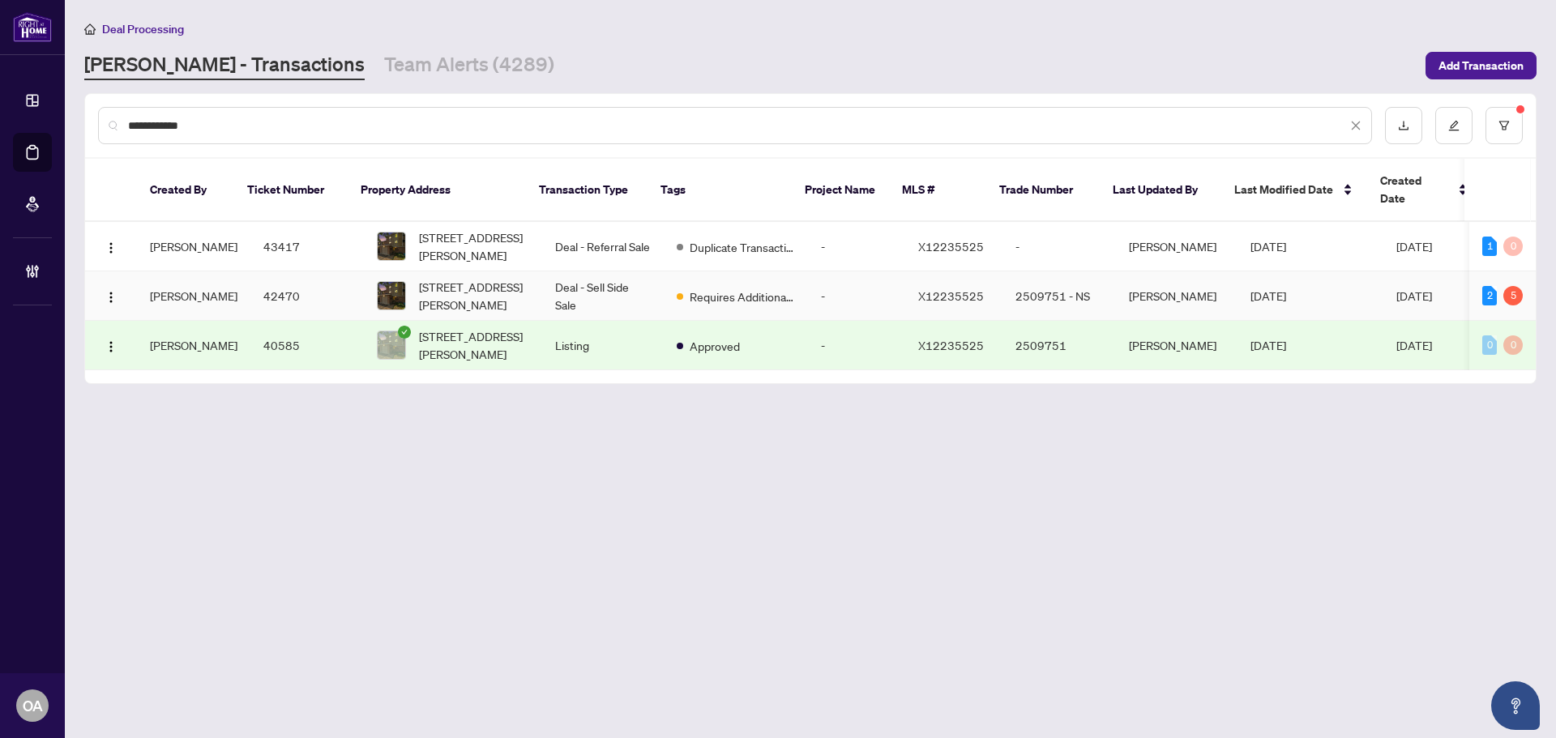
click at [456, 282] on span "391 Princess Louise Dr, Orleans, Ontario K4A 2K5, Canada" at bounding box center [474, 296] width 110 height 36
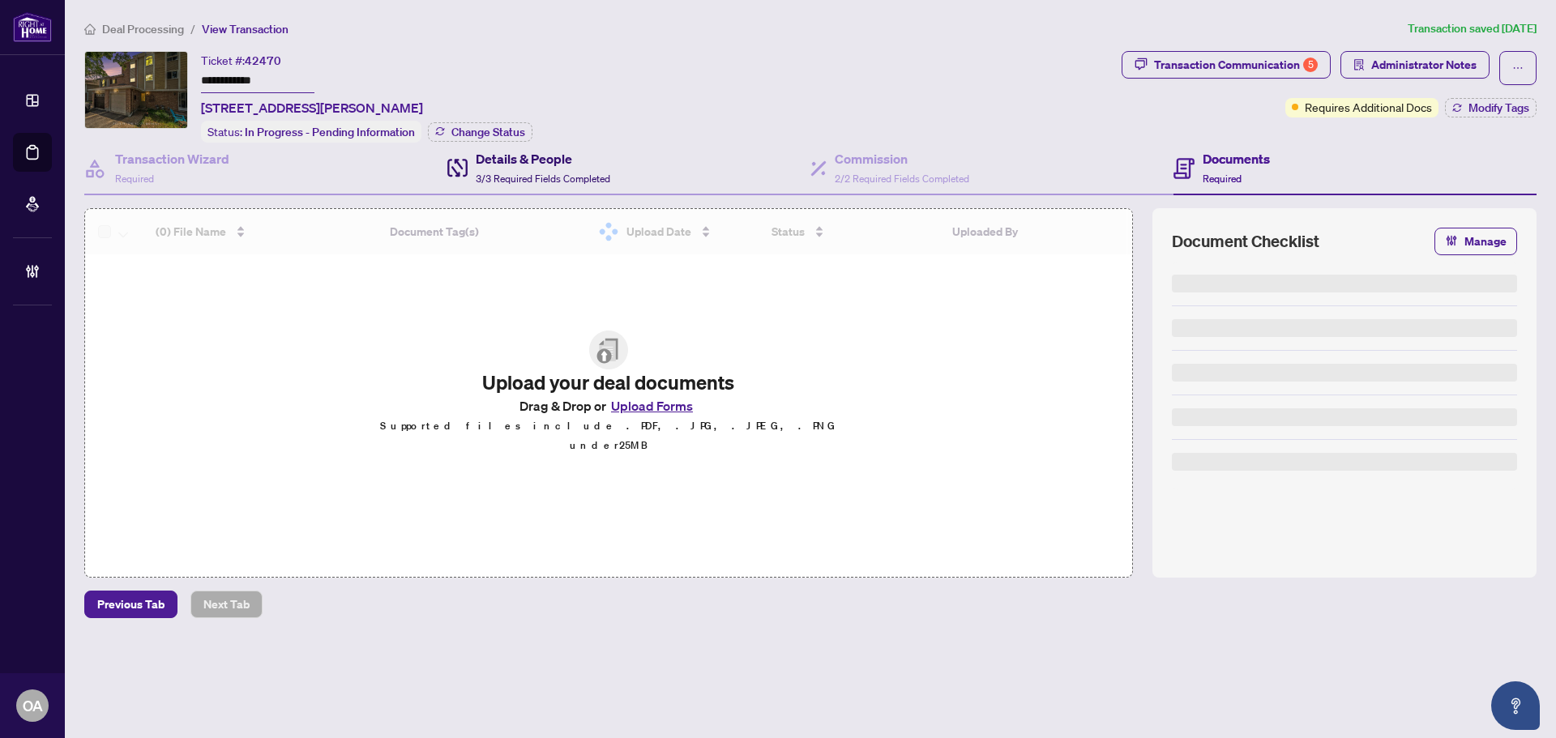
click at [519, 173] on span "3/3 Required Fields Completed" at bounding box center [543, 179] width 134 height 12
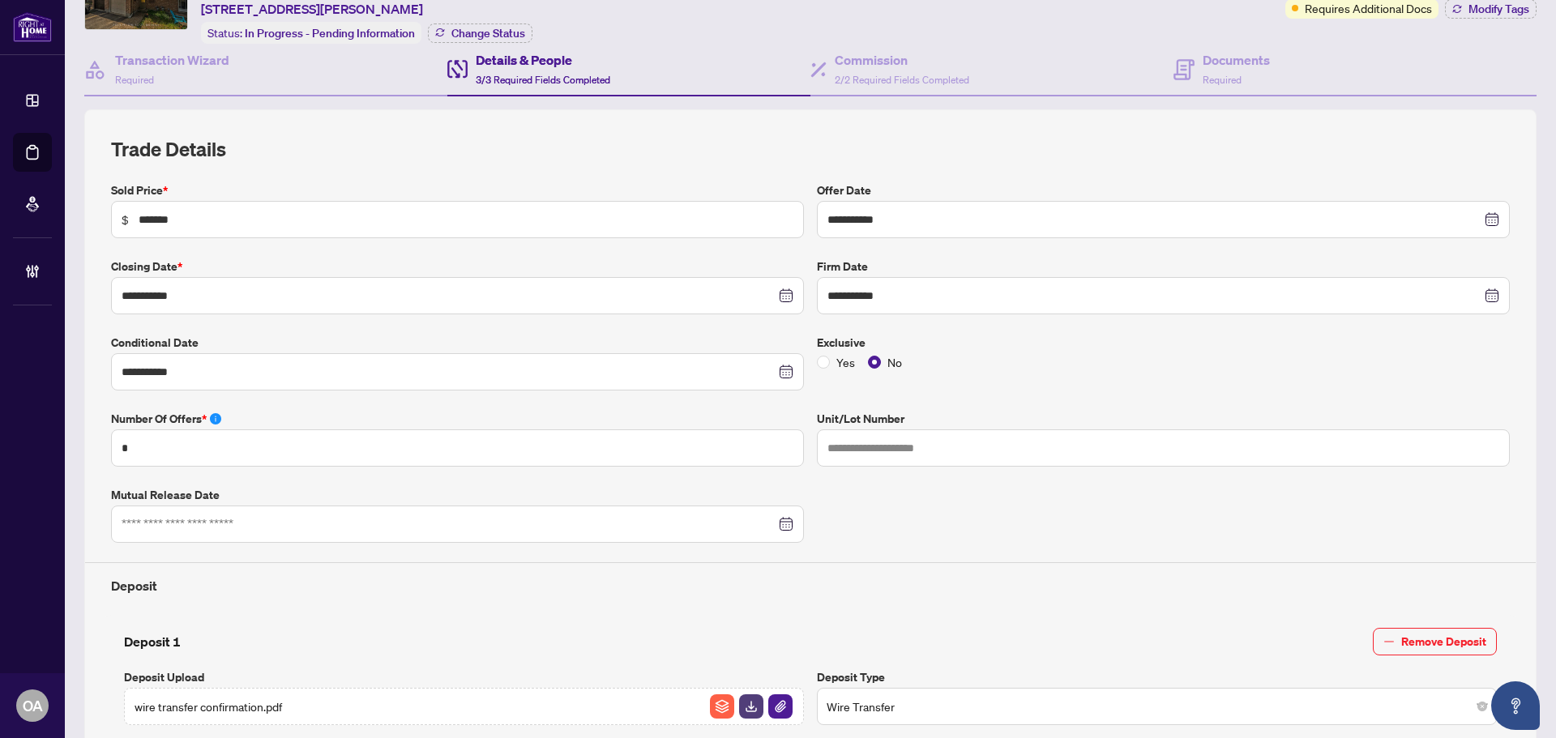
scroll to position [666, 0]
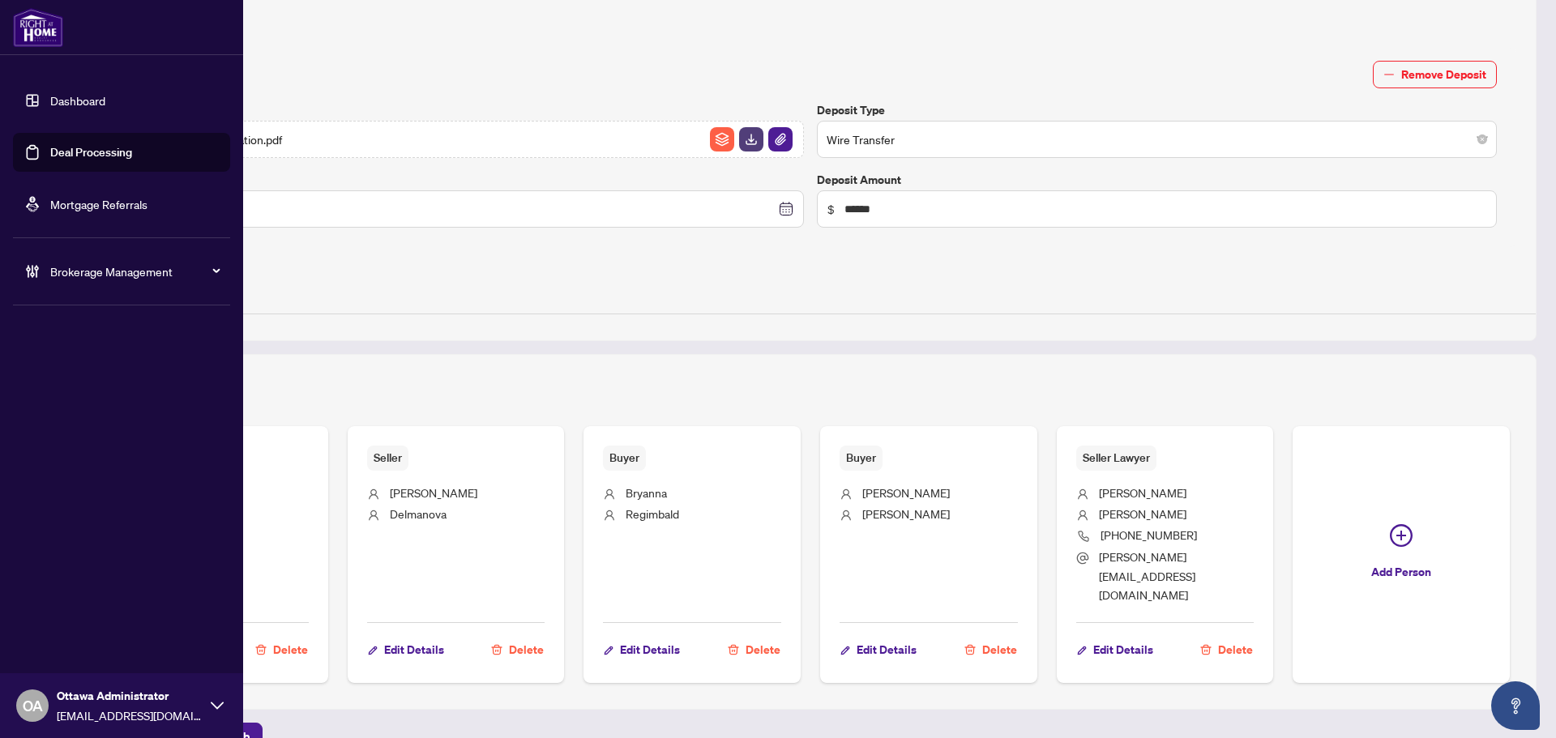
click at [50, 150] on link "Deal Processing" at bounding box center [91, 152] width 82 height 15
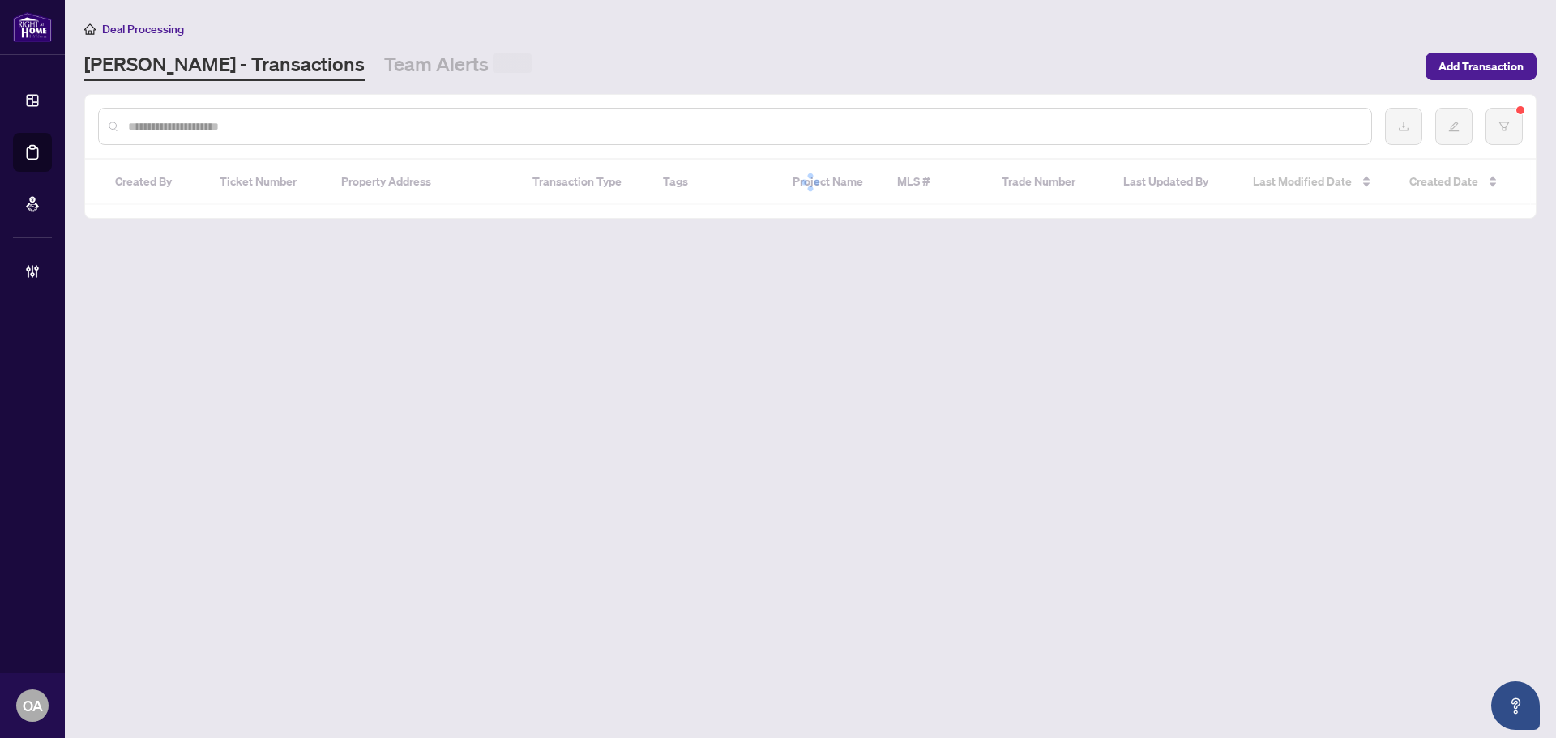
click at [355, 121] on input "text" at bounding box center [743, 126] width 1230 height 18
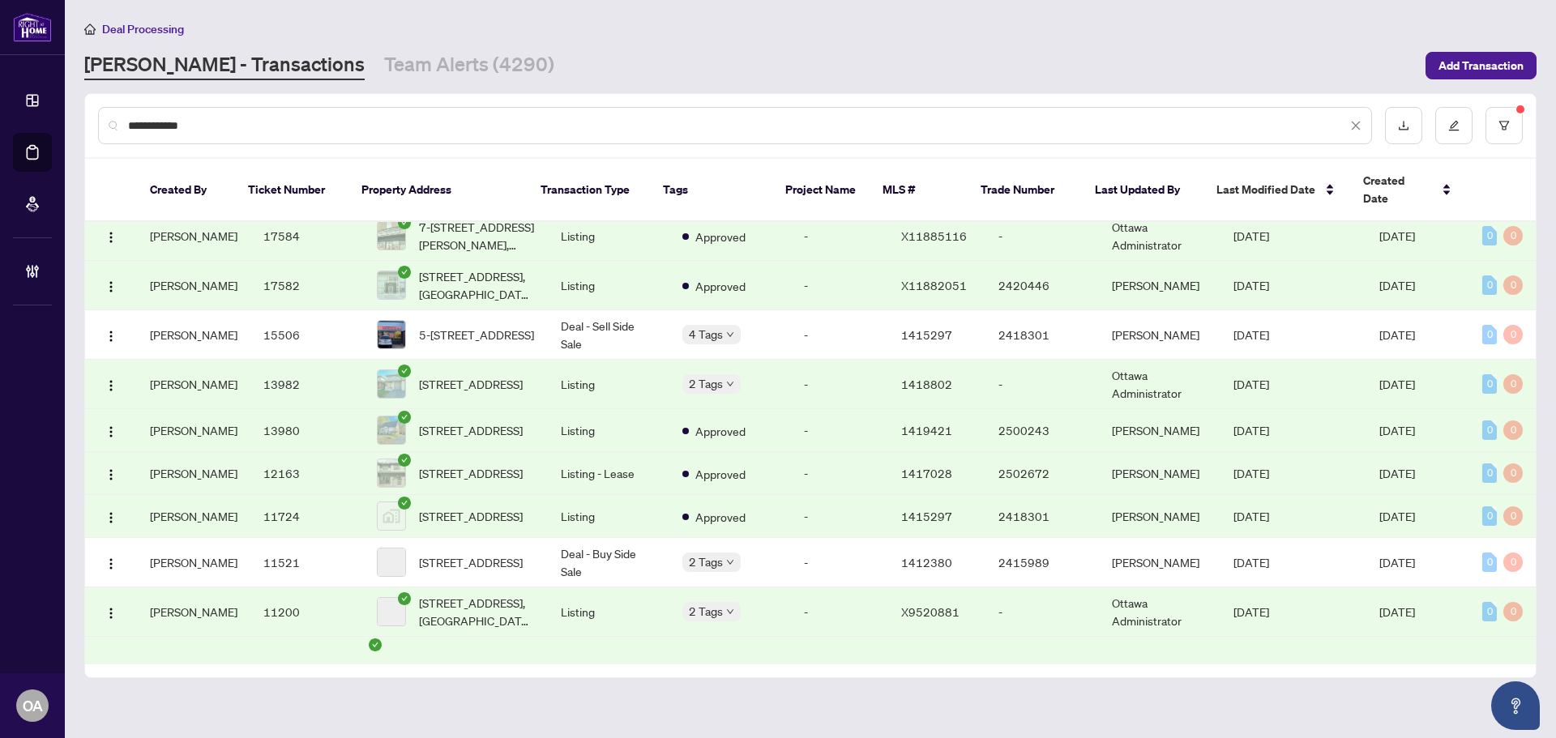
scroll to position [793, 0]
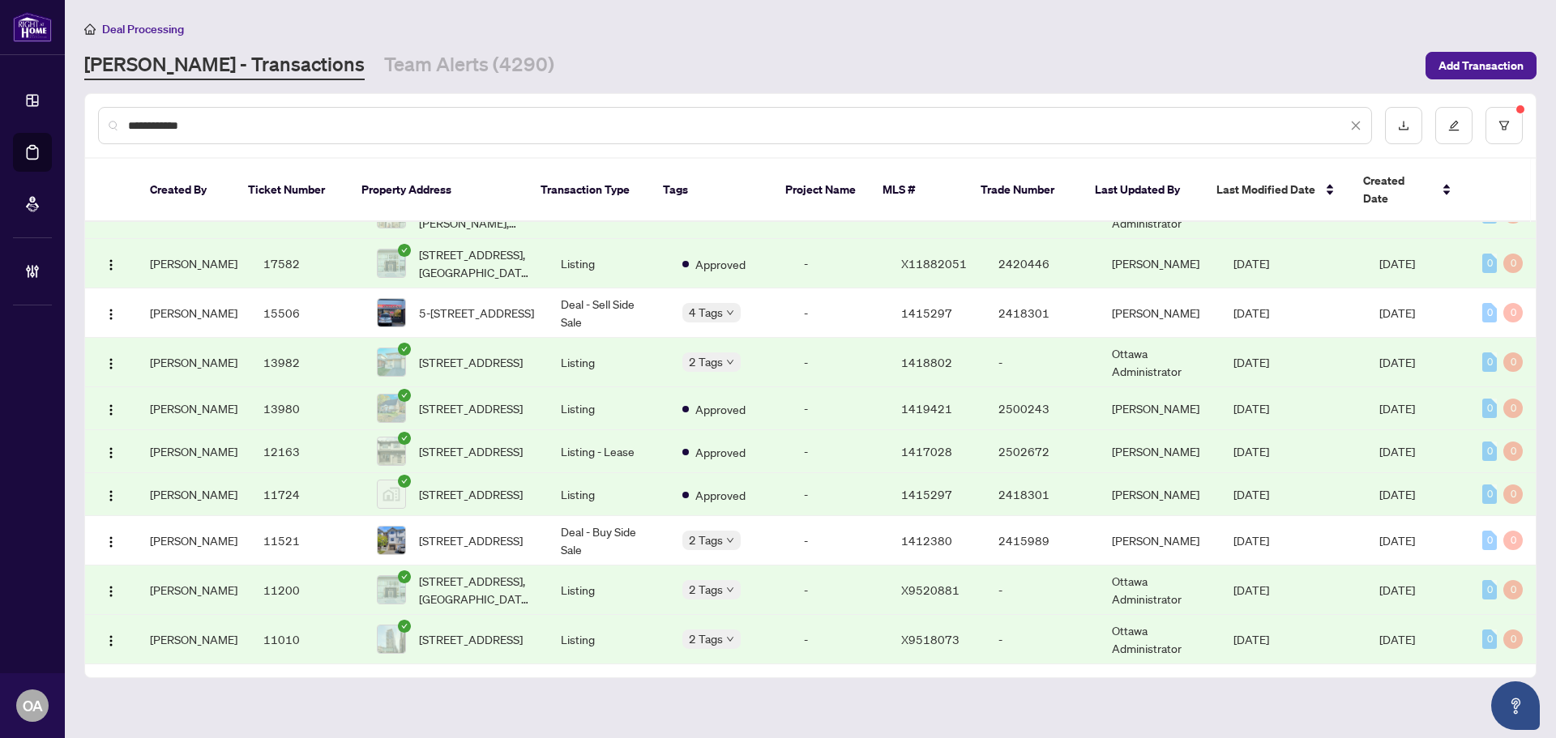
drag, startPoint x: 285, startPoint y: 130, endPoint x: -32, endPoint y: 94, distance: 318.9
click at [0, 94] on html "**********" at bounding box center [778, 369] width 1556 height 738
drag, startPoint x: 231, startPoint y: 131, endPoint x: 25, endPoint y: 125, distance: 205.9
click at [32, 126] on div "**********" at bounding box center [778, 369] width 1556 height 738
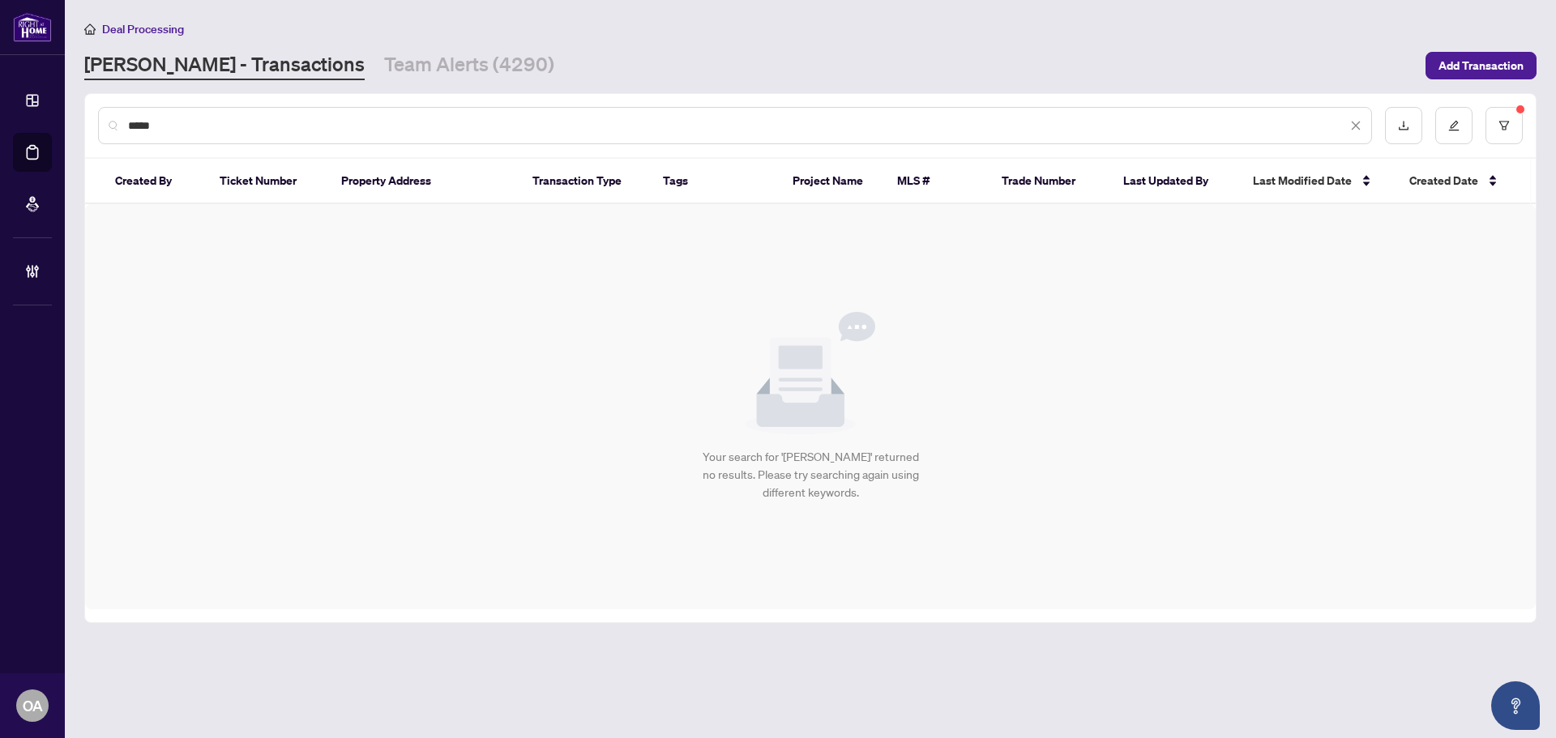
scroll to position [0, 0]
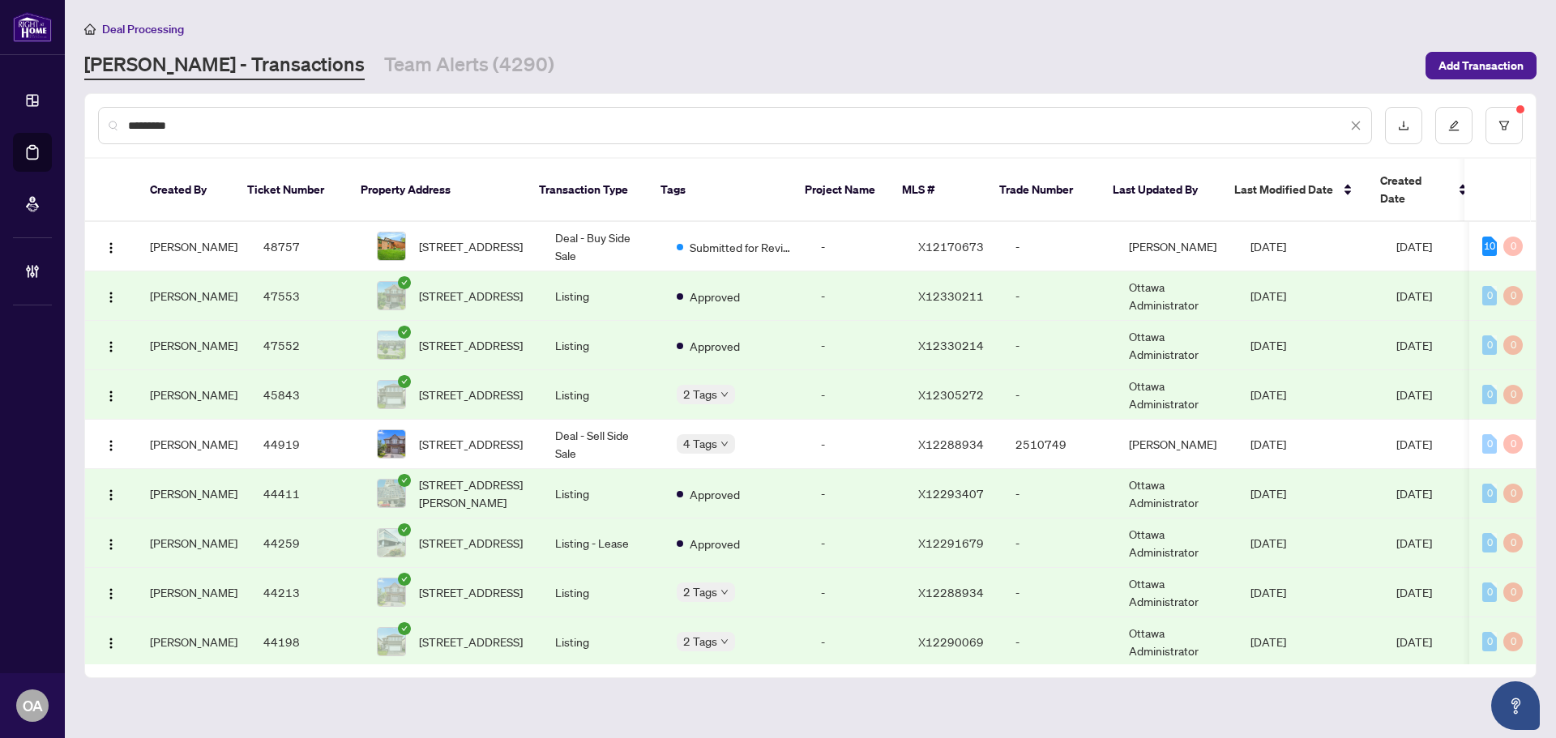
type input "*********"
click at [488, 534] on span "101-1637 BANK St, Ottawa, Ontario K1V 7Y9, Canada" at bounding box center [471, 543] width 104 height 18
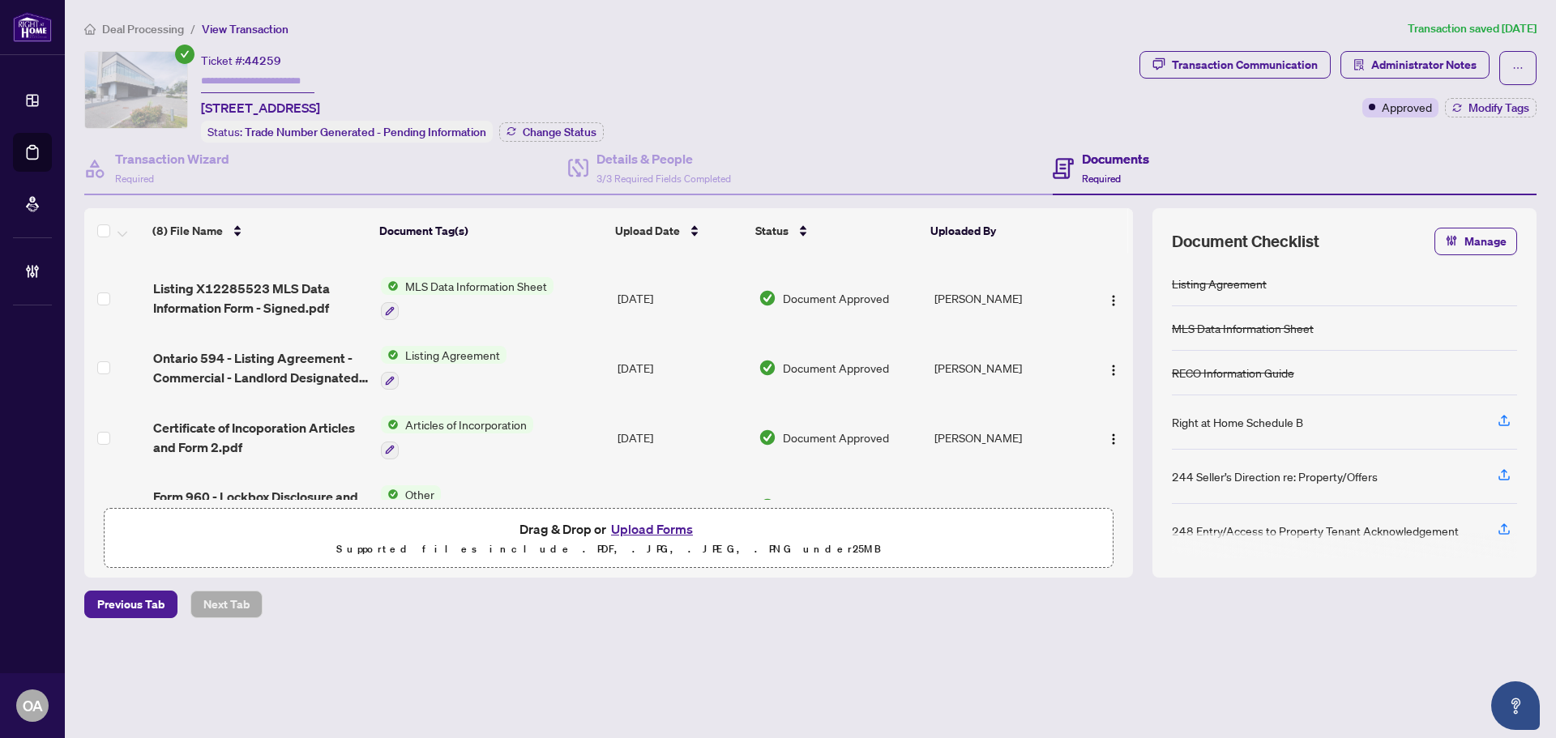
scroll to position [81, 0]
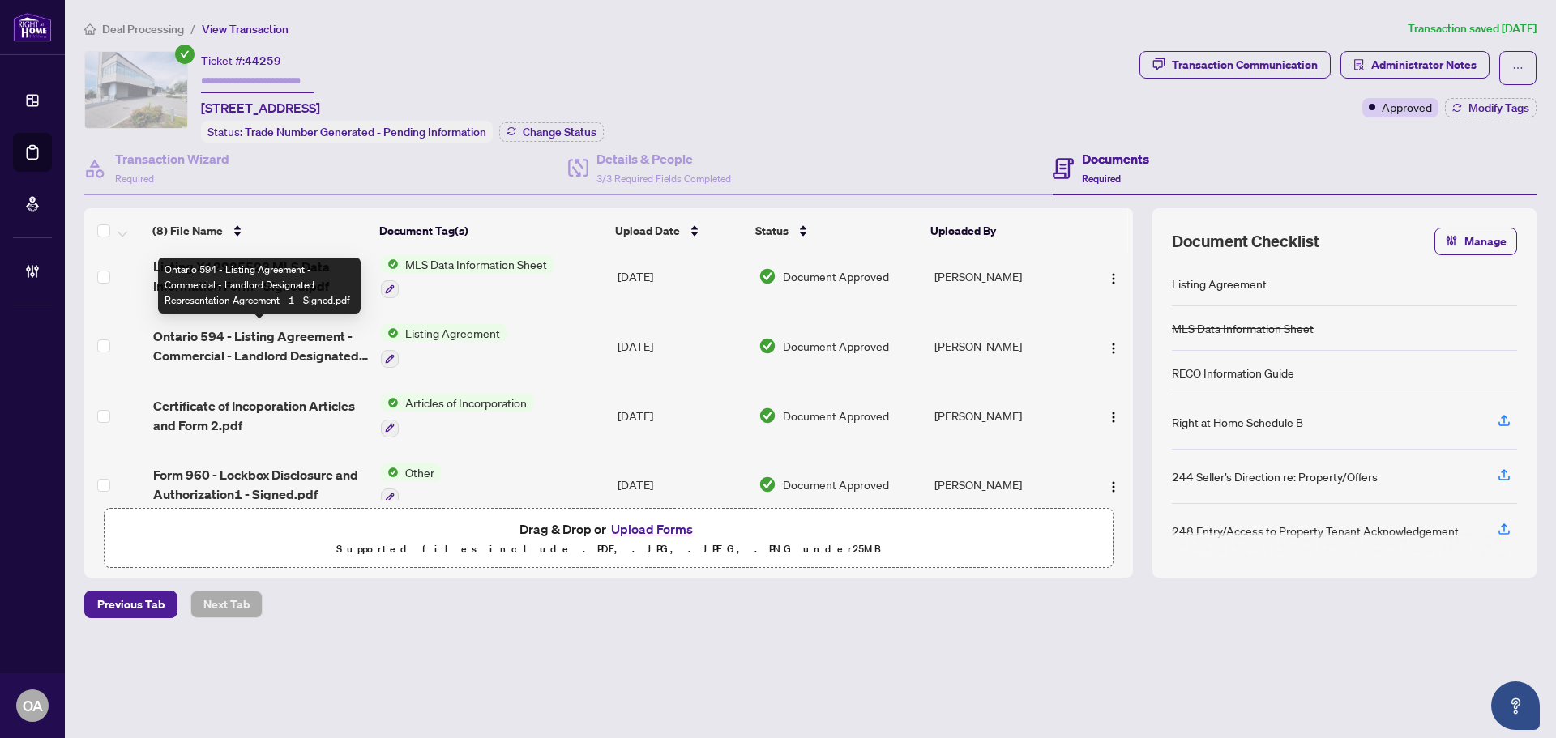
click at [299, 334] on span "Ontario 594 - Listing Agreement - Commercial - Landlord Designated Representati…" at bounding box center [260, 346] width 215 height 39
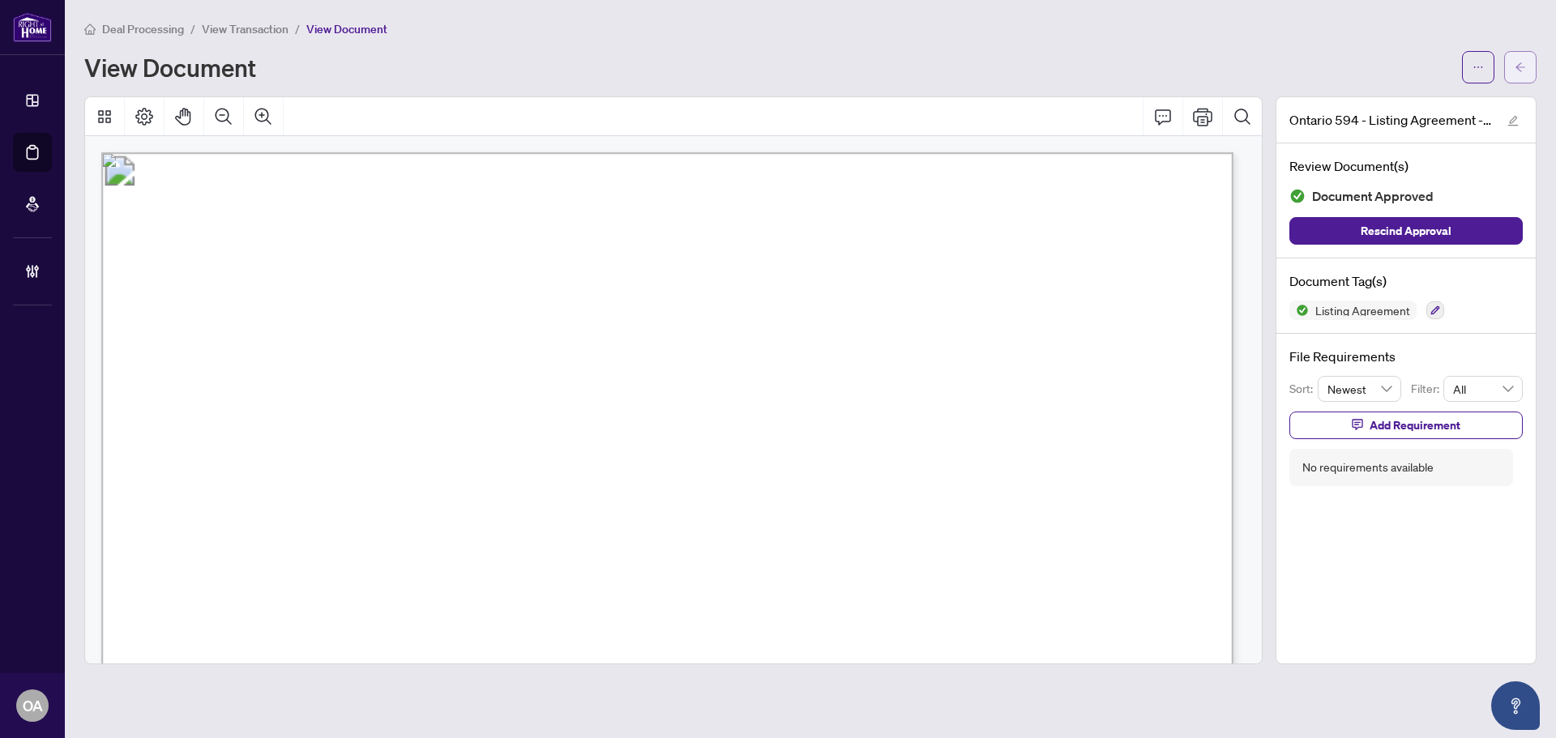
click at [1515, 75] on span "button" at bounding box center [1519, 67] width 11 height 26
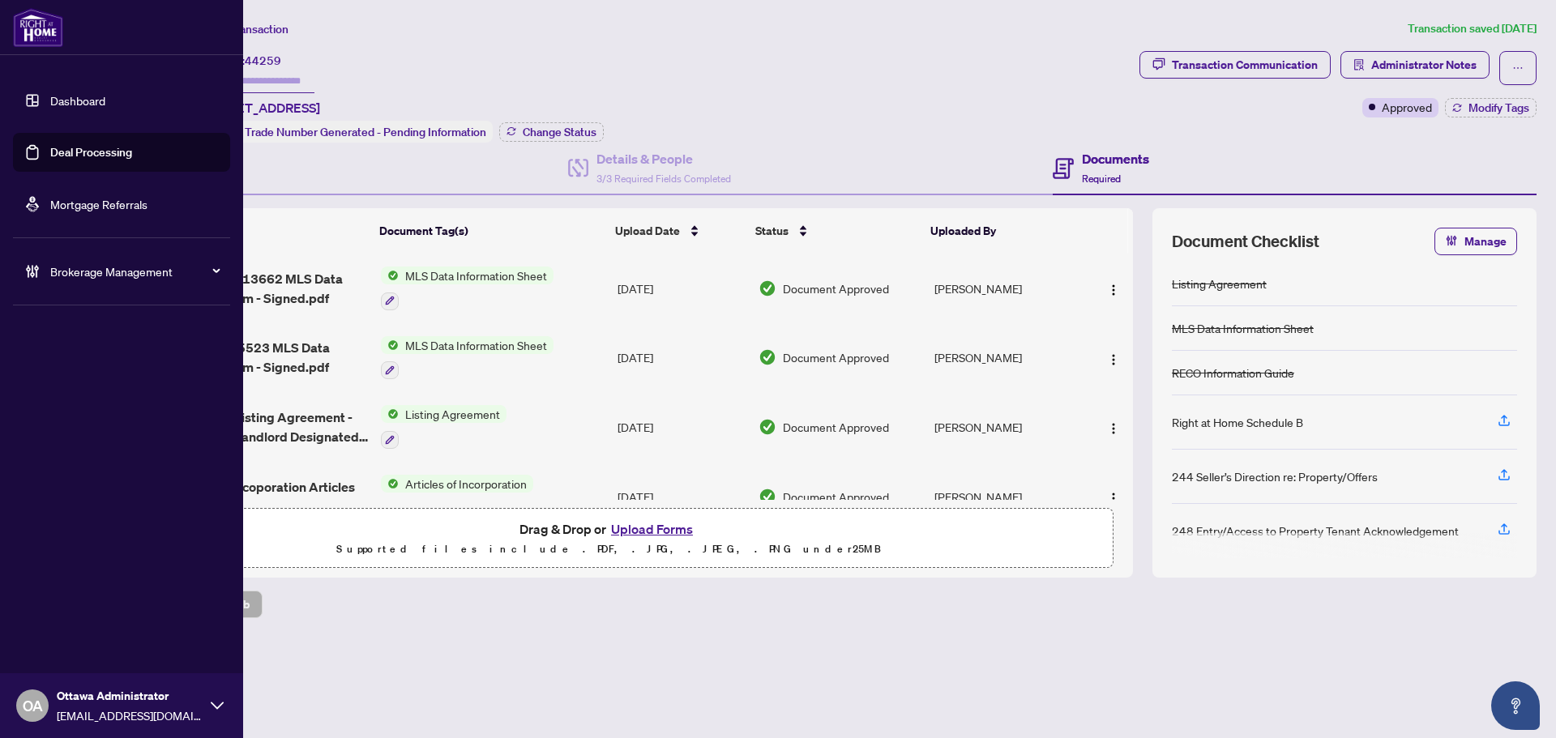
click at [50, 154] on link "Deal Processing" at bounding box center [91, 152] width 82 height 15
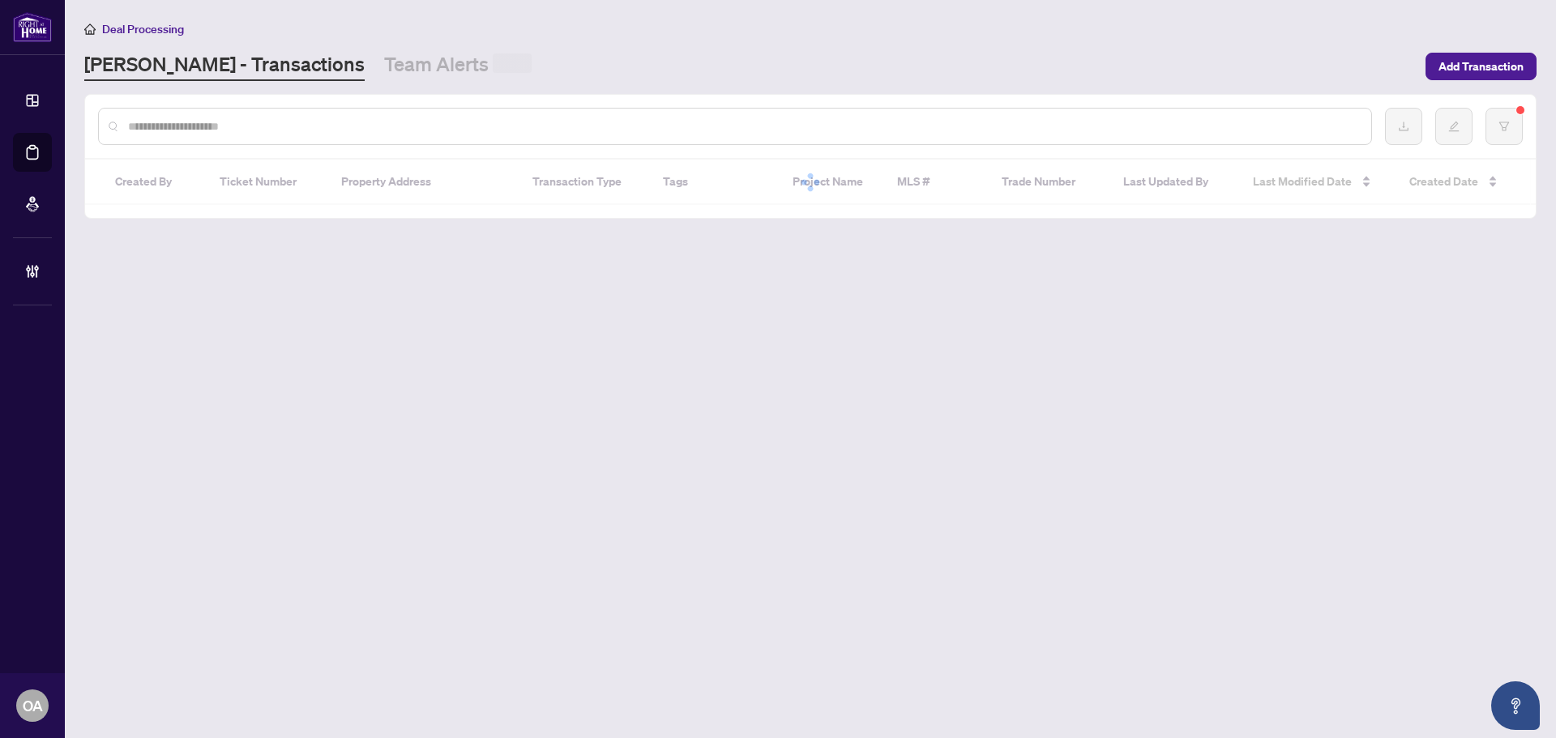
drag, startPoint x: 297, startPoint y: 136, endPoint x: 283, endPoint y: 139, distance: 14.0
click at [297, 136] on div at bounding box center [735, 126] width 1274 height 37
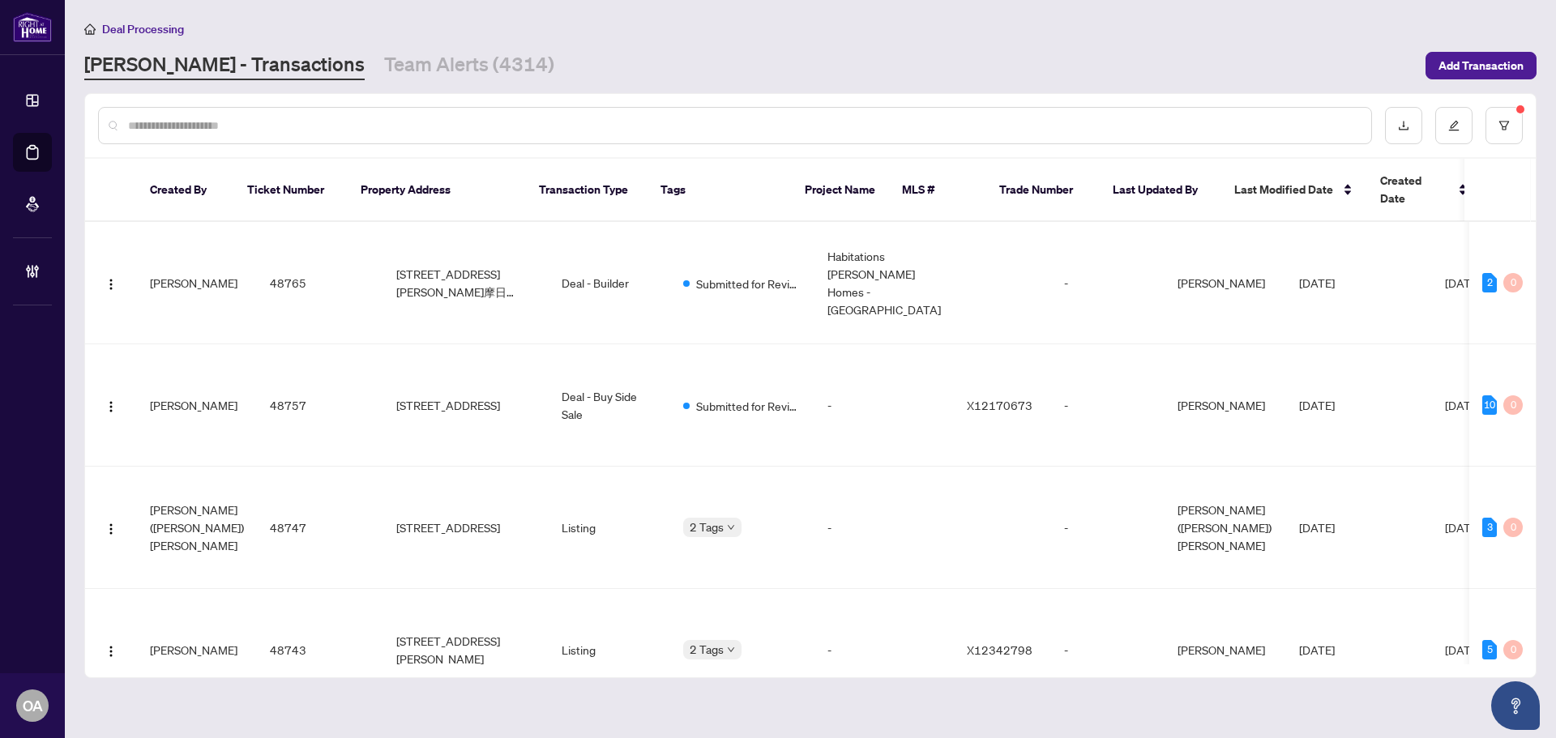
click at [281, 126] on input "text" at bounding box center [743, 126] width 1230 height 18
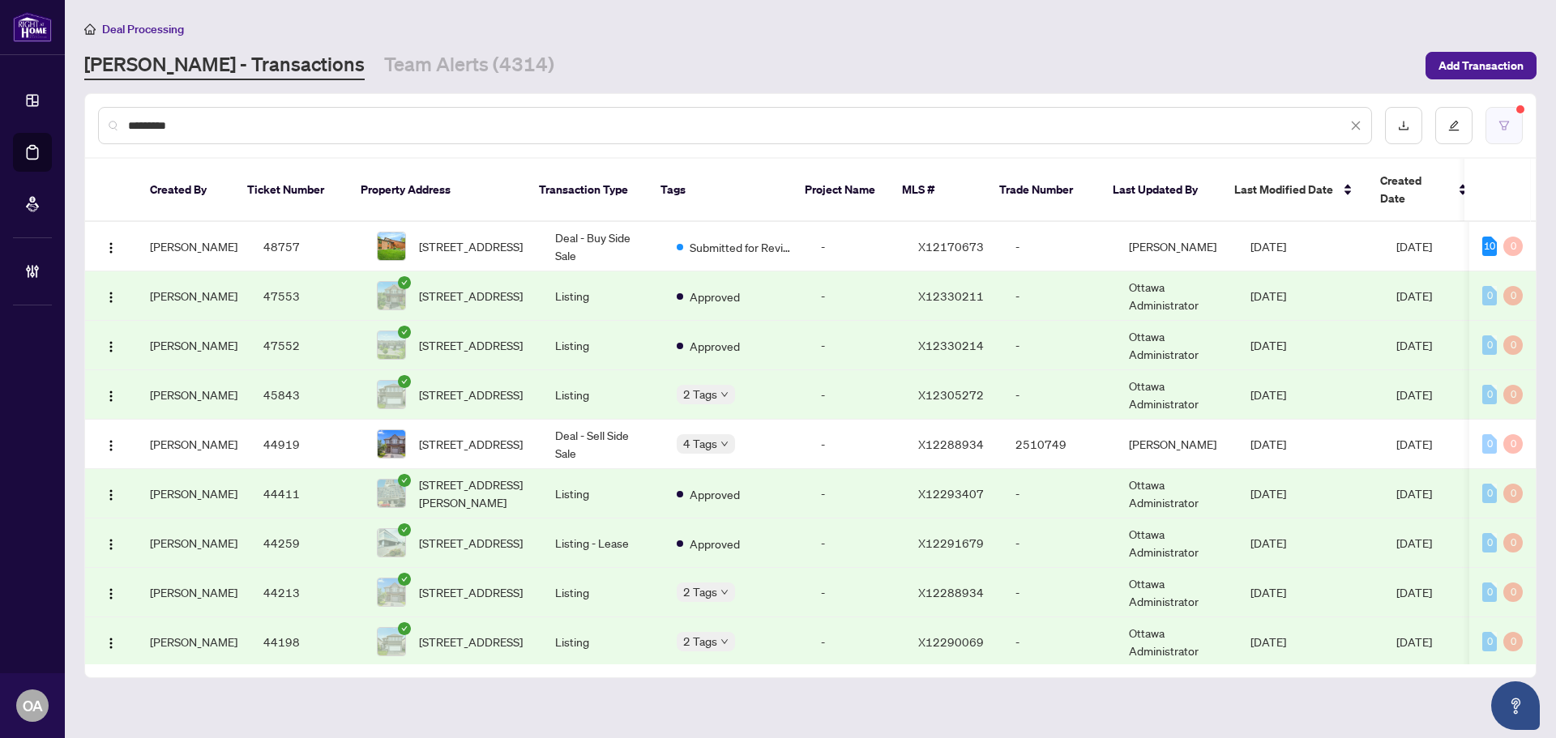
type input "*********"
click at [1516, 120] on button "button" at bounding box center [1503, 125] width 37 height 37
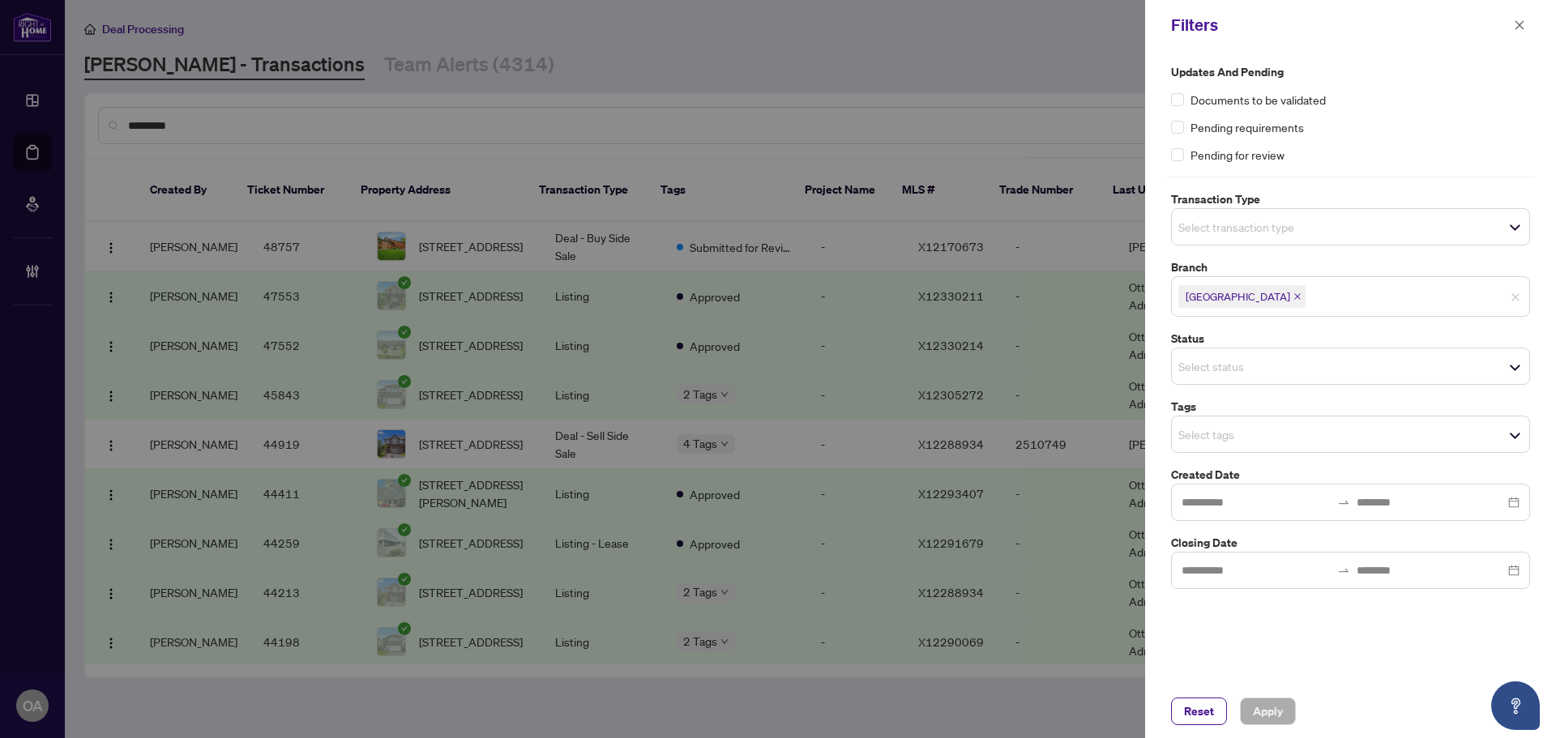
click at [1286, 224] on input "search" at bounding box center [1234, 226] width 113 height 19
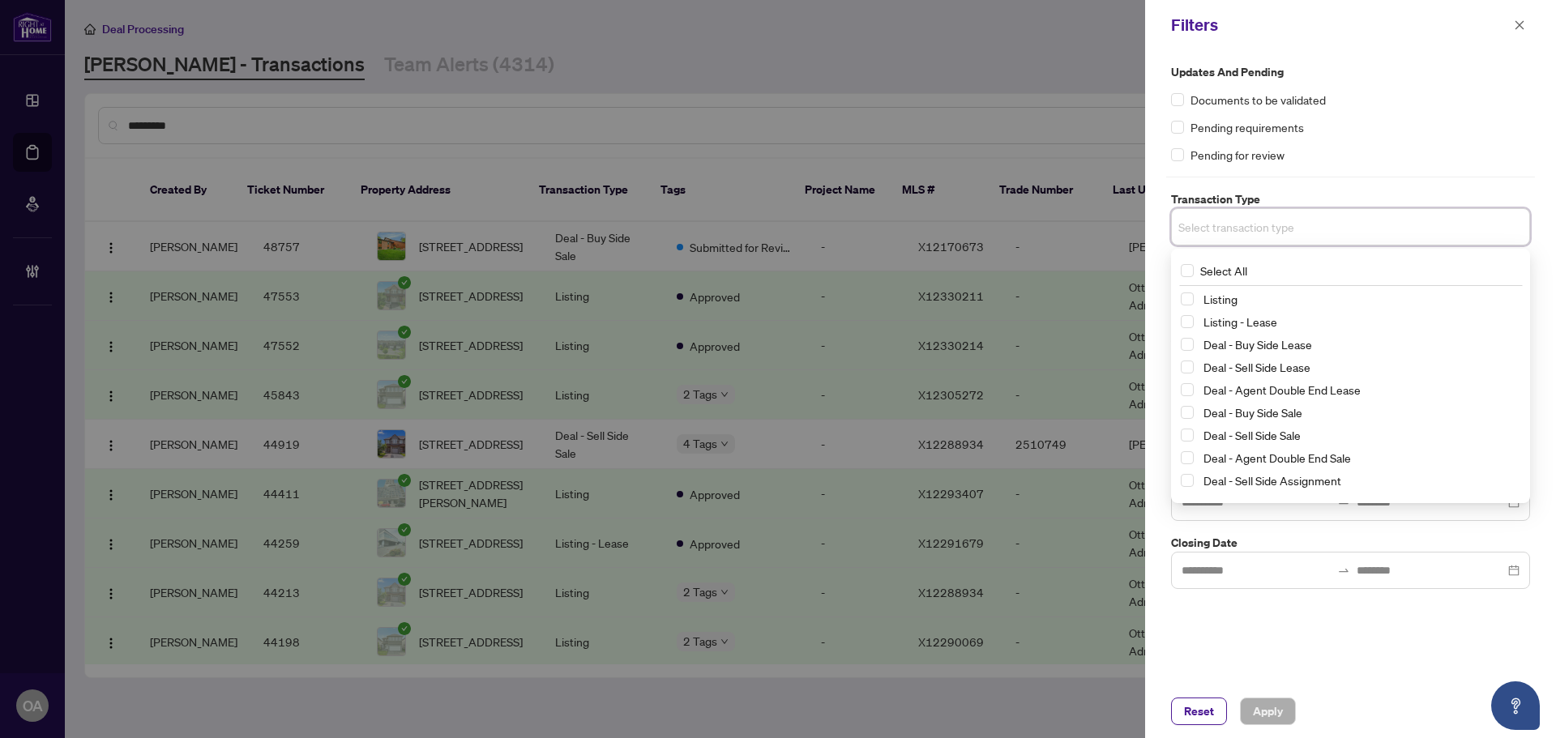
click at [1193, 374] on div "Deal - Sell Side Lease" at bounding box center [1349, 366] width 339 height 19
click at [1187, 348] on span "Select Deal - Buy Side Lease" at bounding box center [1186, 344] width 13 height 13
click at [1186, 370] on span "Select Deal - Sell Side Lease" at bounding box center [1186, 370] width 13 height 13
click at [1189, 396] on span "Select Deal - Agent Double End Lease" at bounding box center [1186, 392] width 13 height 13
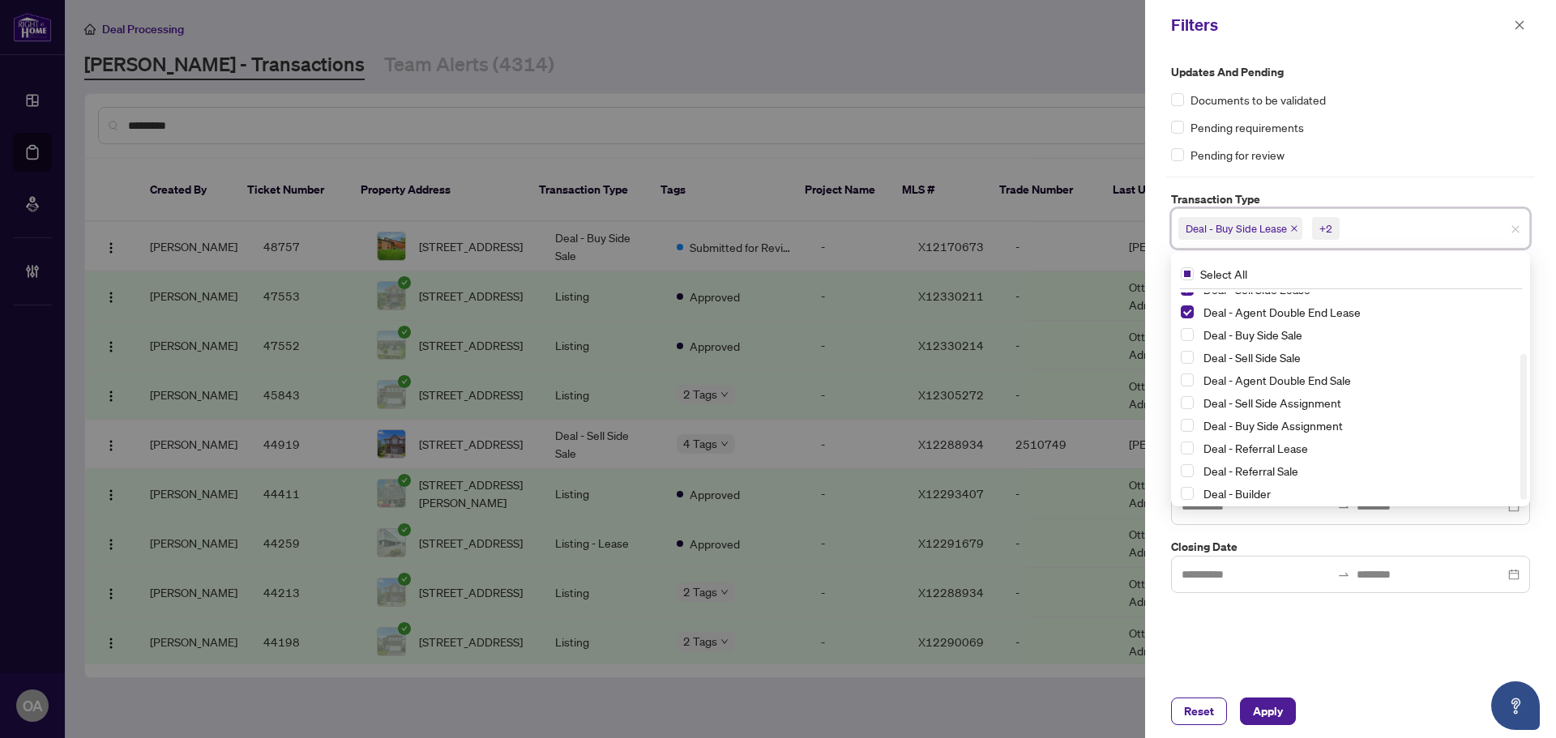
scroll to position [88, 0]
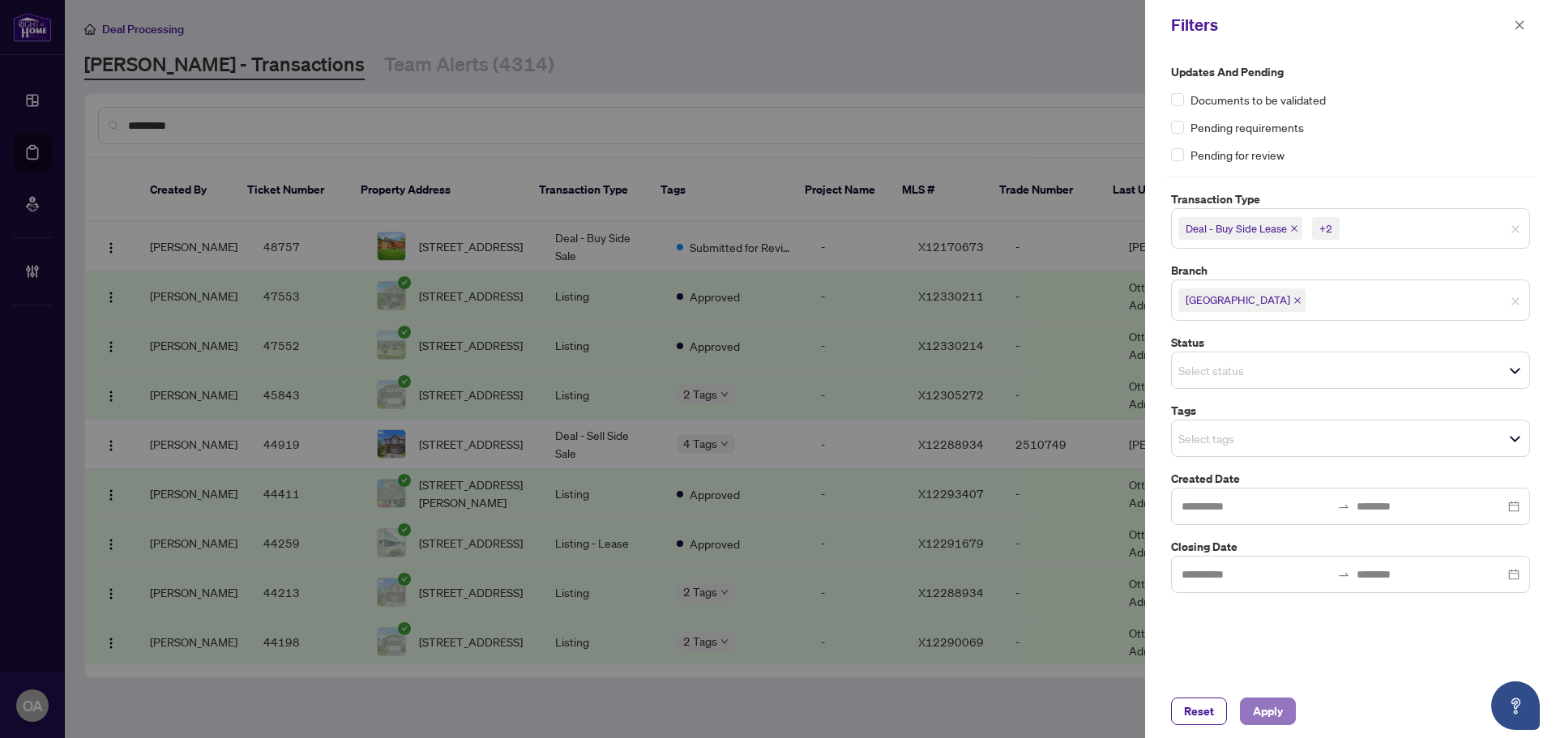
click at [1263, 715] on span "Apply" at bounding box center [1268, 711] width 30 height 26
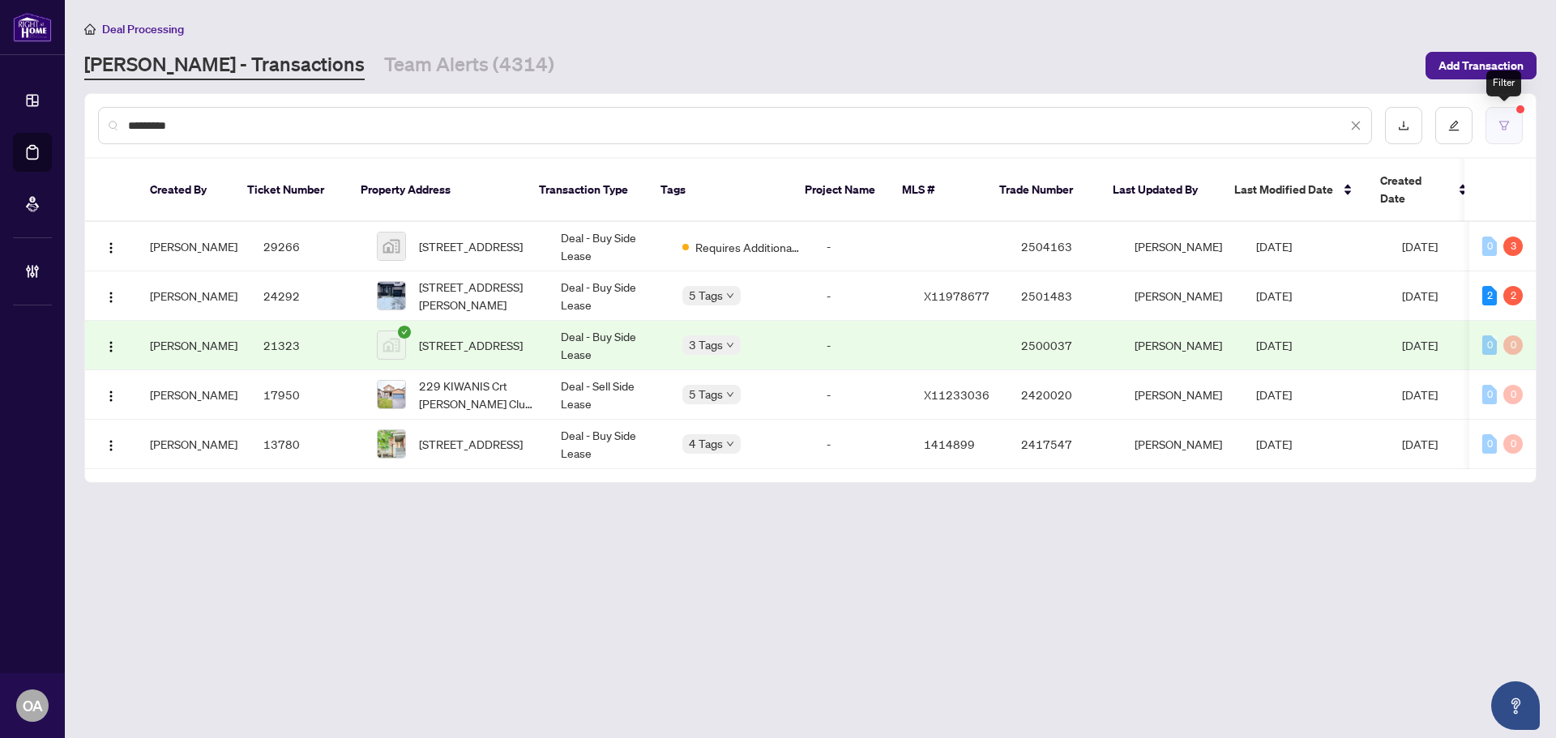
click at [1509, 139] on button "button" at bounding box center [1503, 125] width 37 height 37
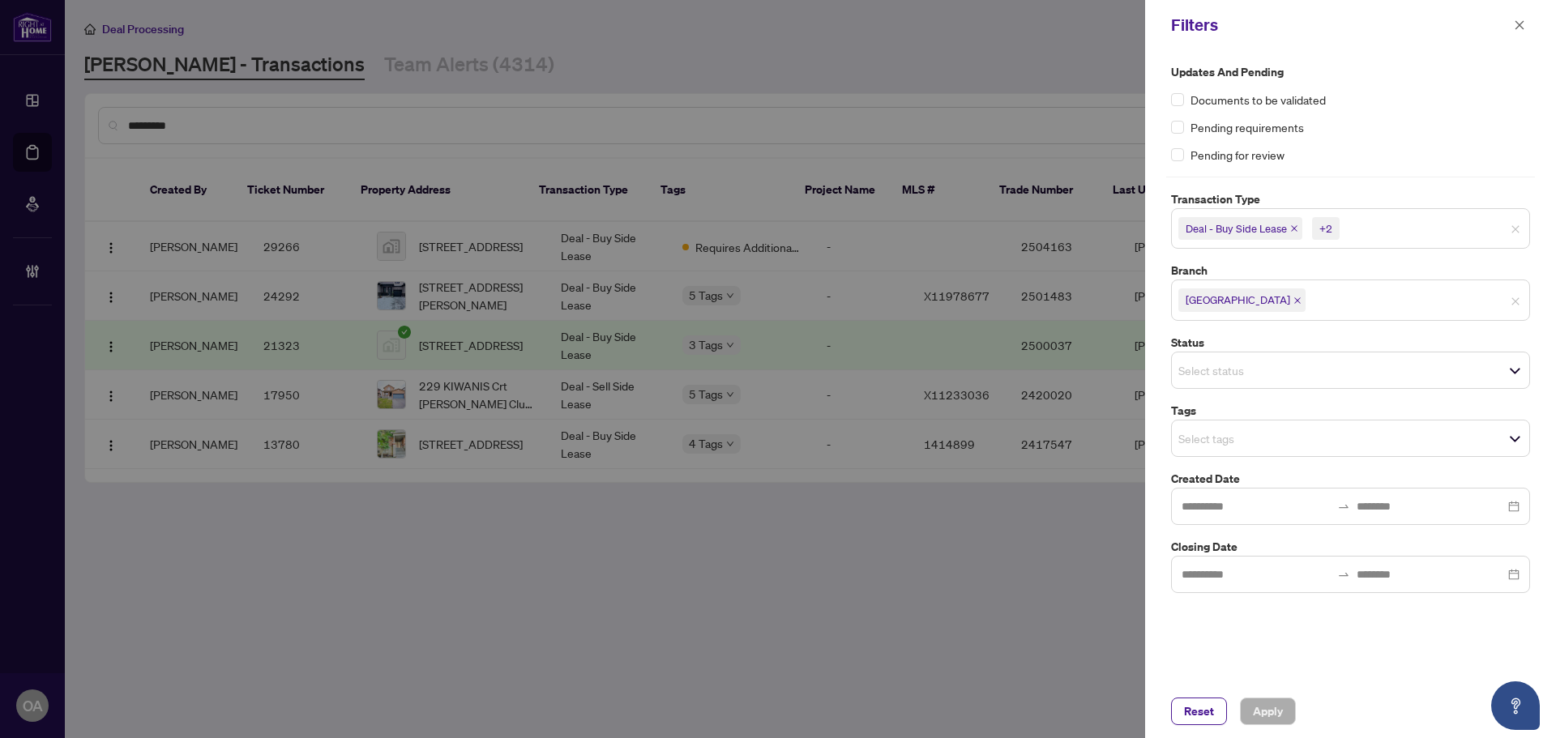
click at [1423, 218] on span "Deal - Buy Side Lease +2" at bounding box center [1350, 229] width 357 height 26
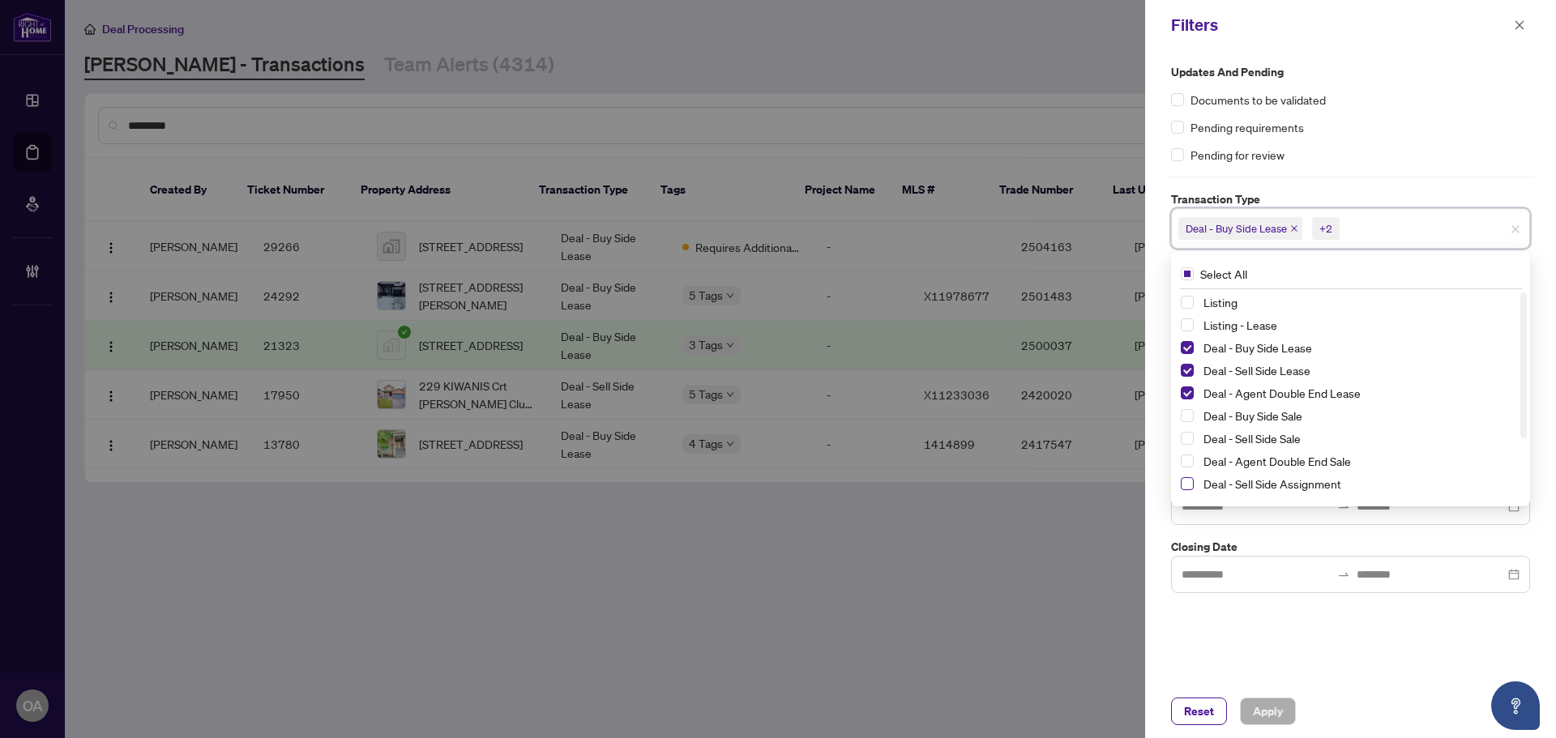
click at [1188, 483] on span "Select Deal - Sell Side Assignment" at bounding box center [1186, 483] width 13 height 13
click at [1189, 460] on span "Select Deal - Agent Double End Sale" at bounding box center [1186, 461] width 13 height 13
click at [1187, 432] on span "Select Deal - Sell Side Sale" at bounding box center [1186, 438] width 13 height 13
click at [1189, 416] on span "Select Deal - Buy Side Sale" at bounding box center [1186, 415] width 13 height 13
click at [1264, 713] on span "Apply" at bounding box center [1268, 711] width 30 height 26
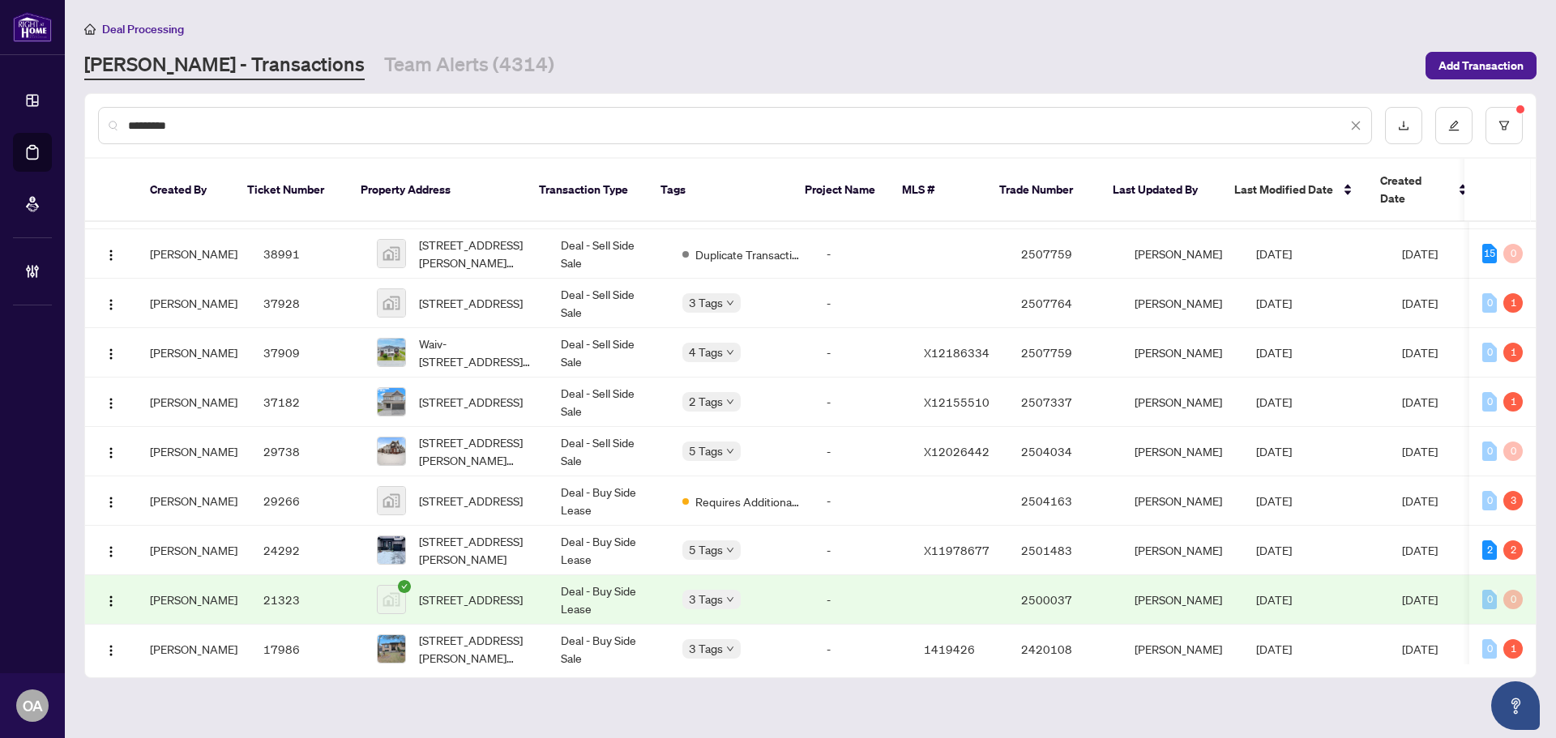
scroll to position [0, 0]
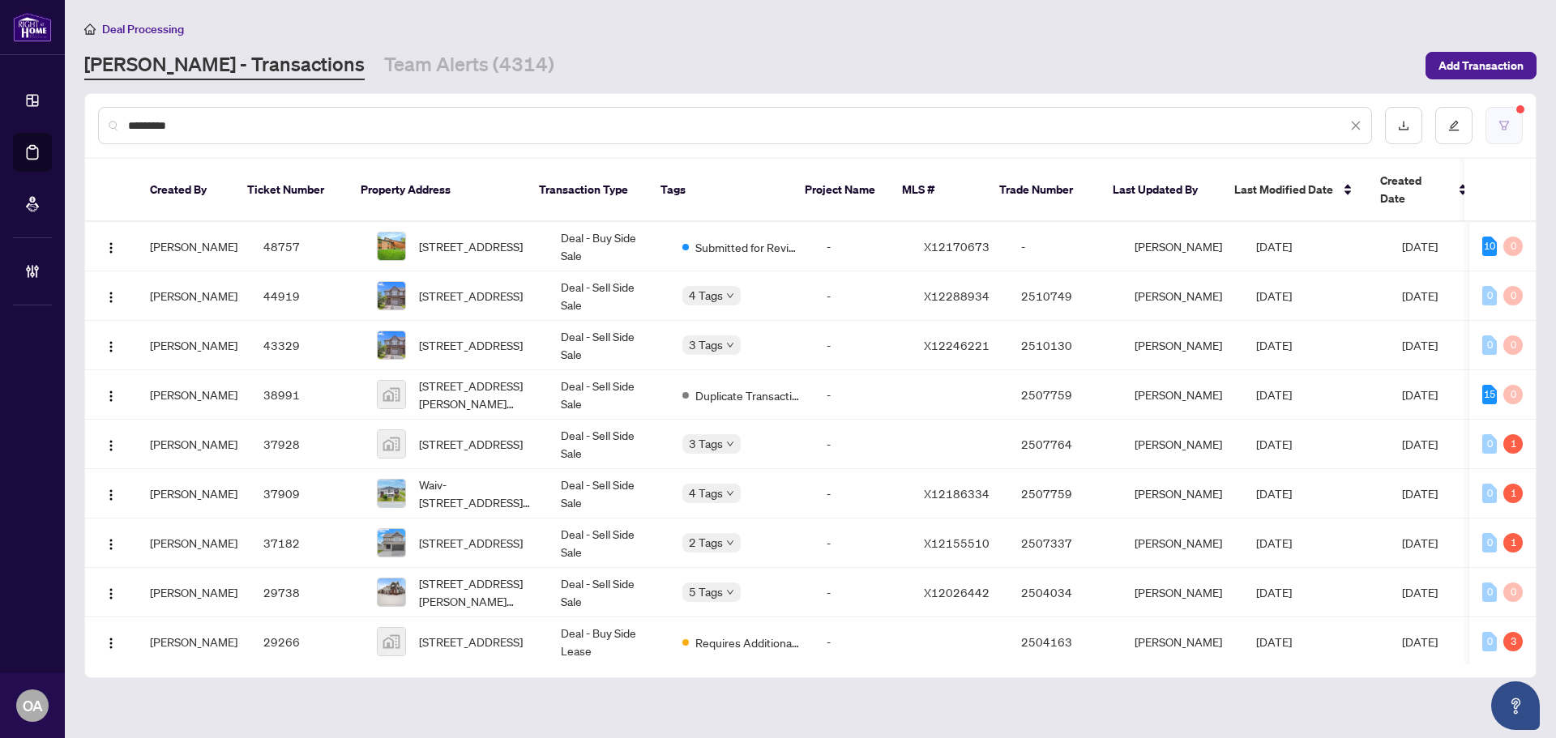
click at [1505, 126] on icon "filter" at bounding box center [1503, 125] width 11 height 11
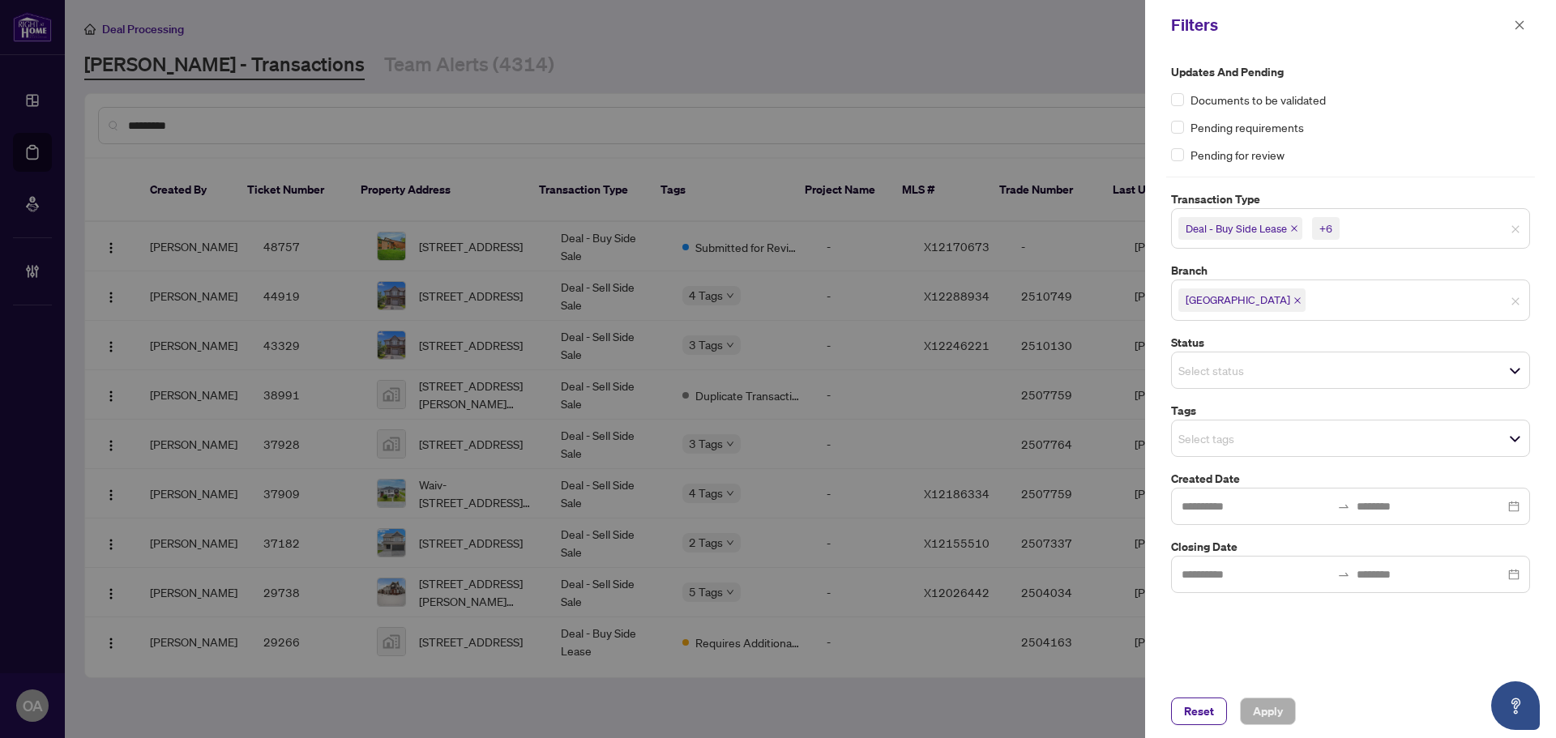
drag, startPoint x: 1360, startPoint y: 220, endPoint x: 1351, endPoint y: 244, distance: 25.9
click at [1360, 220] on input "search" at bounding box center [1399, 228] width 113 height 19
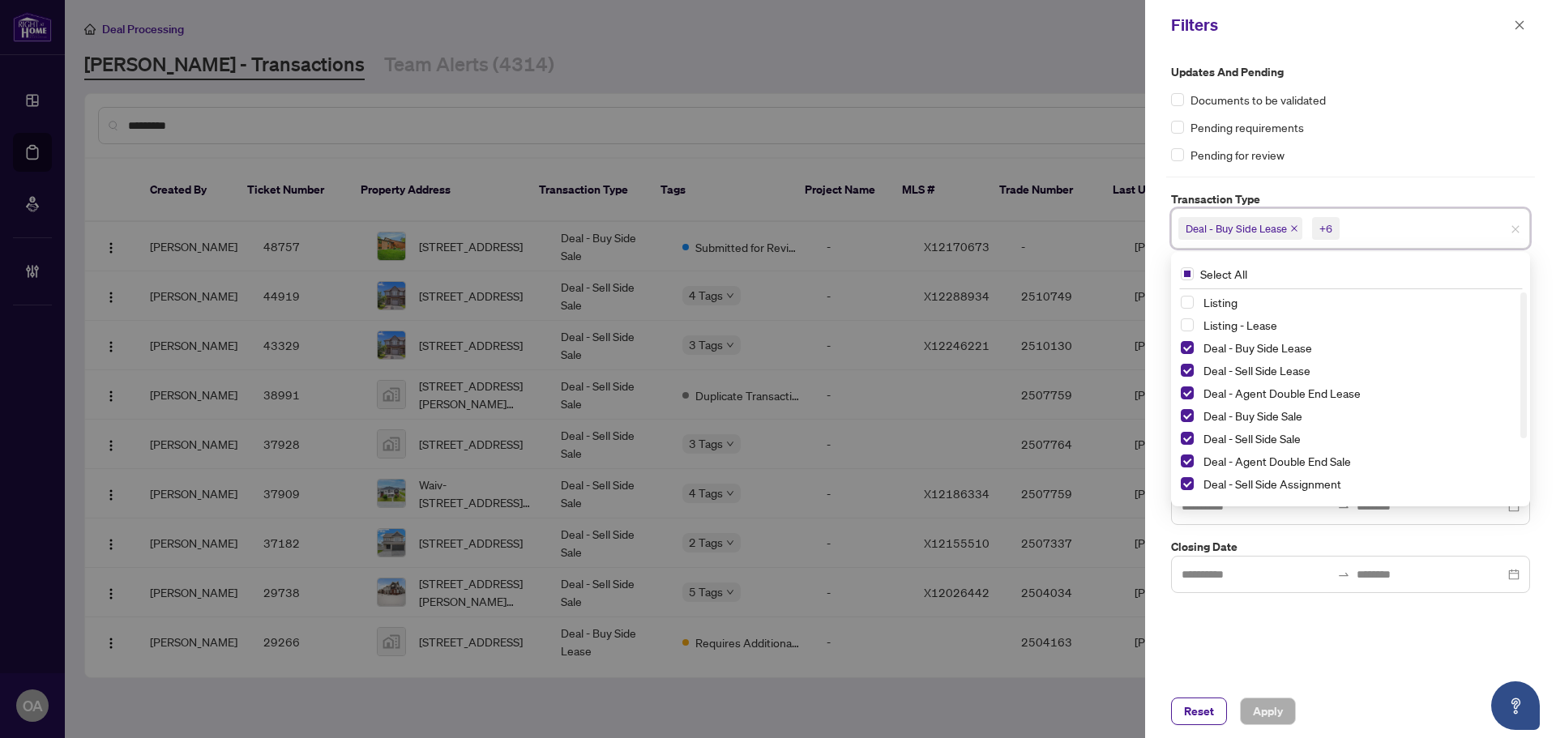
drag, startPoint x: 1191, startPoint y: 344, endPoint x: 1189, endPoint y: 385, distance: 40.6
click at [1190, 353] on span "Select Deal - Buy Side Lease" at bounding box center [1186, 347] width 13 height 13
click at [1189, 385] on div "Deal - Agent Double End Lease" at bounding box center [1349, 392] width 339 height 19
drag, startPoint x: 1184, startPoint y: 379, endPoint x: 1183, endPoint y: 396, distance: 17.0
click at [1183, 396] on div "Listing Listing - Lease Deal - Buy Side Lease Deal - Sell Side Lease Deal - Age…" at bounding box center [1350, 417] width 352 height 250
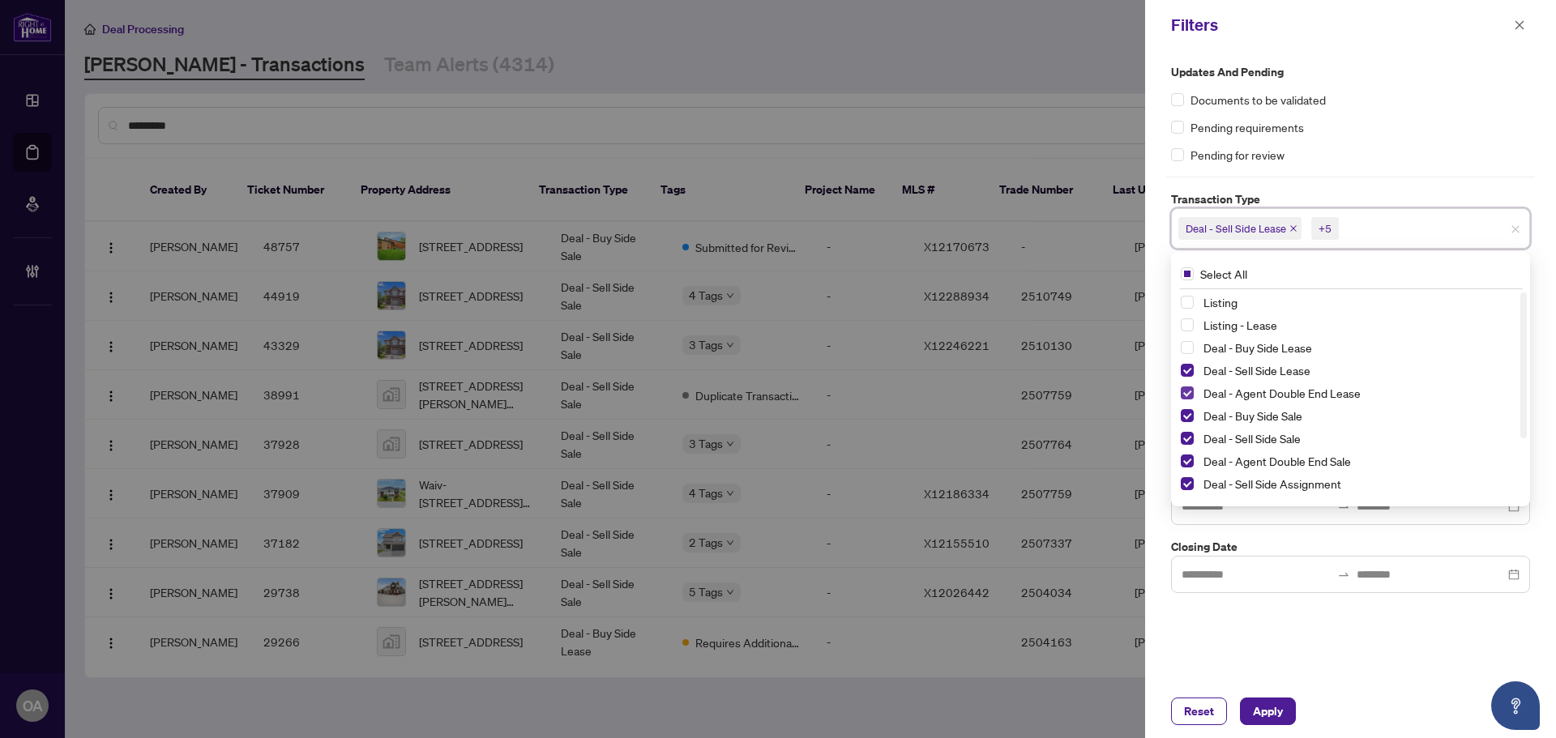
click at [1183, 396] on span "Select Deal - Agent Double End Lease" at bounding box center [1186, 392] width 13 height 13
click at [1186, 366] on span "Select Deal - Sell Side Lease" at bounding box center [1186, 370] width 13 height 13
click at [1185, 403] on div "Deal - Agent Double End Lease" at bounding box center [1349, 392] width 339 height 19
click at [1191, 414] on span "Select Deal - Buy Side Sale" at bounding box center [1186, 415] width 13 height 13
click at [1191, 432] on span "Select Deal - Sell Side Sale" at bounding box center [1186, 438] width 13 height 13
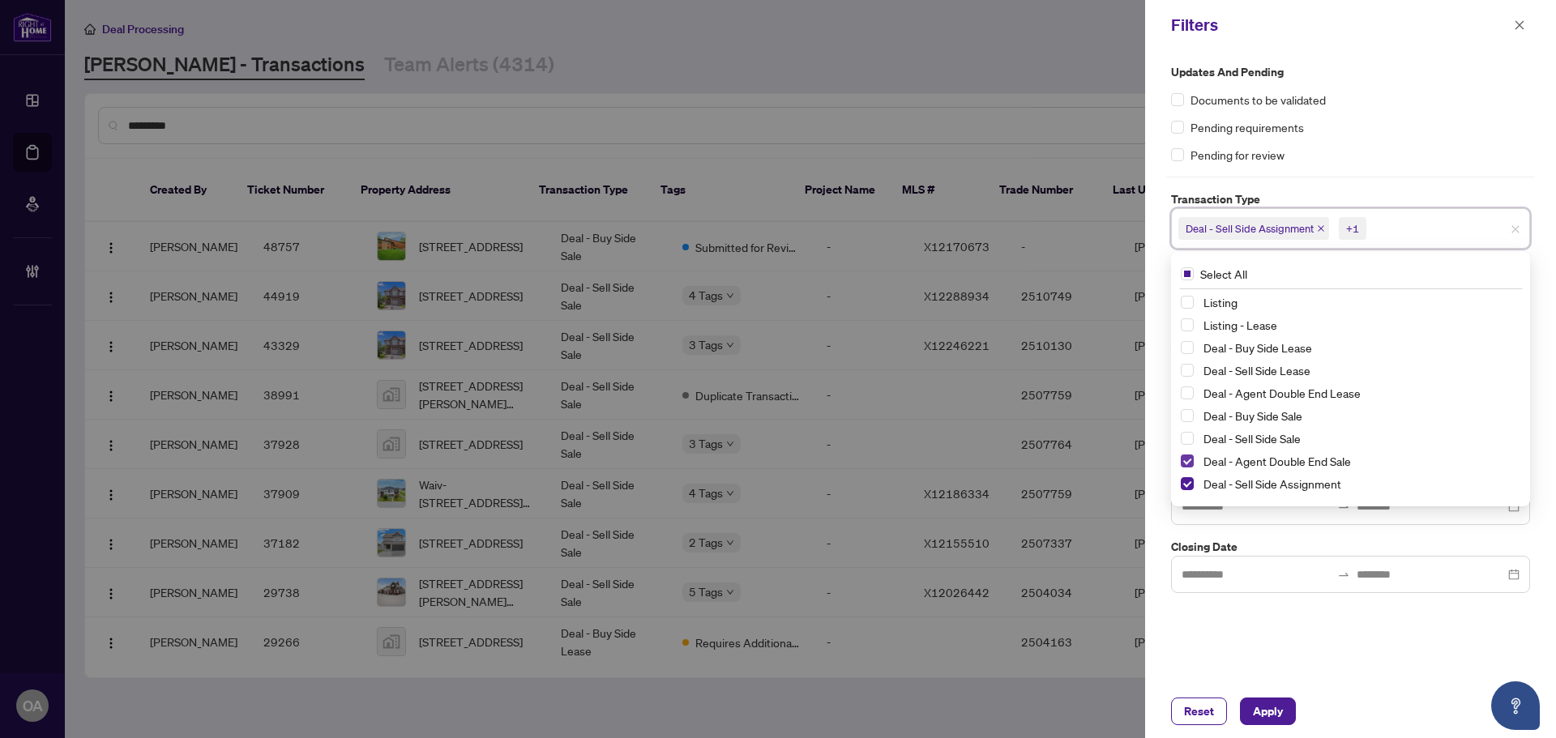
drag, startPoint x: 1191, startPoint y: 455, endPoint x: 1192, endPoint y: 473, distance: 18.7
click at [1191, 456] on span "Select Deal - Agent Double End Sale" at bounding box center [1186, 461] width 13 height 13
click at [1192, 471] on div "Deal - Agent Double End Sale" at bounding box center [1349, 460] width 339 height 19
drag, startPoint x: 1192, startPoint y: 480, endPoint x: 1229, endPoint y: 612, distance: 137.2
click at [1188, 485] on span "Select Deal - Sell Side Assignment" at bounding box center [1186, 483] width 13 height 13
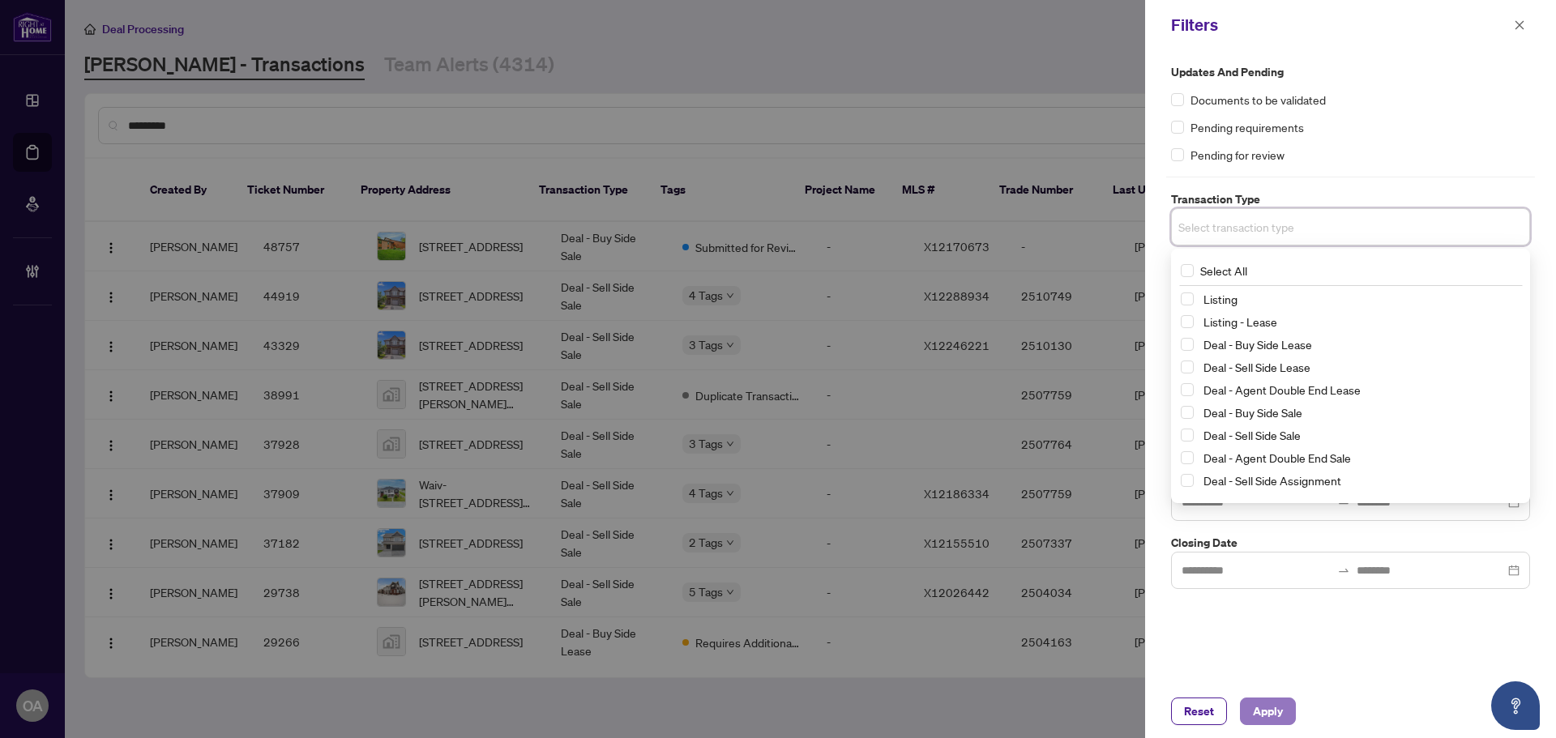
click at [1271, 715] on span "Apply" at bounding box center [1268, 711] width 30 height 26
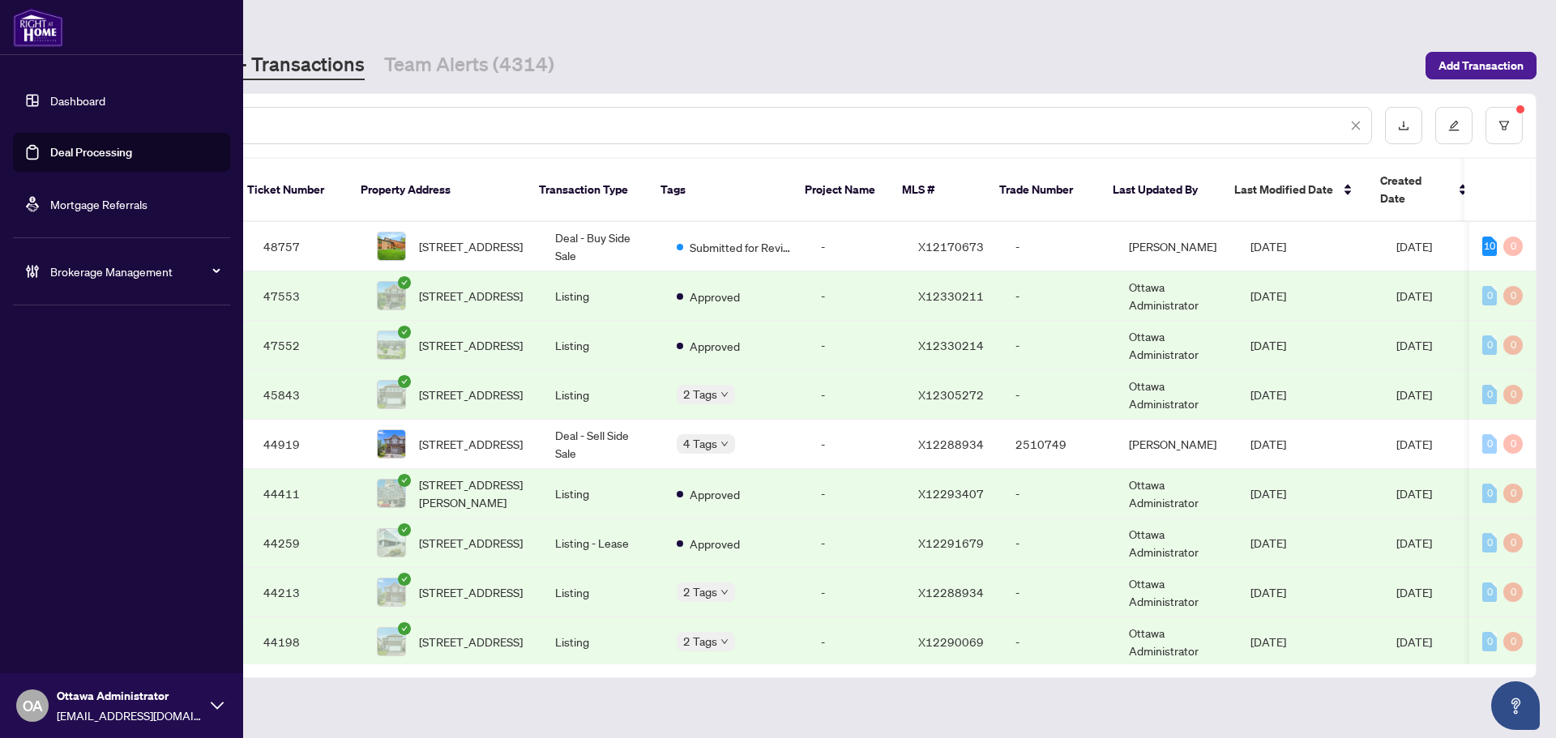
click at [98, 155] on link "Deal Processing" at bounding box center [91, 152] width 82 height 15
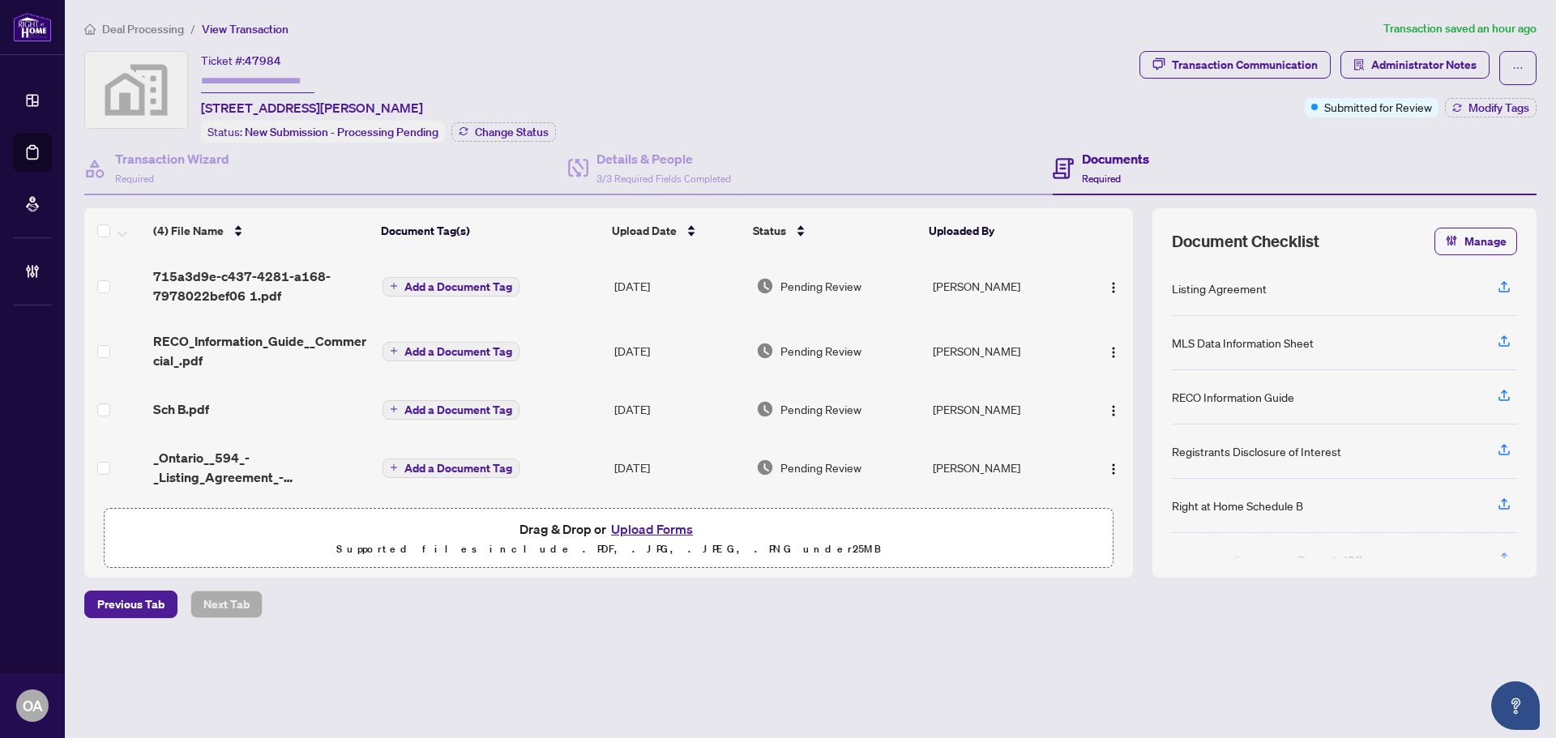
scroll to position [6, 0]
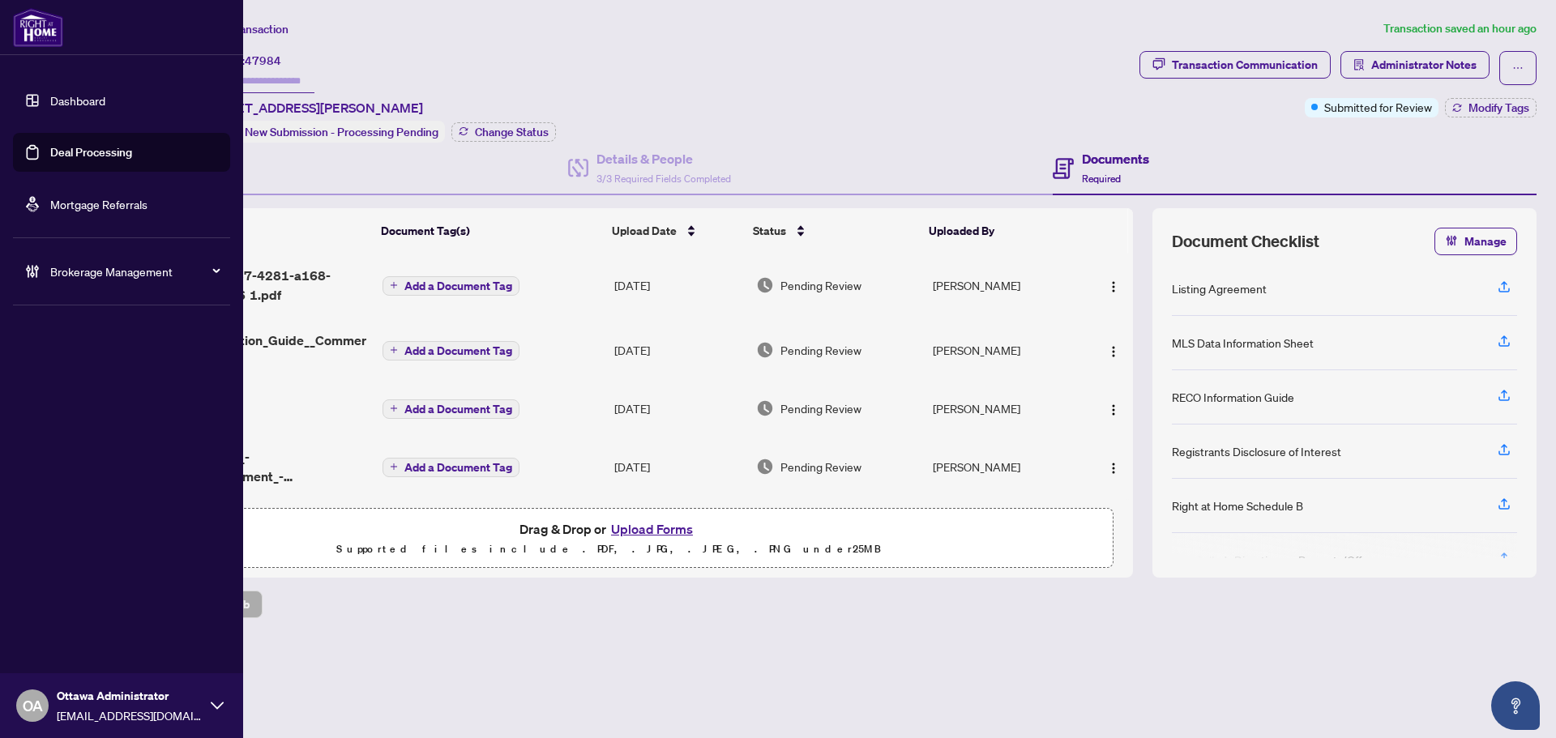
click at [50, 148] on link "Deal Processing" at bounding box center [91, 152] width 82 height 15
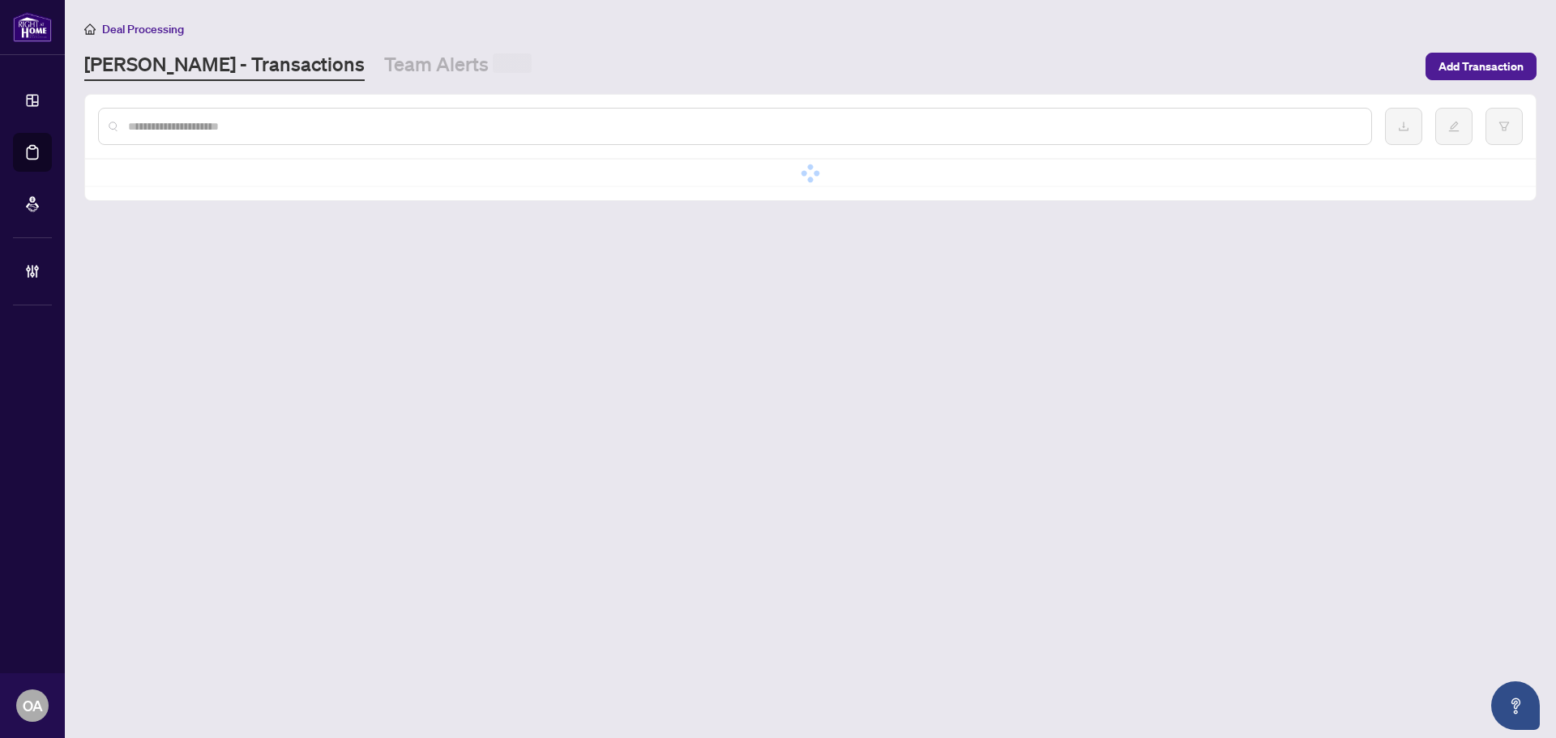
click at [264, 127] on input "text" at bounding box center [743, 126] width 1230 height 18
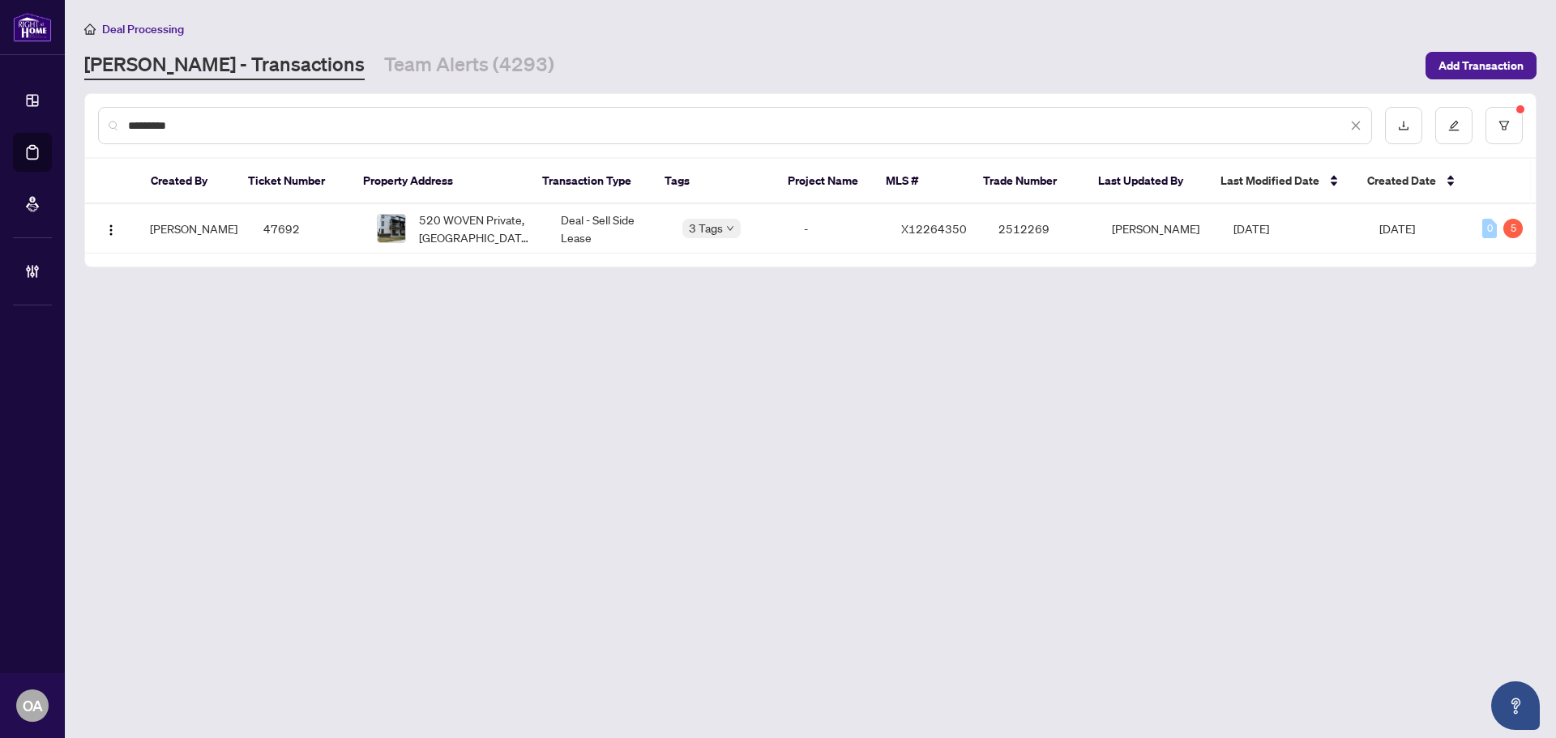
type input "*********"
click at [581, 221] on td "Deal - Sell Side Lease" at bounding box center [609, 228] width 122 height 49
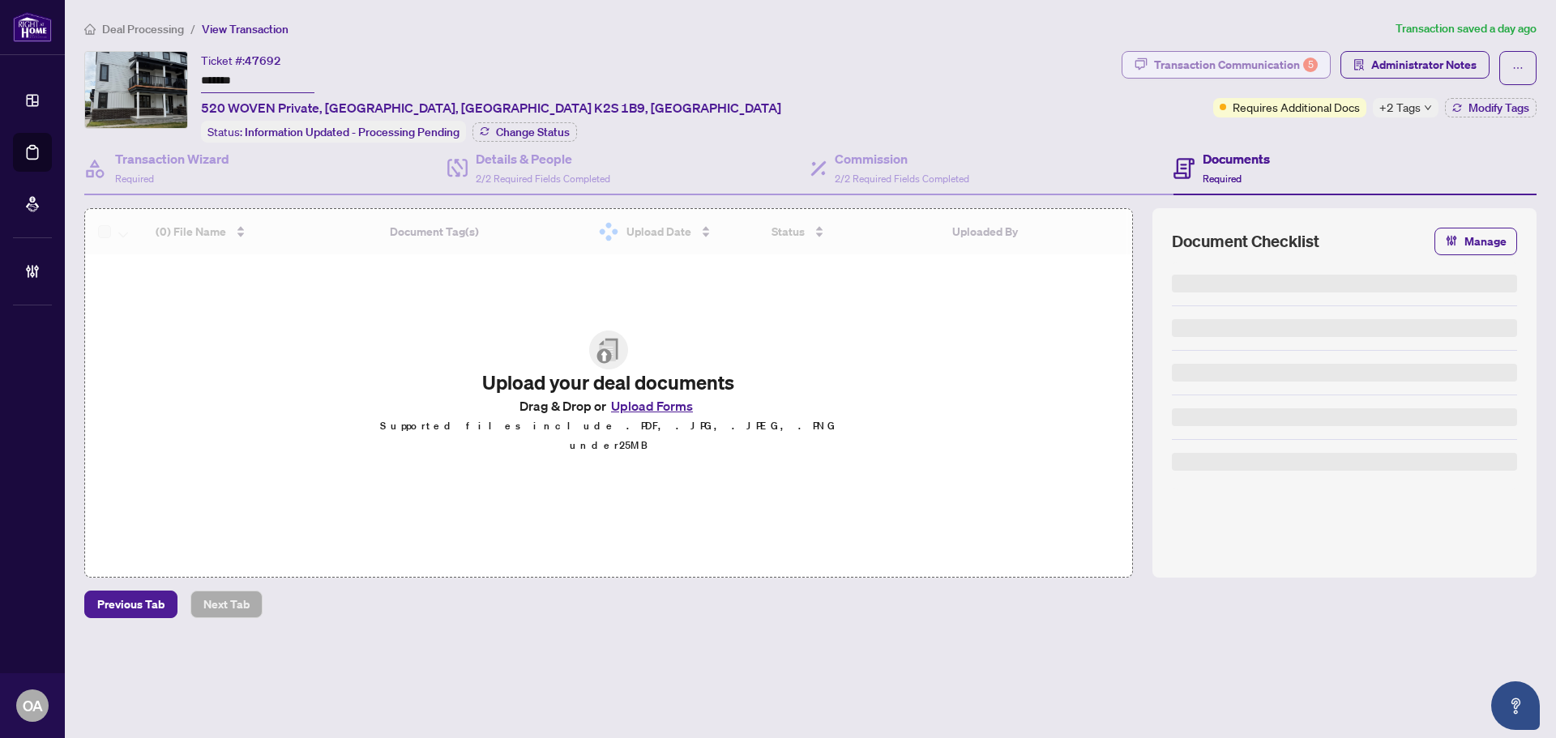
click at [1284, 64] on div "Transaction Communication 5" at bounding box center [1236, 65] width 164 height 26
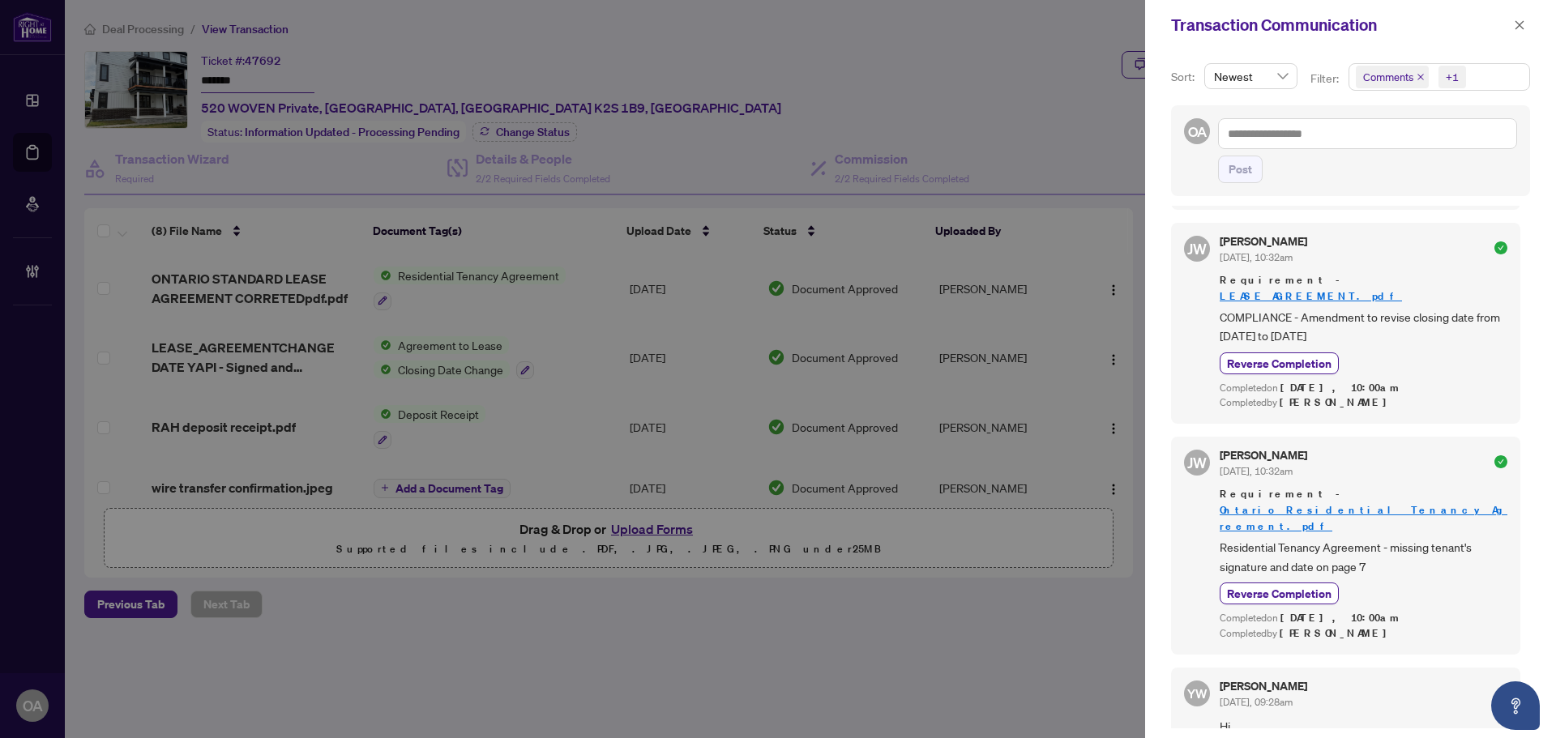
scroll to position [1215, 0]
click at [1417, 74] on icon "close" at bounding box center [1420, 77] width 8 height 8
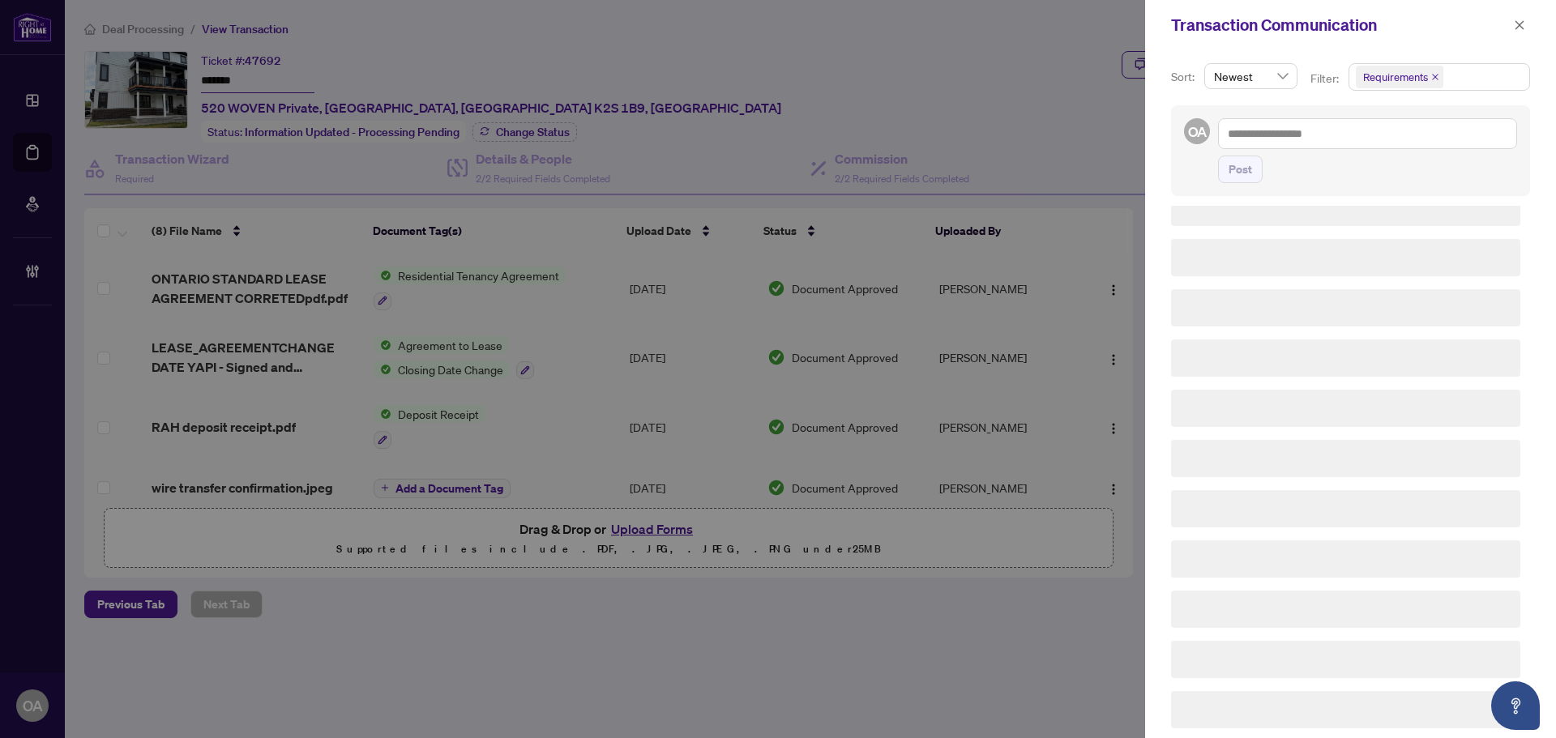
scroll to position [0, 0]
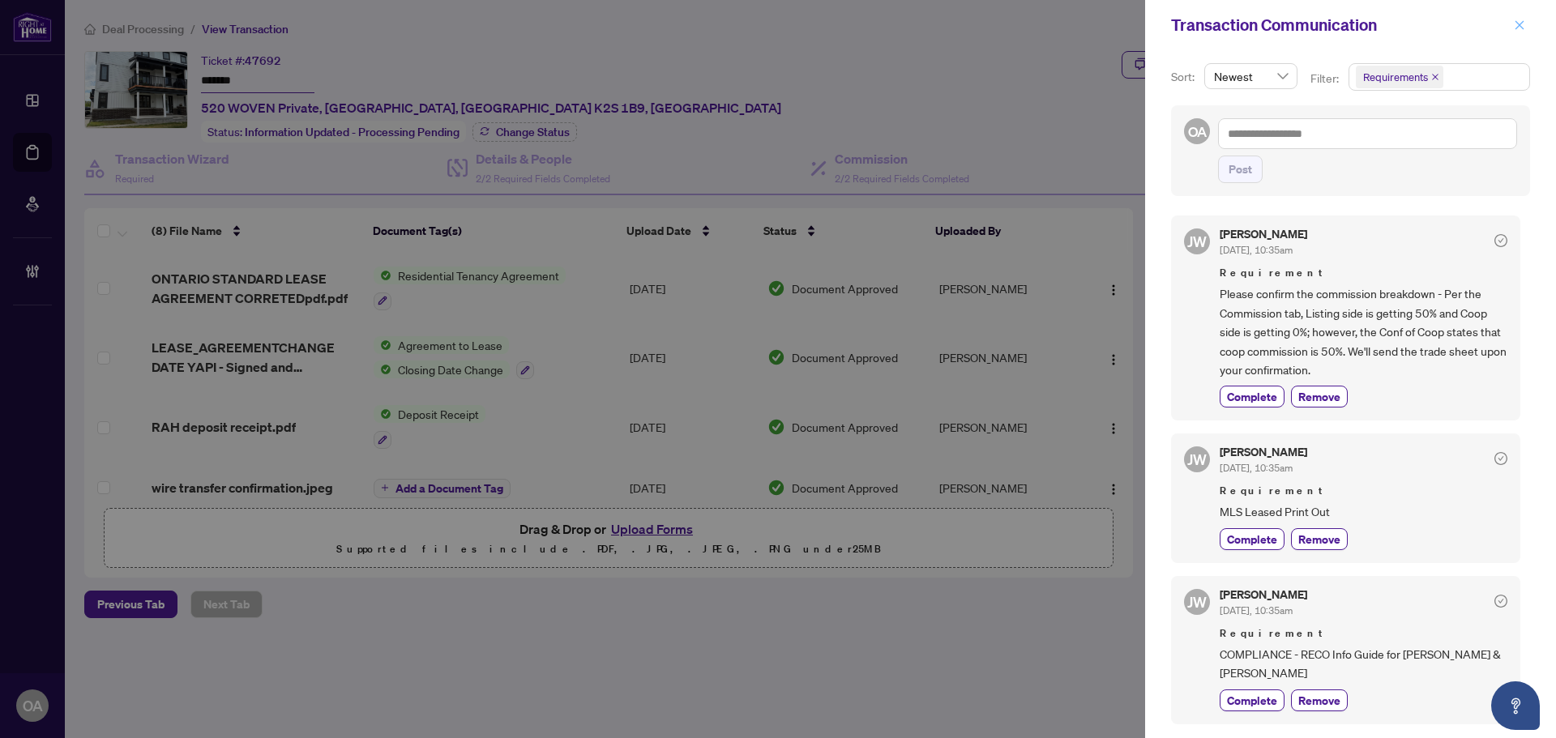
click at [1516, 24] on icon "close" at bounding box center [1518, 24] width 11 height 11
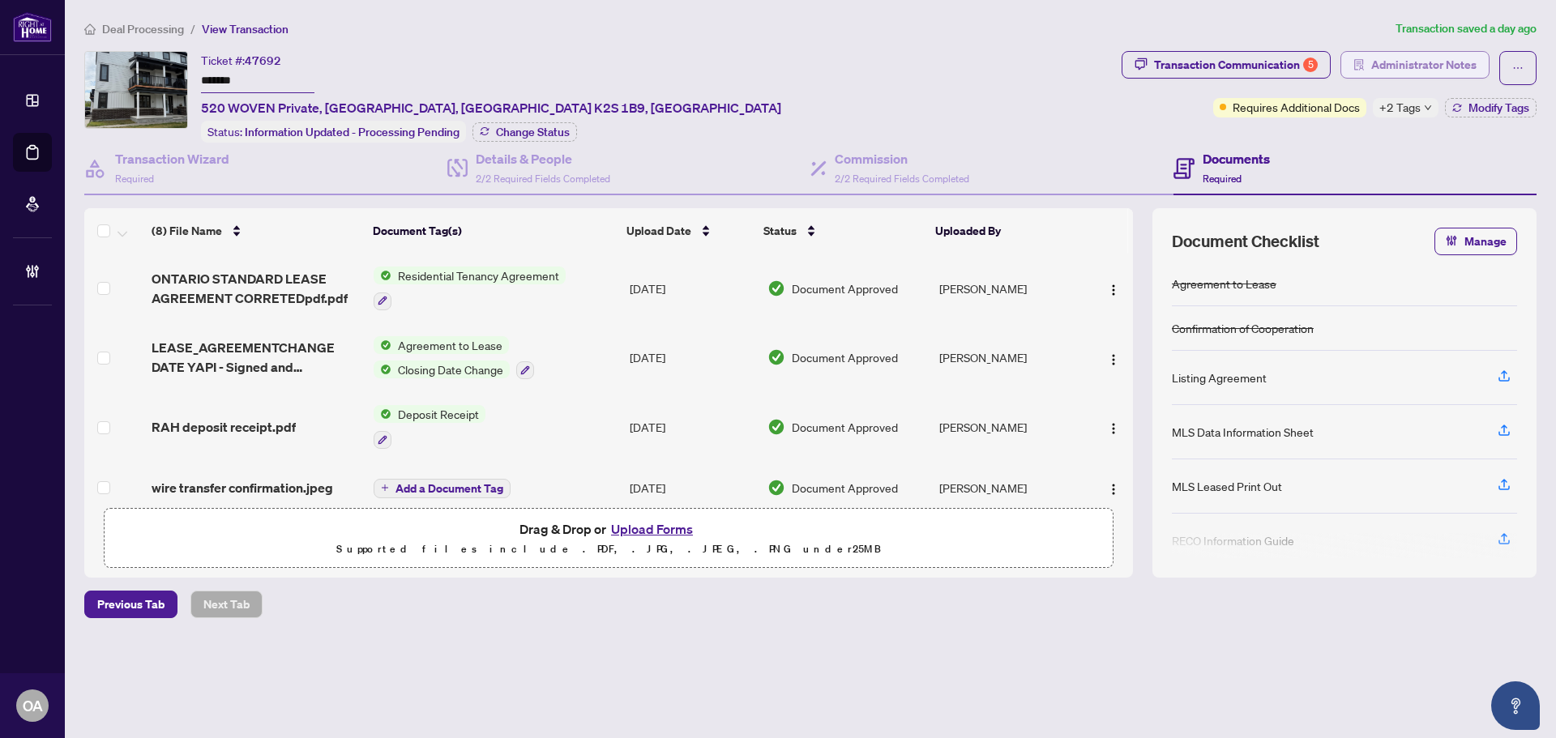
click at [1427, 62] on span "Administrator Notes" at bounding box center [1423, 65] width 105 height 26
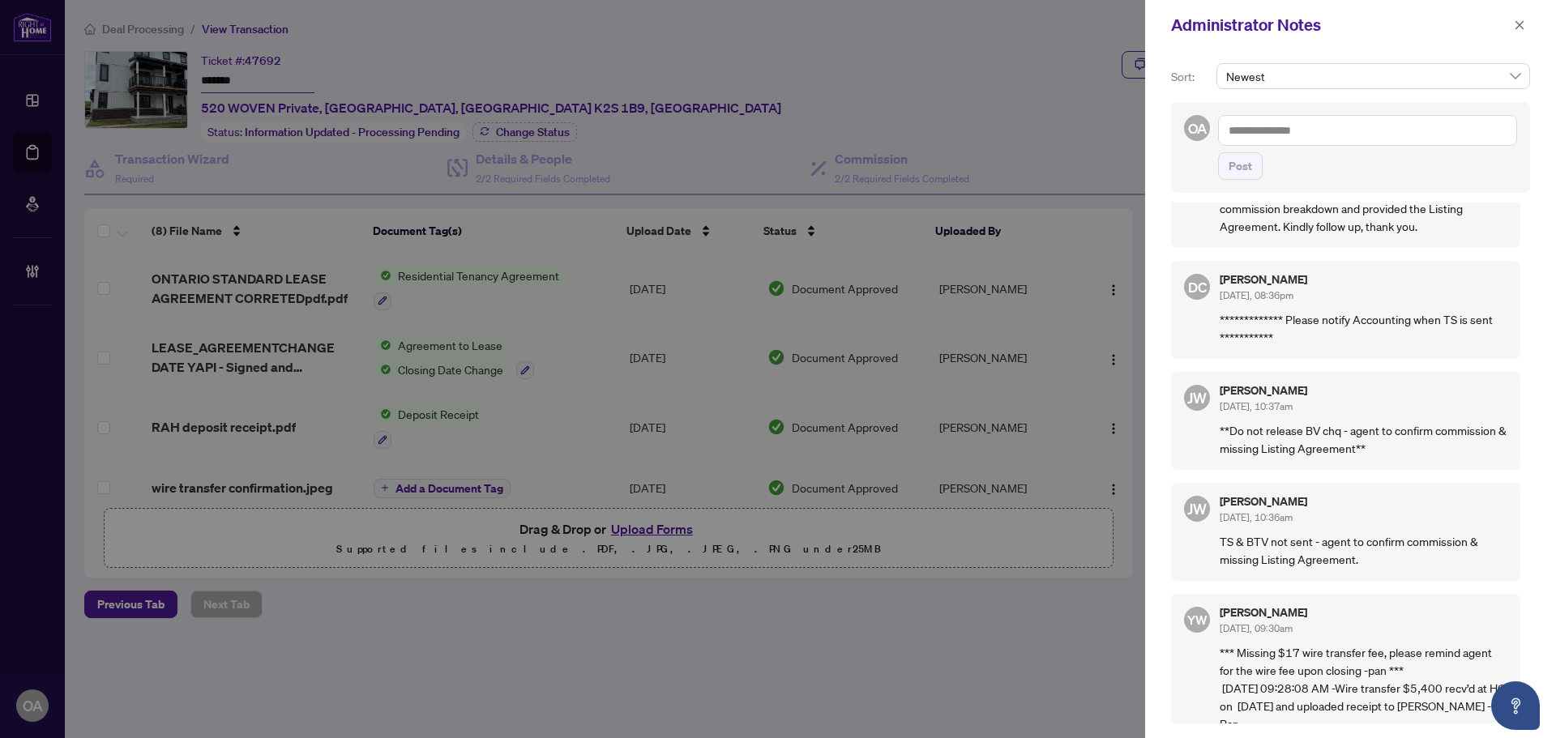
scroll to position [120, 0]
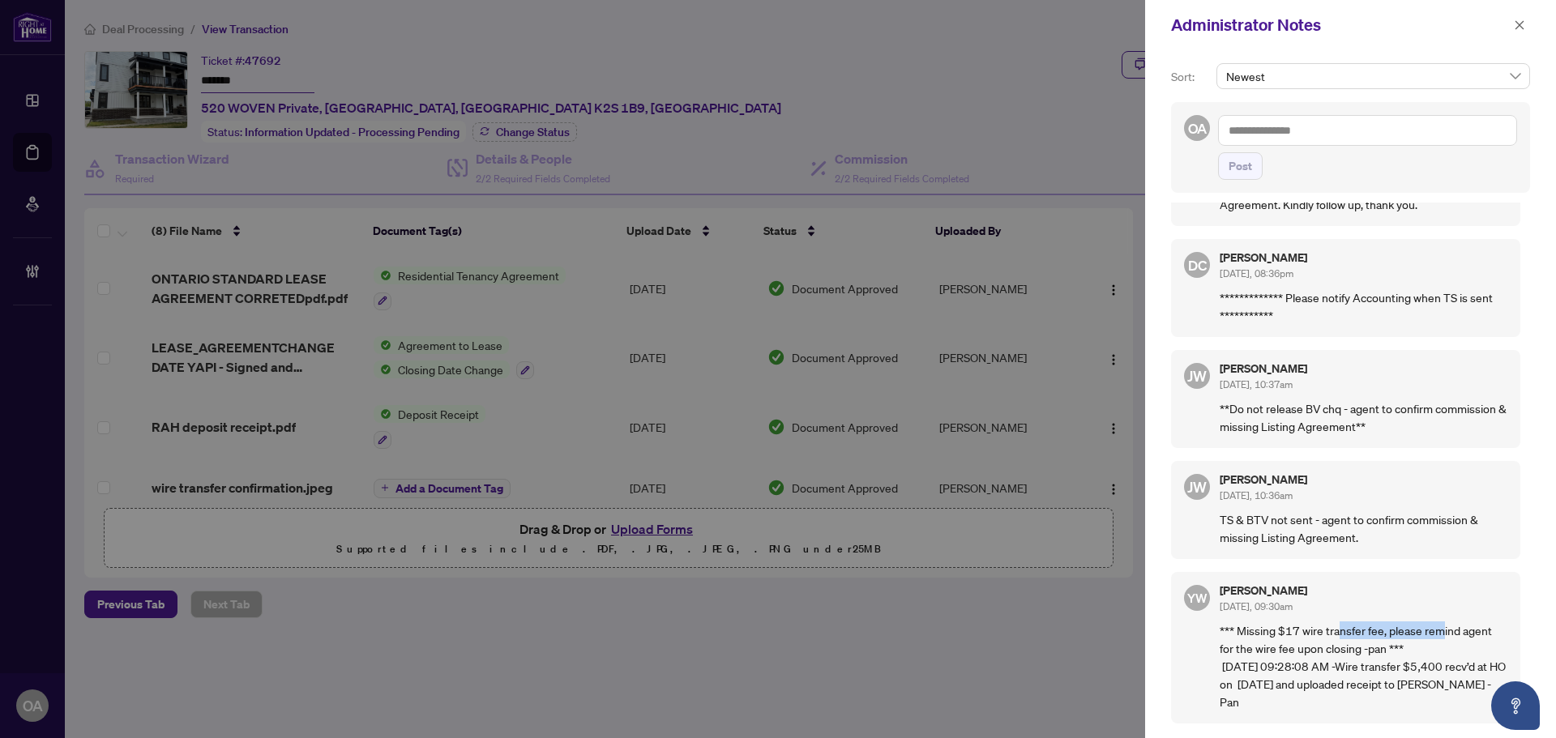
drag, startPoint x: 1336, startPoint y: 632, endPoint x: 1475, endPoint y: 634, distance: 139.4
click at [1474, 634] on p "*** Missing $17 wire transfer fee, please remind agent for the wire fee upon cl…" at bounding box center [1363, 665] width 288 height 89
click at [1475, 634] on p "*** Missing $17 wire transfer fee, please remind agent for the wire fee upon cl…" at bounding box center [1363, 665] width 288 height 89
drag, startPoint x: 1256, startPoint y: 651, endPoint x: 1396, endPoint y: 651, distance: 140.2
click at [1396, 651] on p "*** Missing $17 wire transfer fee, please remind agent for the wire fee upon cl…" at bounding box center [1363, 665] width 288 height 89
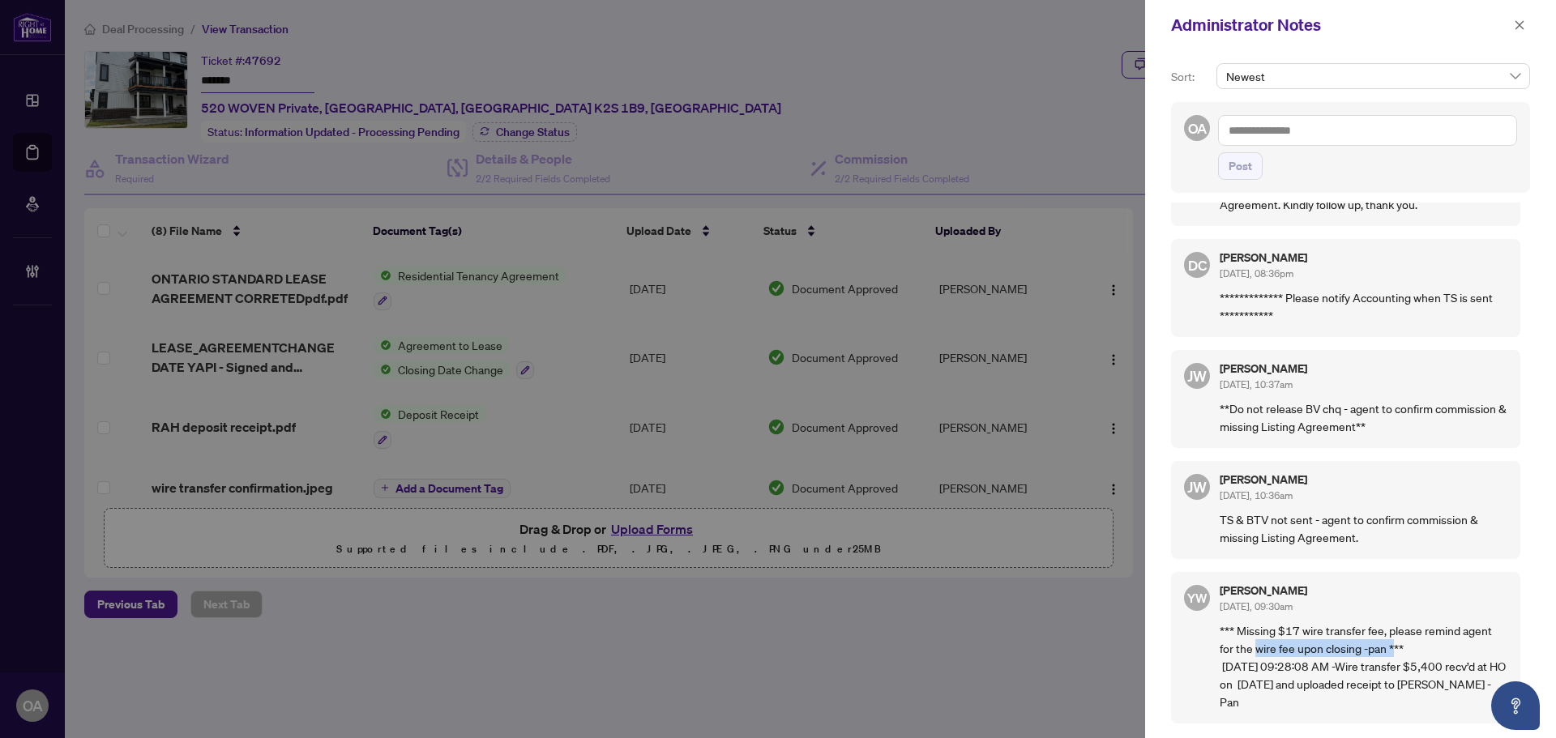
click at [1396, 651] on p "*** Missing $17 wire transfer fee, please remind agent for the wire fee upon cl…" at bounding box center [1363, 665] width 288 height 89
click at [1514, 28] on icon "close" at bounding box center [1518, 24] width 11 height 11
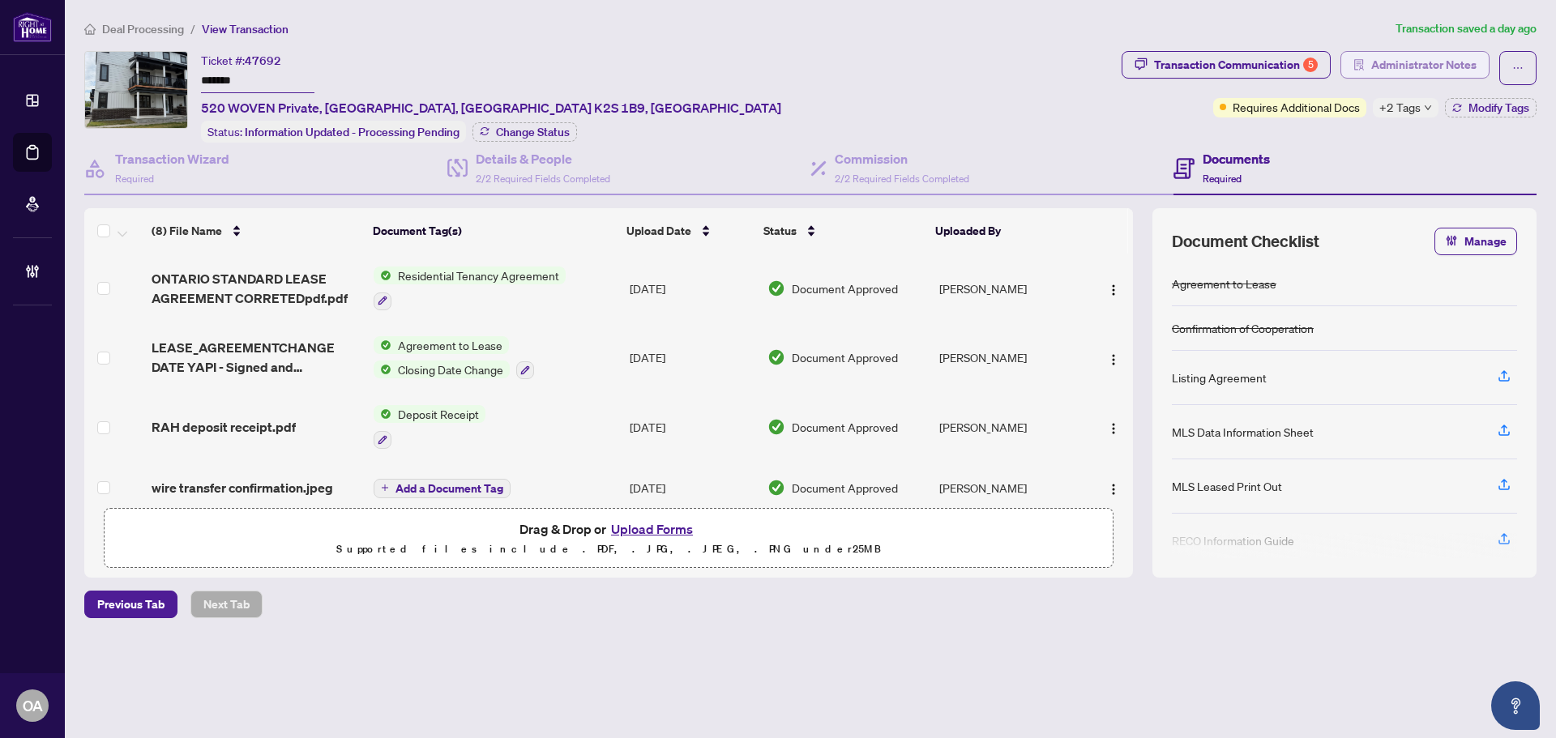
click at [1374, 67] on span "Administrator Notes" at bounding box center [1423, 65] width 105 height 26
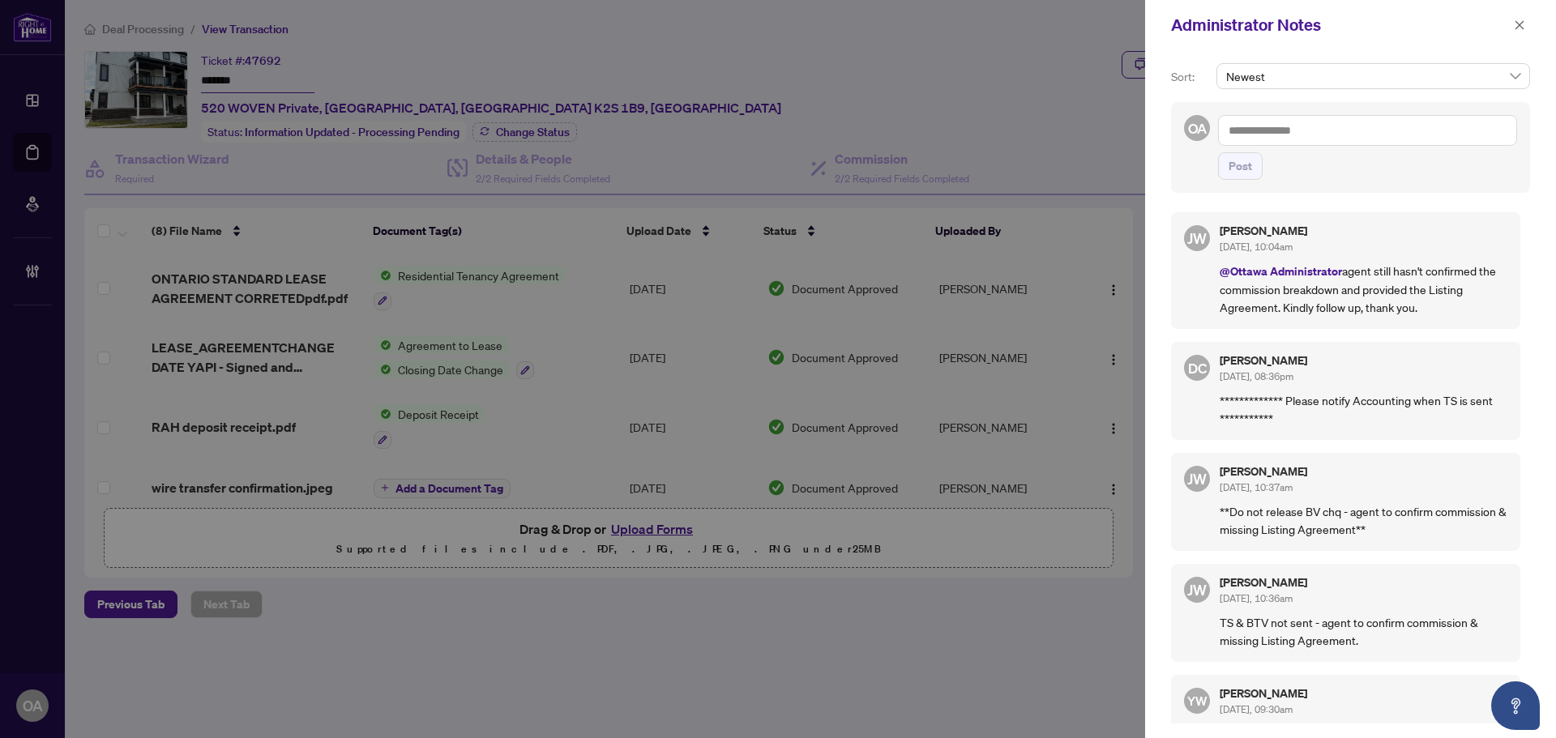
click at [1336, 130] on textarea at bounding box center [1367, 130] width 299 height 31
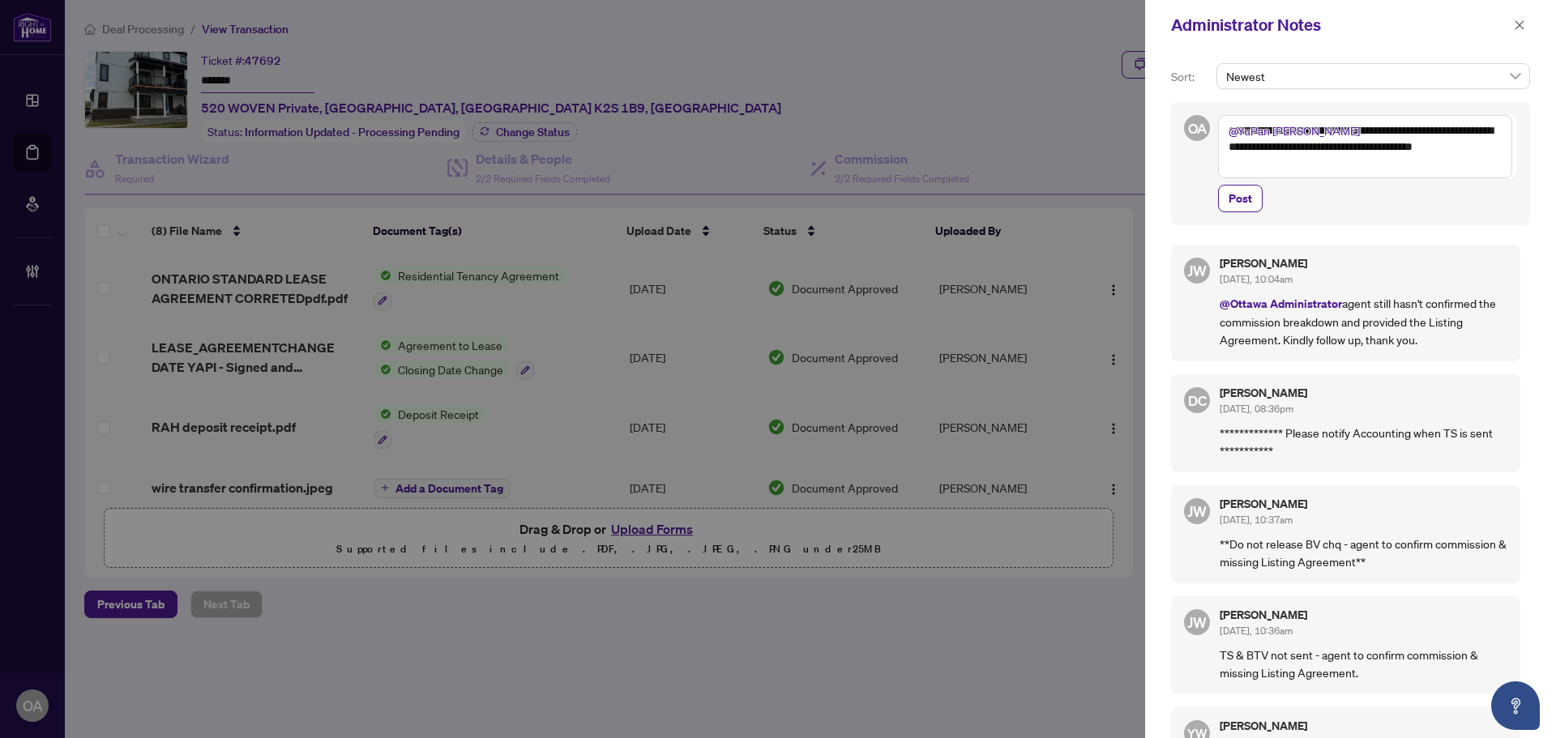
click at [1451, 150] on textarea "**********" at bounding box center [1365, 146] width 294 height 63
type textarea "**********"
click at [1252, 185] on button "Post" at bounding box center [1240, 199] width 45 height 28
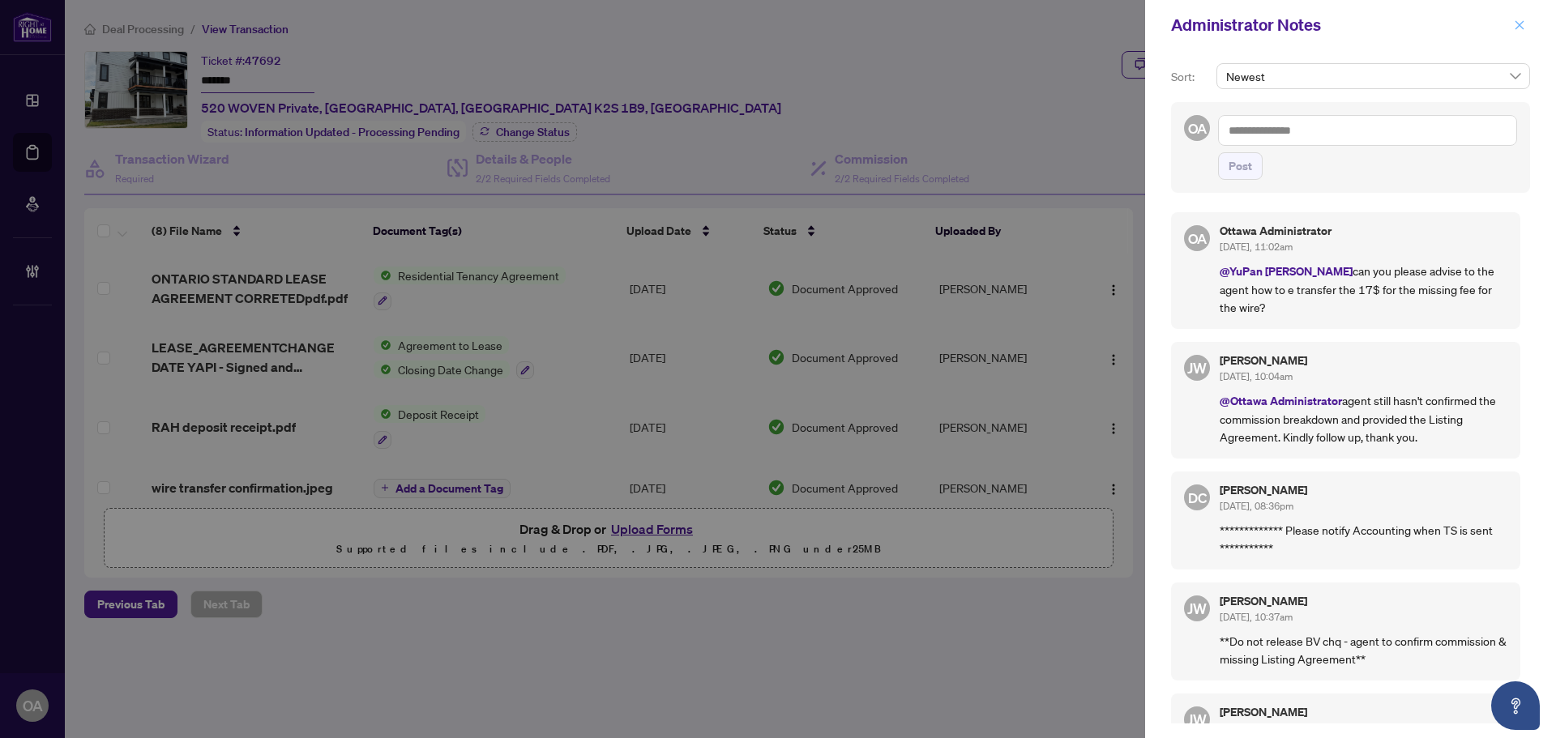
click at [1514, 24] on icon "close" at bounding box center [1518, 24] width 11 height 11
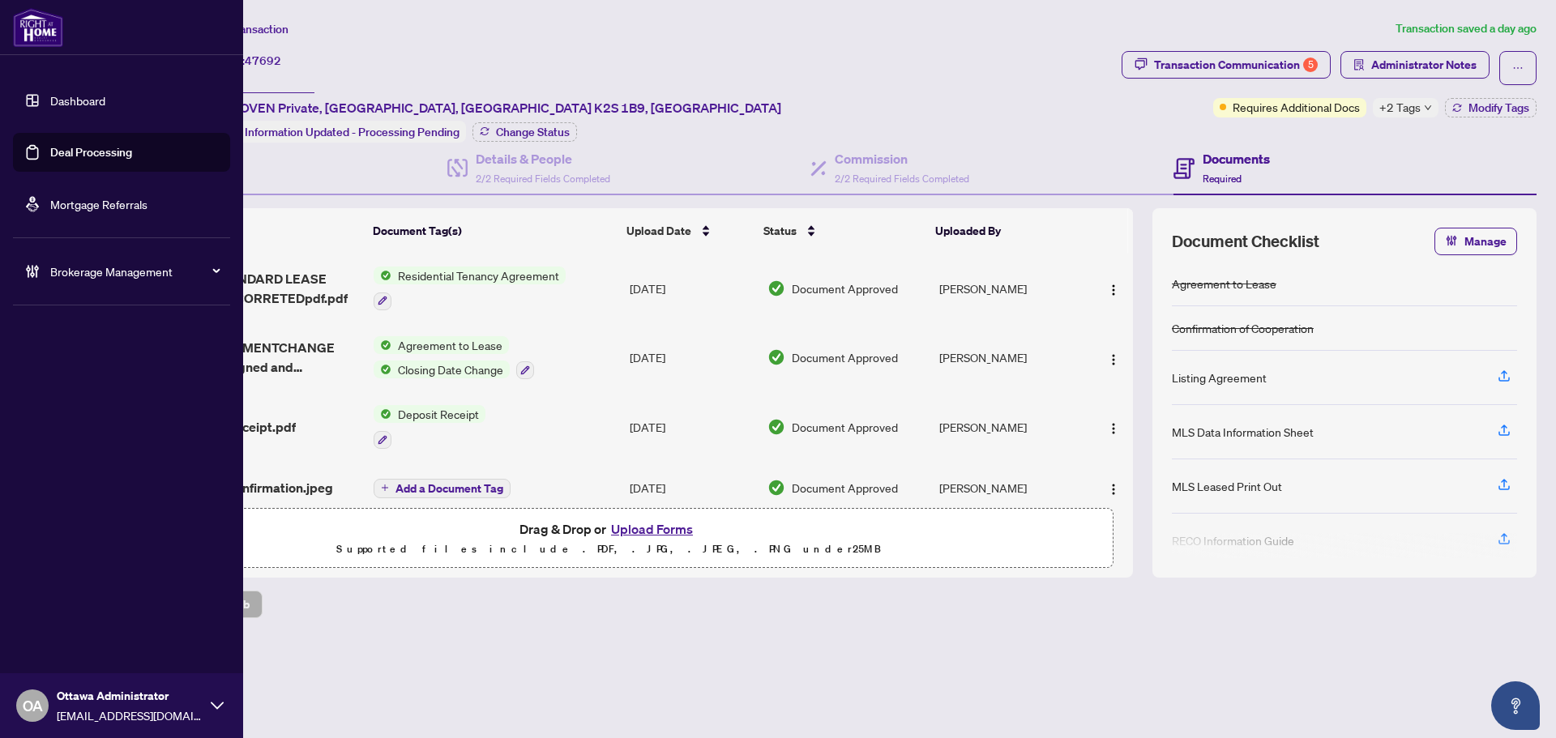
click at [94, 152] on link "Deal Processing" at bounding box center [91, 152] width 82 height 15
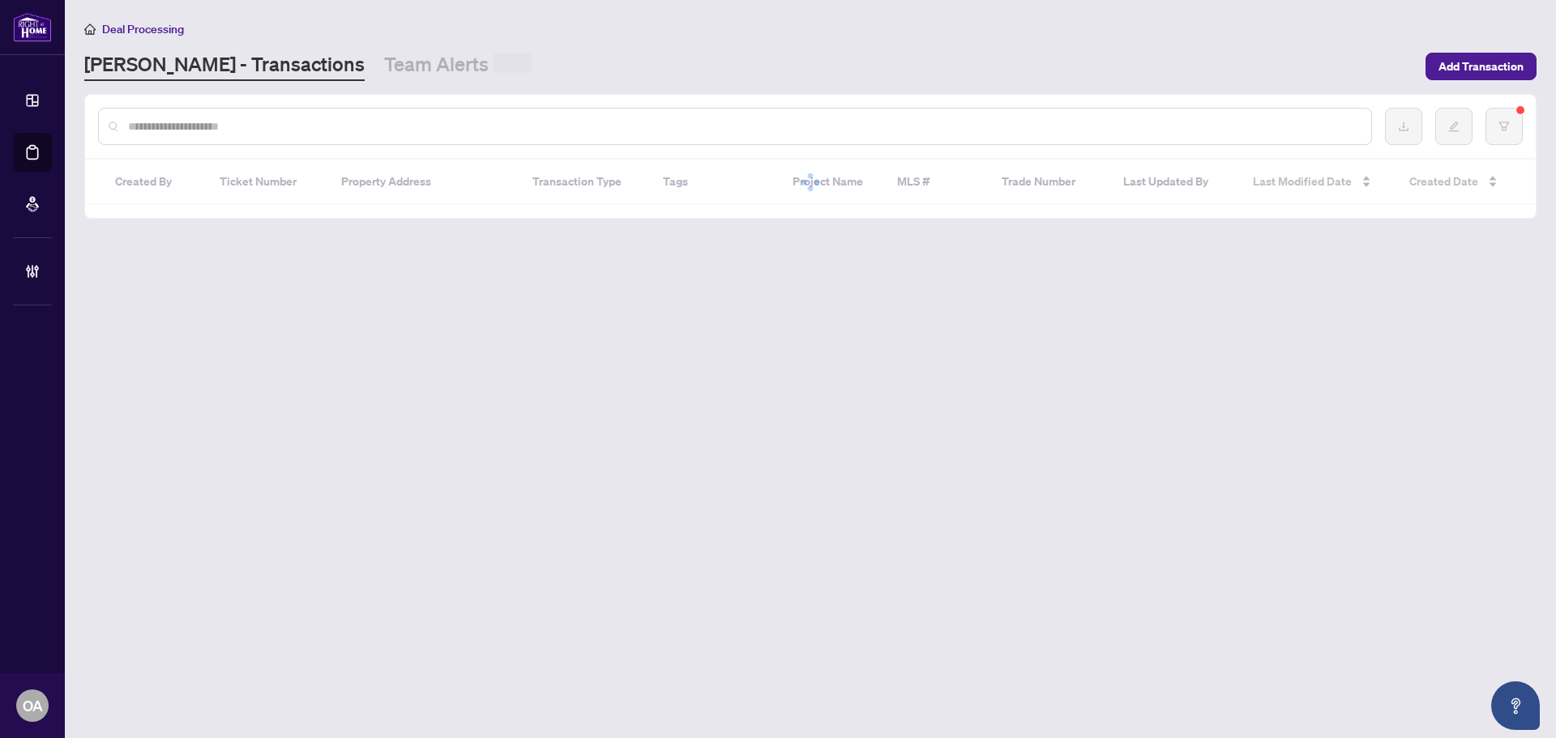
click at [303, 124] on input "text" at bounding box center [743, 126] width 1230 height 18
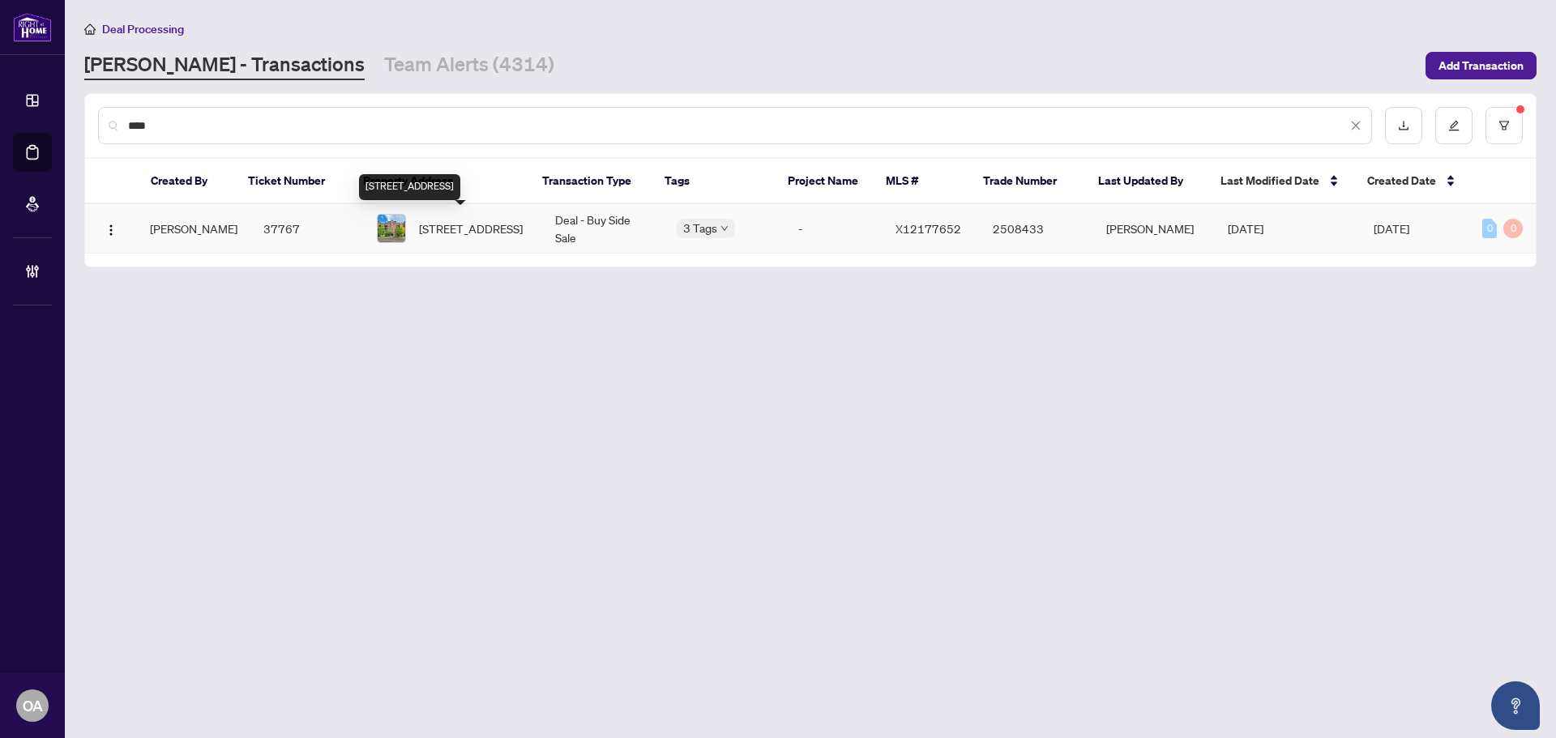
type input "****"
click at [441, 235] on span "308-1005 Beauparc Private, Ottawa, Ontario K1J 0A1, Canada" at bounding box center [471, 229] width 104 height 18
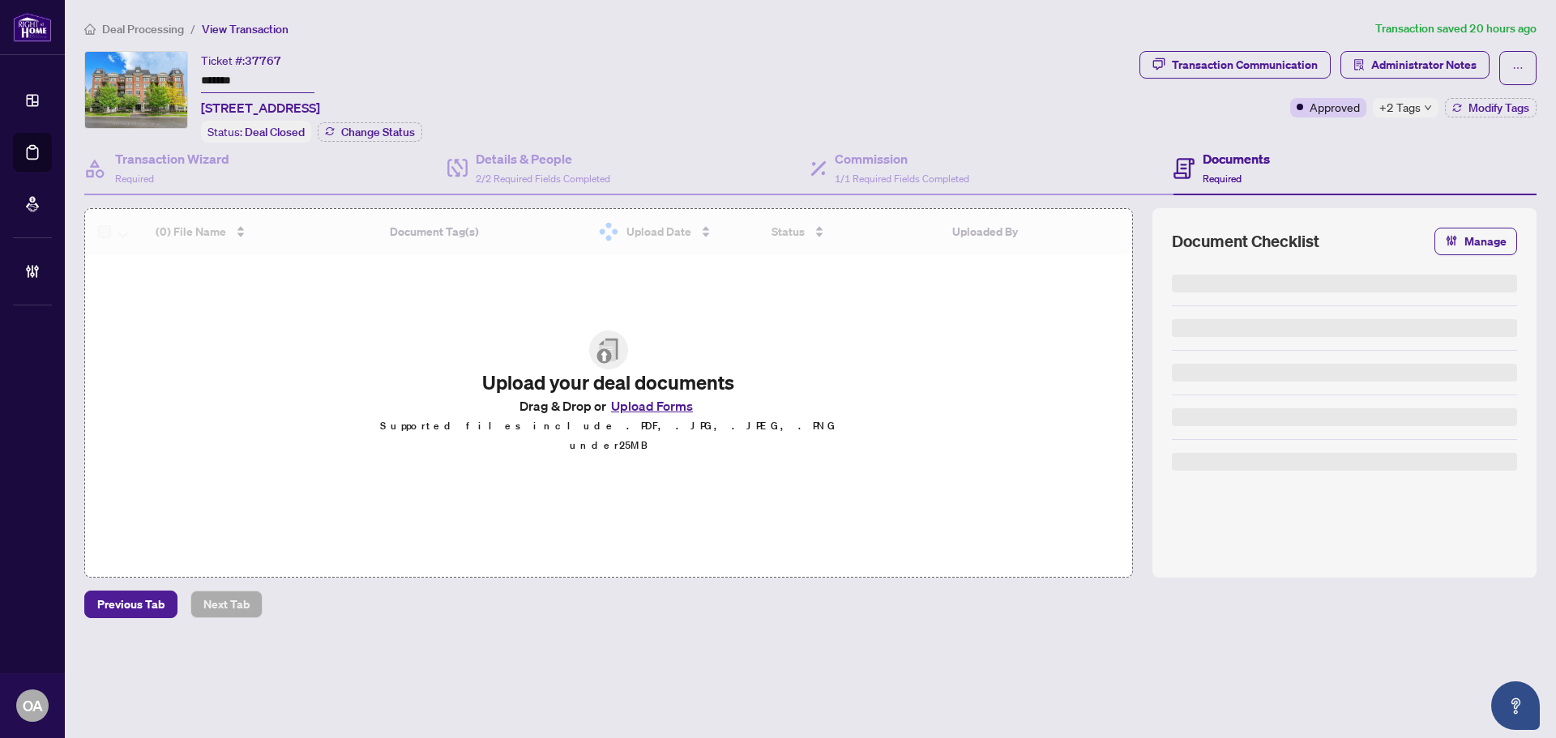
click at [1398, 108] on span "+2 Tags" at bounding box center [1399, 107] width 41 height 19
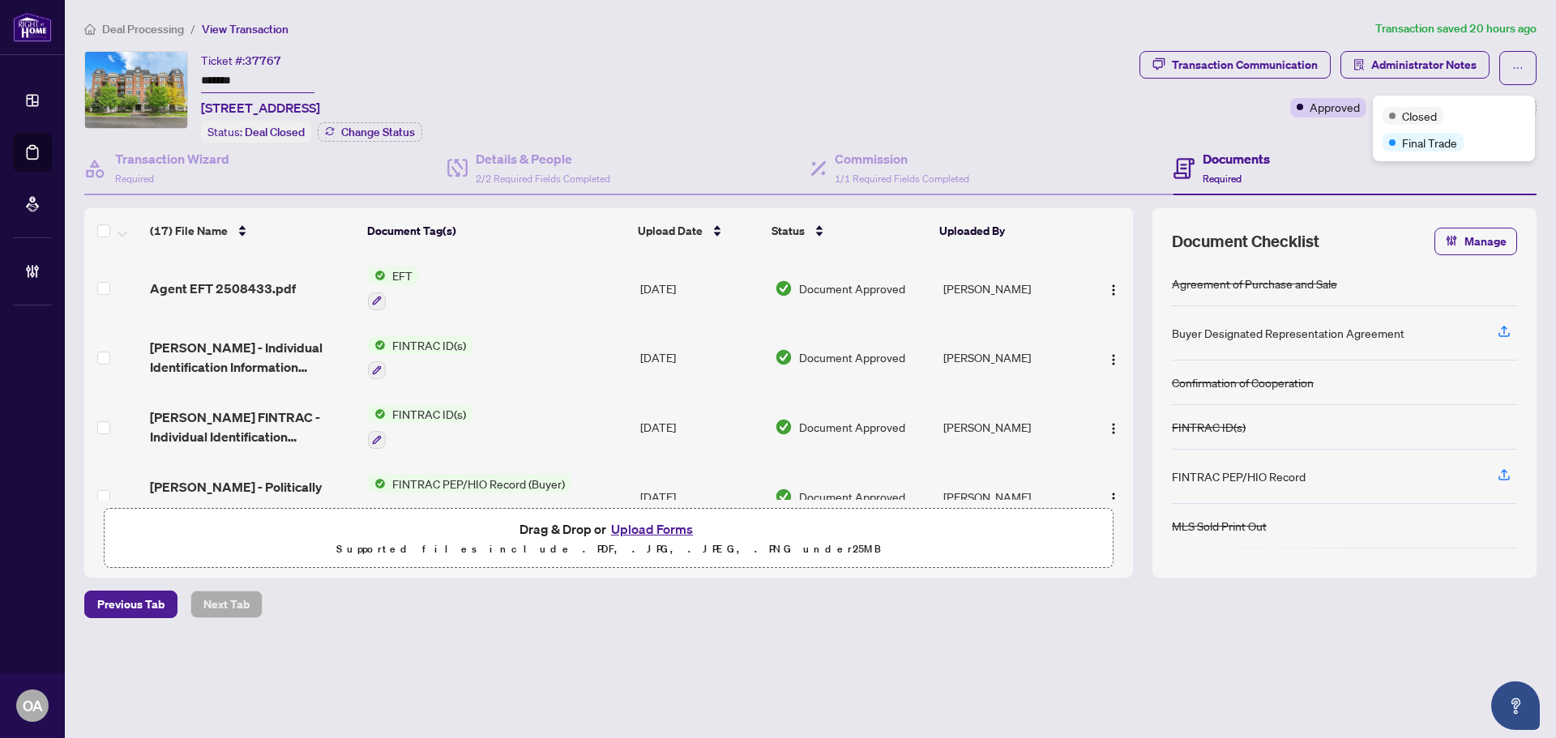
click at [1334, 147] on div "Documents Required" at bounding box center [1354, 169] width 363 height 53
click at [1420, 53] on span "Administrator Notes" at bounding box center [1423, 65] width 105 height 26
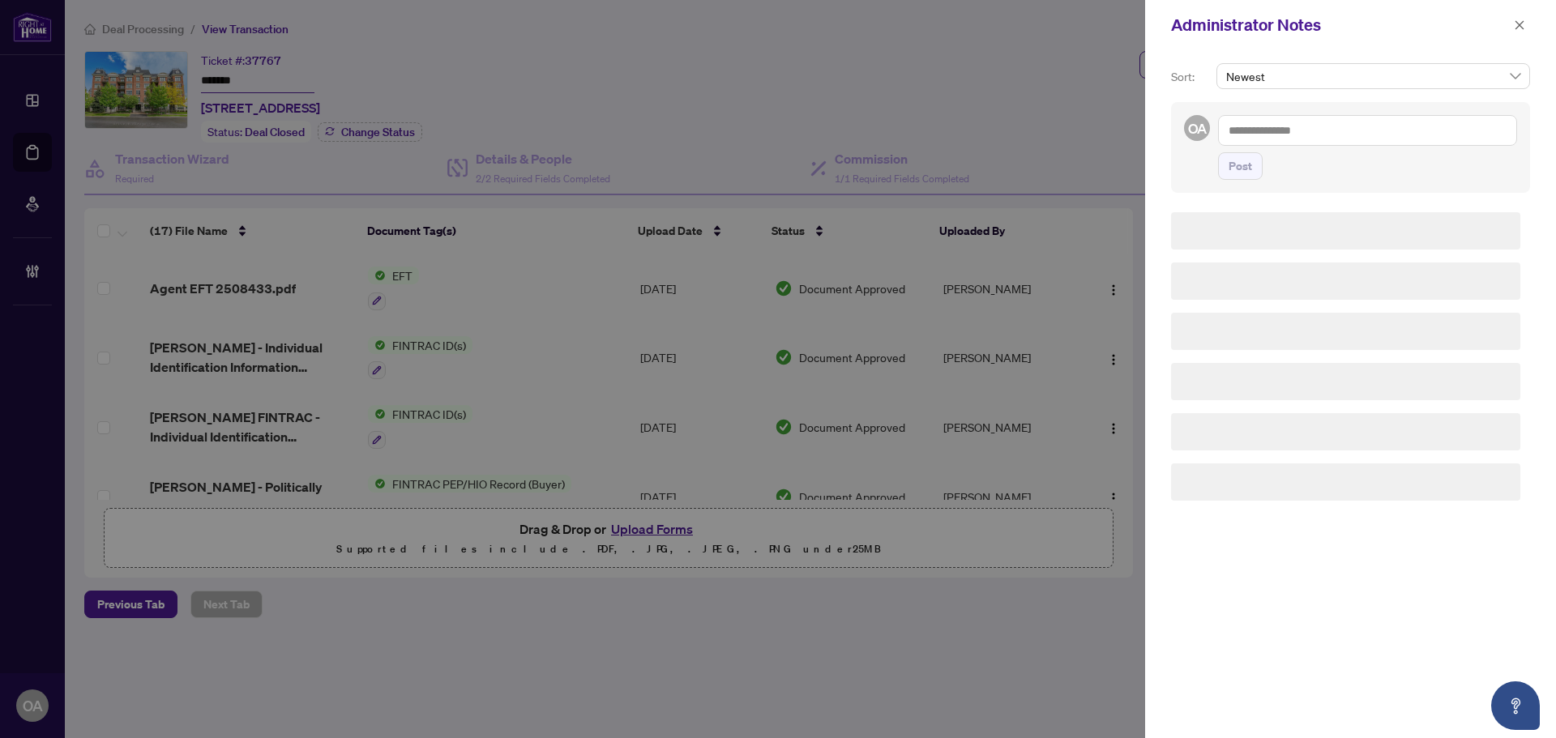
click at [664, 131] on div at bounding box center [778, 369] width 1556 height 738
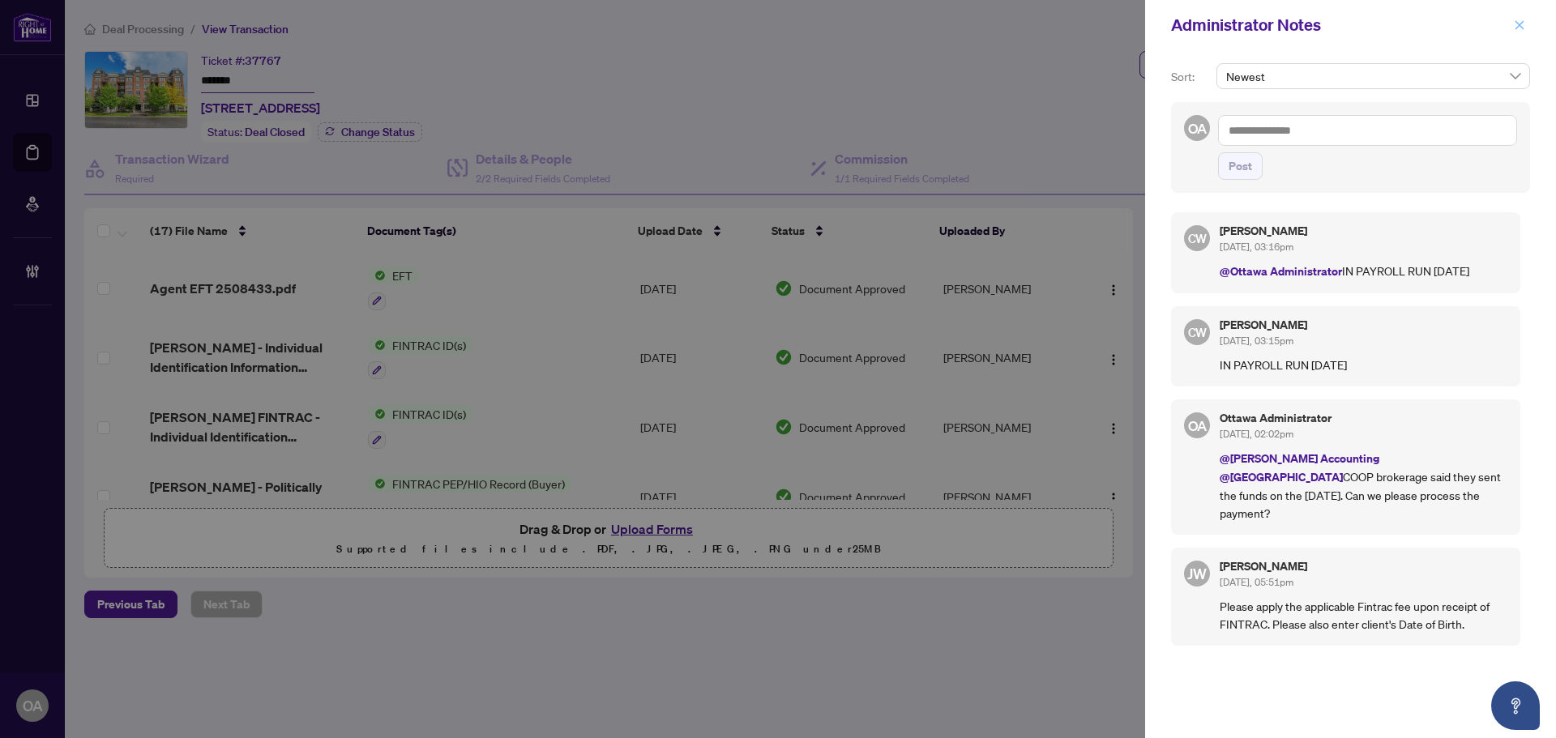
click at [1518, 23] on icon "close" at bounding box center [1518, 24] width 11 height 11
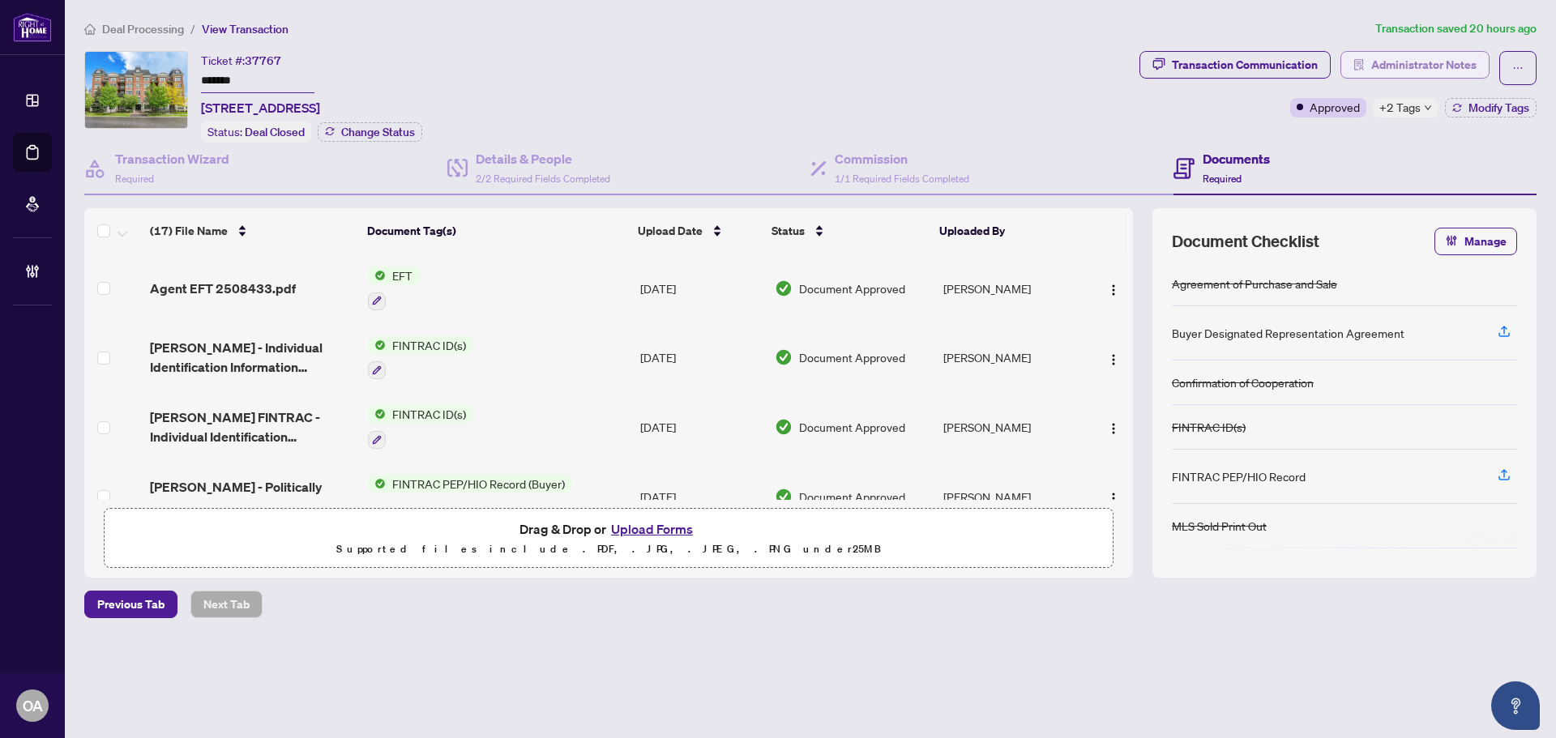
click at [1463, 62] on span "Administrator Notes" at bounding box center [1423, 65] width 105 height 26
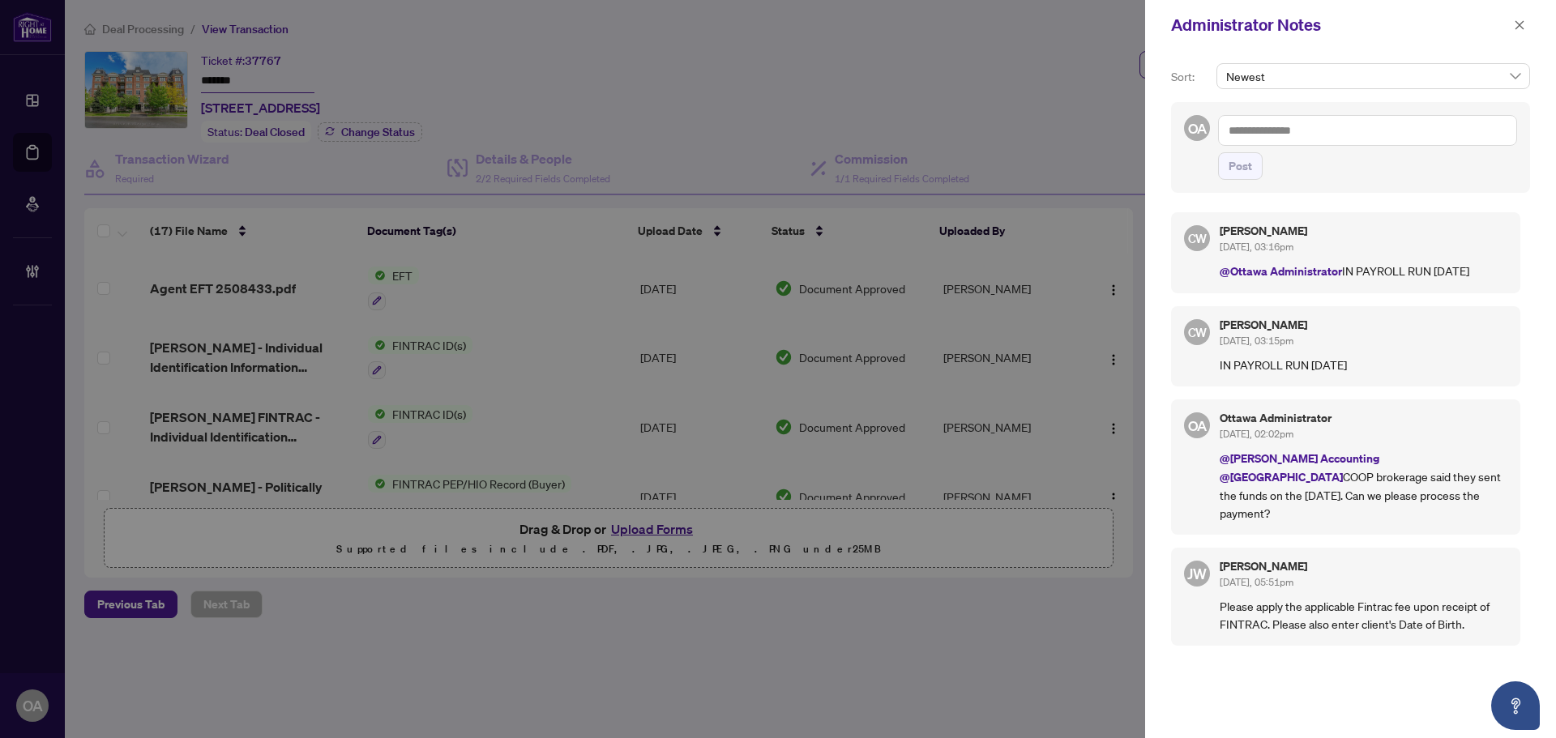
click at [1420, 485] on p "@RAHR Accounting @Deals East COOP brokerage said they sent the funds on the 6th…" at bounding box center [1363, 485] width 288 height 73
click at [1423, 486] on p "@RAHR Accounting @Deals East COOP brokerage said they sent the funds on the 6th…" at bounding box center [1363, 485] width 288 height 73
drag, startPoint x: 1468, startPoint y: 497, endPoint x: 1311, endPoint y: 502, distance: 157.3
click at [1330, 508] on p "@RAHR Accounting @Deals East COOP brokerage said they sent the funds on the 6th…" at bounding box center [1363, 485] width 288 height 73
click at [1311, 502] on p "@RAHR Accounting @Deals East COOP brokerage said they sent the funds on the 6th…" at bounding box center [1363, 485] width 288 height 73
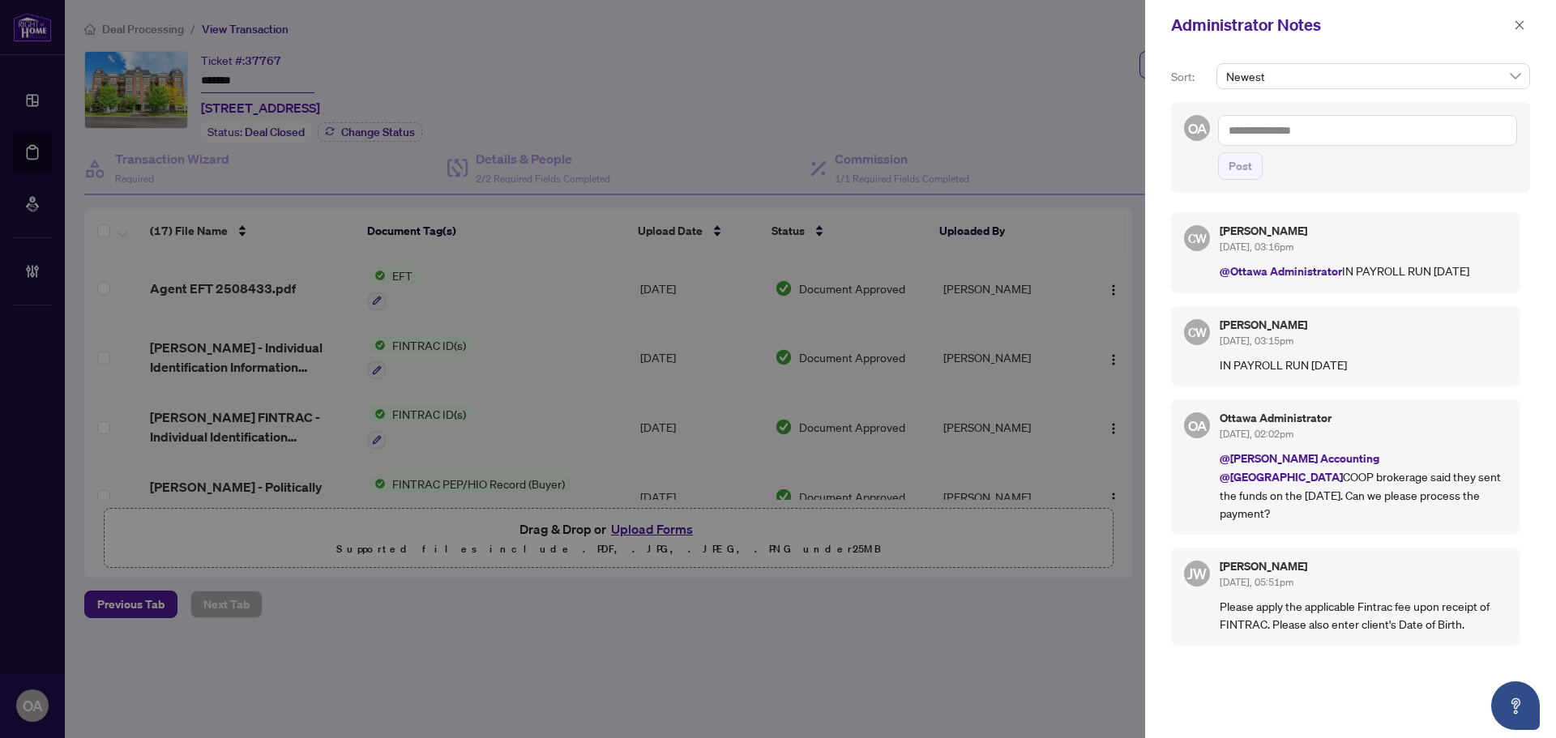
drag, startPoint x: 1299, startPoint y: 506, endPoint x: 1242, endPoint y: 494, distance: 58.0
click at [1244, 496] on p "@RAHR Accounting @Deals East COOP brokerage said they sent the funds on the 6th…" at bounding box center [1363, 485] width 288 height 73
click at [1242, 494] on p "@RAHR Accounting @Deals East COOP brokerage said they sent the funds on the 6th…" at bounding box center [1363, 485] width 288 height 73
click at [1262, 374] on p "IN PAYROLL RUN Aug 15, 2025" at bounding box center [1363, 365] width 288 height 18
click at [1270, 374] on p "IN PAYROLL RUN Aug 15, 2025" at bounding box center [1363, 365] width 288 height 18
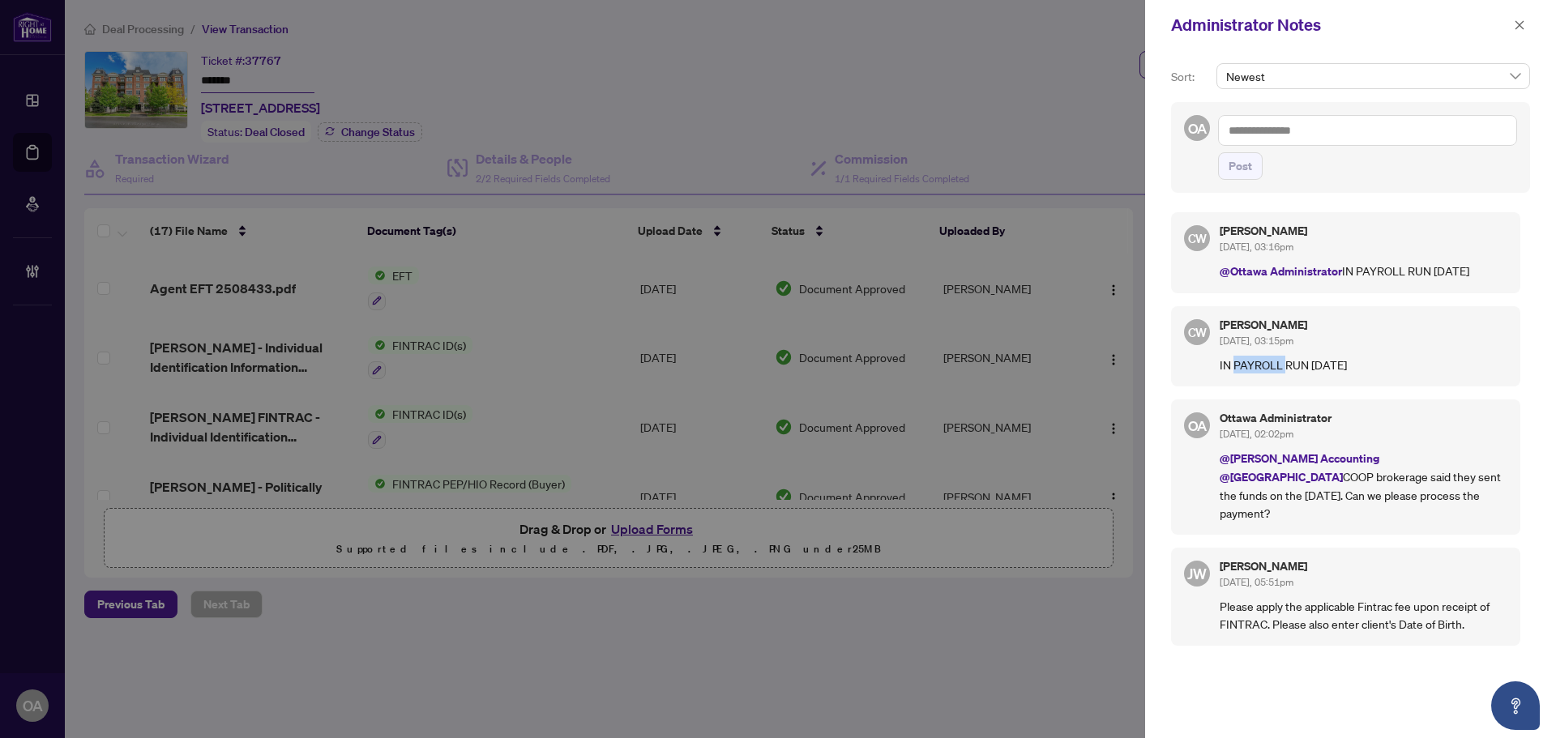
click at [1270, 374] on p "IN PAYROLL RUN Aug 15, 2025" at bounding box center [1363, 365] width 288 height 18
click at [1317, 374] on p "IN PAYROLL RUN Aug 15, 2025" at bounding box center [1363, 365] width 288 height 18
click at [1333, 374] on p "IN PAYROLL RUN Aug 15, 2025" at bounding box center [1363, 365] width 288 height 18
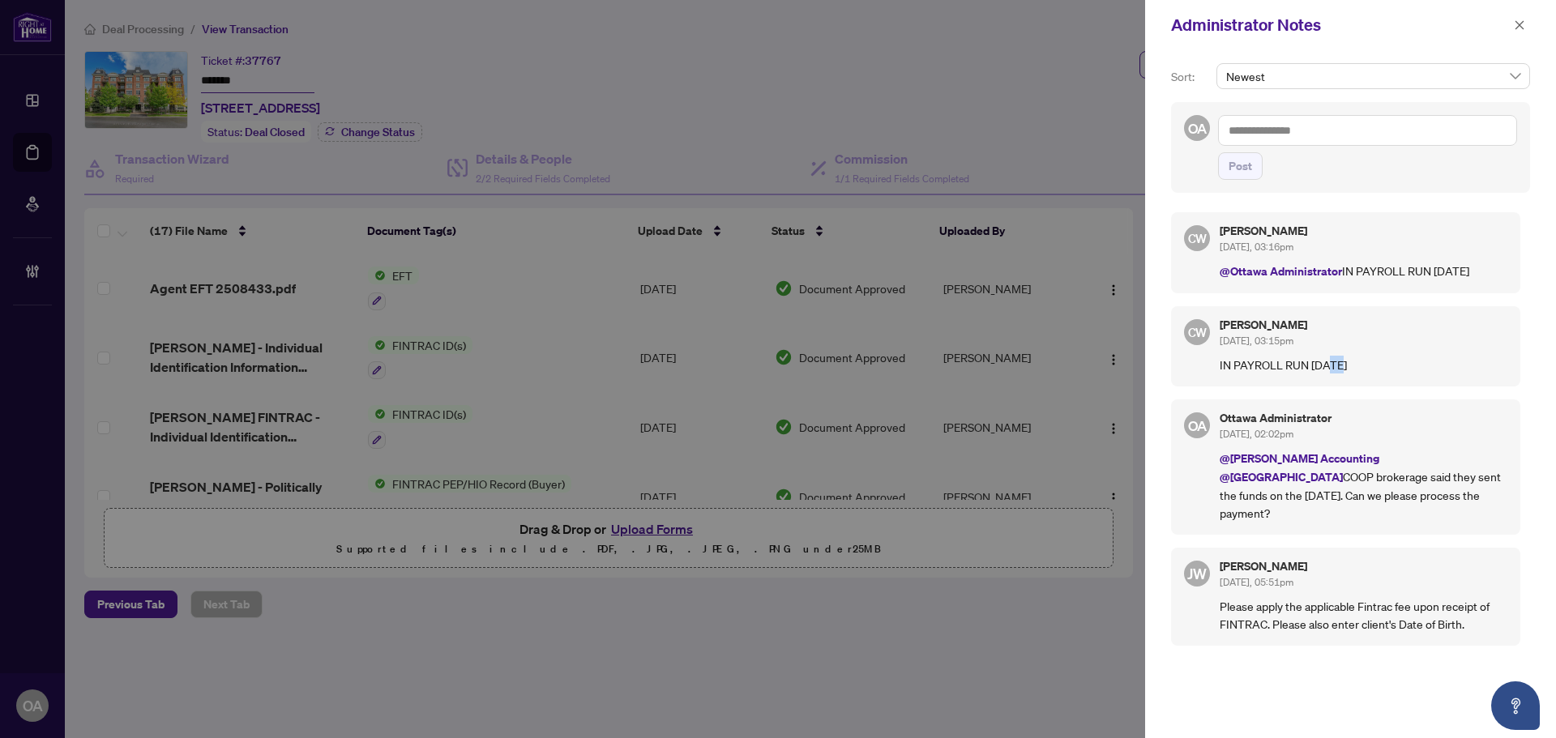
click at [1333, 374] on p "IN PAYROLL RUN Aug 15, 2025" at bounding box center [1363, 365] width 288 height 18
click at [1423, 271] on p "@Ottawa Administrator IN PAYROLL RUN Aug 15, 2025" at bounding box center [1363, 271] width 288 height 19
click at [1431, 275] on p "@Ottawa Administrator IN PAYROLL RUN Aug 15, 2025" at bounding box center [1363, 271] width 288 height 19
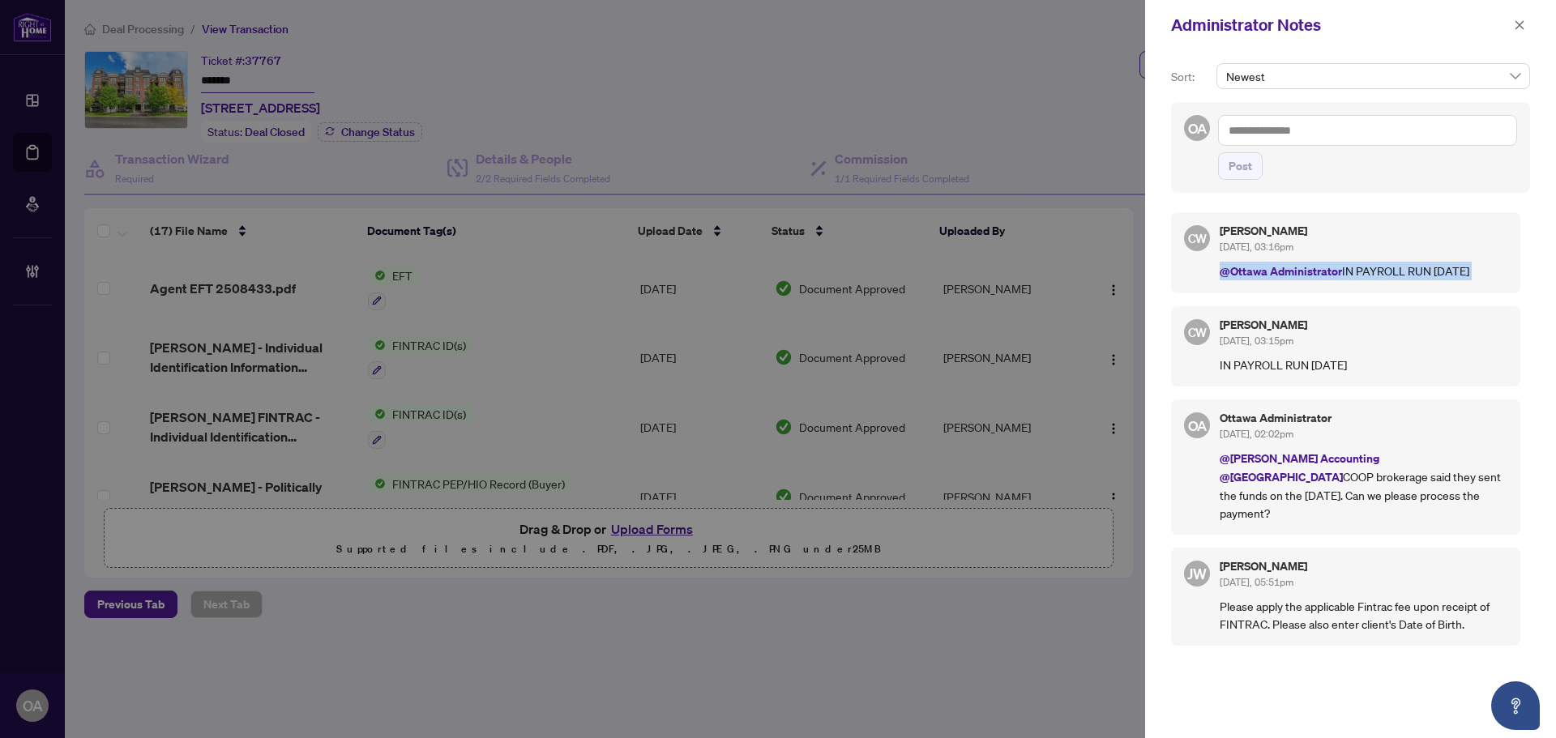
click at [1431, 275] on p "@Ottawa Administrator IN PAYROLL RUN Aug 15, 2025" at bounding box center [1363, 271] width 288 height 19
click at [1443, 280] on p "@Ottawa Administrator IN PAYROLL RUN Aug 15, 2025" at bounding box center [1363, 271] width 288 height 19
click at [1524, 19] on span "button" at bounding box center [1518, 25] width 11 height 26
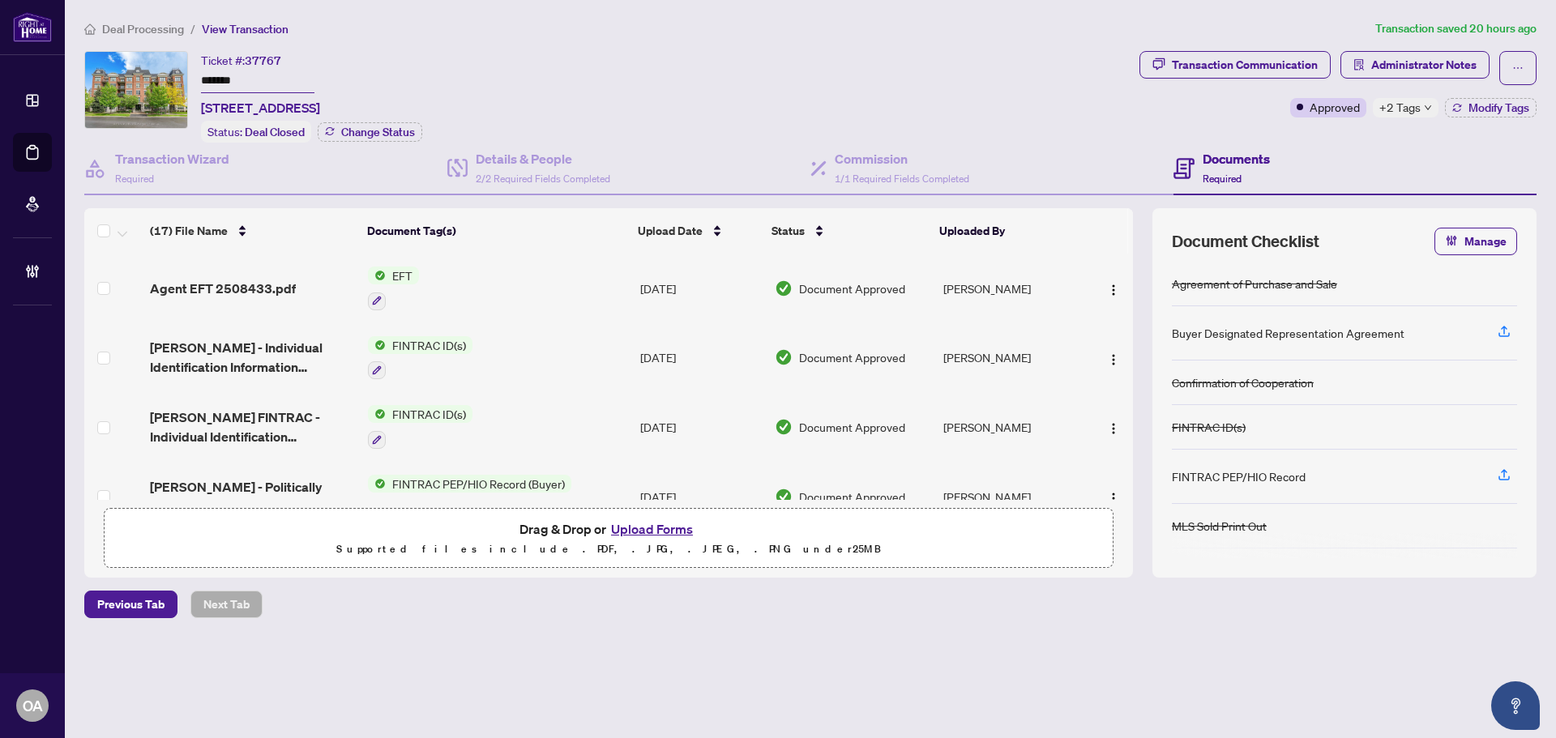
click at [408, 275] on span "EFT" at bounding box center [402, 276] width 33 height 18
click at [252, 279] on span "Agent EFT 2508433.pdf" at bounding box center [223, 288] width 146 height 19
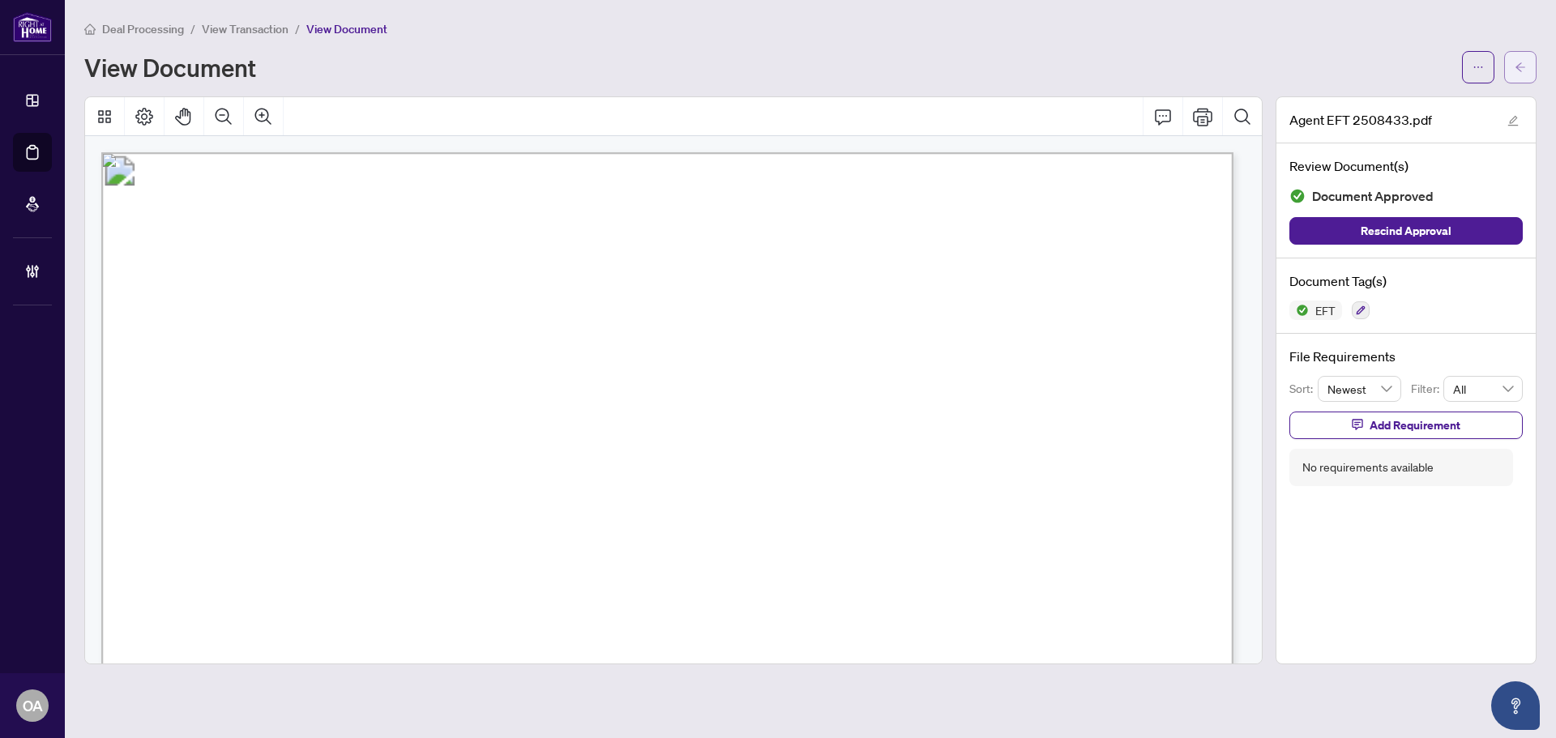
click at [1533, 66] on button "button" at bounding box center [1520, 67] width 32 height 32
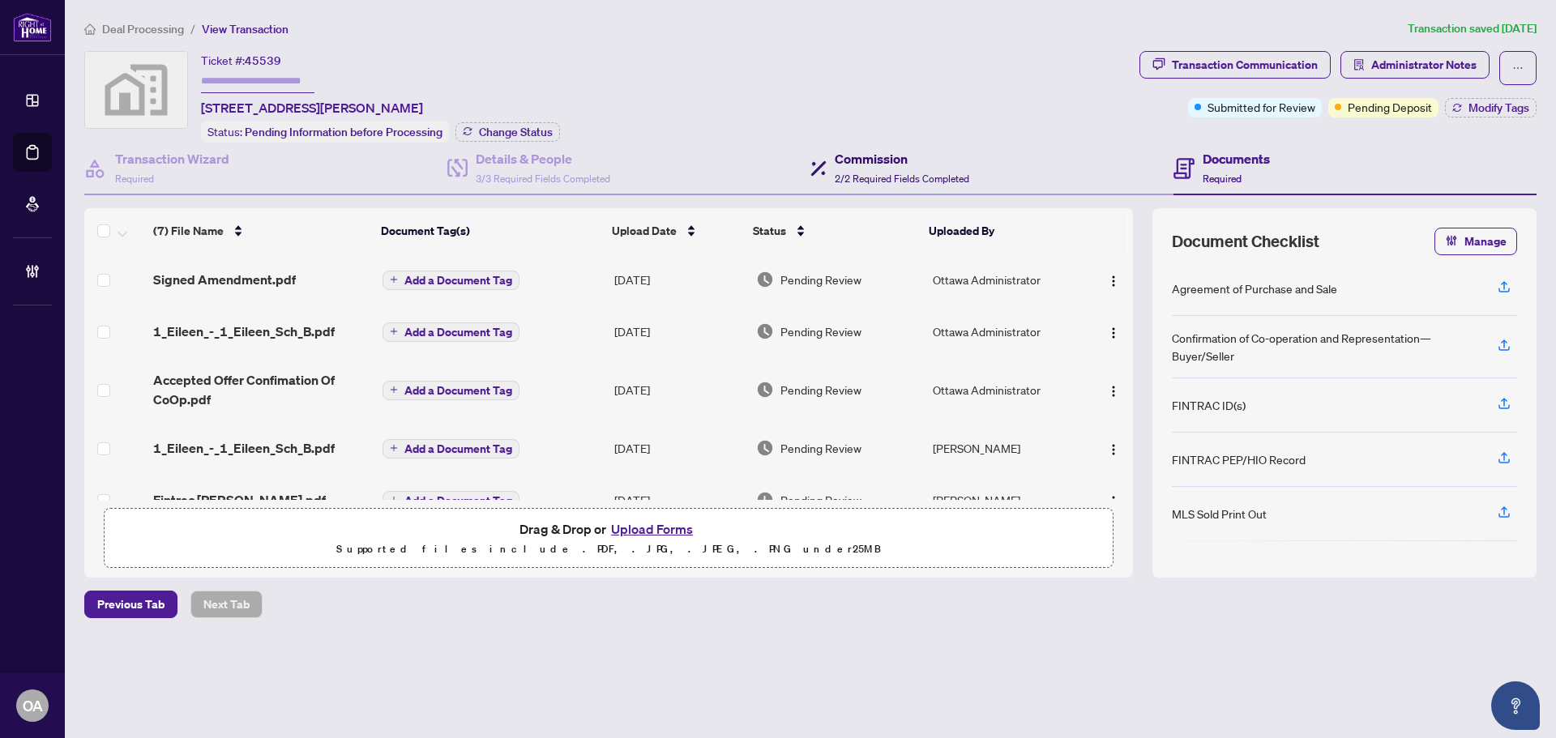
click at [904, 174] on span "2/2 Required Fields Completed" at bounding box center [902, 179] width 134 height 12
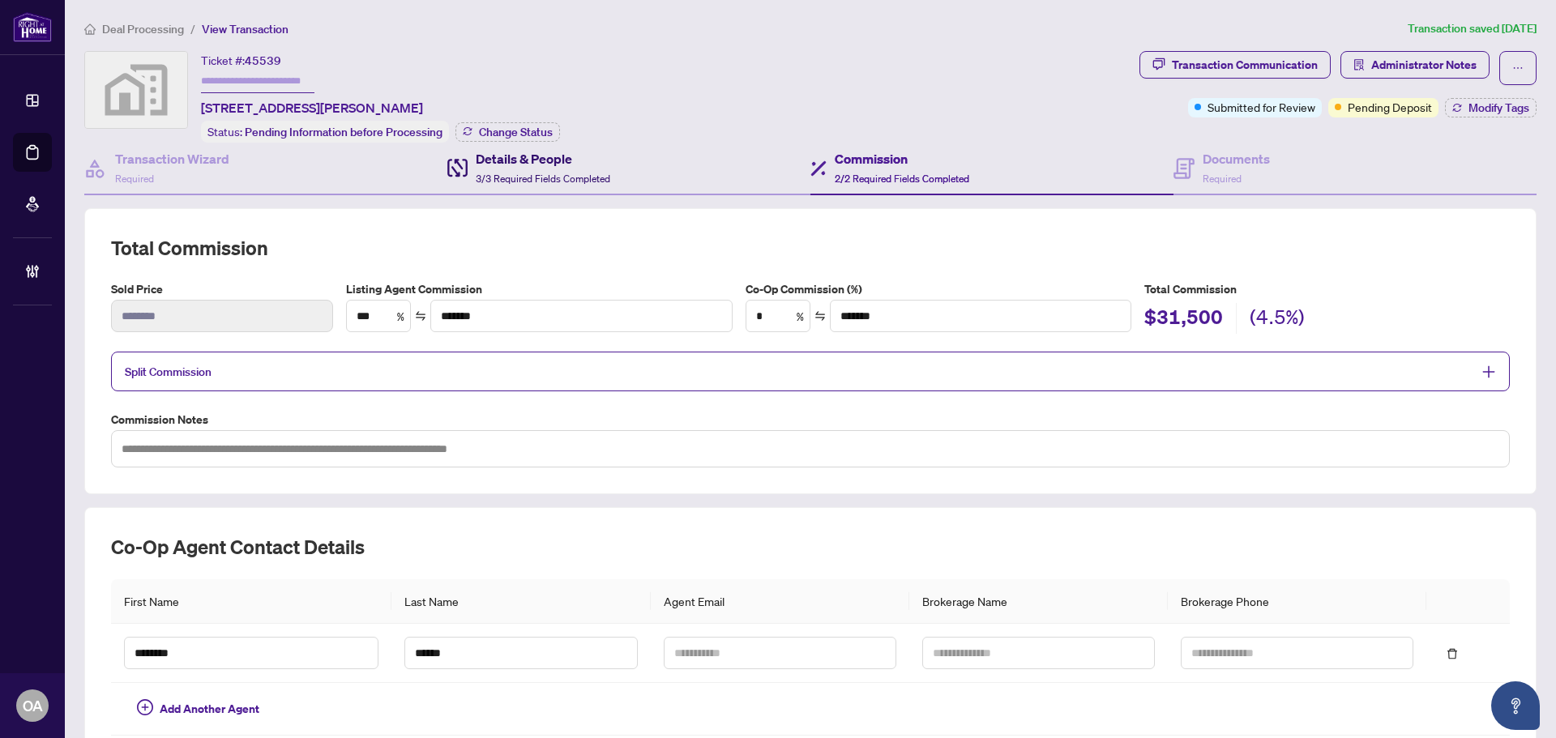
click at [527, 168] on div "Details & People 3/3 Required Fields Completed" at bounding box center [543, 168] width 134 height 38
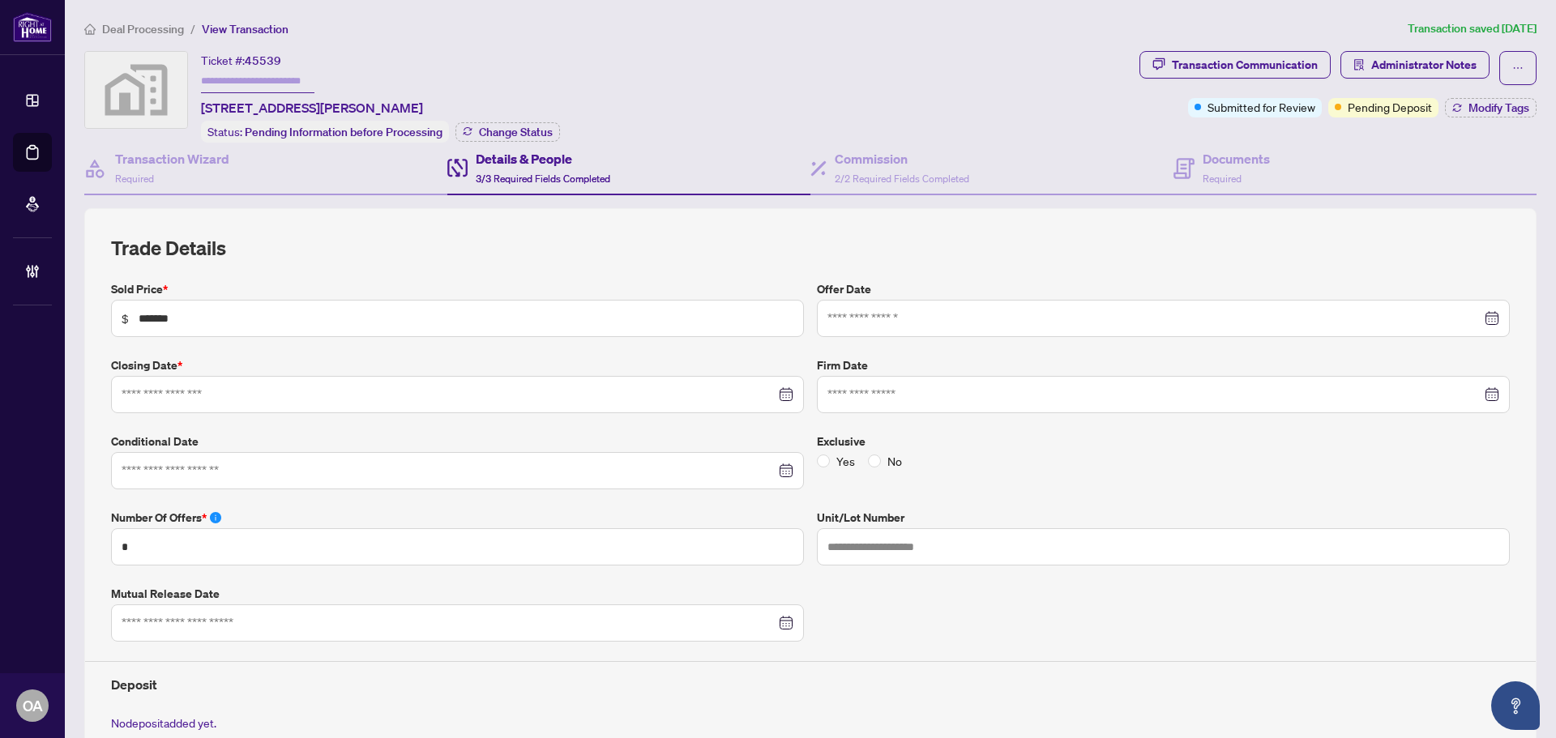
type input "**********"
click at [888, 176] on span "2/2 Required Fields Completed" at bounding box center [902, 179] width 134 height 12
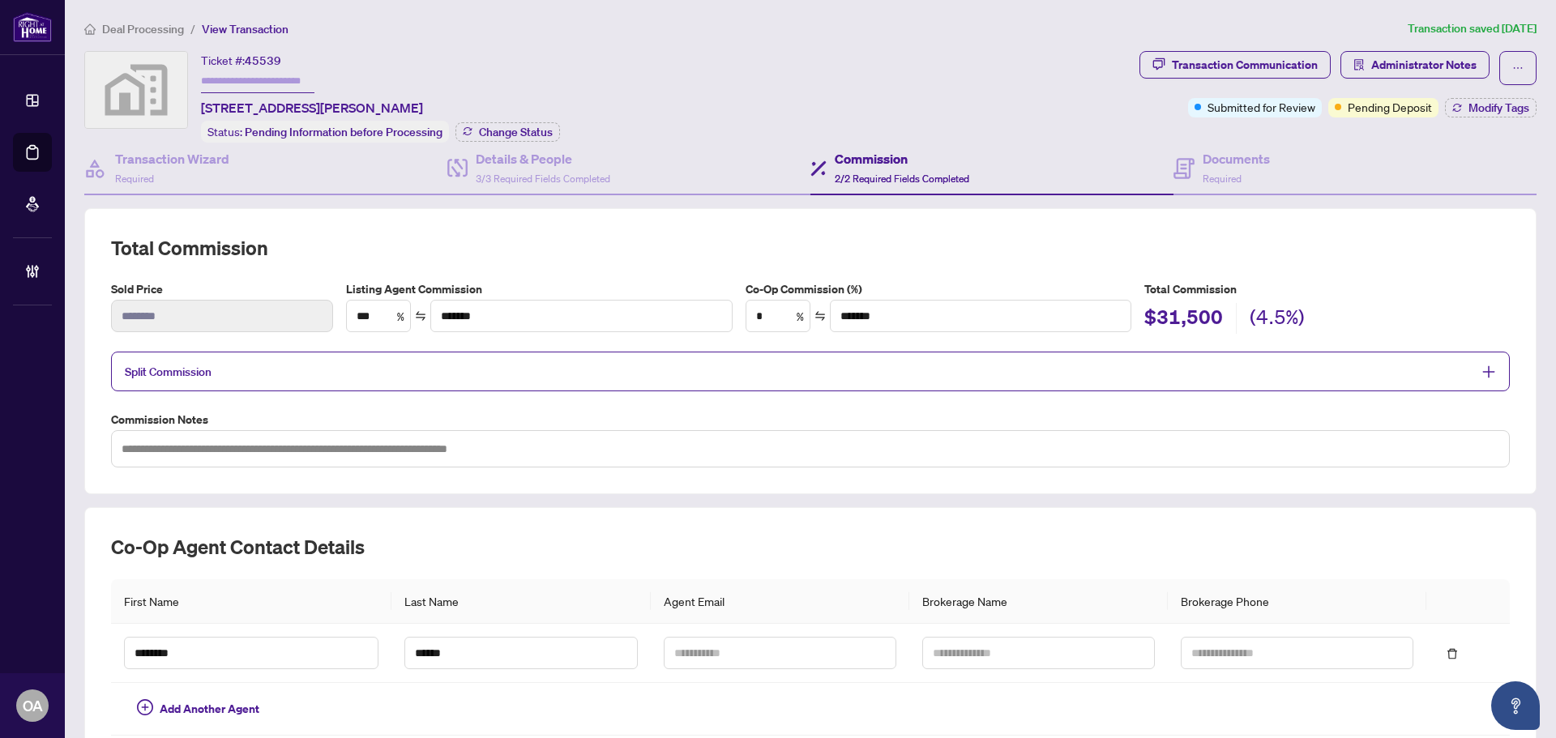
click at [213, 380] on div "Split Commission" at bounding box center [810, 372] width 1398 height 40
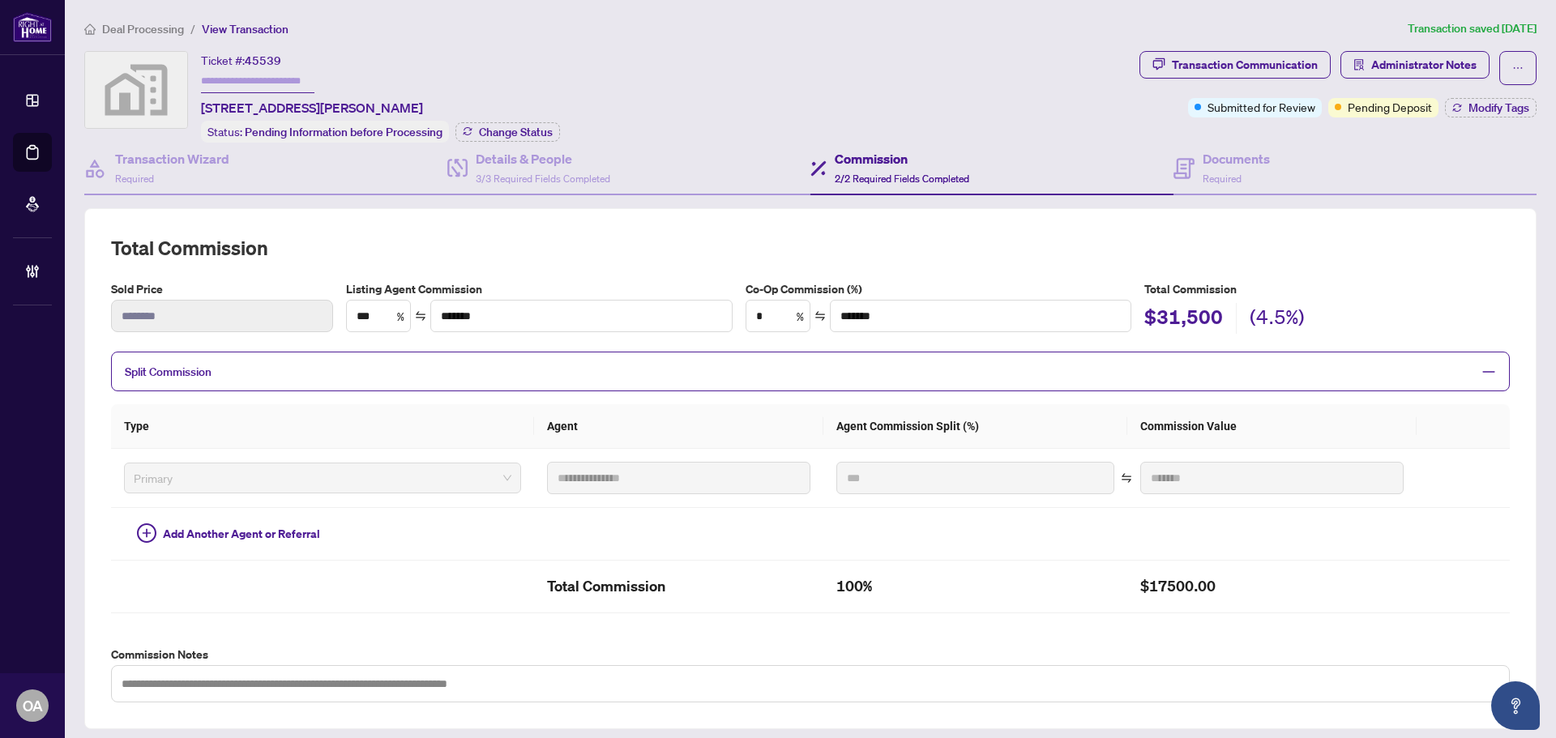
click at [211, 374] on span "Split Commission" at bounding box center [168, 372] width 87 height 15
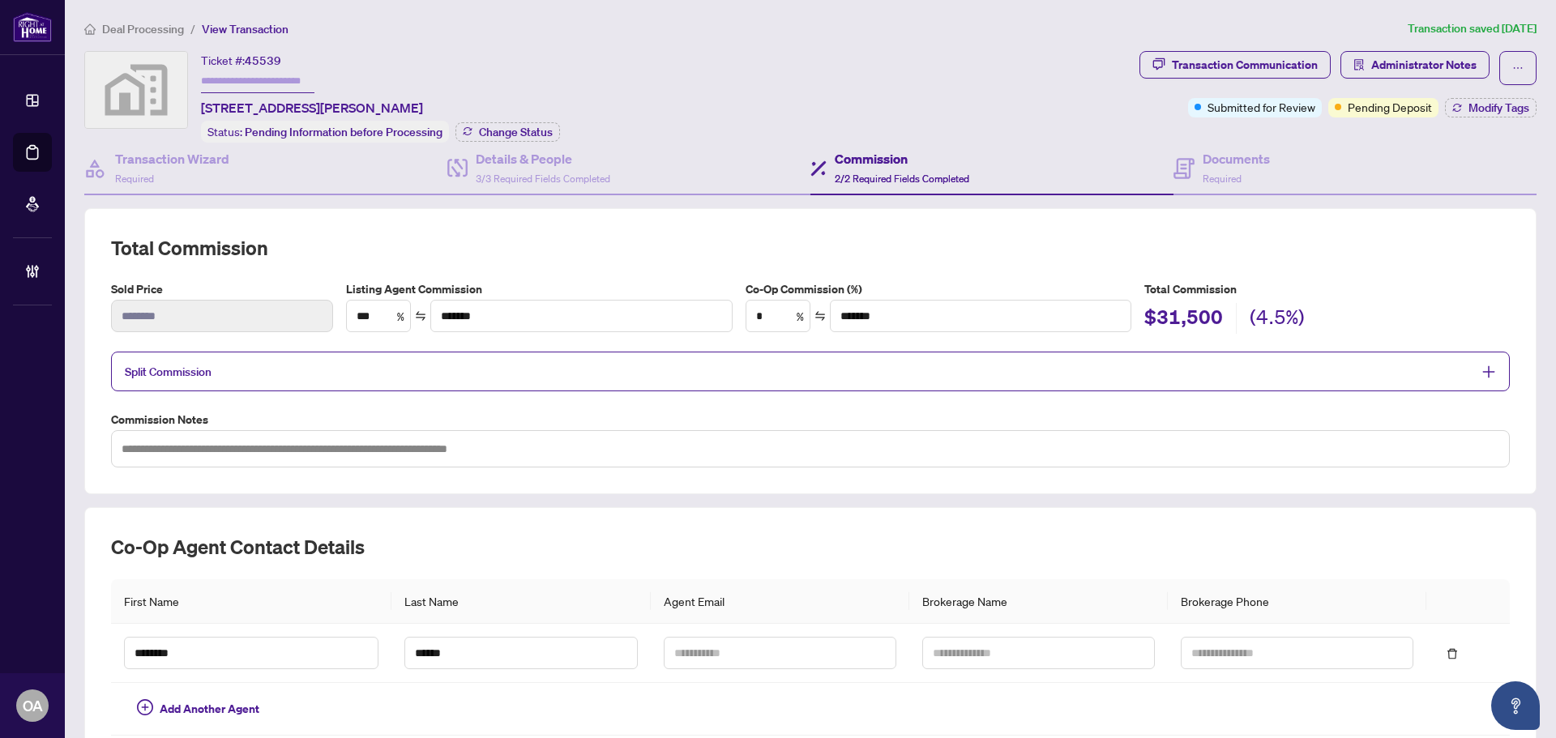
click at [309, 364] on span "Split Commission" at bounding box center [798, 371] width 1347 height 19
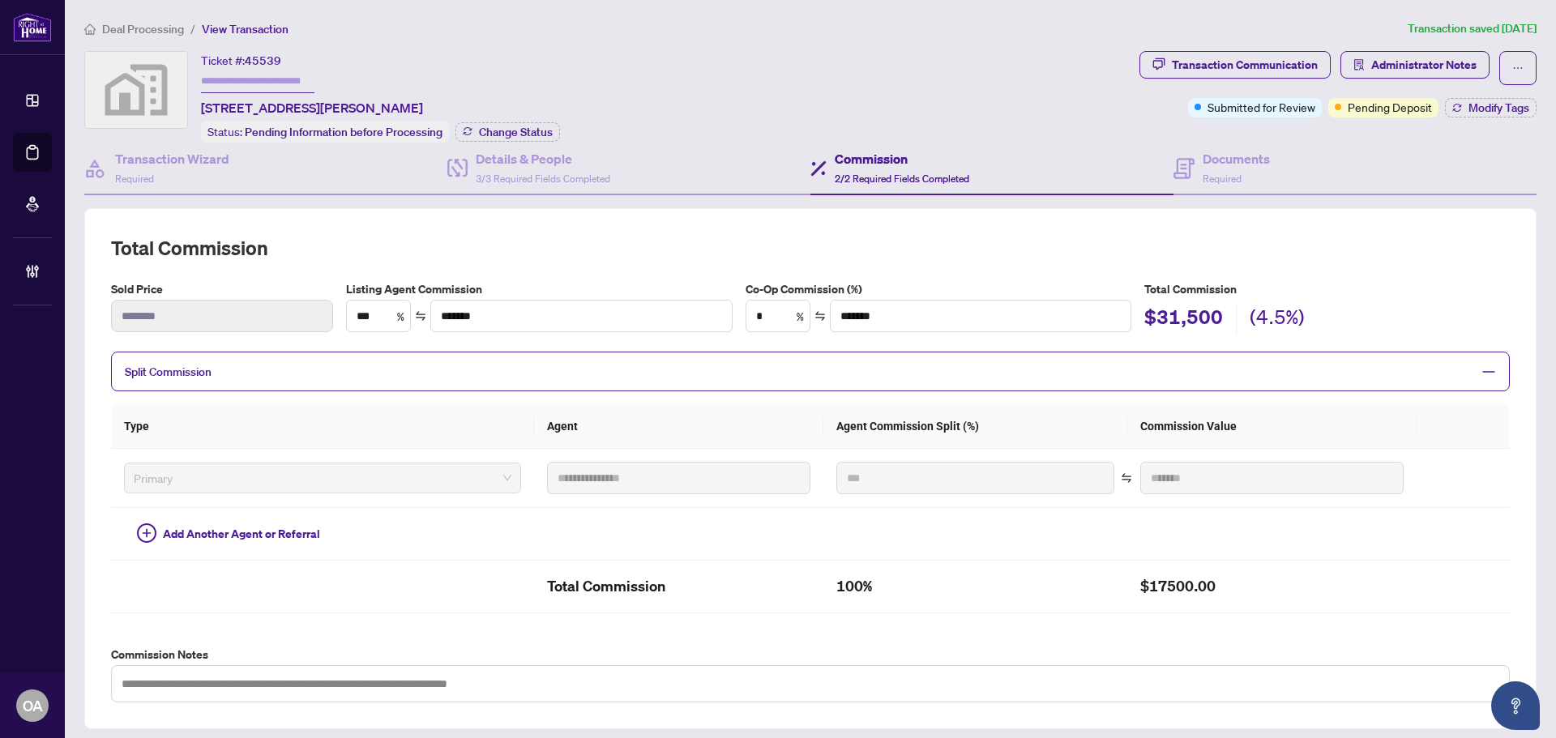
click at [920, 173] on span "2/2 Required Fields Completed" at bounding box center [902, 179] width 134 height 12
click at [595, 166] on div "Details & People 3/3 Required Fields Completed" at bounding box center [543, 168] width 134 height 38
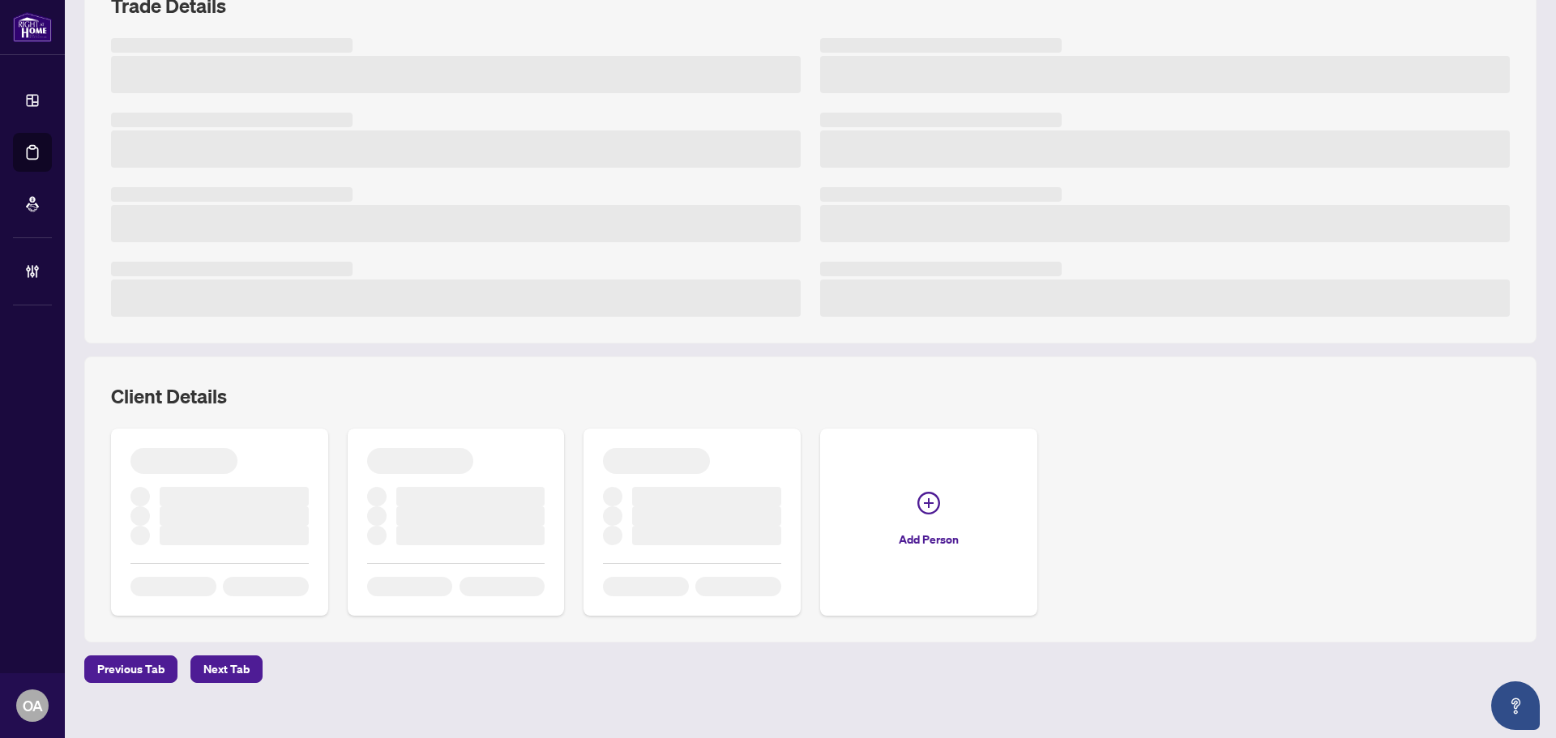
scroll to position [261, 0]
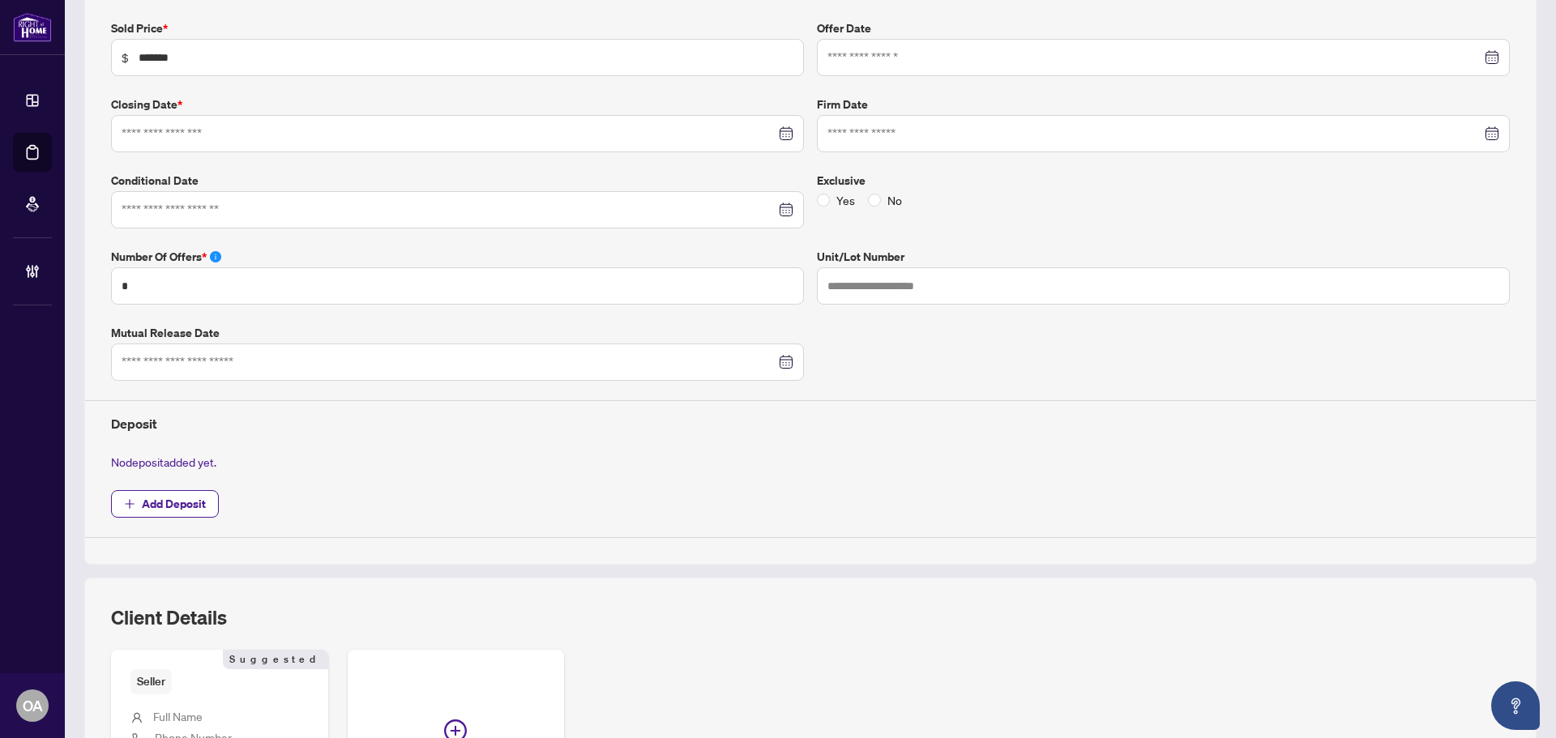
type input "**********"
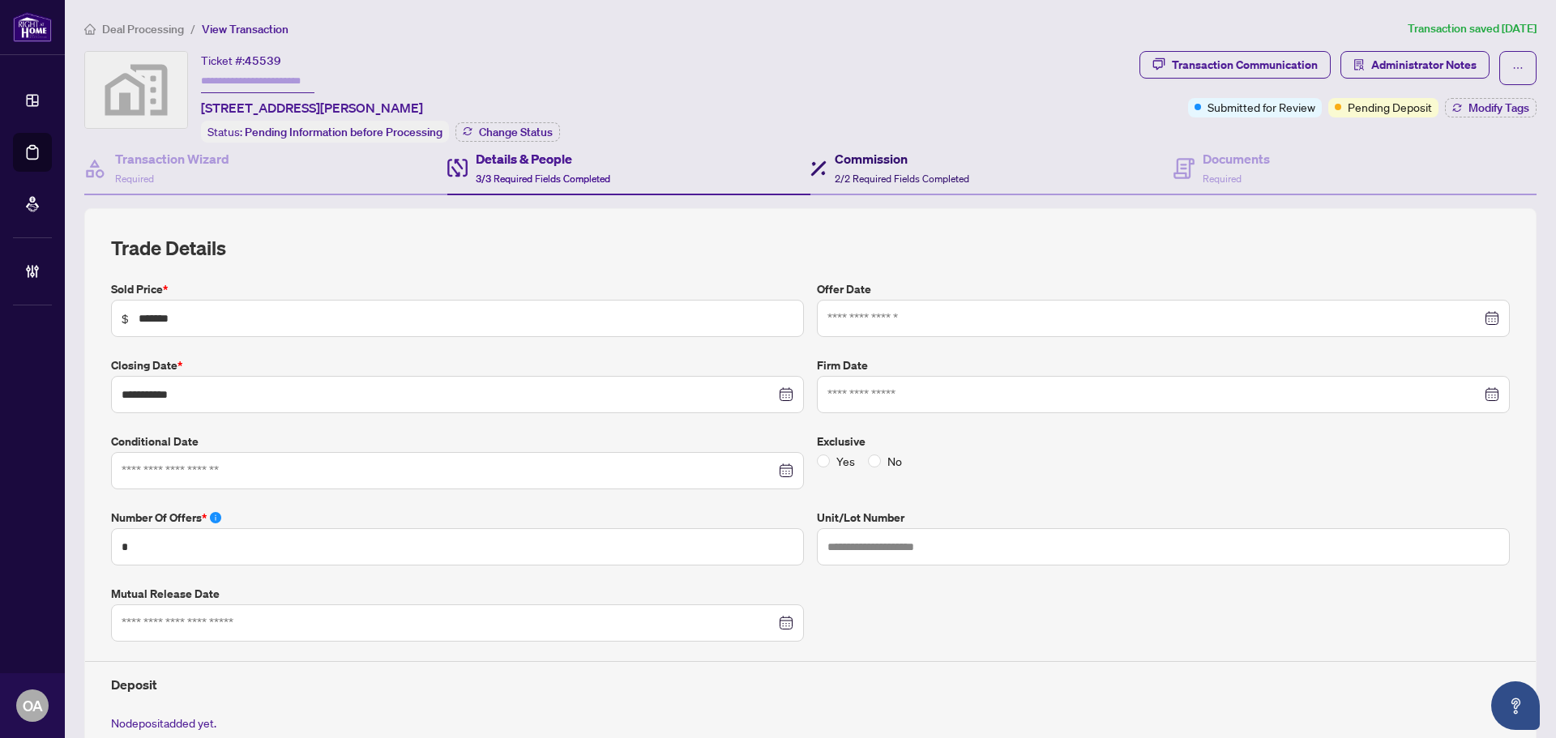
click at [869, 150] on h4 "Commission" at bounding box center [902, 158] width 134 height 19
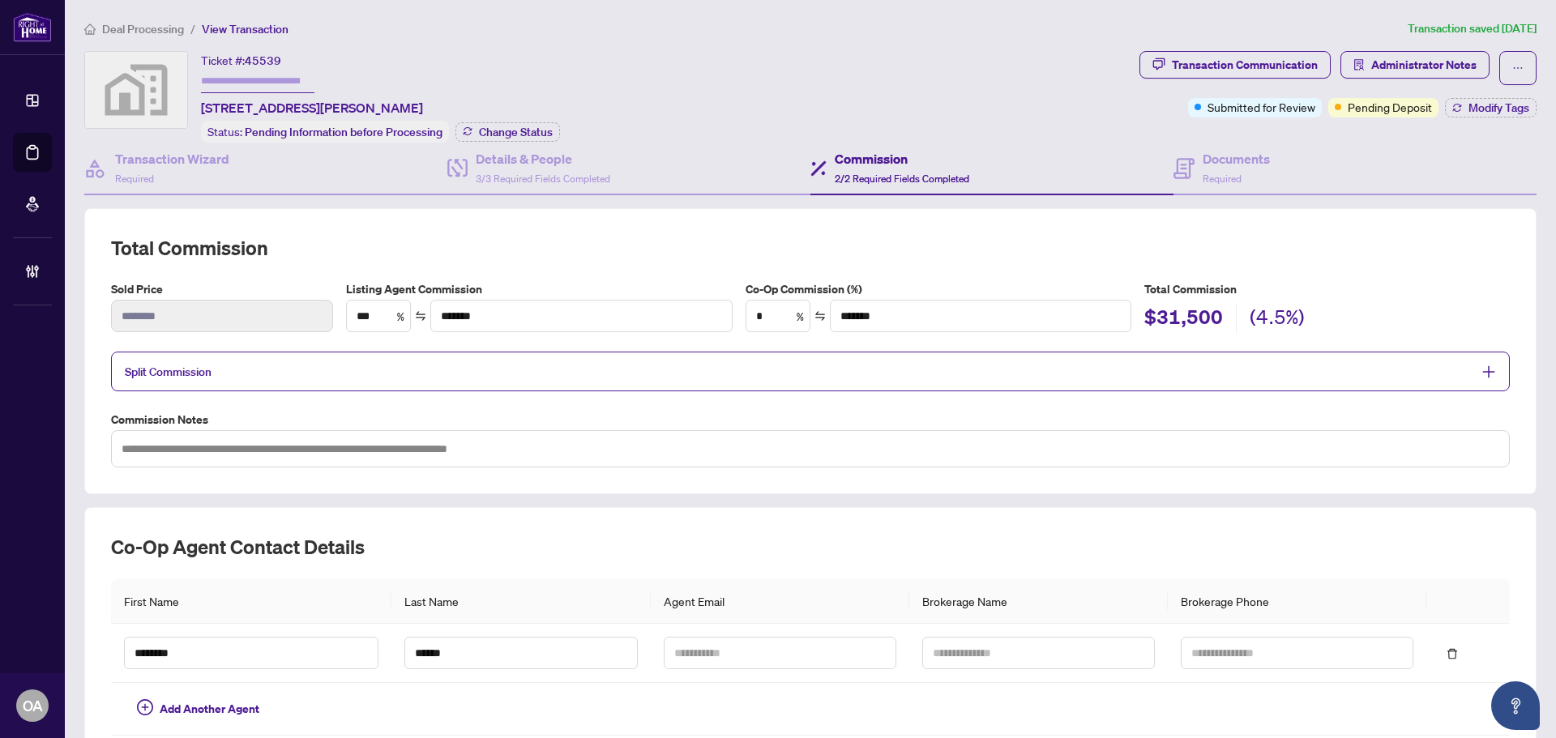
click at [568, 240] on h2 "Total Commission" at bounding box center [810, 248] width 1398 height 26
drag, startPoint x: 199, startPoint y: 105, endPoint x: 384, endPoint y: 100, distance: 184.8
click at [384, 100] on div "Ticket #: 45539 1 Eileen Crescent, Ottawa, ON, Canada Status: Pending Informati…" at bounding box center [608, 97] width 1048 height 92
click at [385, 100] on span "1 Eileen Crescent, Ottawa, ON, Canada" at bounding box center [312, 107] width 222 height 19
click at [1210, 174] on span "Required" at bounding box center [1221, 179] width 39 height 12
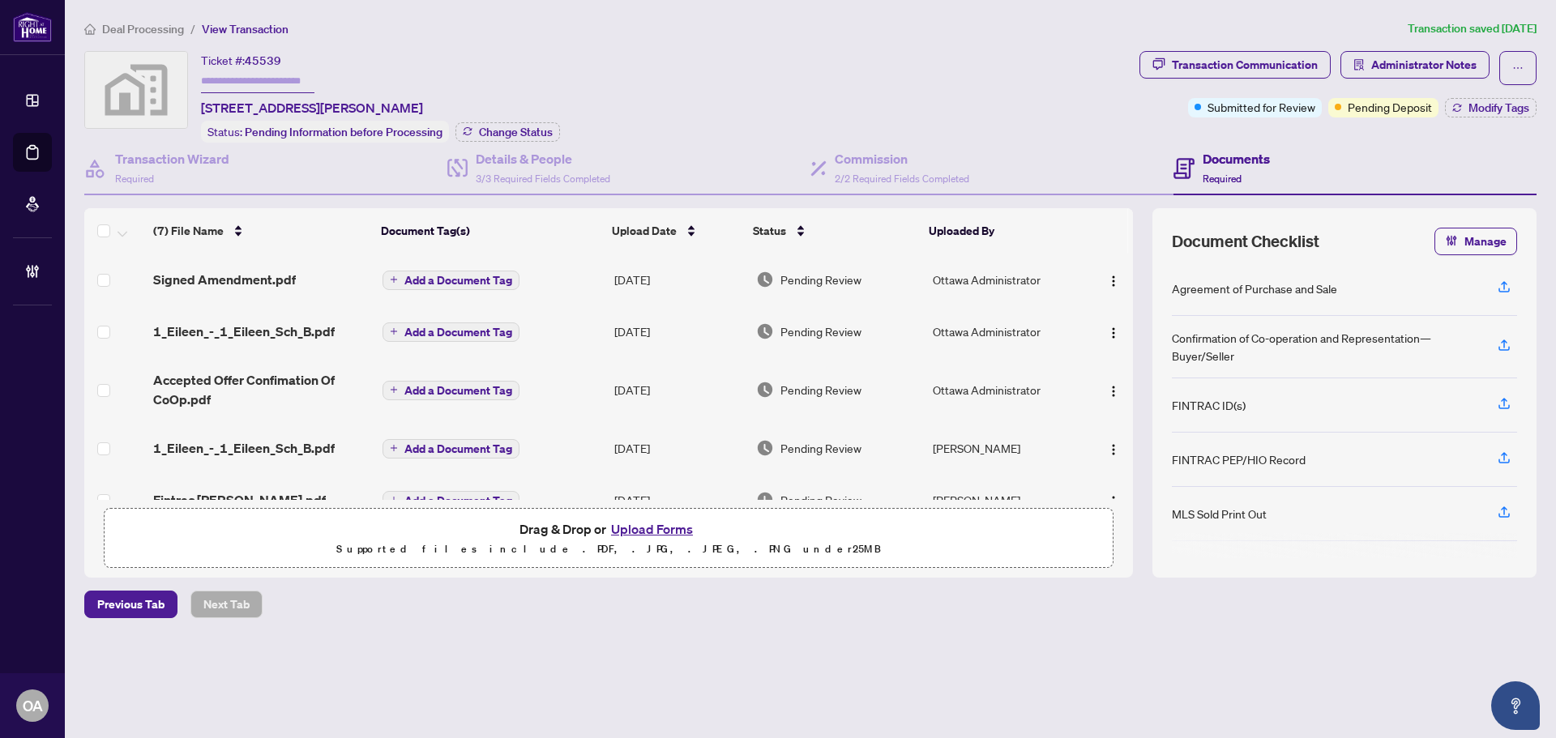
click at [888, 608] on div "Previous Tab Next Tab" at bounding box center [810, 605] width 1452 height 28
click at [895, 610] on div "Previous Tab Next Tab" at bounding box center [810, 605] width 1452 height 28
click at [894, 609] on div "Previous Tab Next Tab" at bounding box center [810, 605] width 1452 height 28
click at [1270, 181] on div "Documents Required" at bounding box center [1354, 169] width 363 height 53
click at [867, 183] on div "Commission 2/2 Required Fields Completed" at bounding box center [902, 168] width 134 height 38
